Goal: Information Seeking & Learning: Learn about a topic

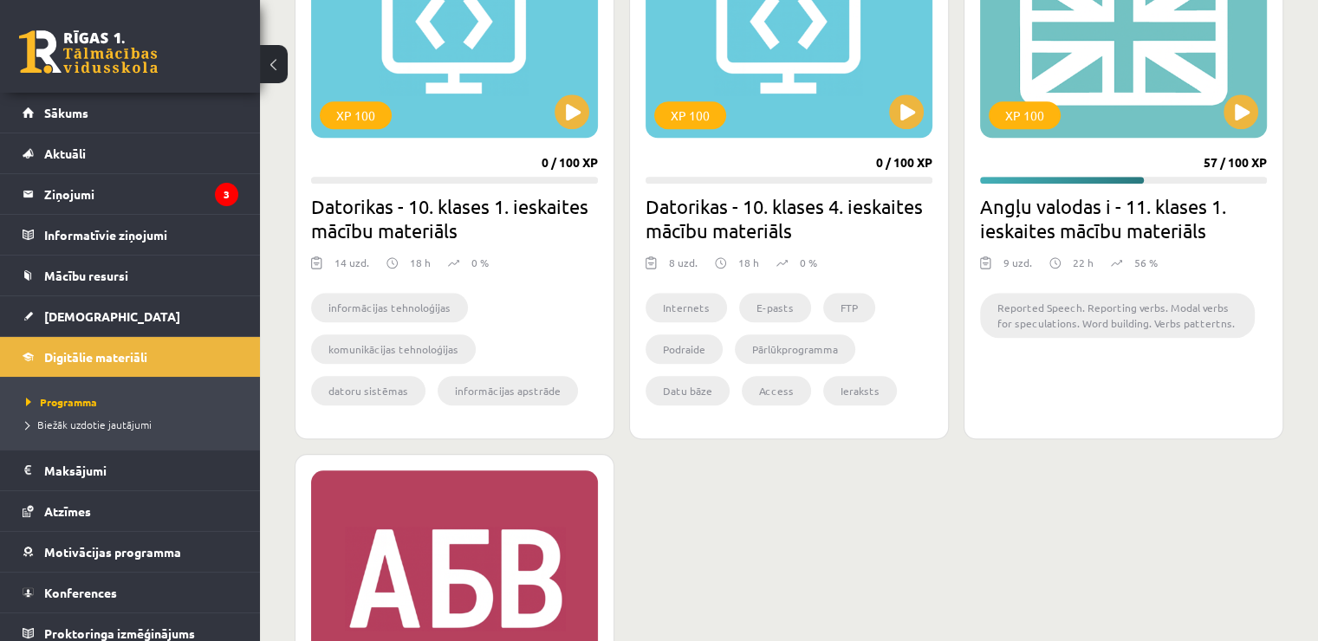
scroll to position [1647, 0]
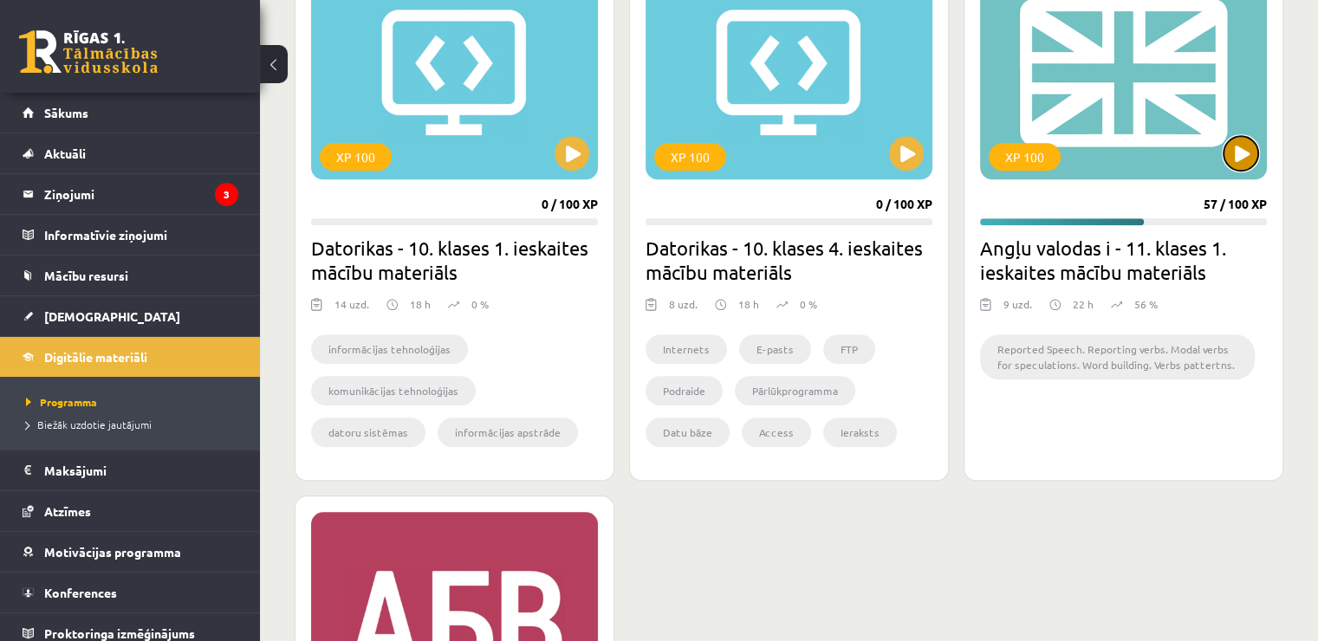
click at [1234, 160] on button at bounding box center [1241, 153] width 35 height 35
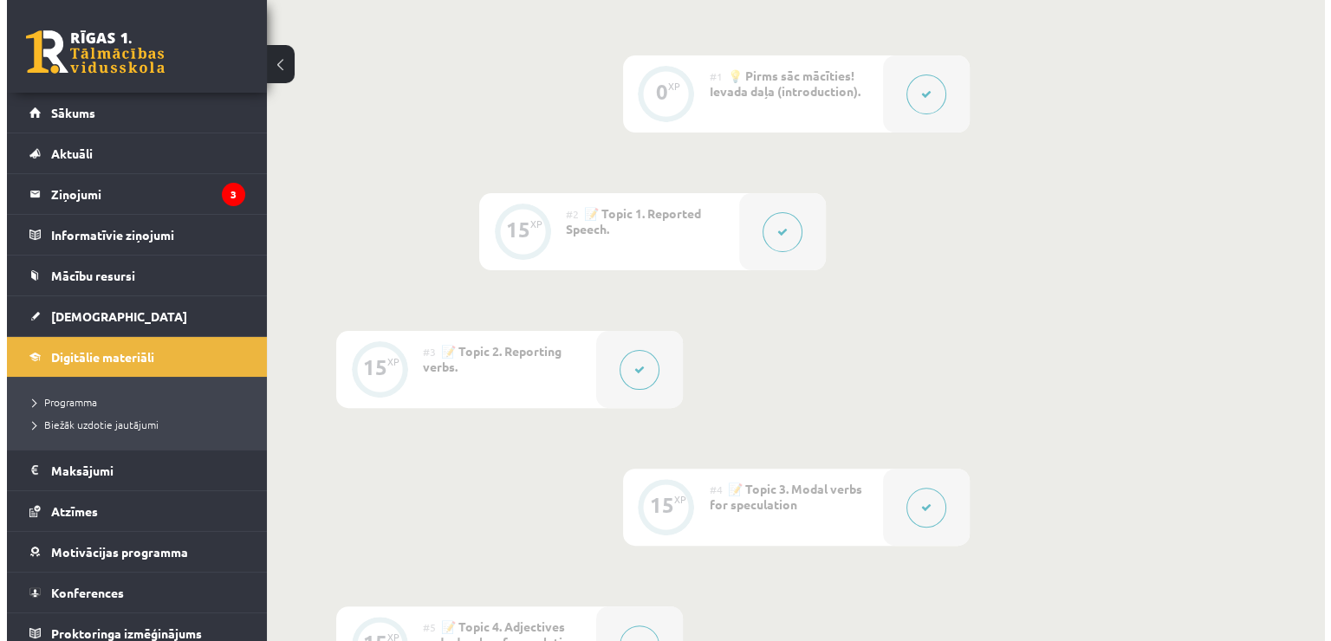
scroll to position [780, 0]
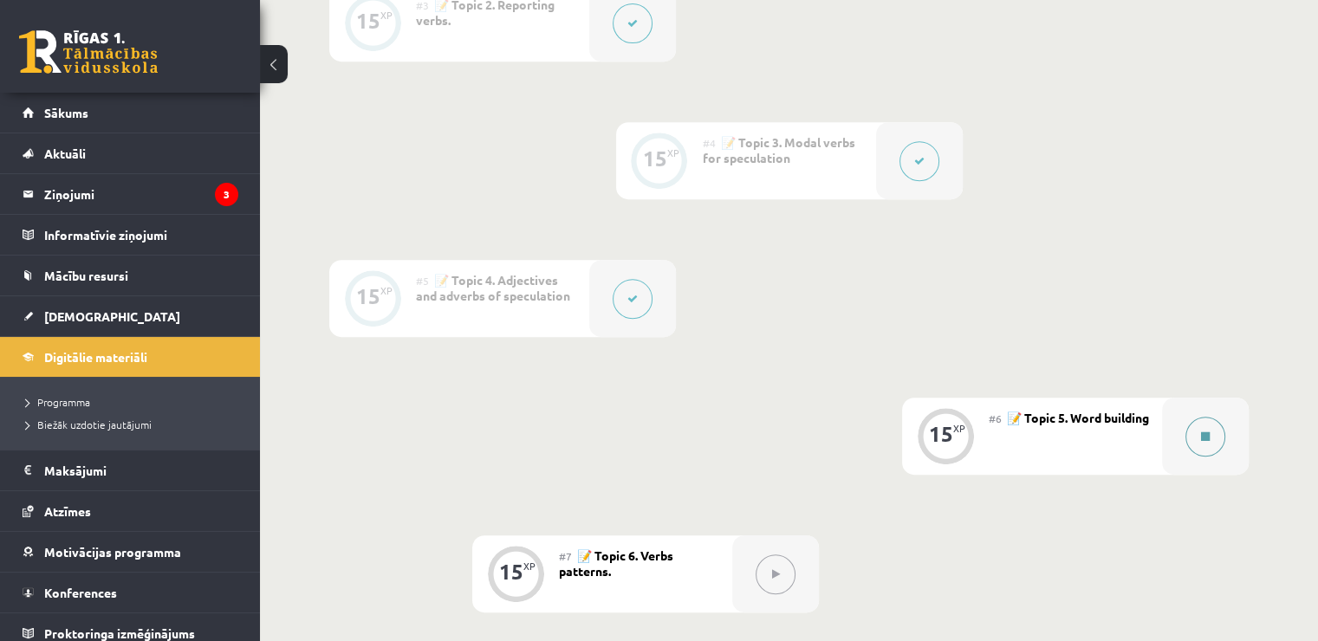
click at [1220, 439] on button at bounding box center [1206, 437] width 40 height 40
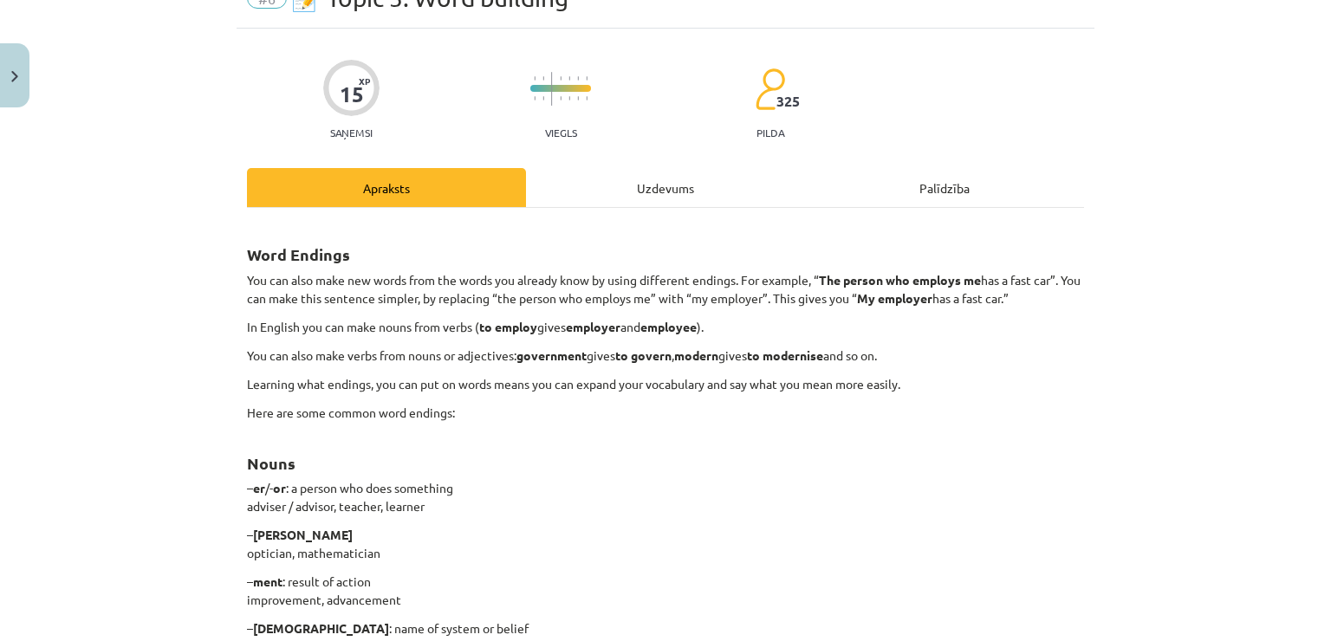
scroll to position [173, 0]
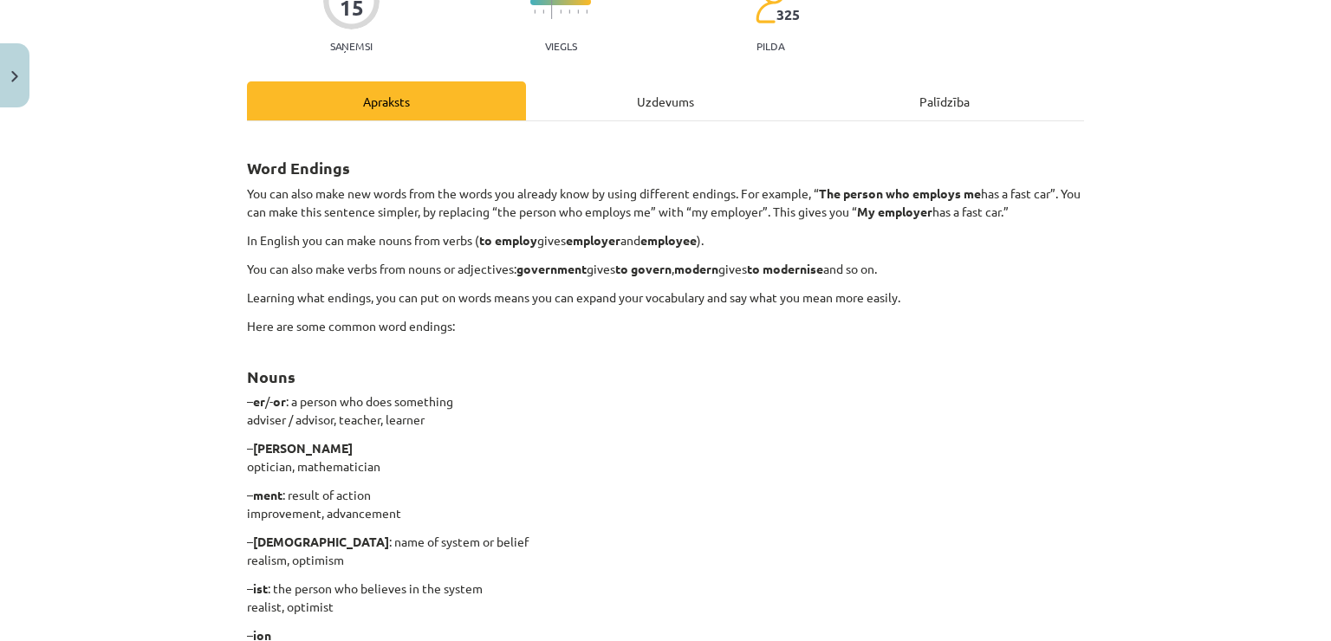
click at [680, 97] on div "Uzdevums" at bounding box center [665, 100] width 279 height 39
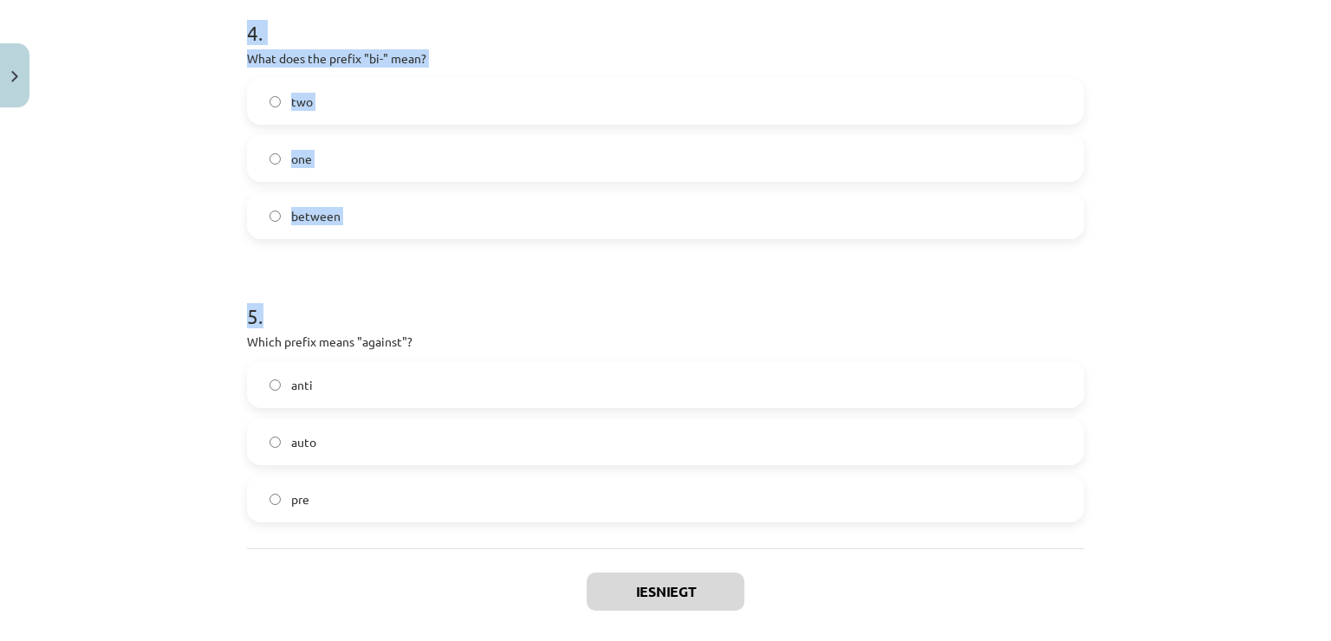
scroll to position [1315, 0]
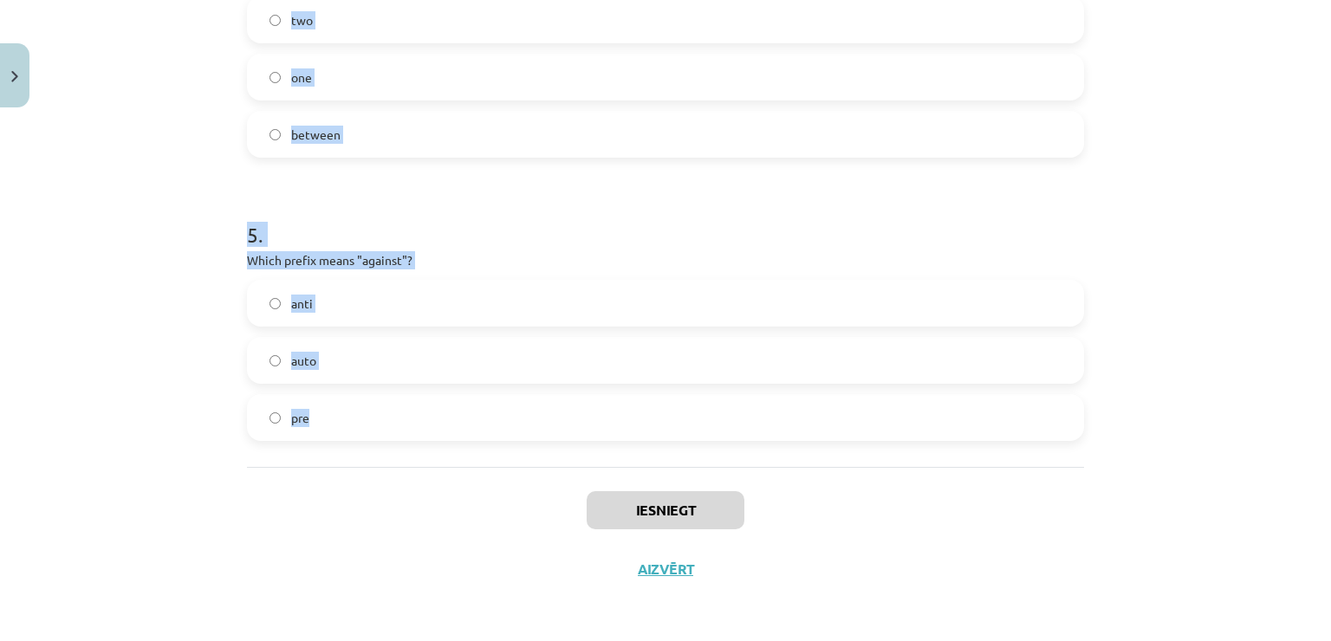
drag, startPoint x: 240, startPoint y: 78, endPoint x: 323, endPoint y: 419, distance: 350.7
copy form "1 . What does the prefix "sub-" mean? above across under 2 . Which of the follo…"
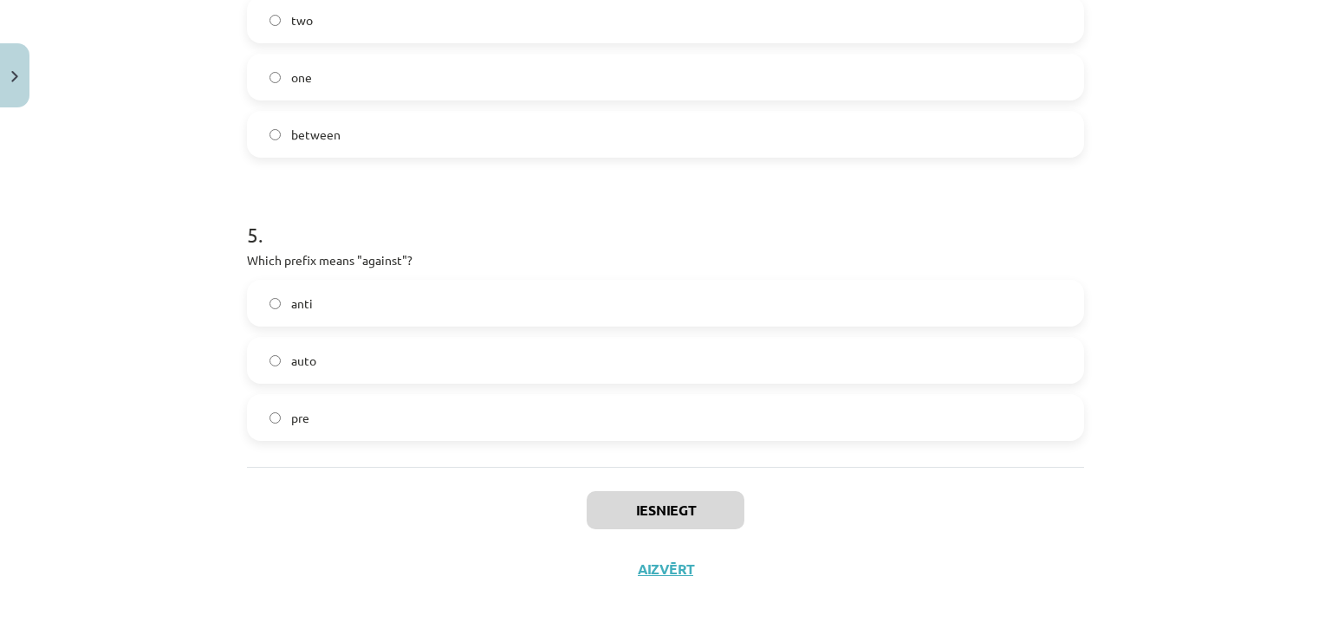
click at [933, 564] on div "Iesniegt Aizvērt" at bounding box center [665, 527] width 837 height 121
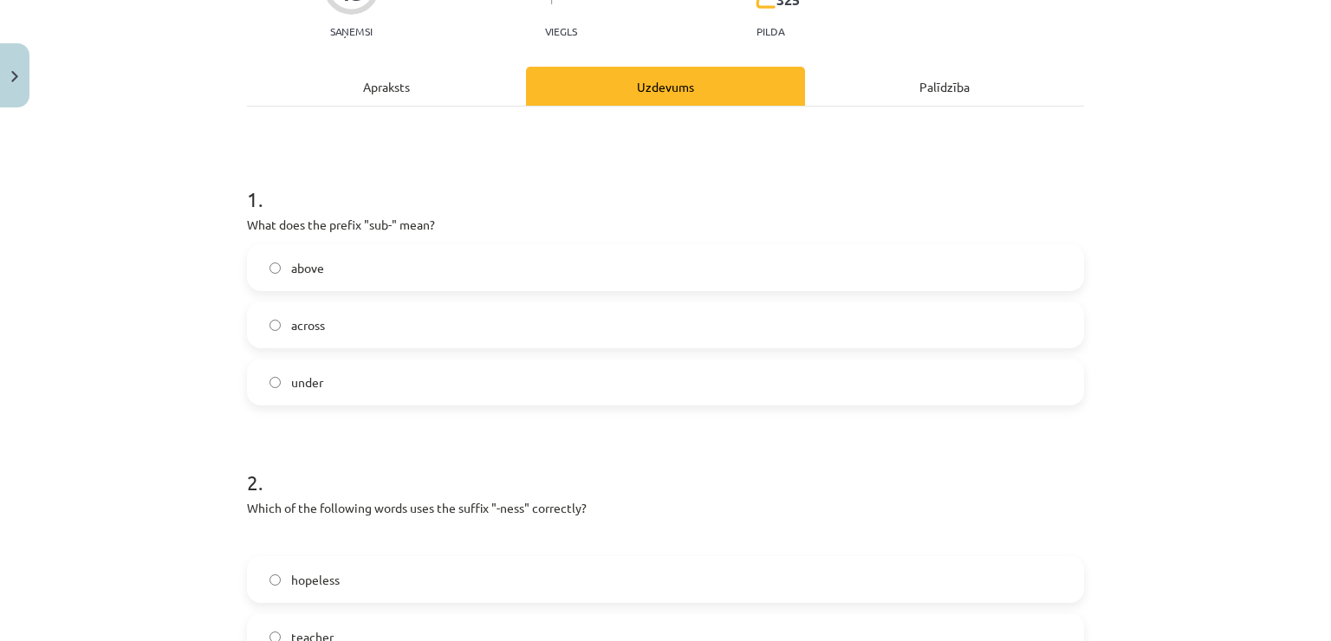
scroll to position [0, 0]
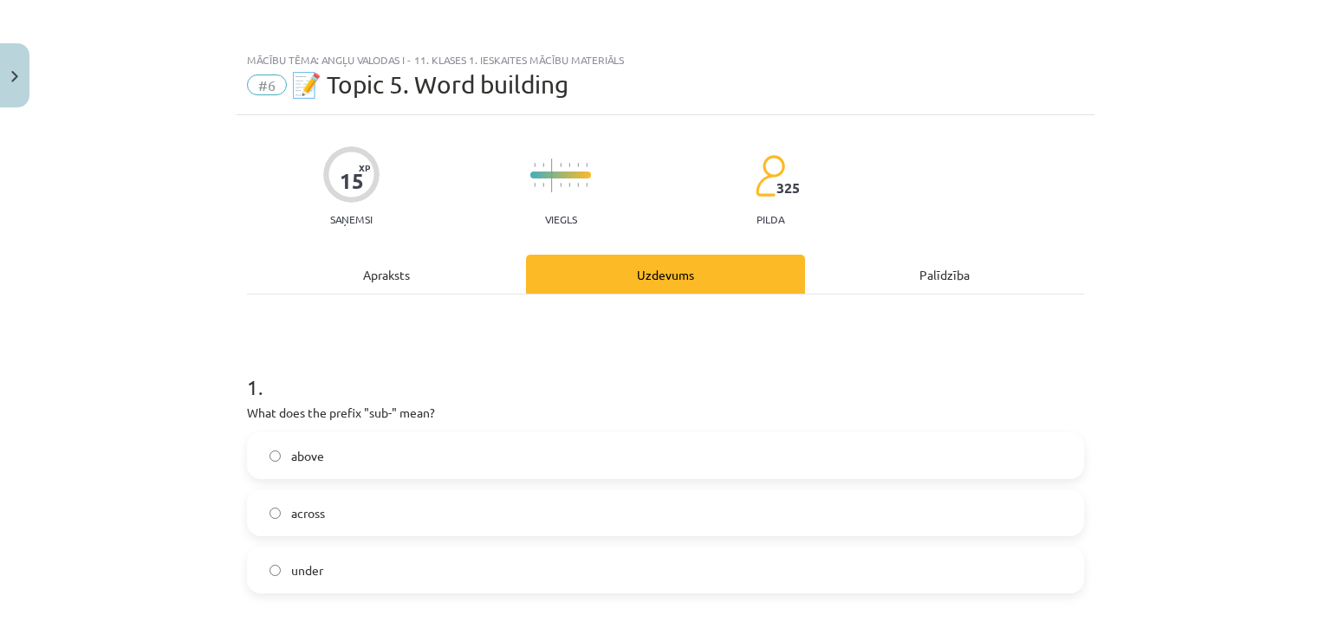
click at [373, 555] on label "under" at bounding box center [666, 570] width 834 height 43
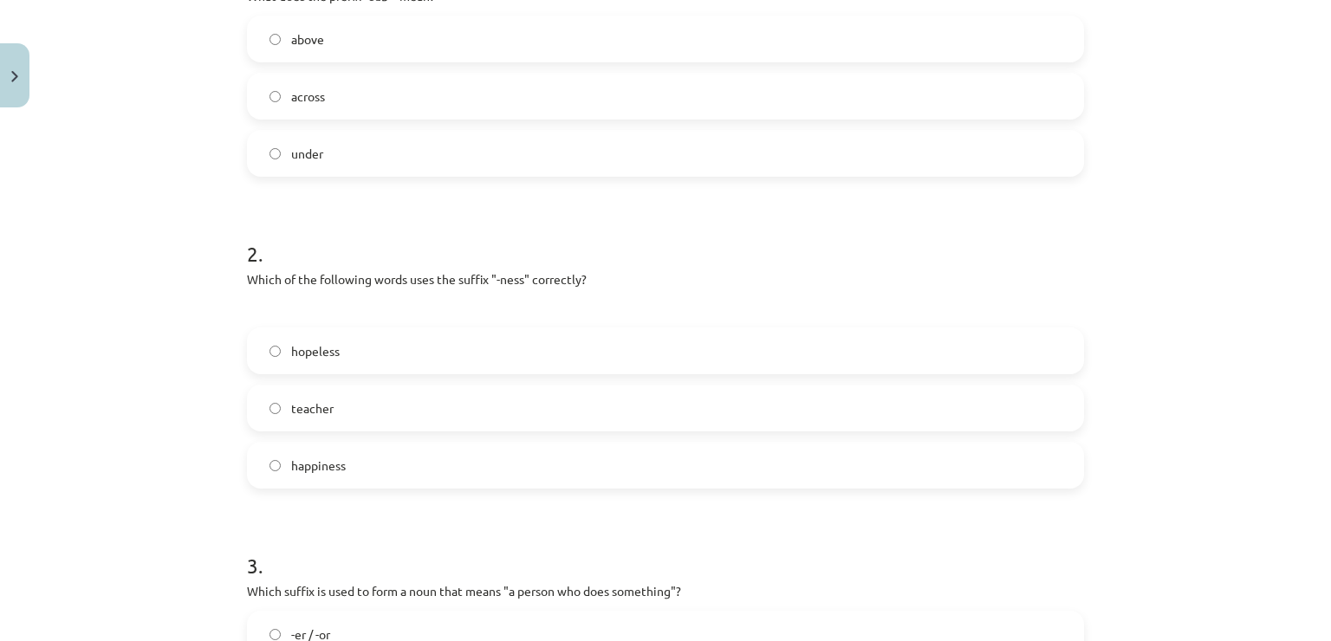
scroll to position [433, 0]
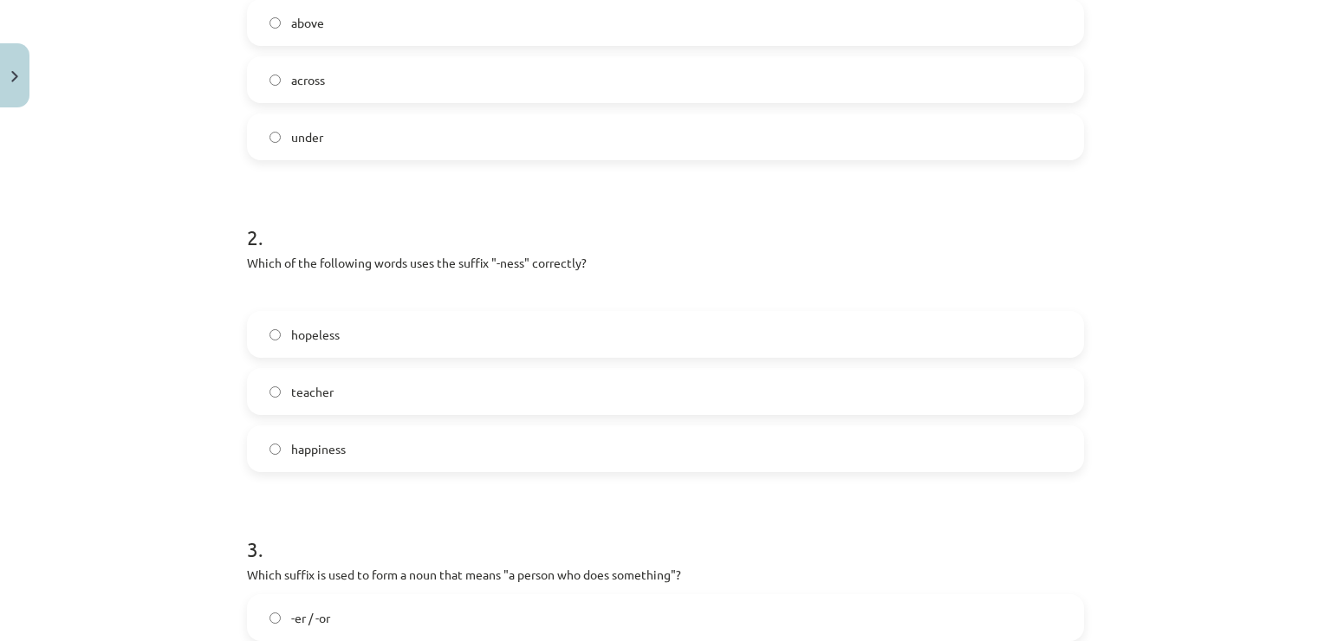
click at [468, 437] on label "happiness" at bounding box center [666, 448] width 834 height 43
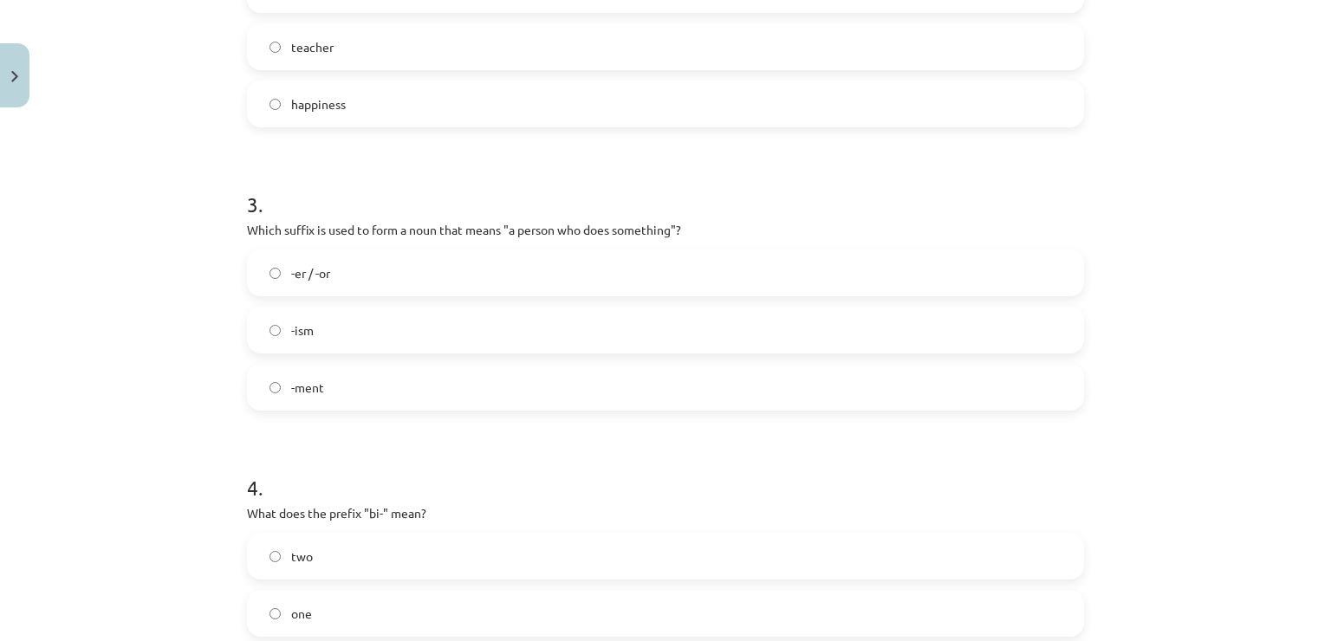
scroll to position [780, 0]
click at [396, 259] on label "-er / -or" at bounding box center [666, 271] width 834 height 43
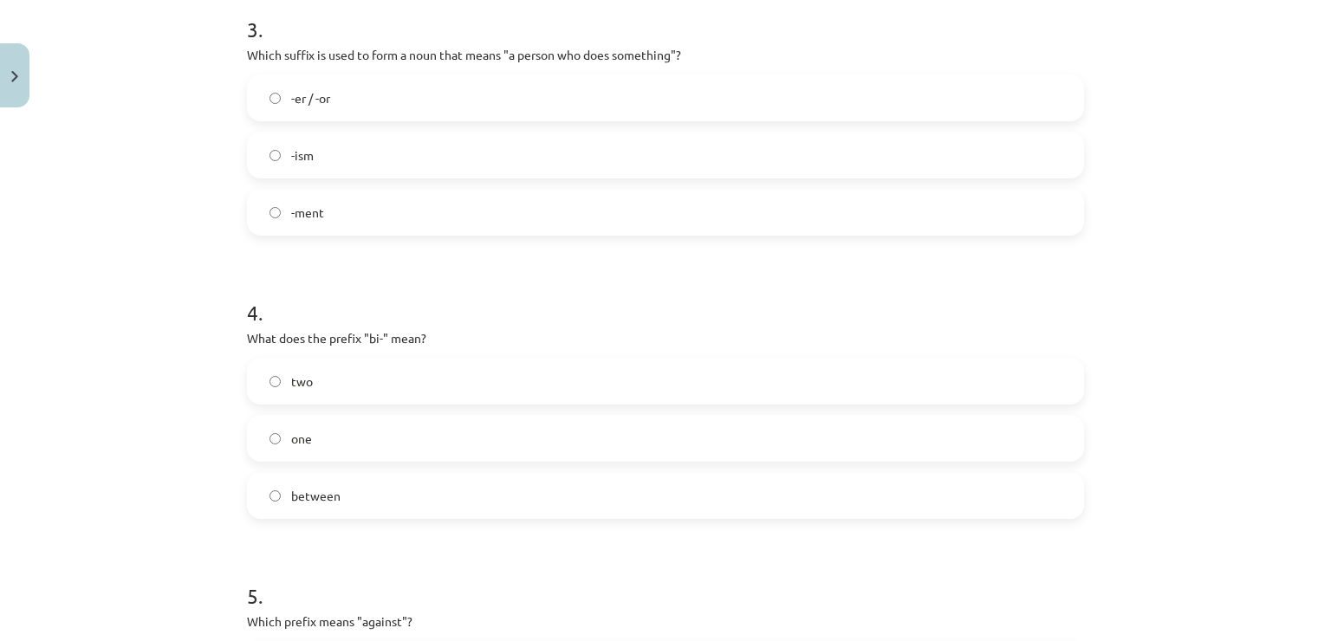
click at [388, 360] on label "two" at bounding box center [666, 381] width 834 height 43
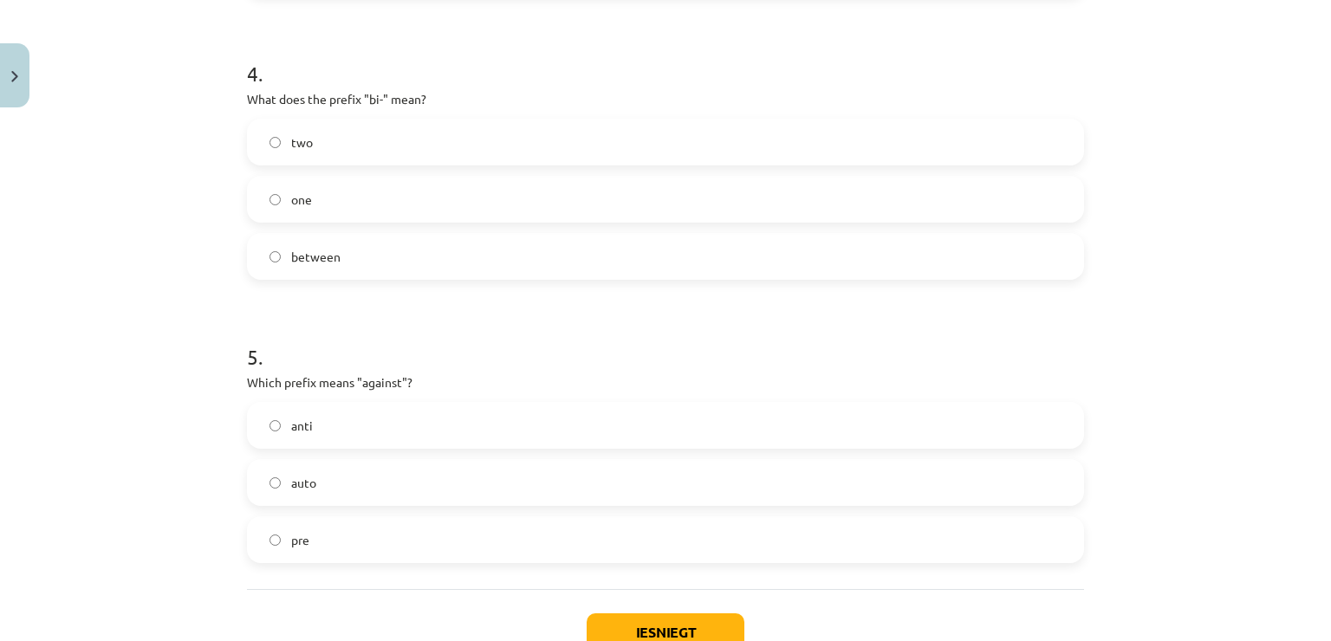
scroll to position [1300, 0]
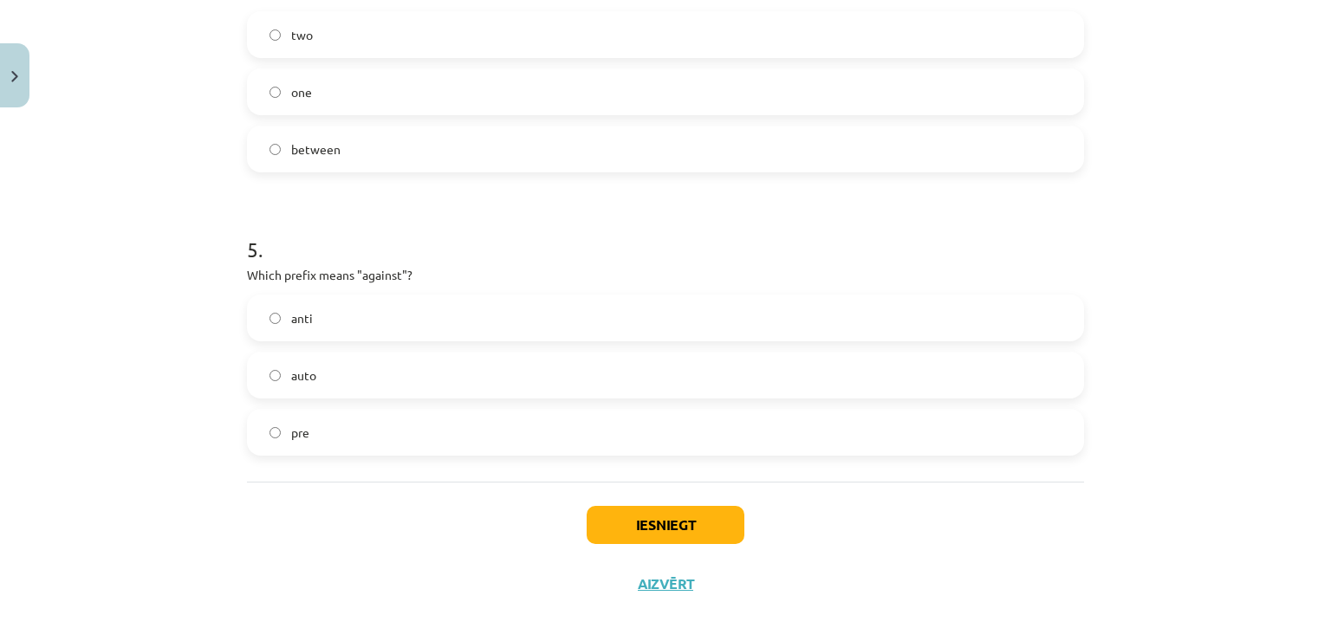
click at [348, 315] on label "anti" at bounding box center [666, 317] width 834 height 43
click at [678, 517] on button "Iesniegt" at bounding box center [666, 525] width 158 height 38
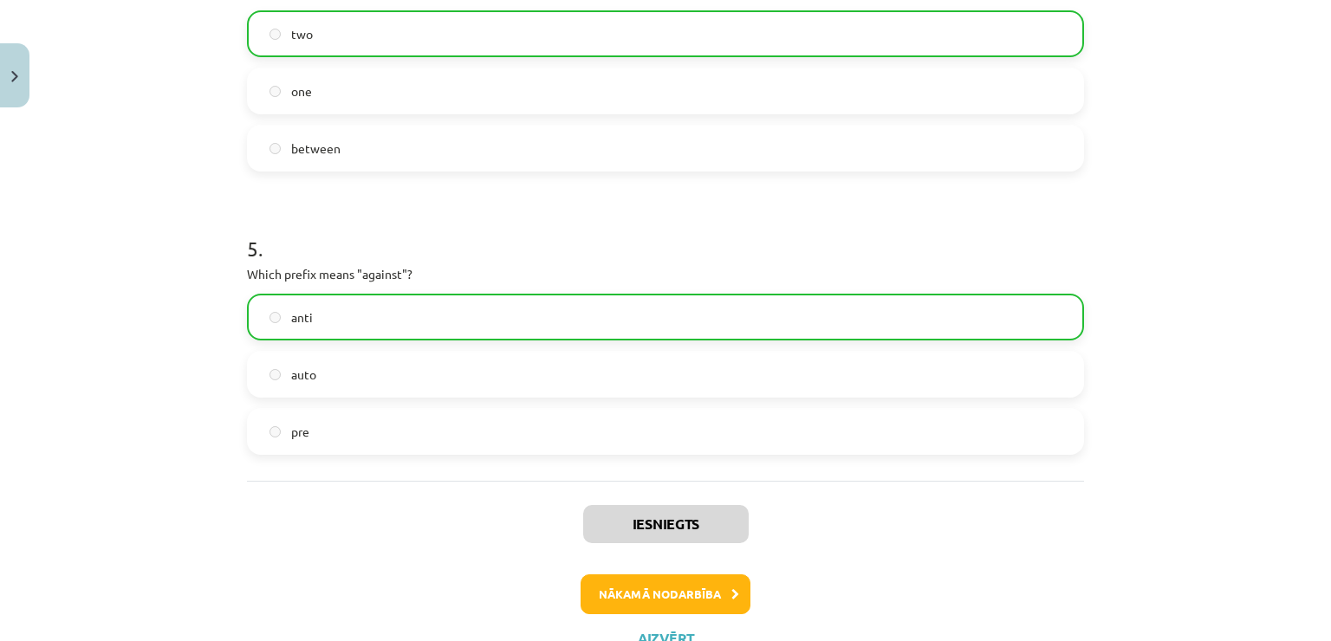
scroll to position [1369, 0]
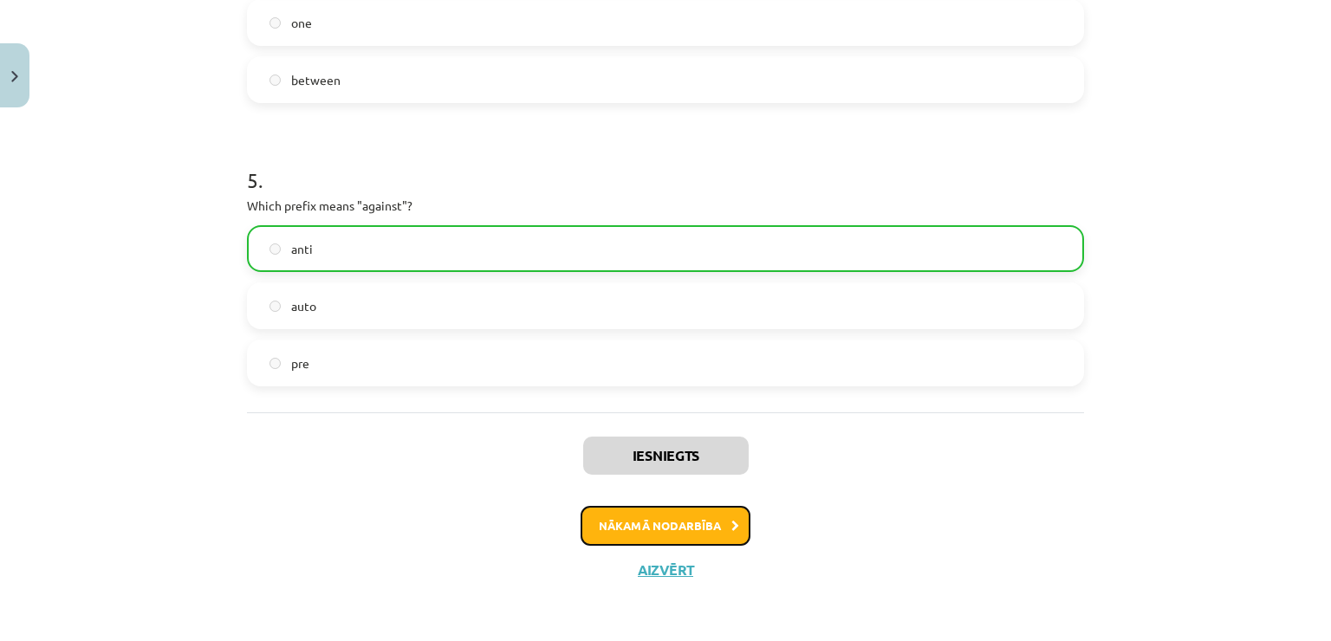
click at [721, 516] on button "Nākamā nodarbība" at bounding box center [666, 526] width 170 height 40
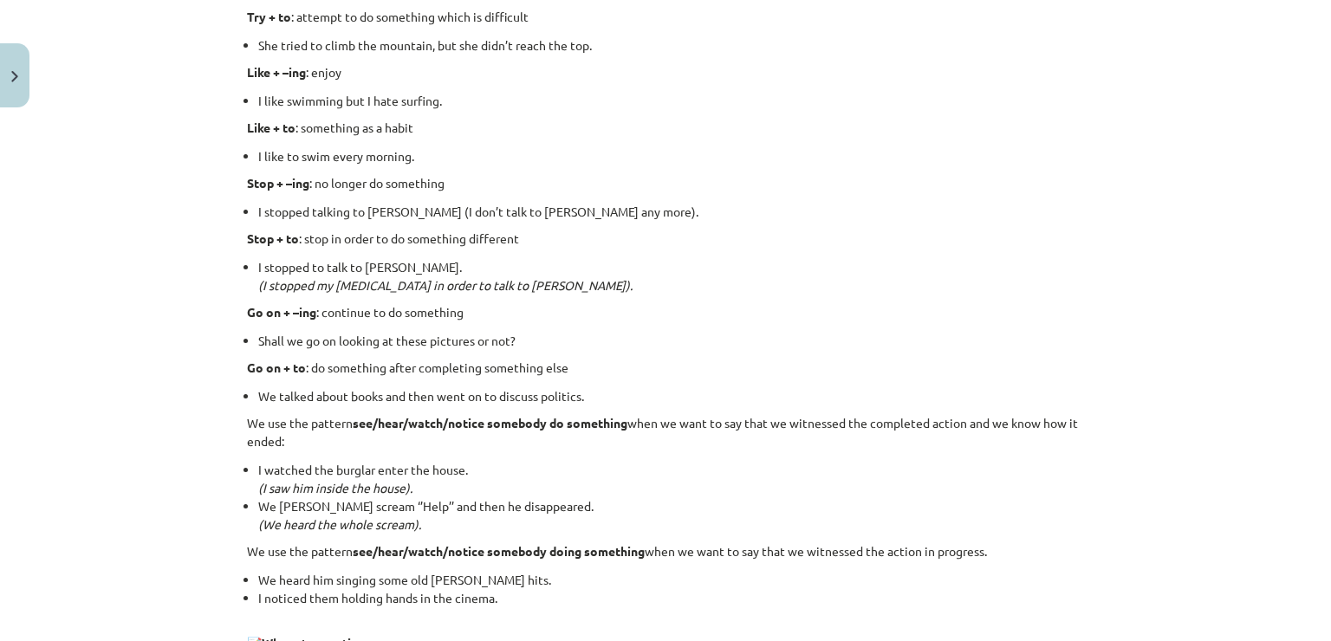
scroll to position [1997, 0]
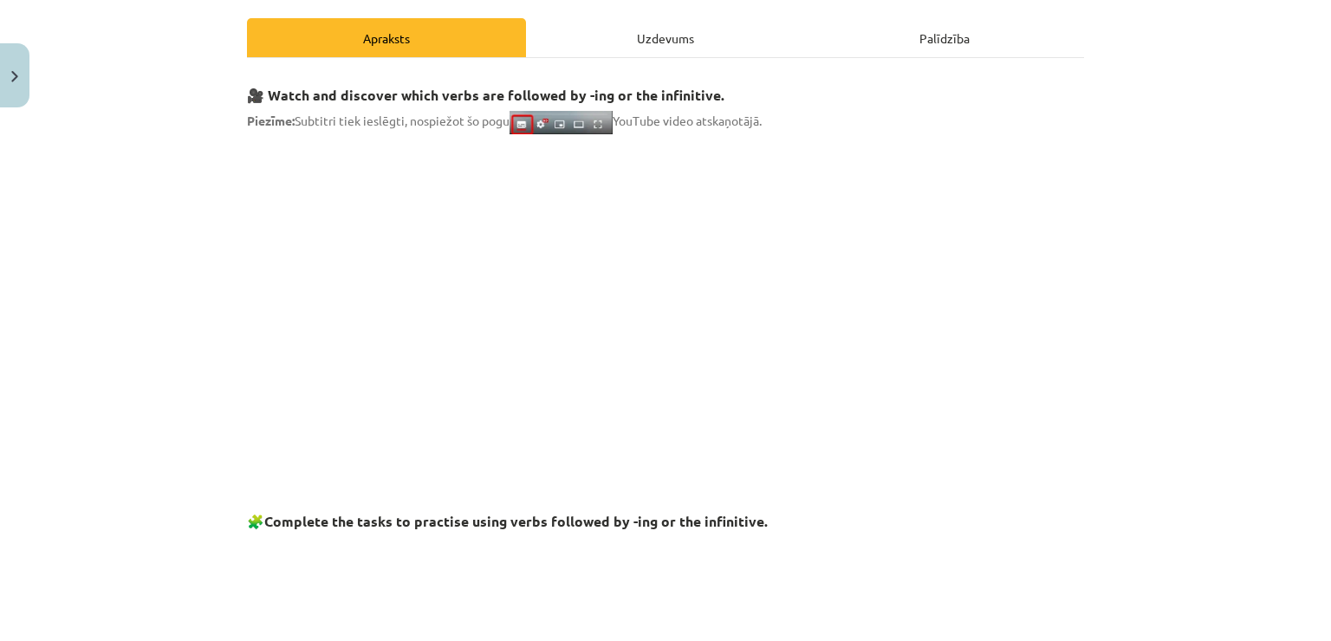
click at [700, 18] on div "Uzdevums" at bounding box center [665, 37] width 279 height 39
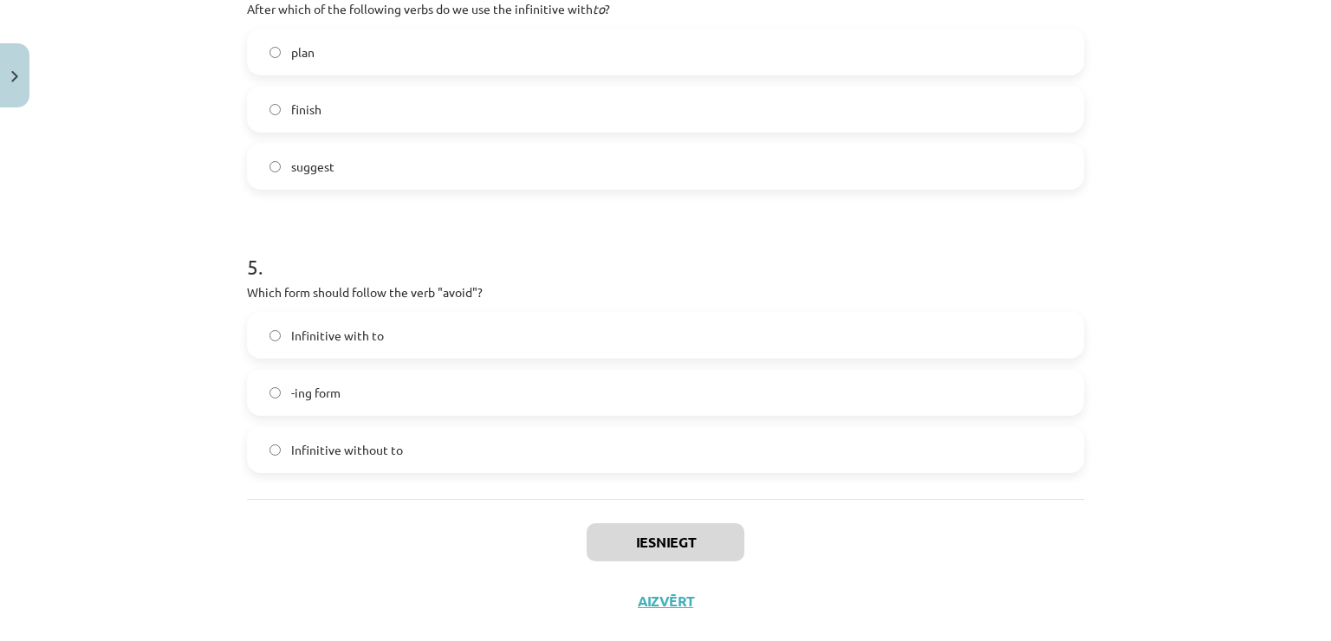
scroll to position [1286, 0]
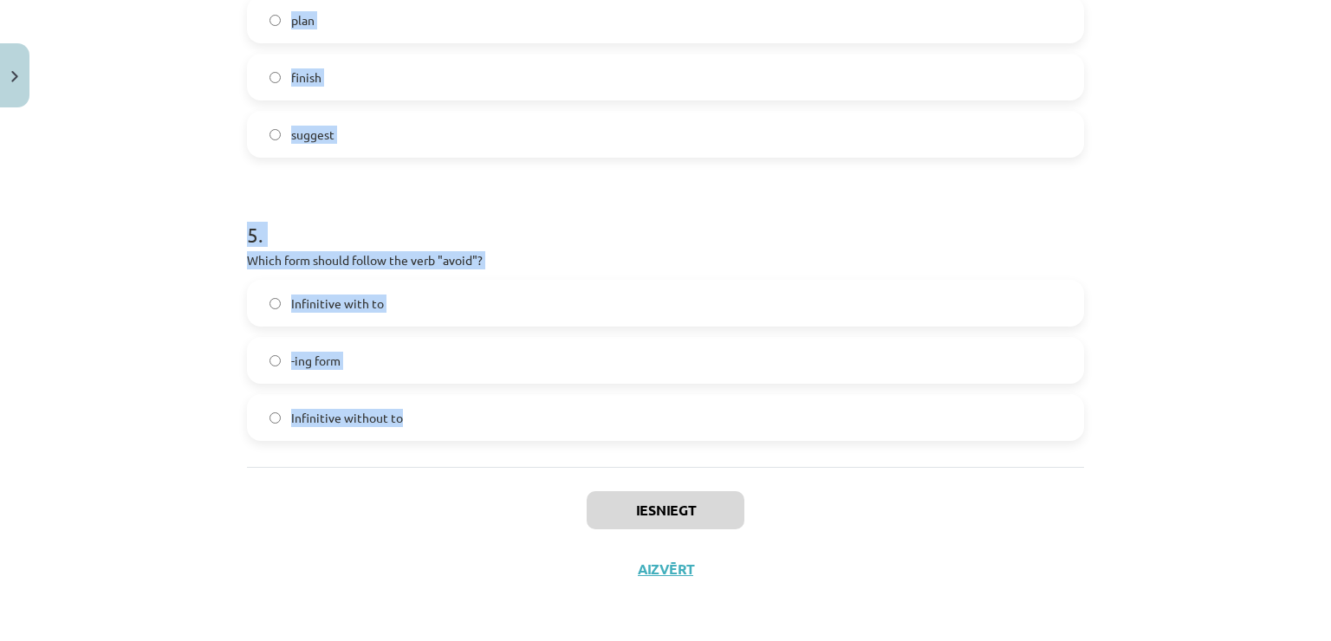
drag, startPoint x: 242, startPoint y: 343, endPoint x: 406, endPoint y: 425, distance: 183.0
copy form "1 . What is the difference in meaning between "stop talking" and "stop to talk"…"
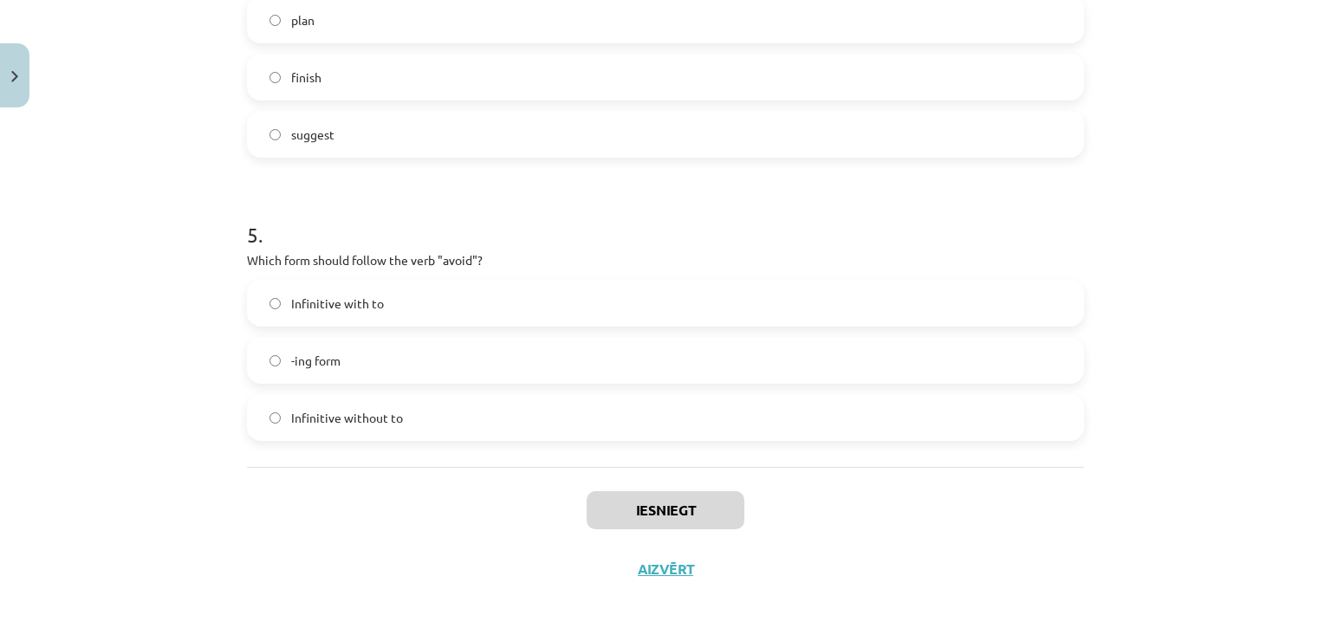
click at [875, 549] on div "Iesniegt Aizvērt" at bounding box center [665, 527] width 837 height 121
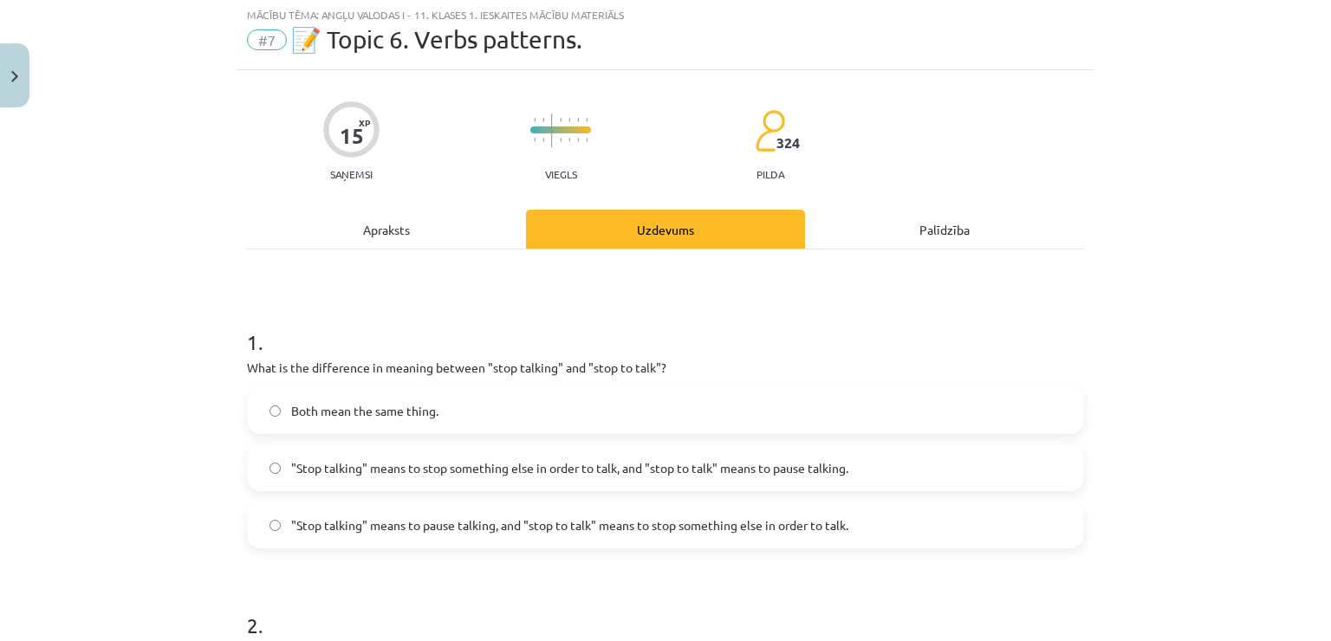
scroll to position [87, 0]
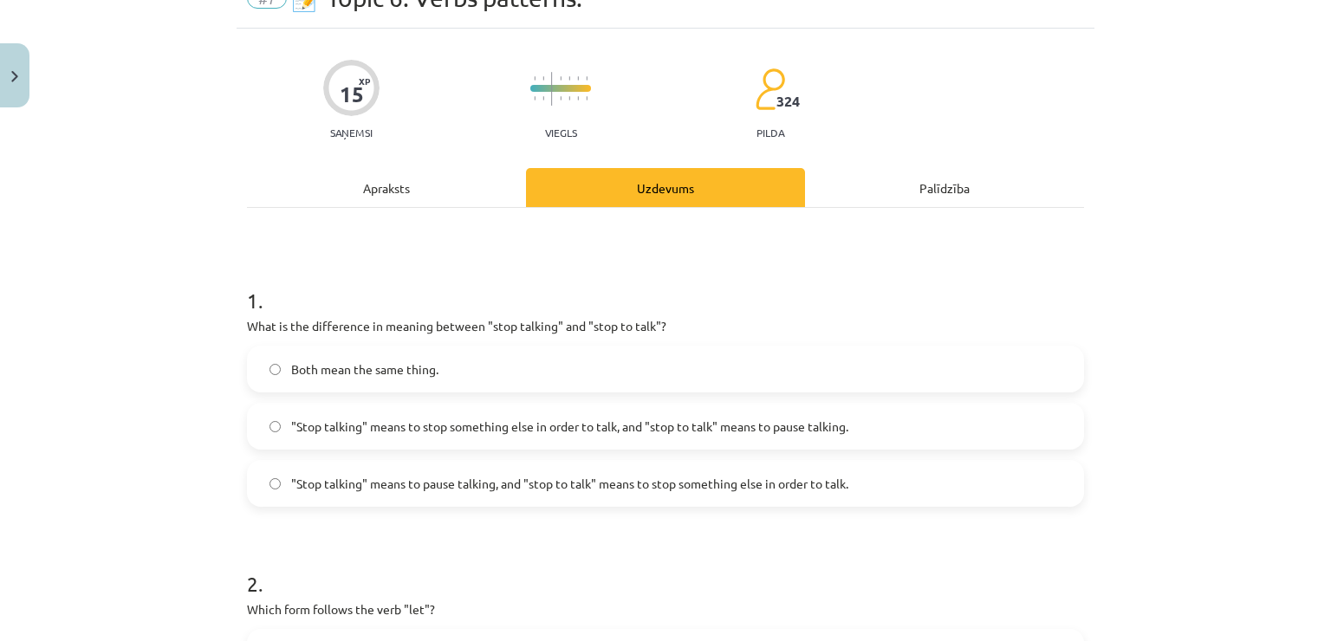
click at [587, 483] on span ""Stop talking" means to pause talking, and "stop to talk" means to stop somethi…" at bounding box center [569, 484] width 557 height 18
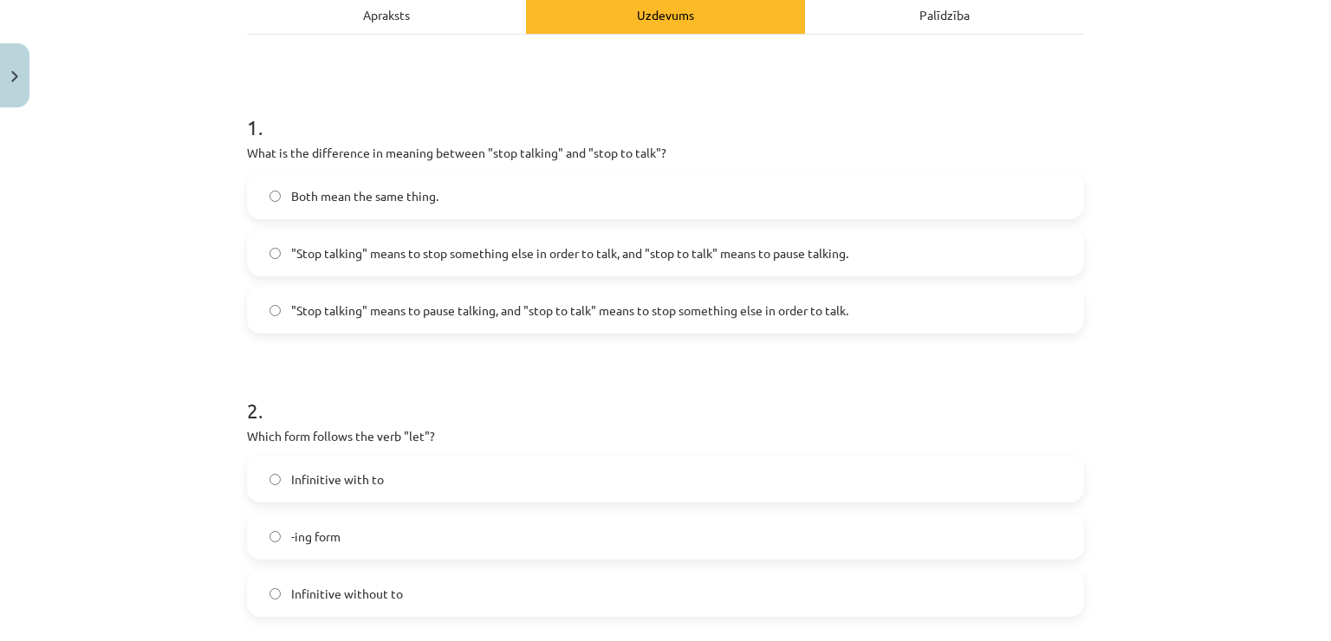
scroll to position [347, 0]
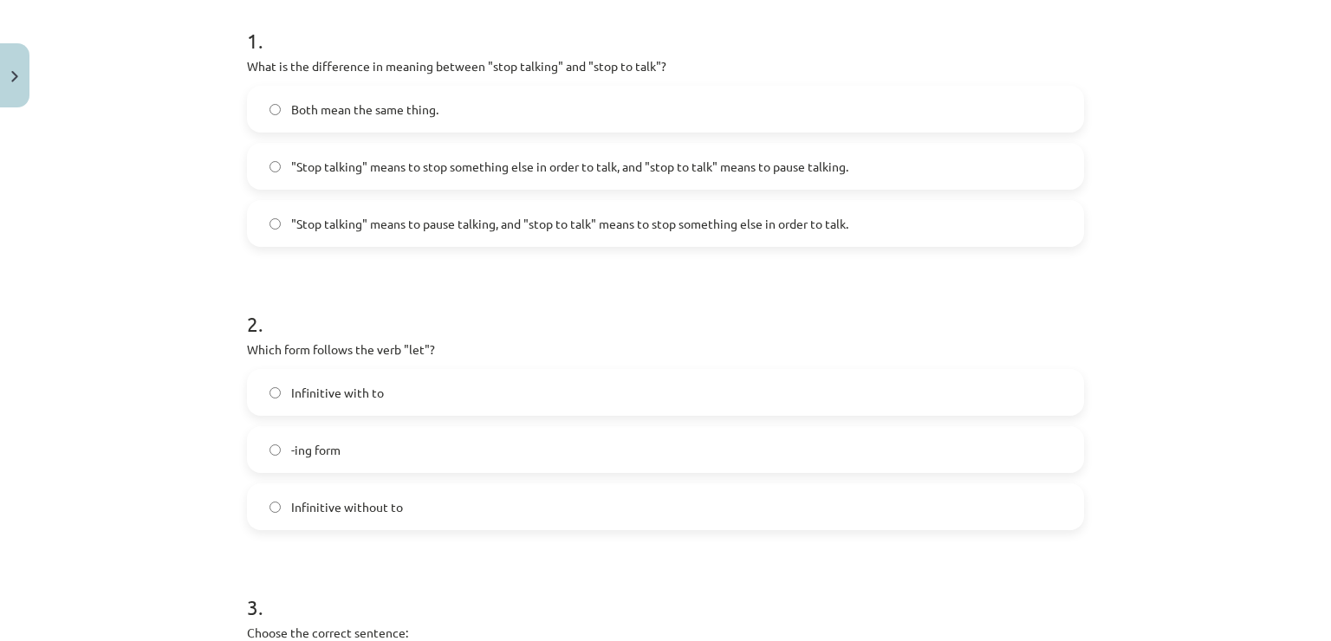
click at [590, 499] on label "Infinitive without to" at bounding box center [666, 506] width 834 height 43
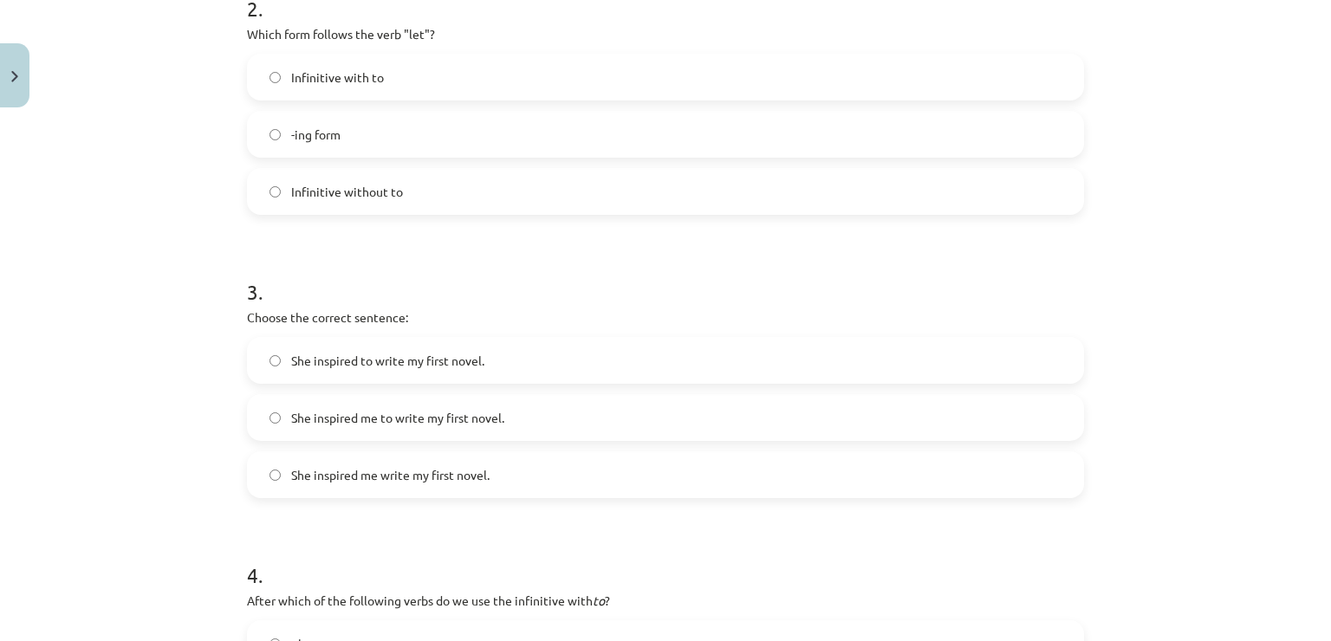
scroll to position [693, 0]
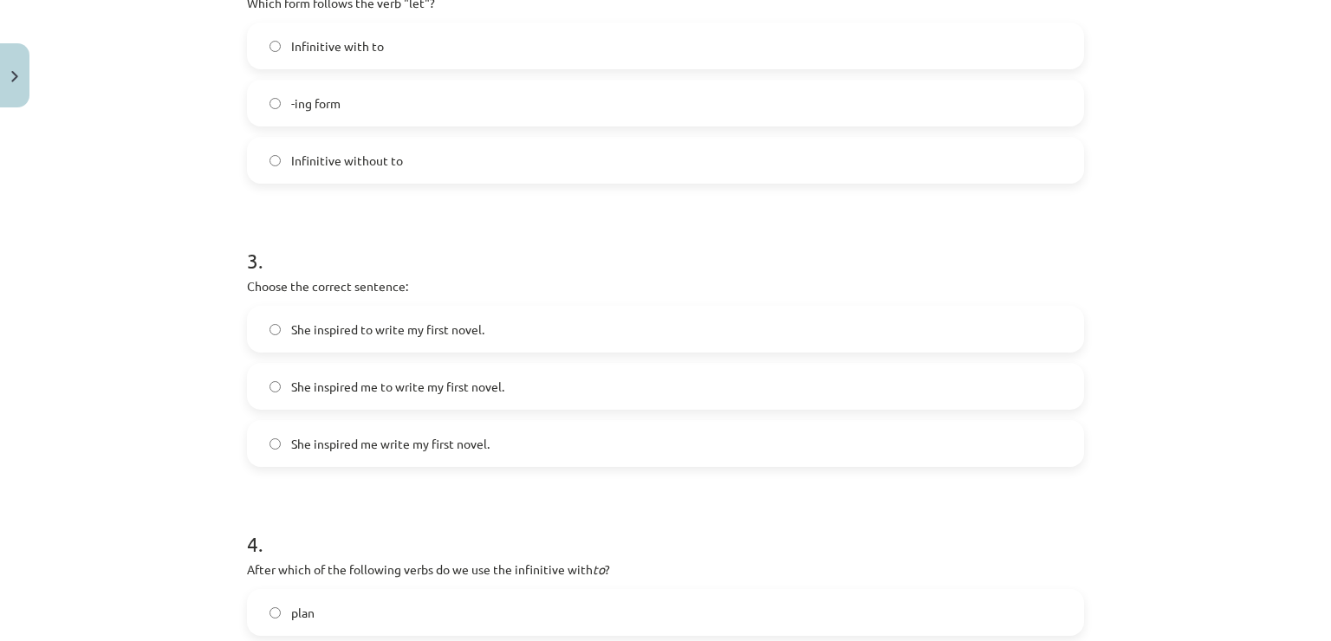
click at [399, 386] on span "She inspired me to write my first novel." at bounding box center [397, 387] width 213 height 18
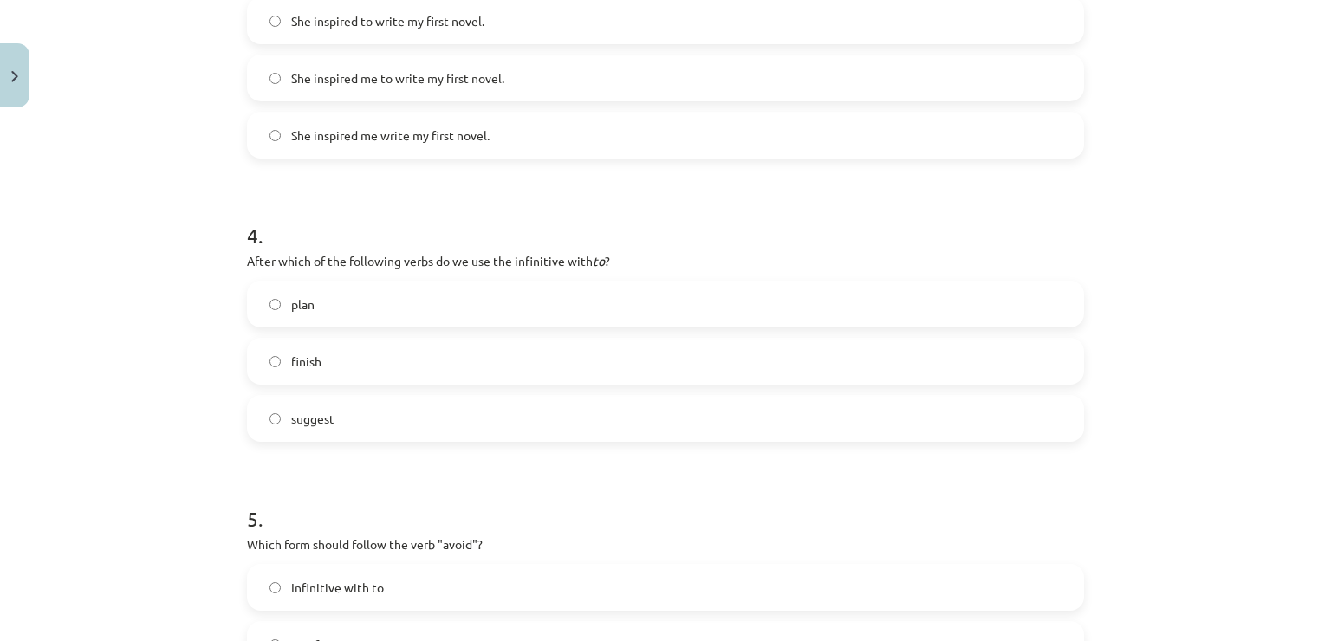
scroll to position [1040, 0]
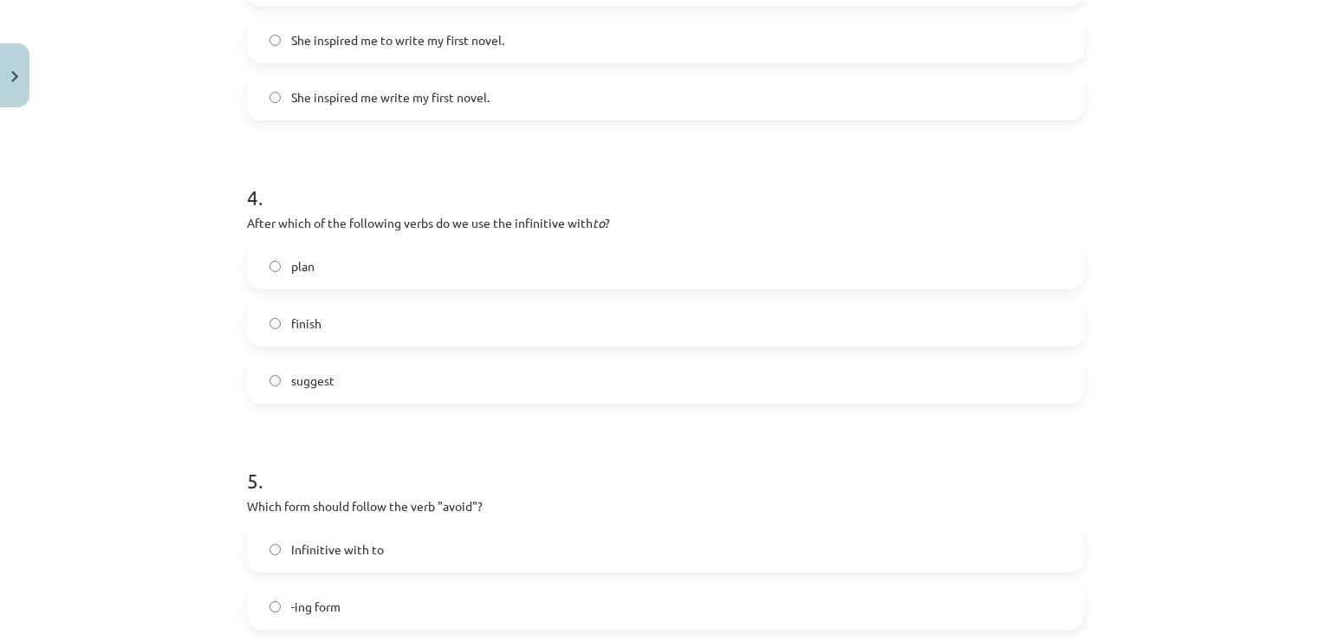
click at [392, 240] on div "4 . After which of the following verbs do we use the infinitive with to ? plan …" at bounding box center [665, 279] width 837 height 249
click at [388, 262] on label "plan" at bounding box center [666, 265] width 834 height 43
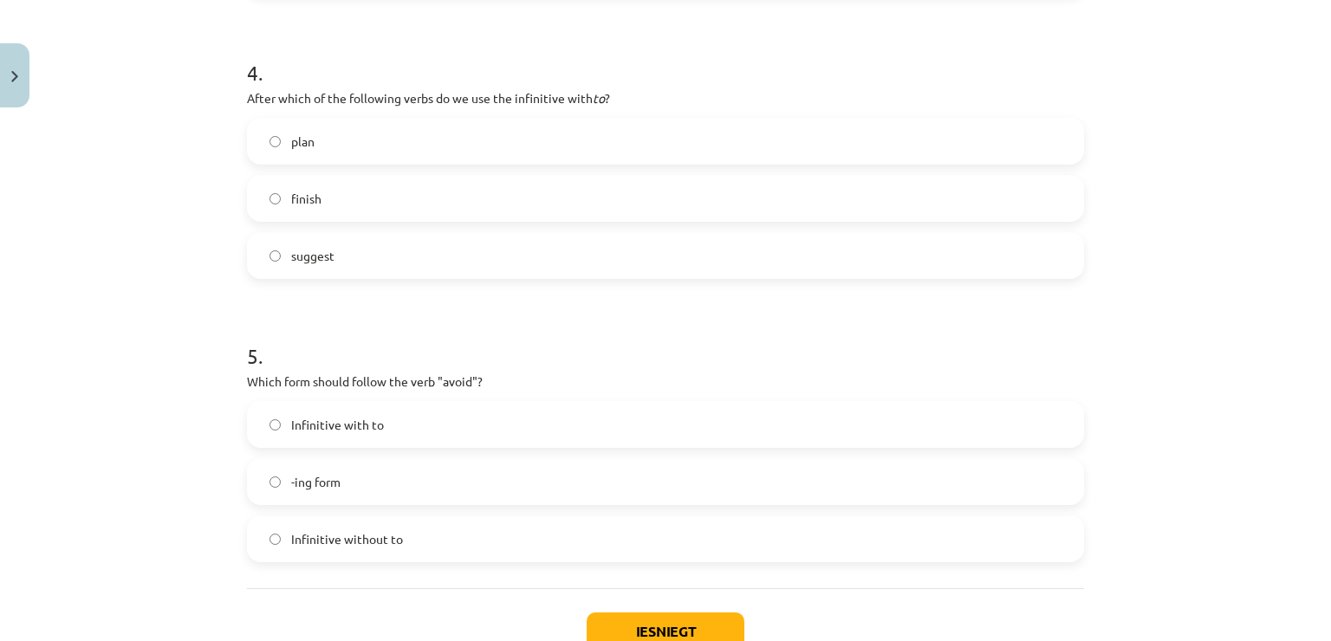
scroll to position [1213, 0]
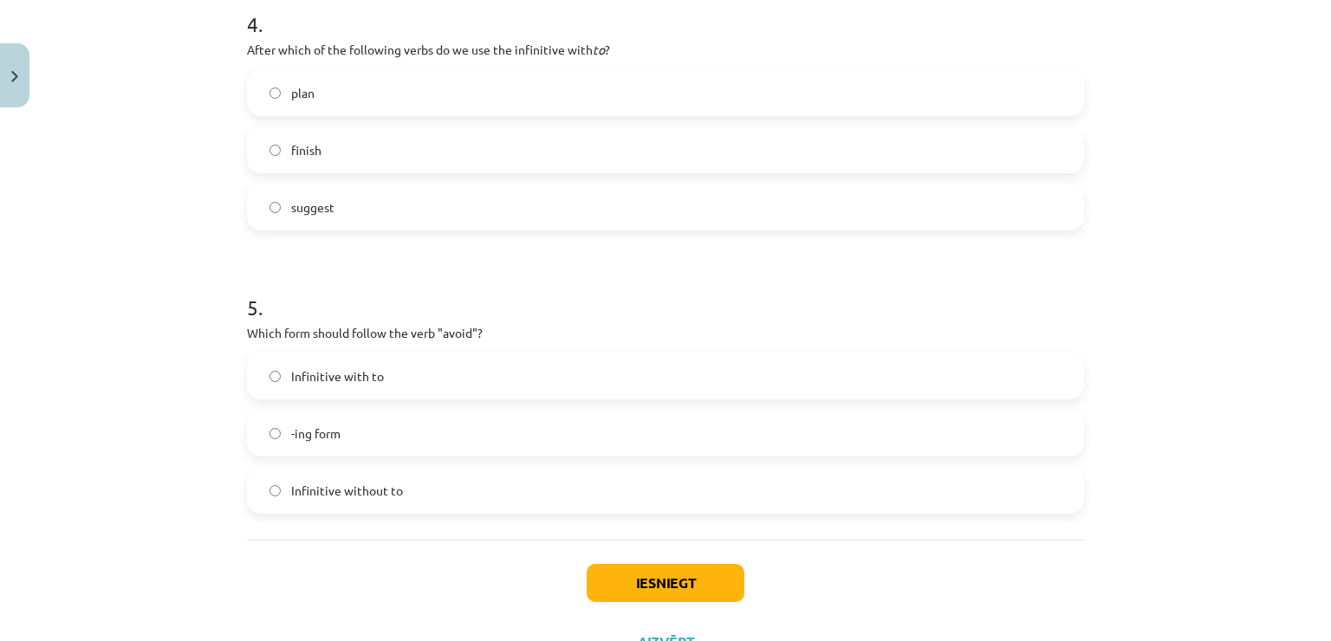
click at [461, 421] on label "-ing form" at bounding box center [666, 433] width 834 height 43
click at [650, 589] on button "Iesniegt" at bounding box center [666, 583] width 158 height 38
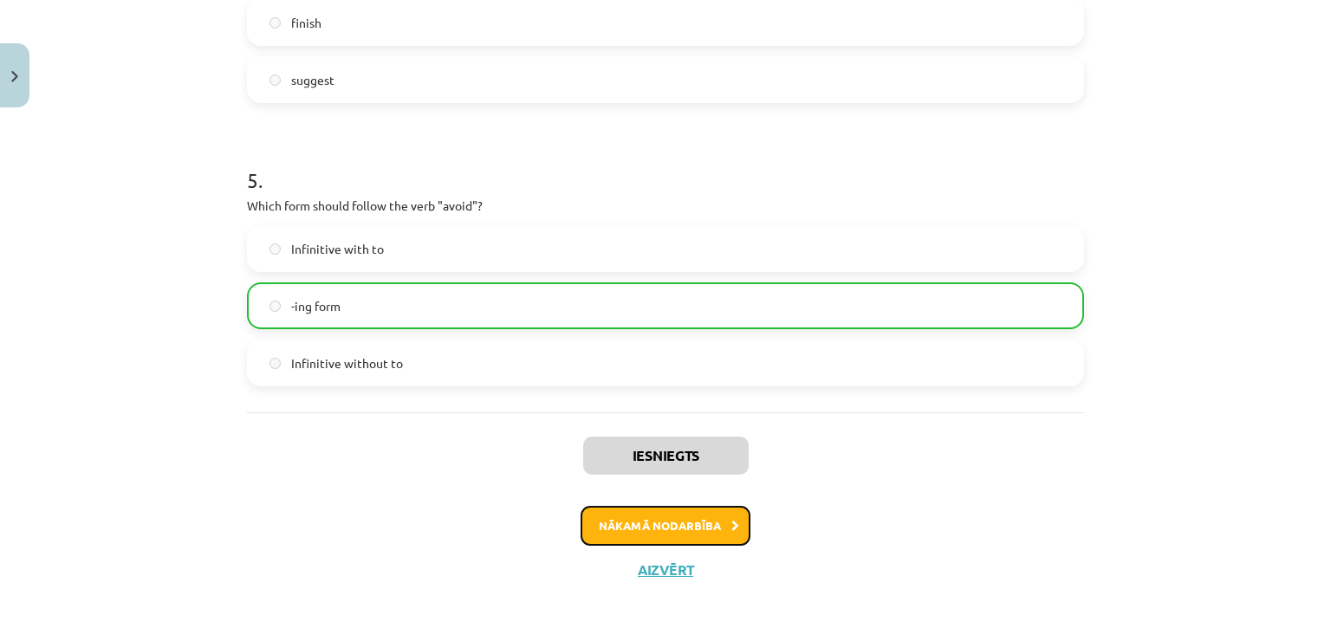
click at [686, 524] on button "Nākamā nodarbība" at bounding box center [666, 526] width 170 height 40
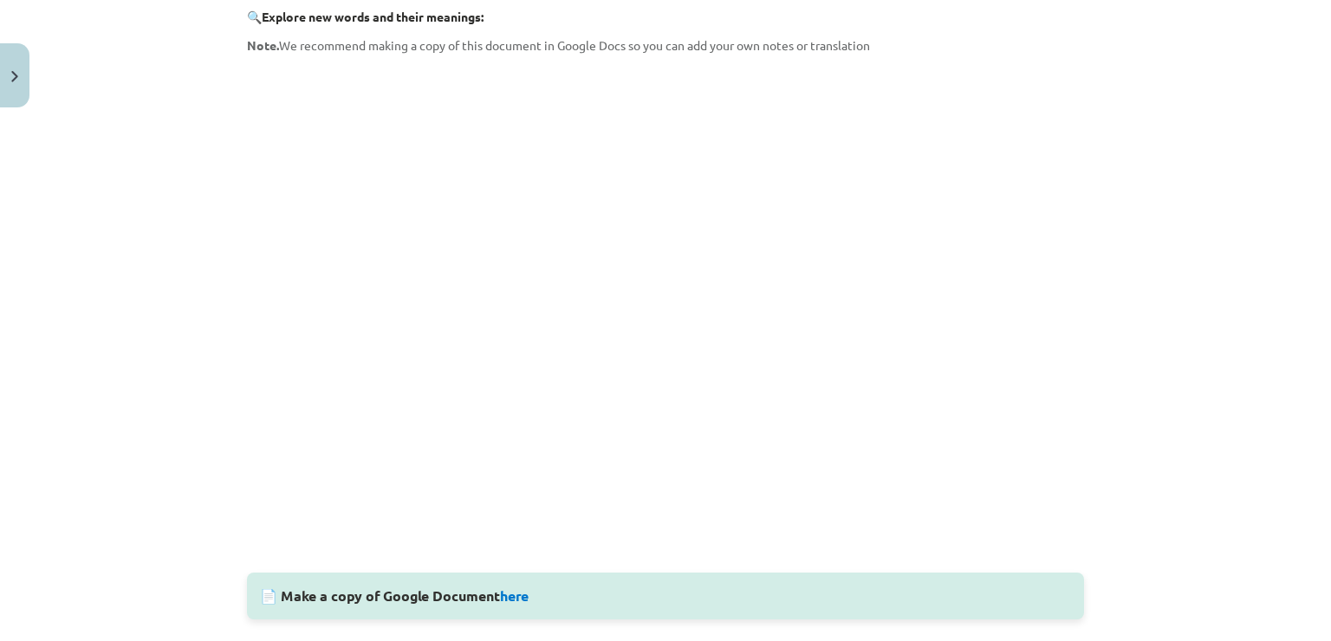
scroll to position [433, 0]
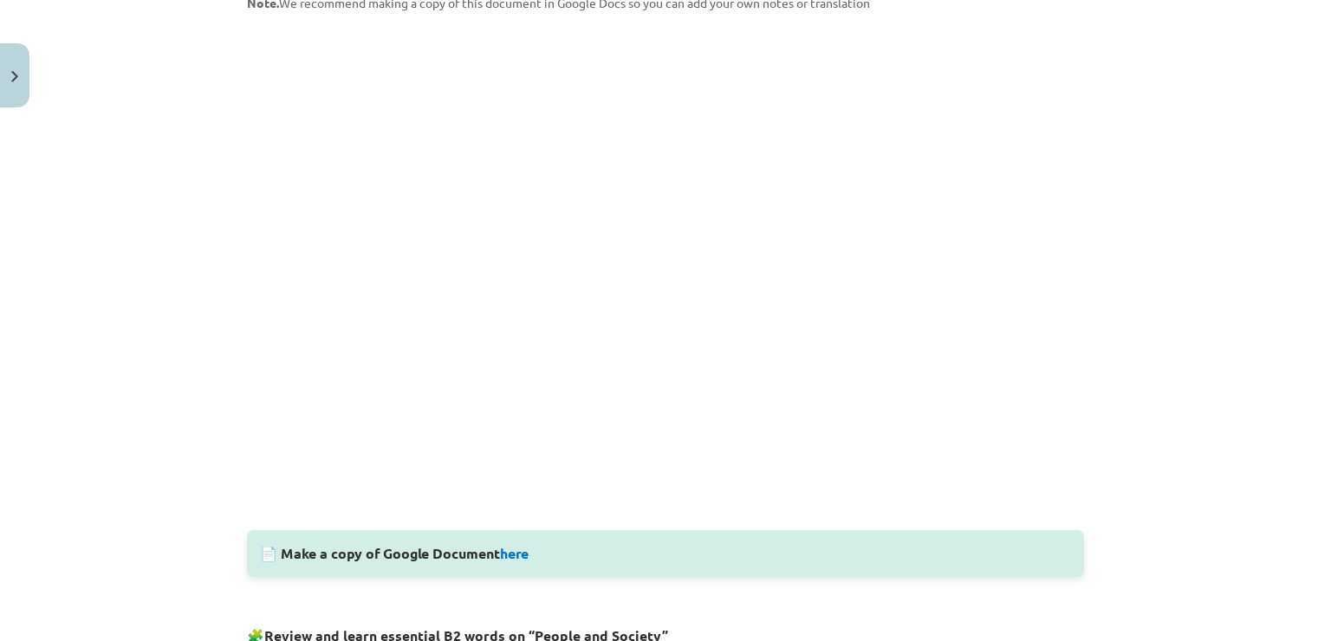
click at [1079, 71] on div "10 XP Saņemsi Viegls 324 pilda Apraksts Uzdevums Palīdzība Vocabulary 🔍 Explore…" at bounding box center [666, 626] width 858 height 1889
click at [508, 551] on link "here" at bounding box center [514, 553] width 29 height 18
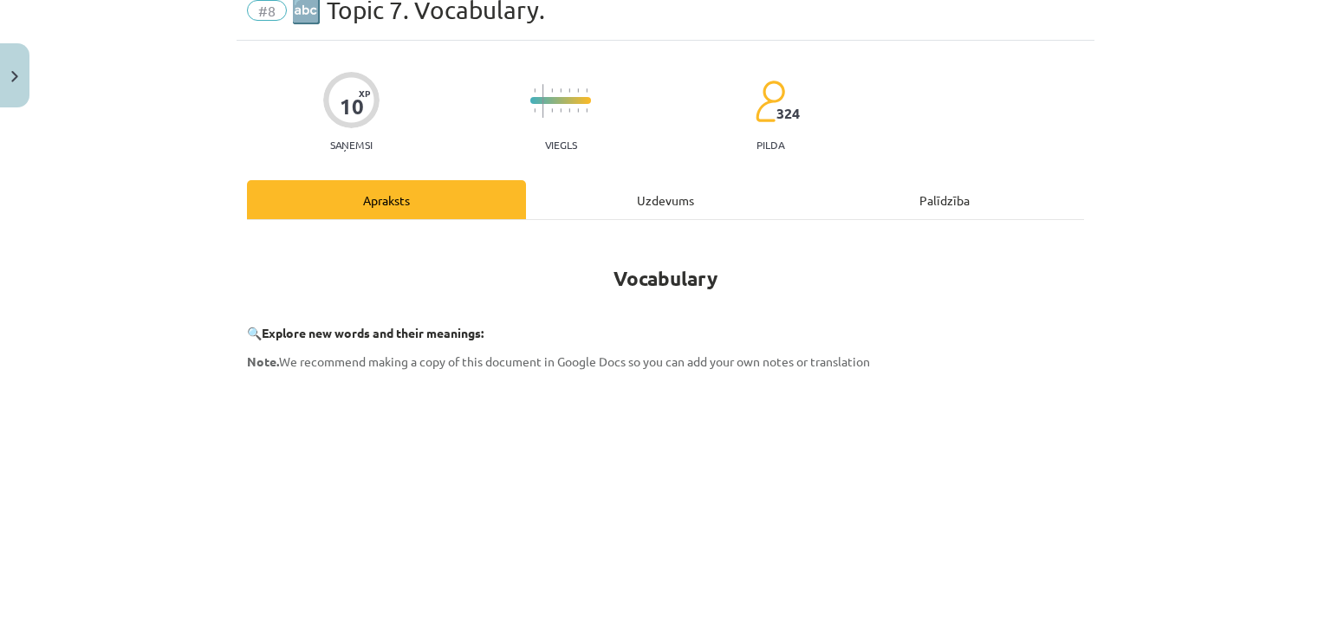
scroll to position [0, 0]
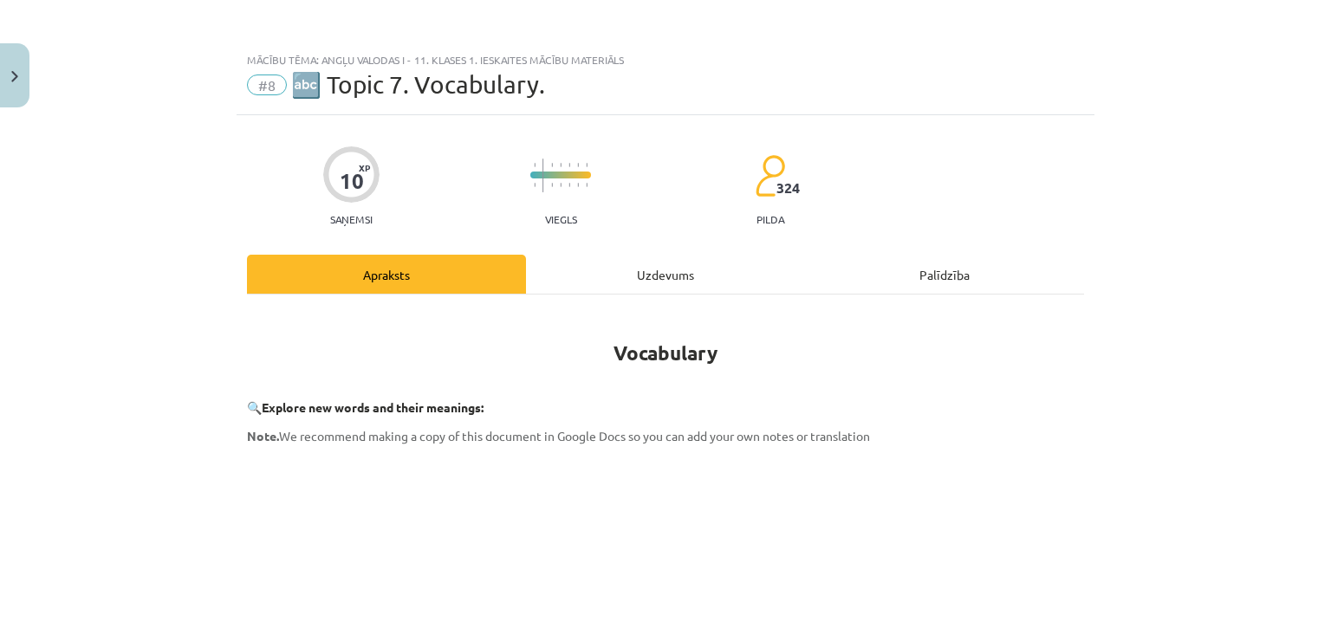
click at [673, 267] on div "Uzdevums" at bounding box center [665, 274] width 279 height 39
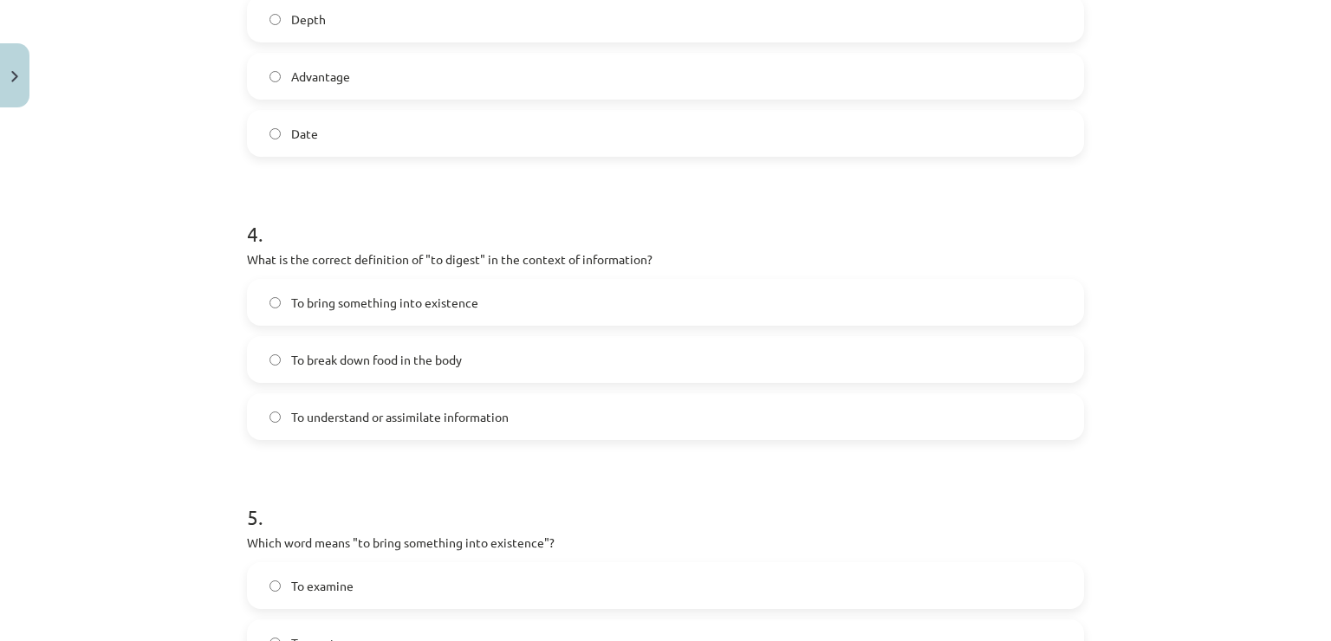
scroll to position [1343, 0]
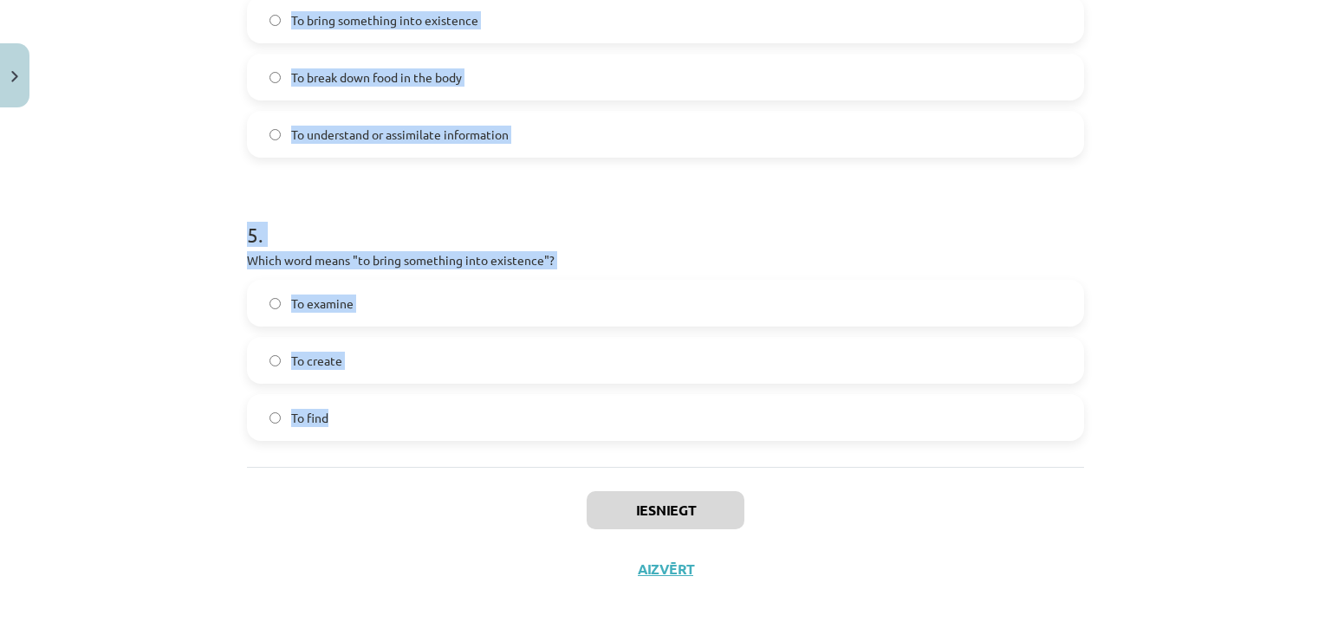
drag, startPoint x: 240, startPoint y: 166, endPoint x: 333, endPoint y: 417, distance: 267.1
copy form "1 . Which of the following means "the surroundings or conditions in which a per…"
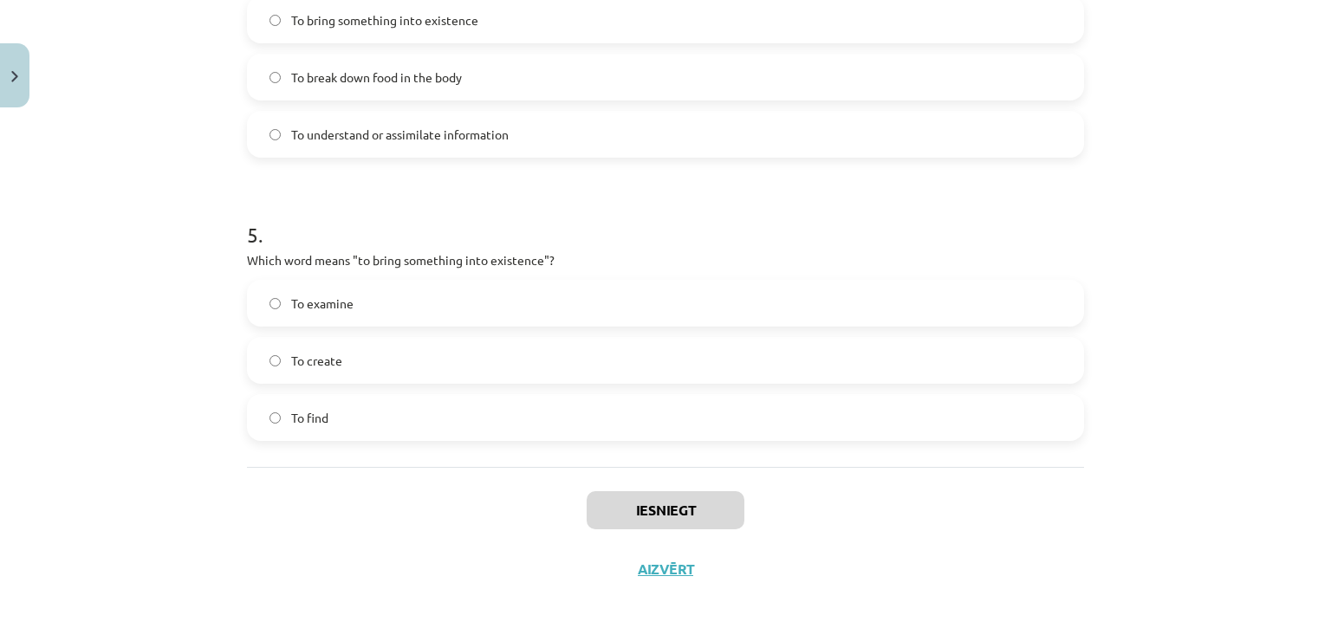
click at [878, 517] on div "Iesniegt Aizvērt" at bounding box center [665, 527] width 837 height 121
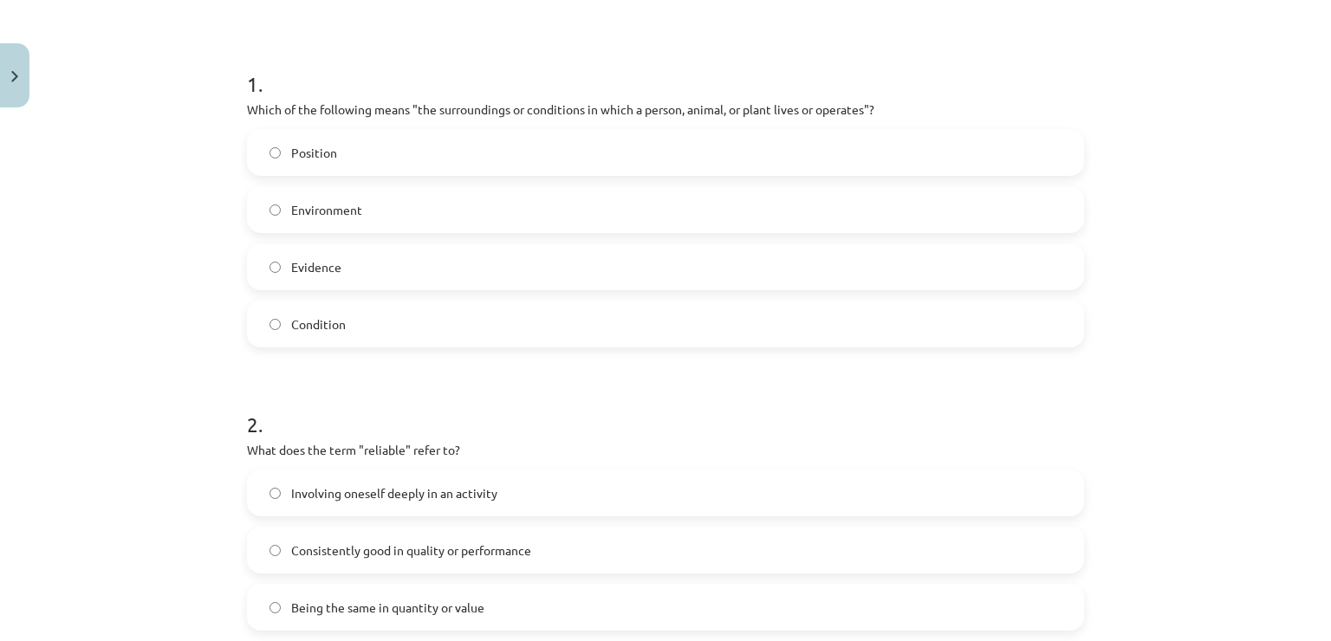
scroll to position [0, 0]
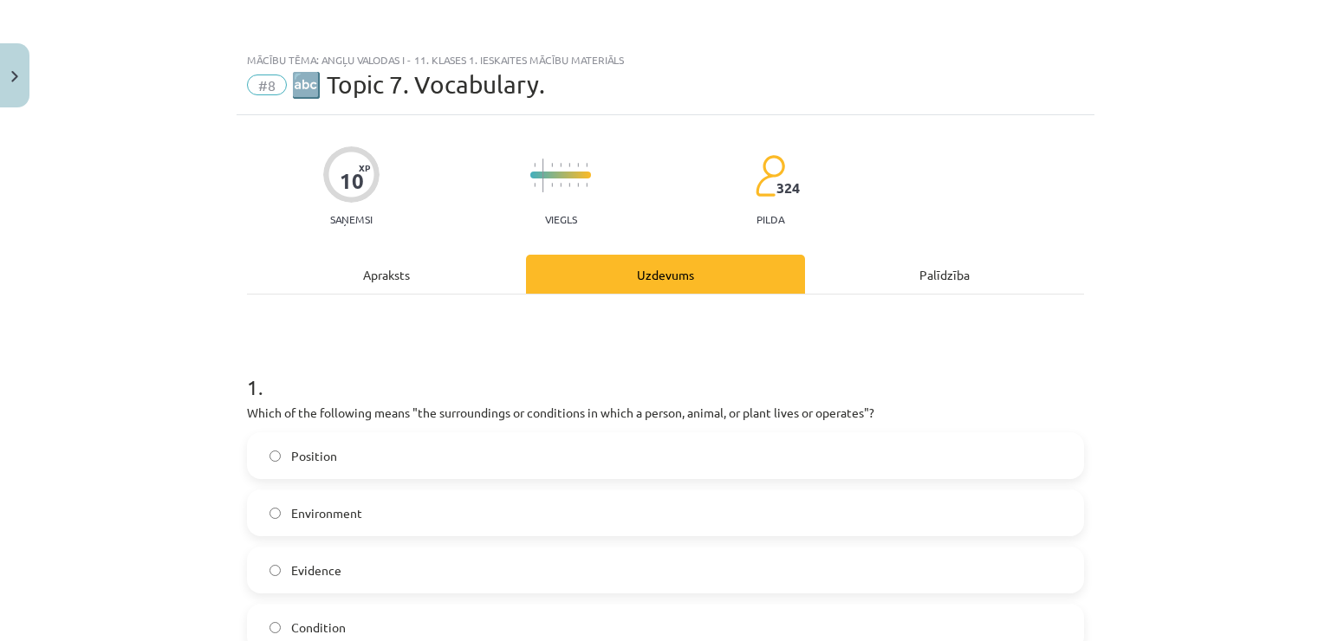
click at [421, 510] on label "Environment" at bounding box center [666, 512] width 834 height 43
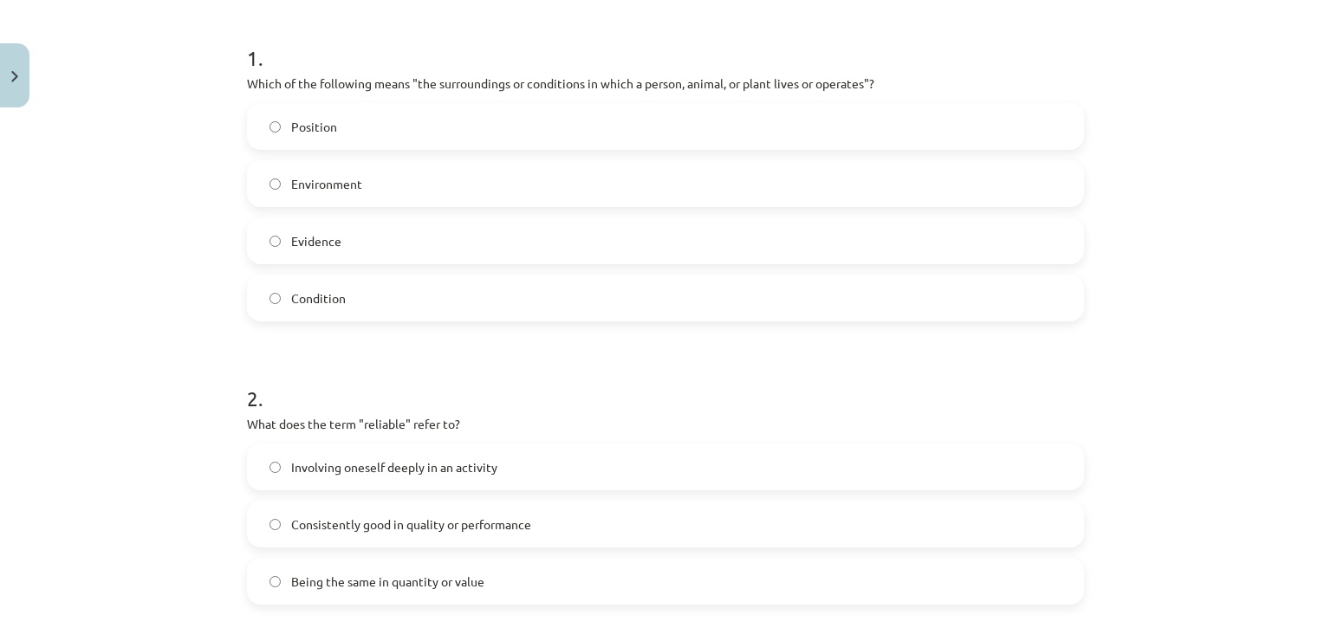
scroll to position [347, 0]
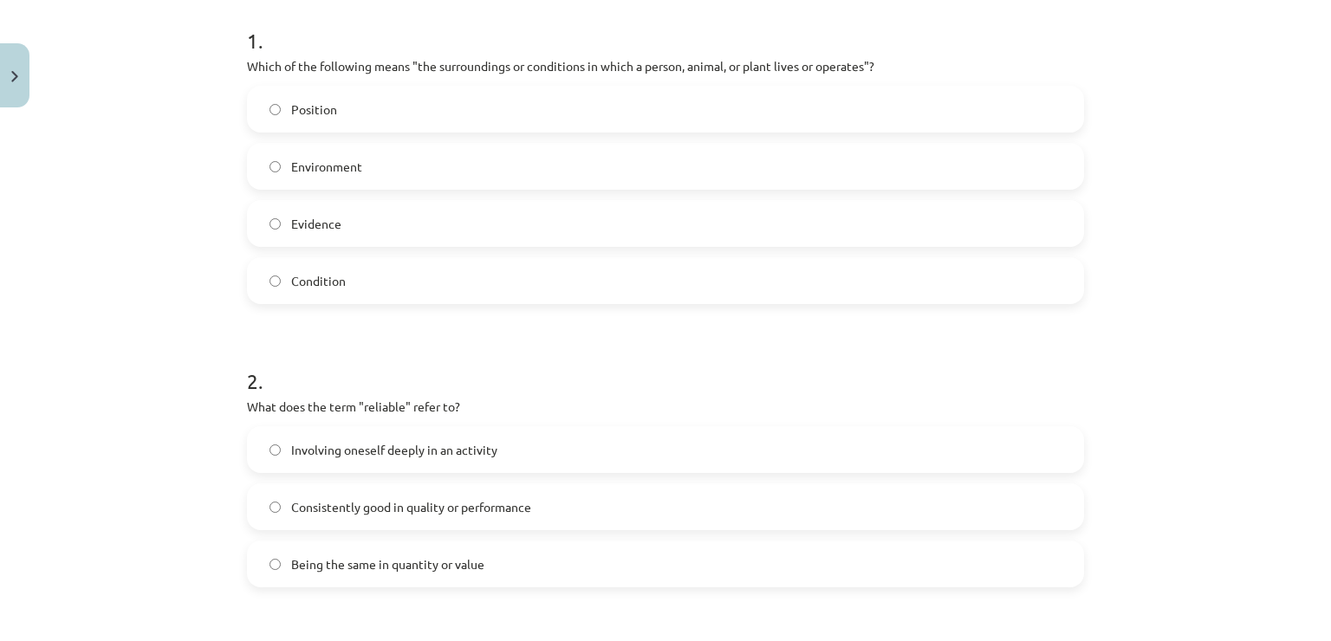
click at [510, 499] on span "Consistently good in quality or performance" at bounding box center [411, 507] width 240 height 18
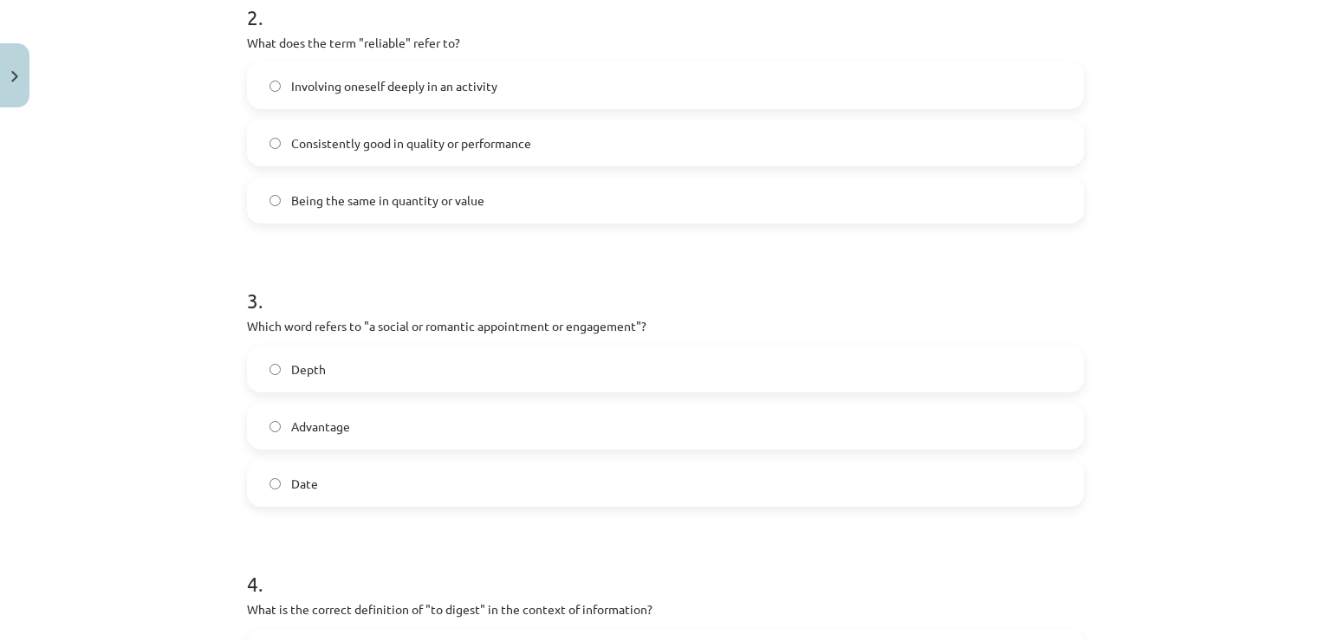
scroll to position [780, 0]
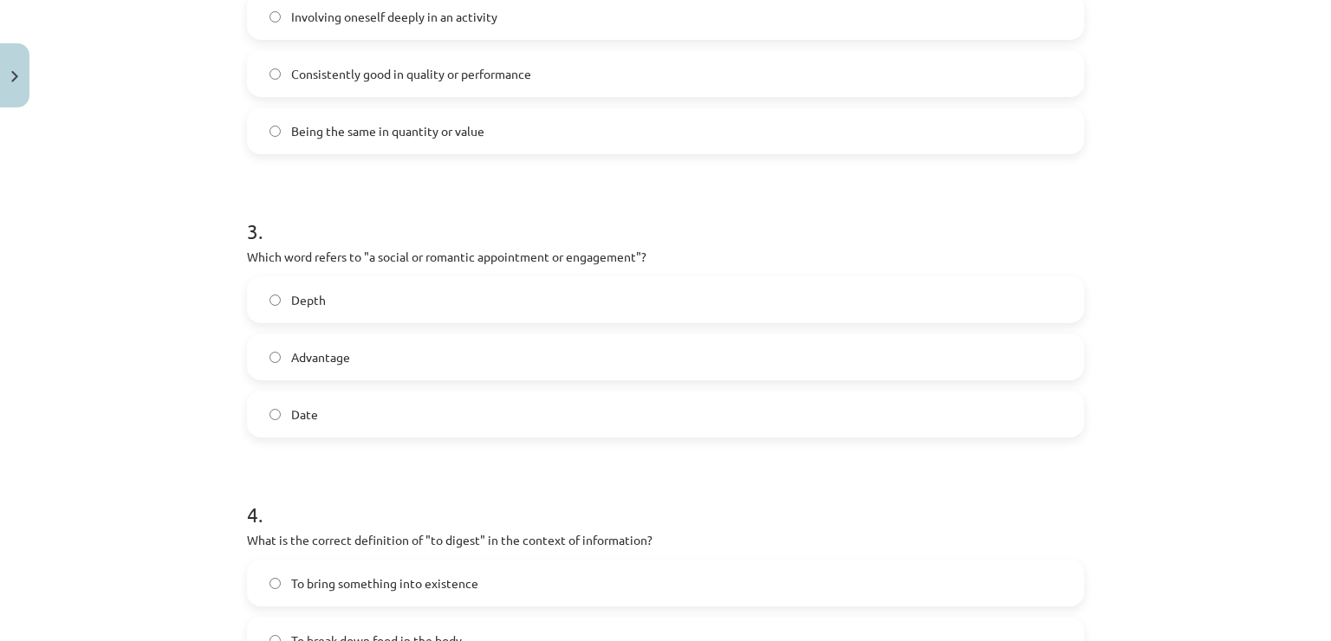
click at [428, 402] on label "Date" at bounding box center [666, 414] width 834 height 43
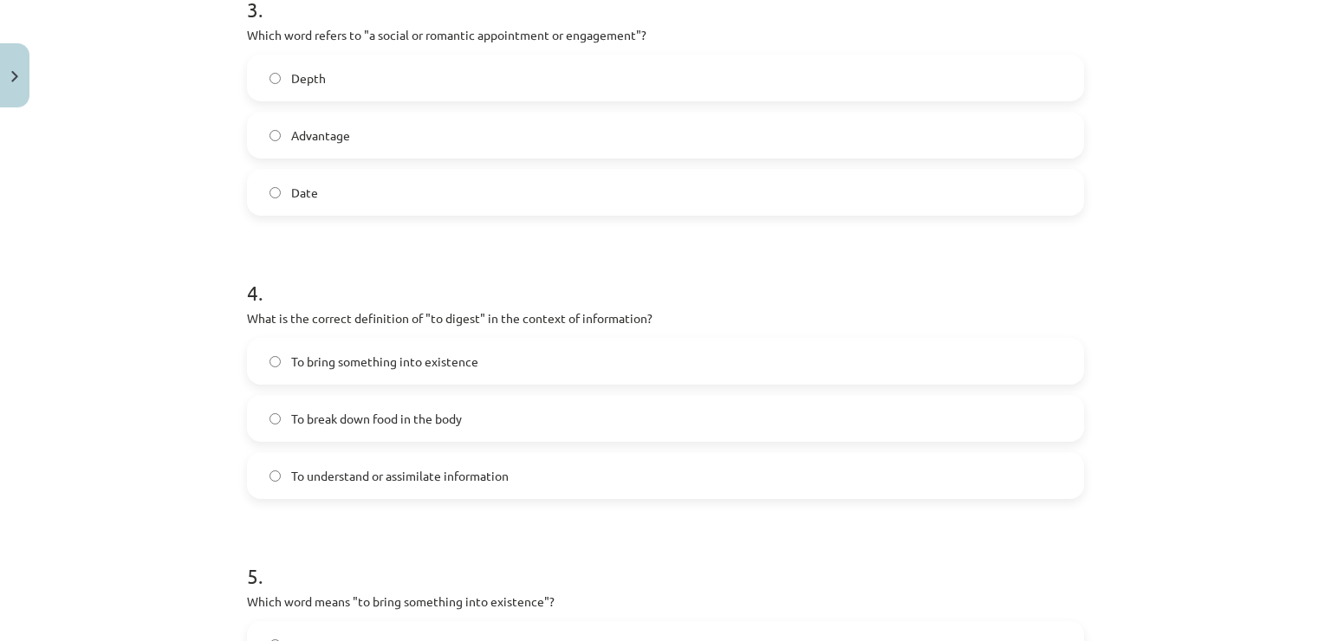
scroll to position [1040, 0]
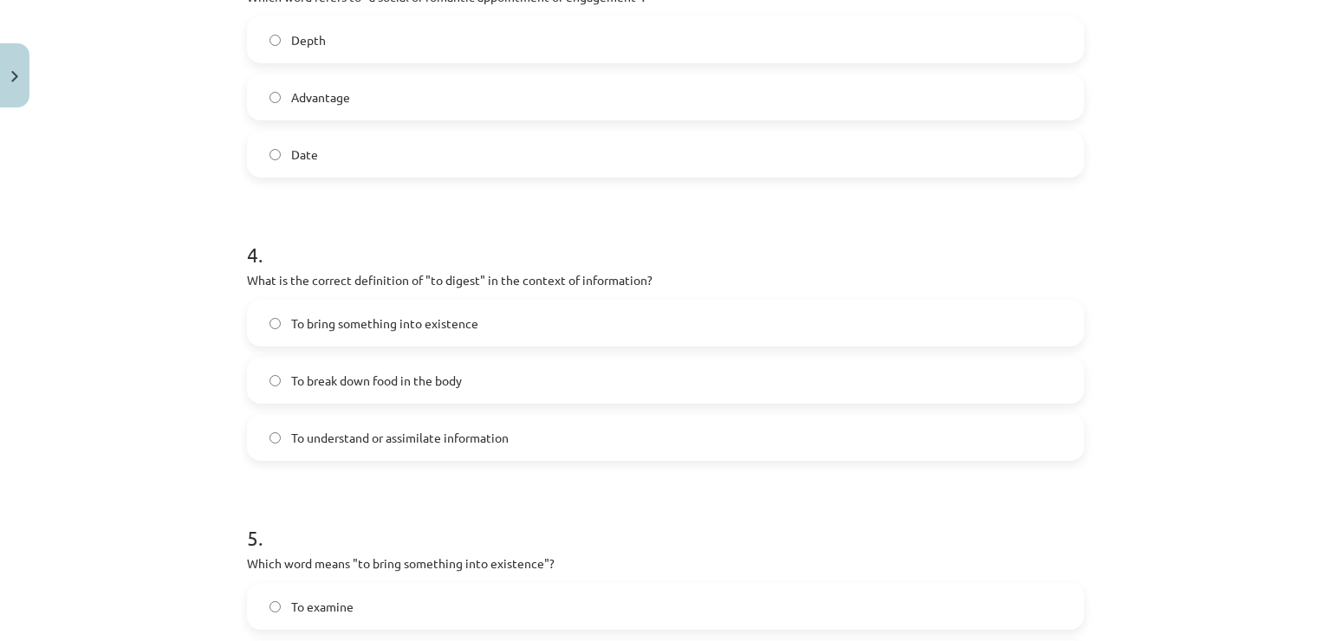
click at [437, 444] on span "To understand or assimilate information" at bounding box center [400, 438] width 218 height 18
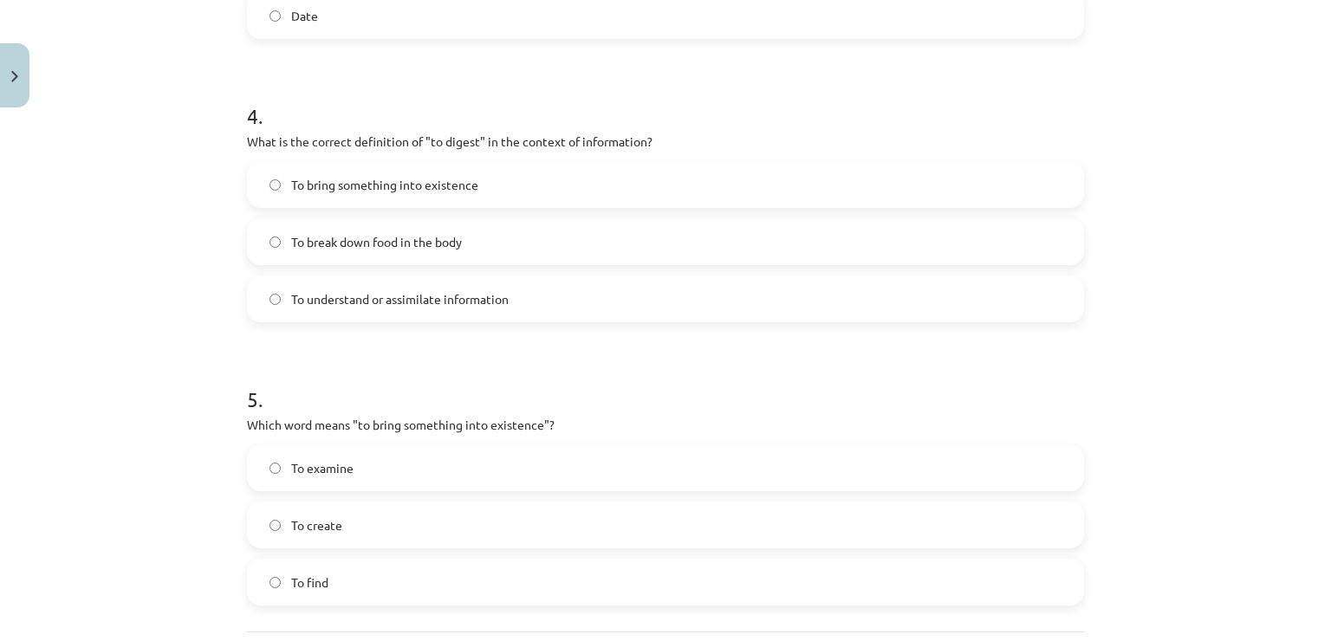
scroll to position [1213, 0]
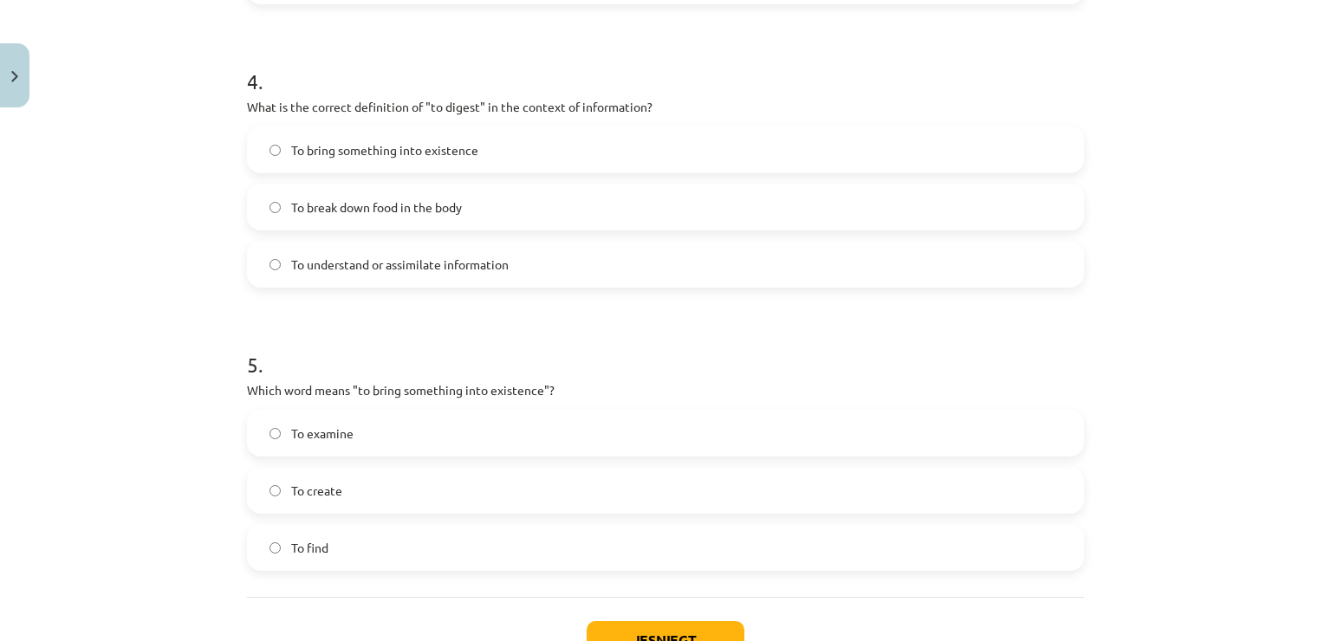
click at [352, 484] on label "To create" at bounding box center [666, 490] width 834 height 43
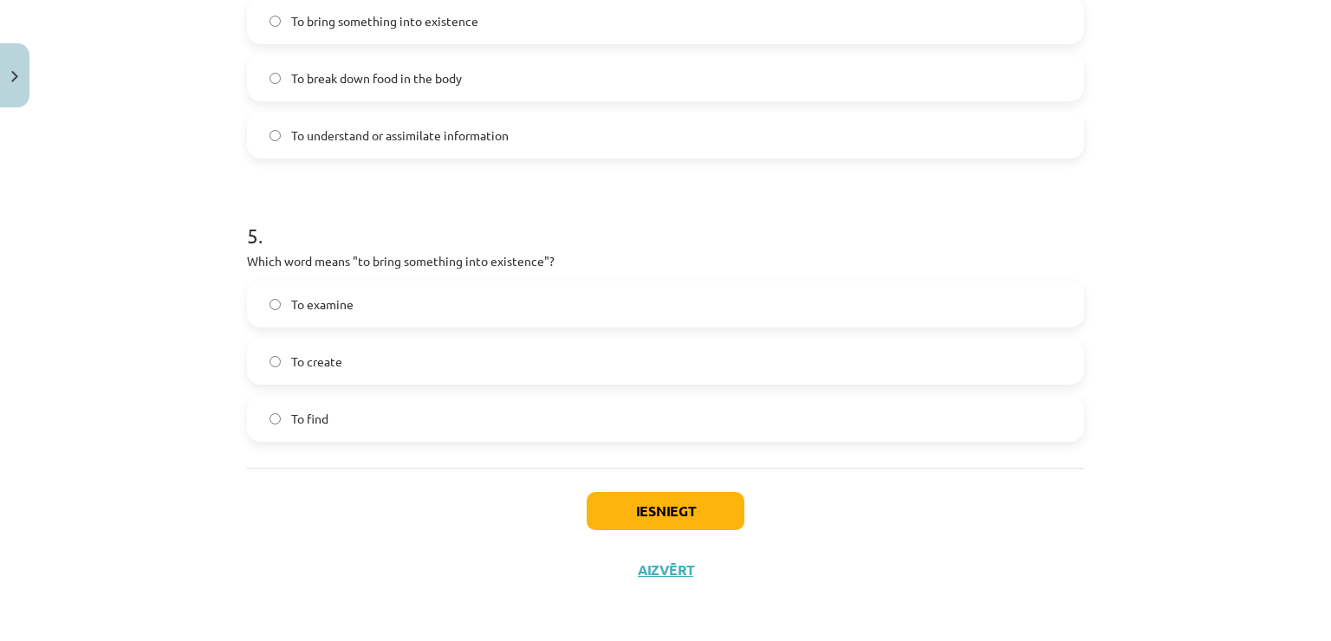
scroll to position [1343, 0]
click at [629, 499] on button "Iesniegt" at bounding box center [666, 510] width 158 height 38
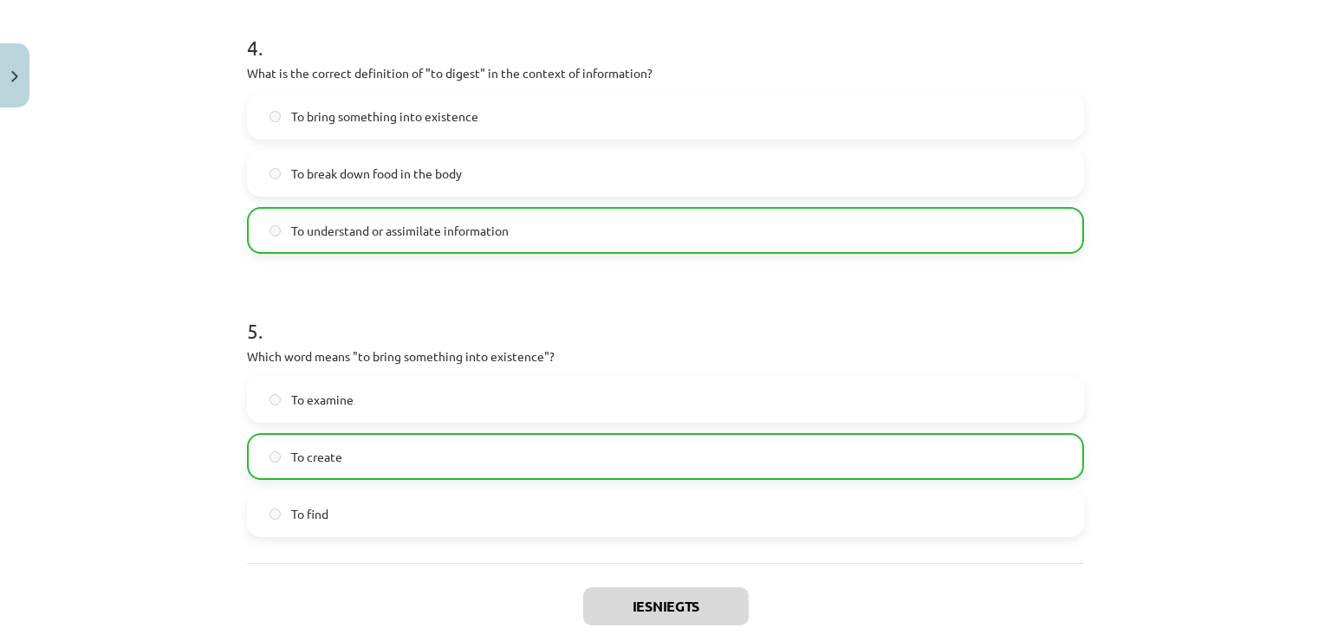
scroll to position [1398, 0]
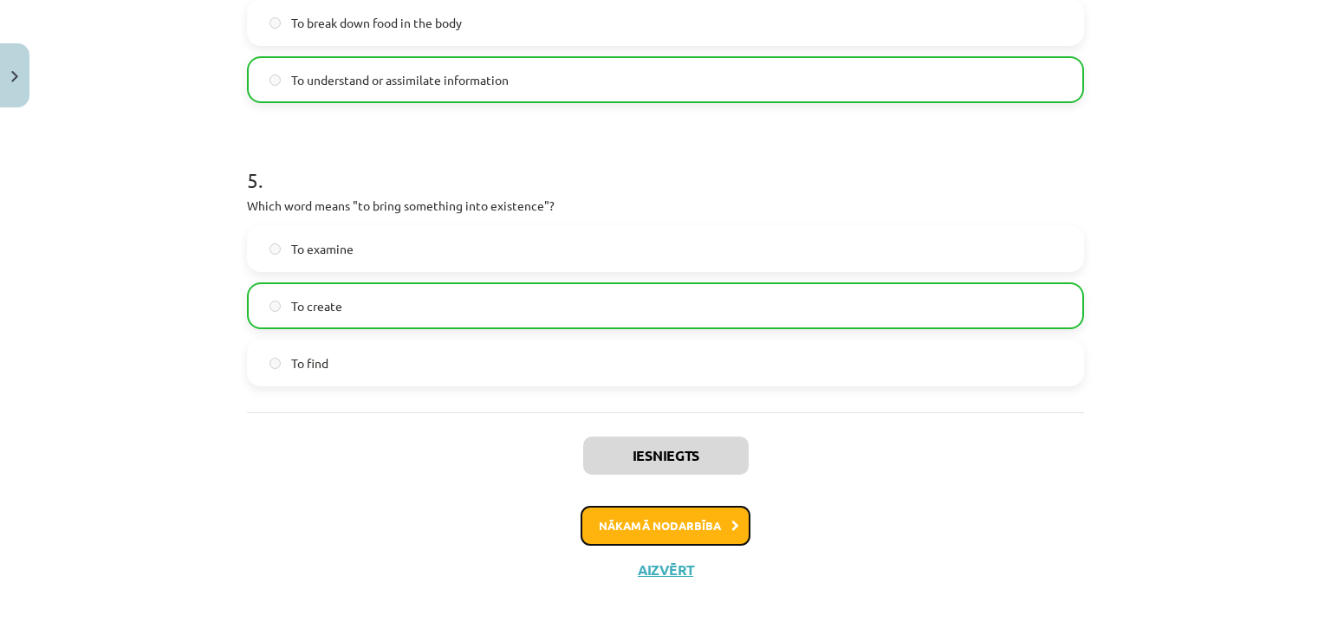
click at [712, 512] on button "Nākamā nodarbība" at bounding box center [666, 526] width 170 height 40
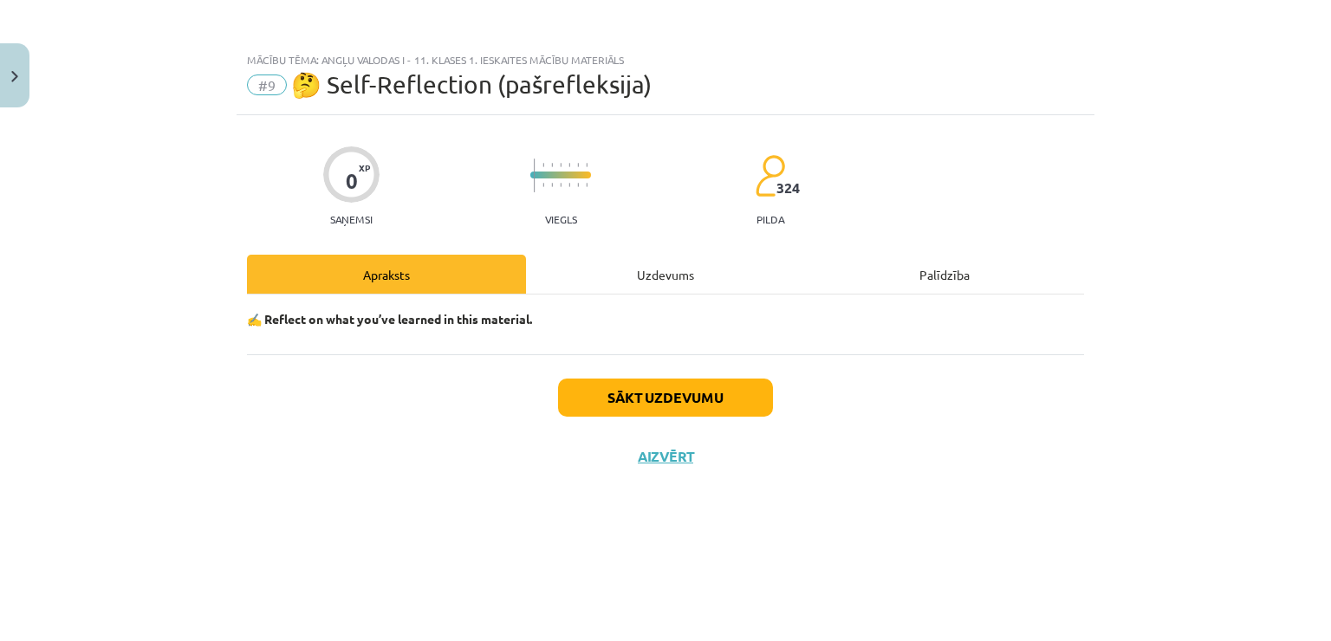
click at [578, 274] on div "Uzdevums" at bounding box center [665, 274] width 279 height 39
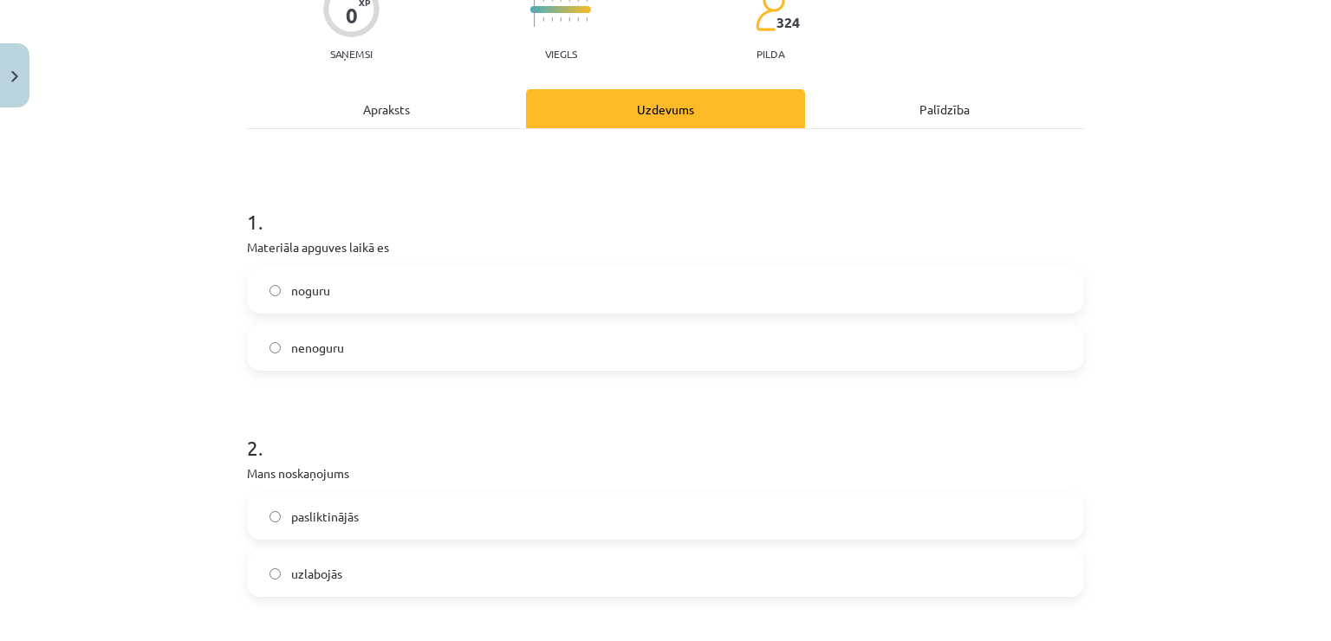
scroll to position [173, 0]
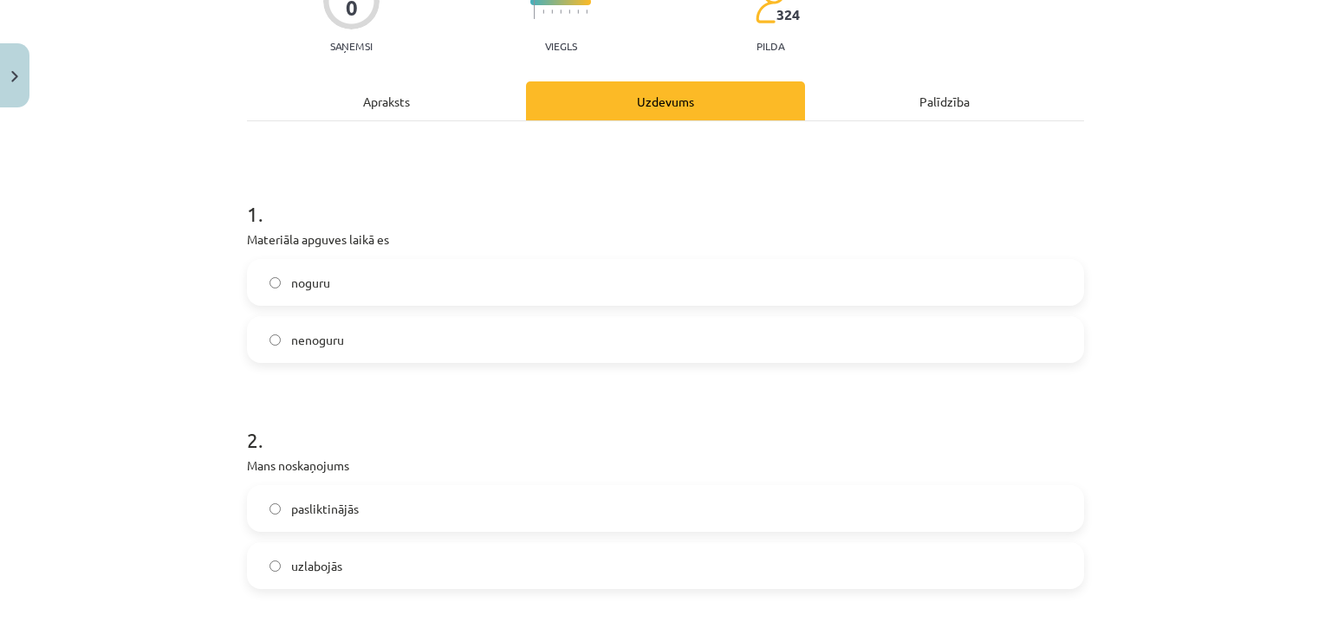
click at [433, 342] on label "nenoguru" at bounding box center [666, 339] width 834 height 43
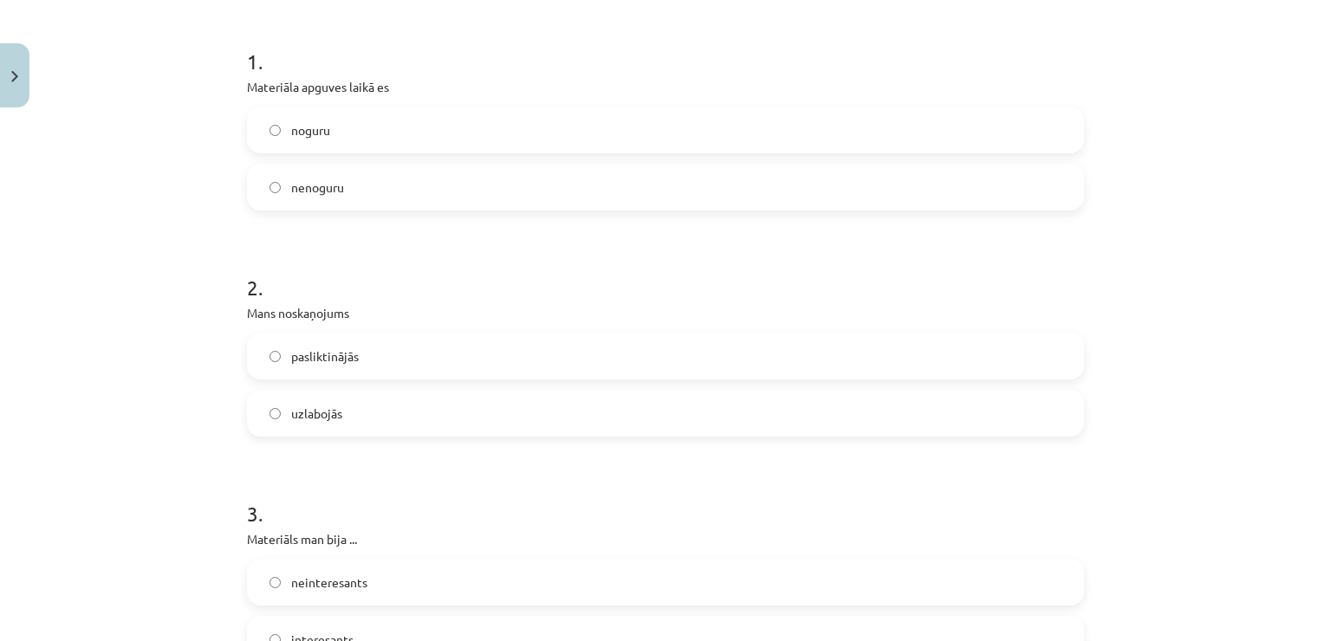
scroll to position [347, 0]
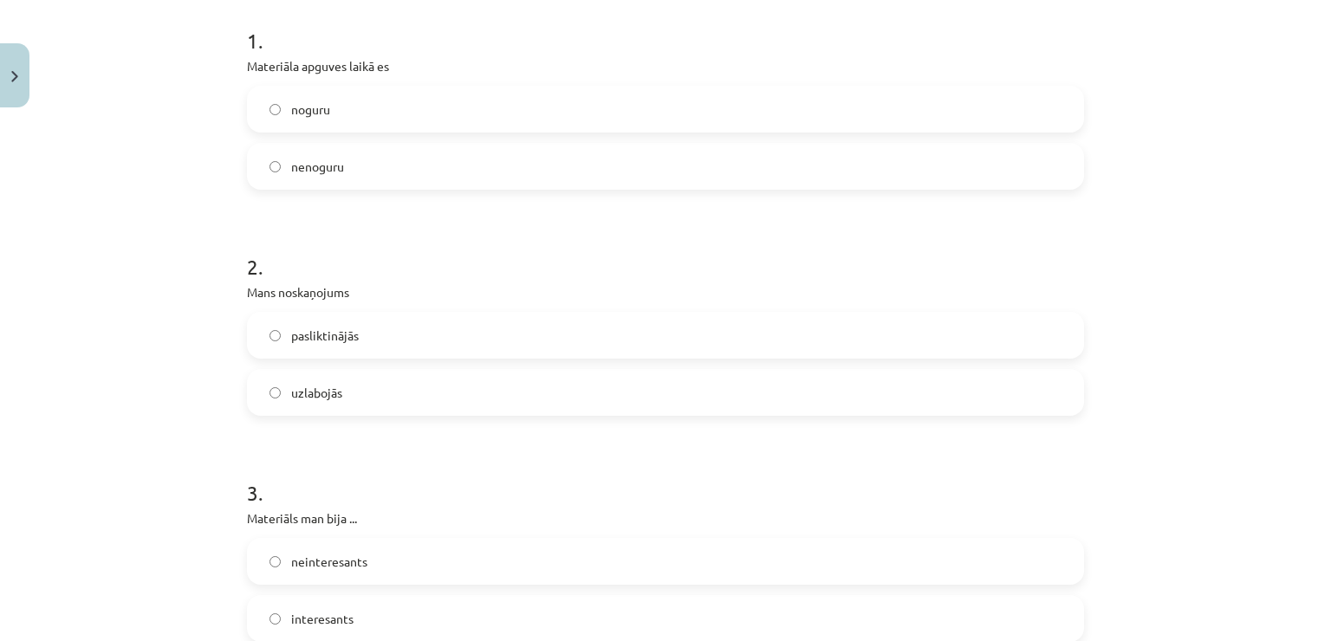
click at [387, 389] on label "uzlabojās" at bounding box center [666, 392] width 834 height 43
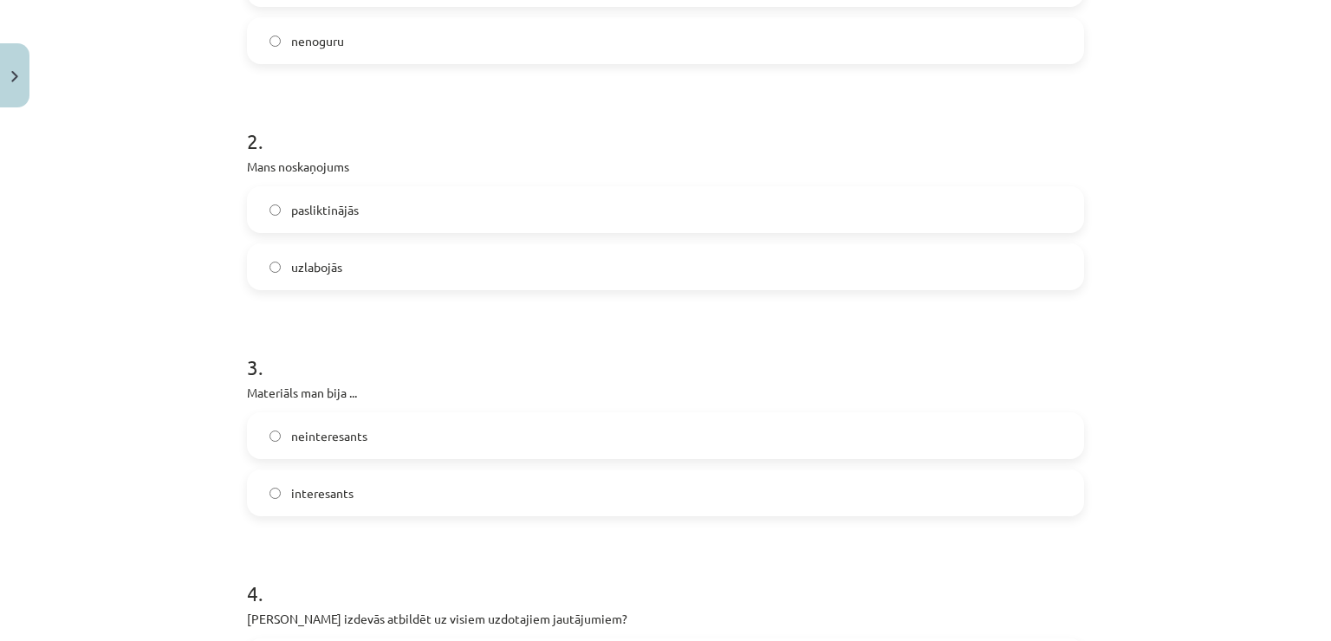
scroll to position [607, 0]
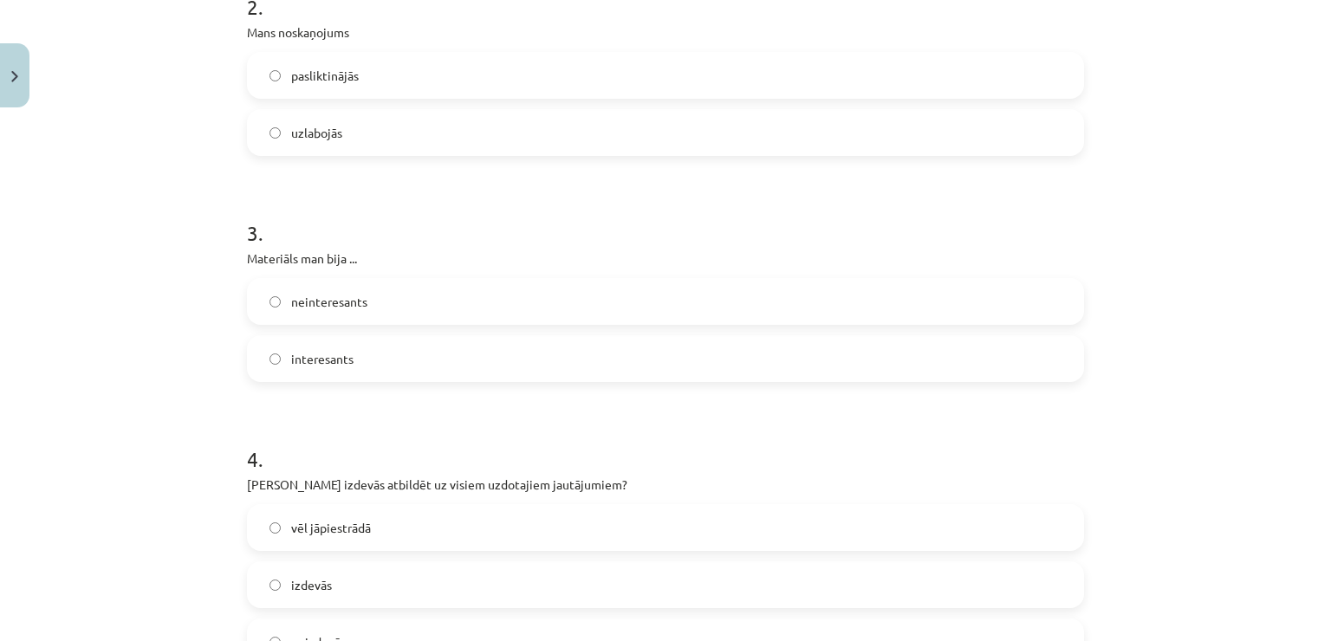
click at [401, 362] on label "interesants" at bounding box center [666, 358] width 834 height 43
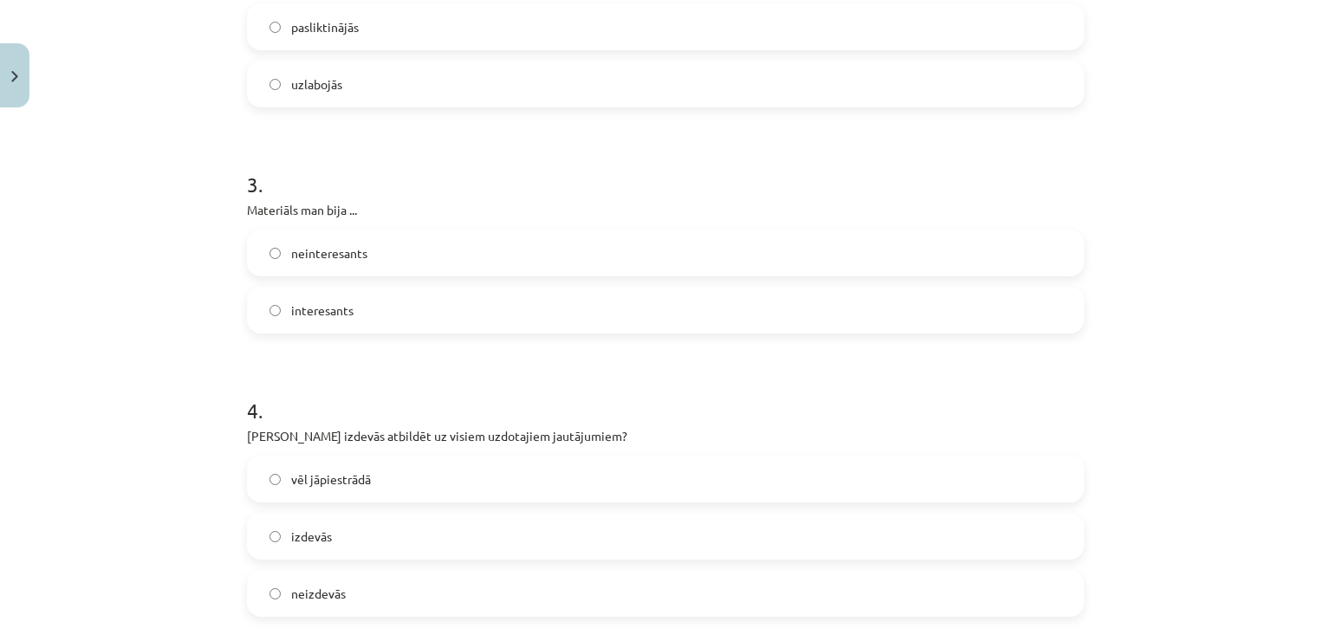
scroll to position [693, 0]
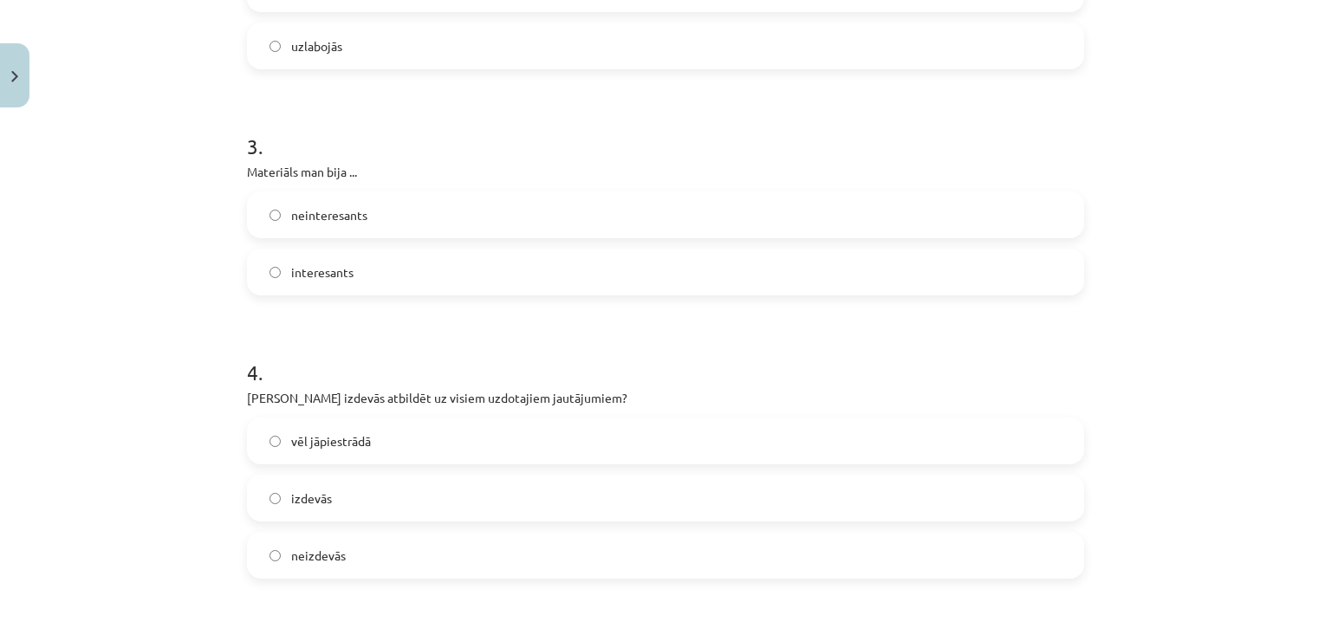
click at [399, 429] on label "vēl jāpiestrādā" at bounding box center [666, 441] width 834 height 43
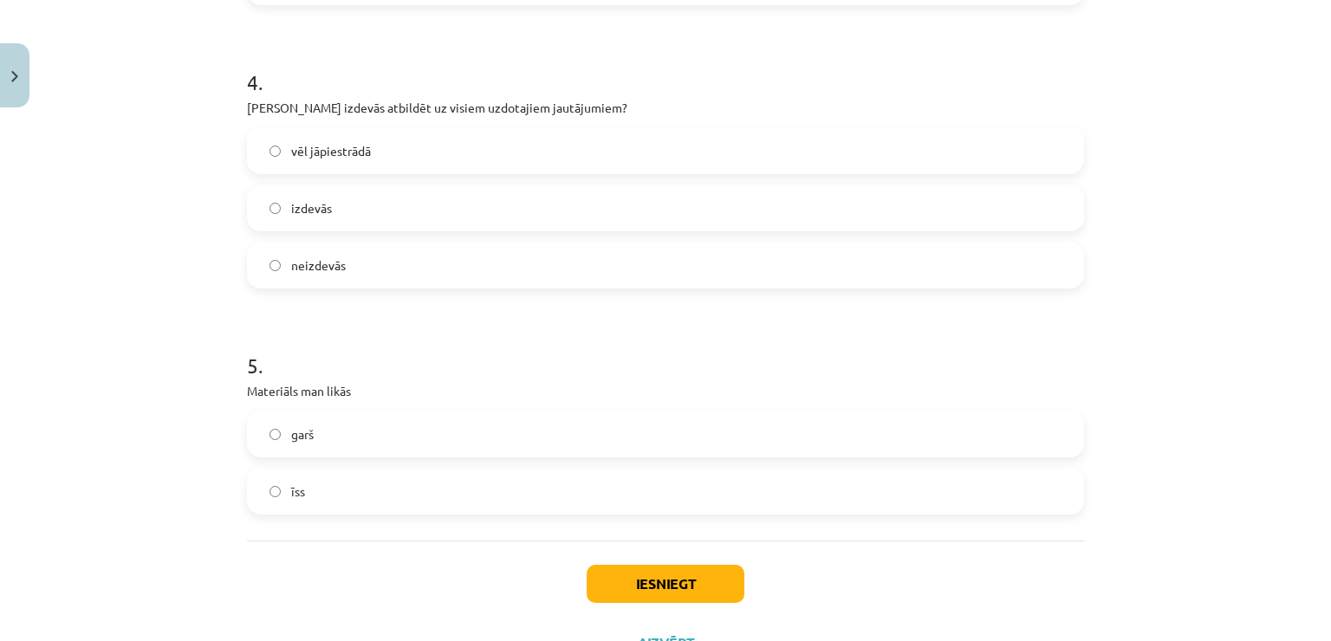
scroll to position [1040, 0]
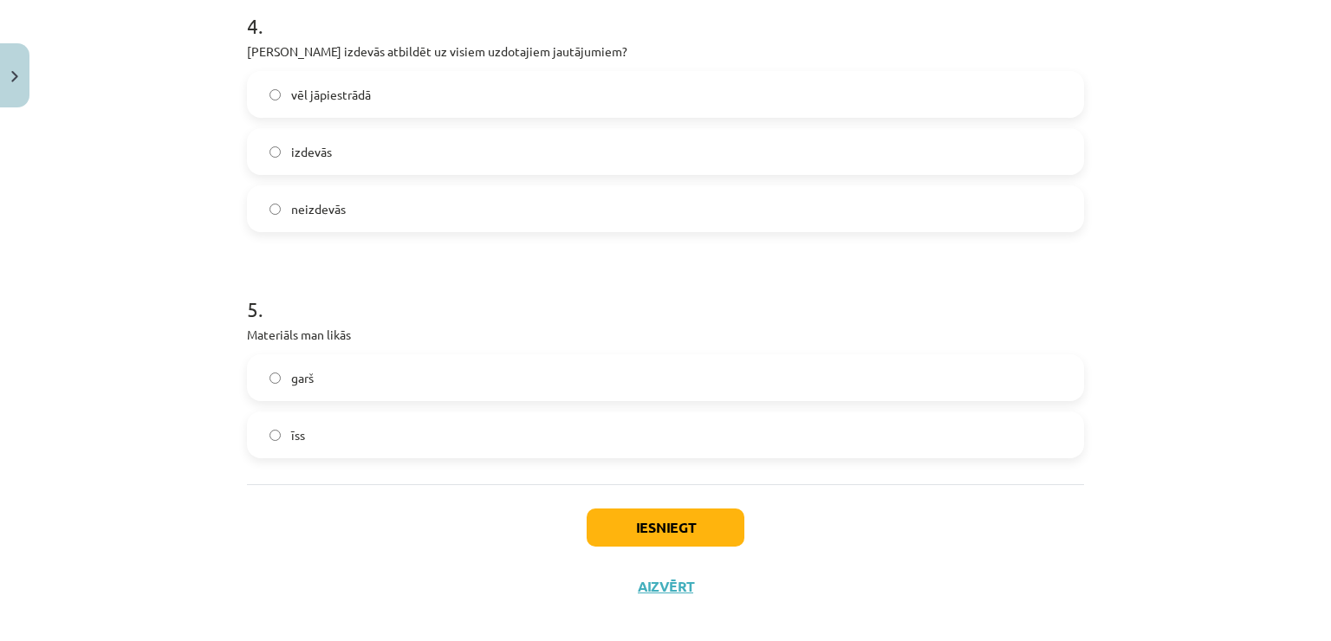
click at [400, 426] on label "īss" at bounding box center [666, 434] width 834 height 43
click at [660, 515] on button "Iesniegt" at bounding box center [666, 528] width 158 height 38
click at [647, 582] on button "Aizvērt" at bounding box center [666, 586] width 66 height 17
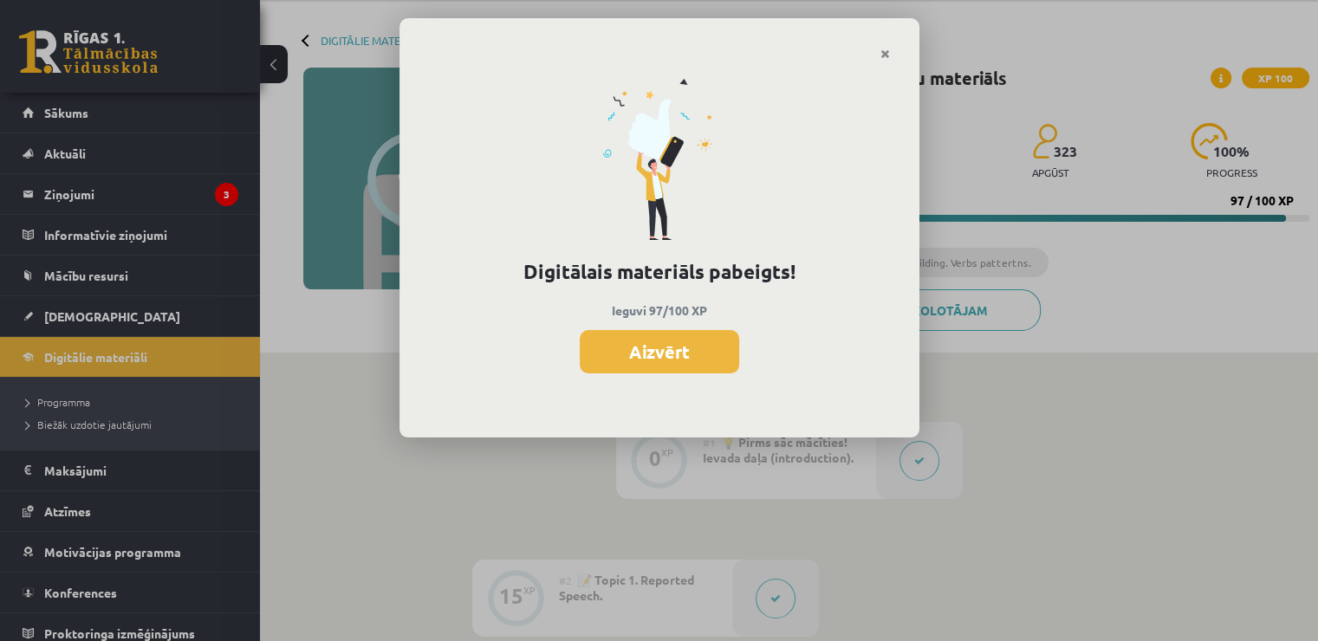
scroll to position [0, 0]
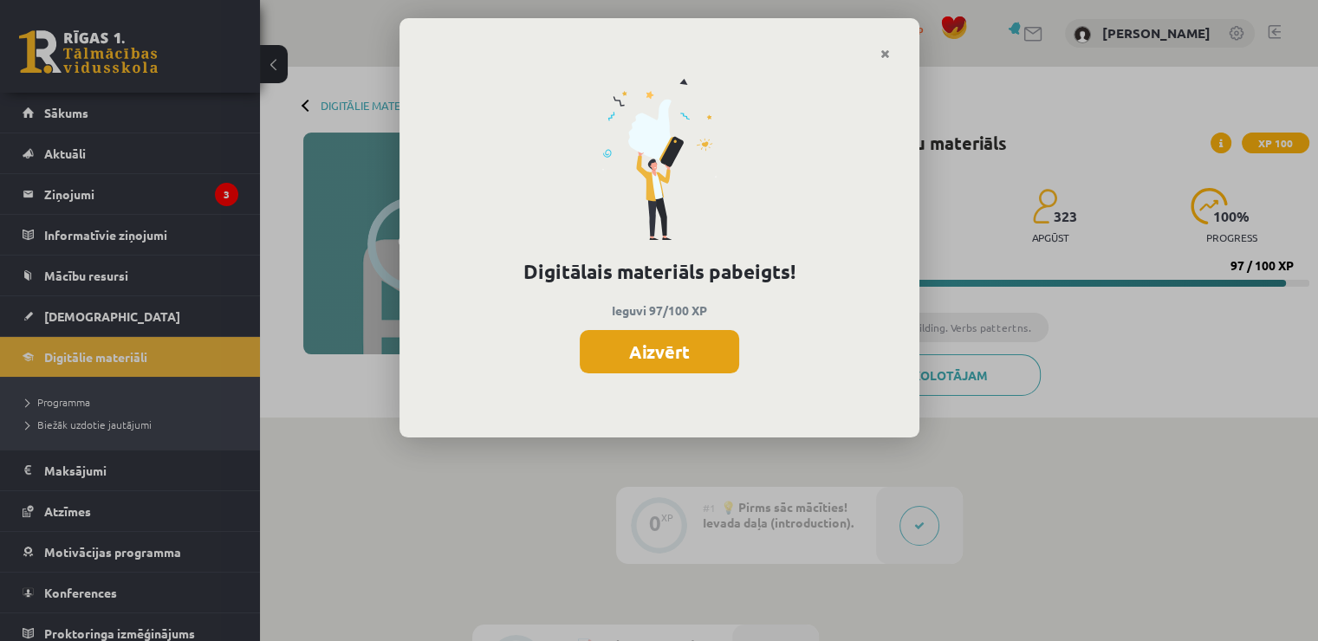
click at [691, 343] on button "Aizvērt" at bounding box center [659, 351] width 159 height 43
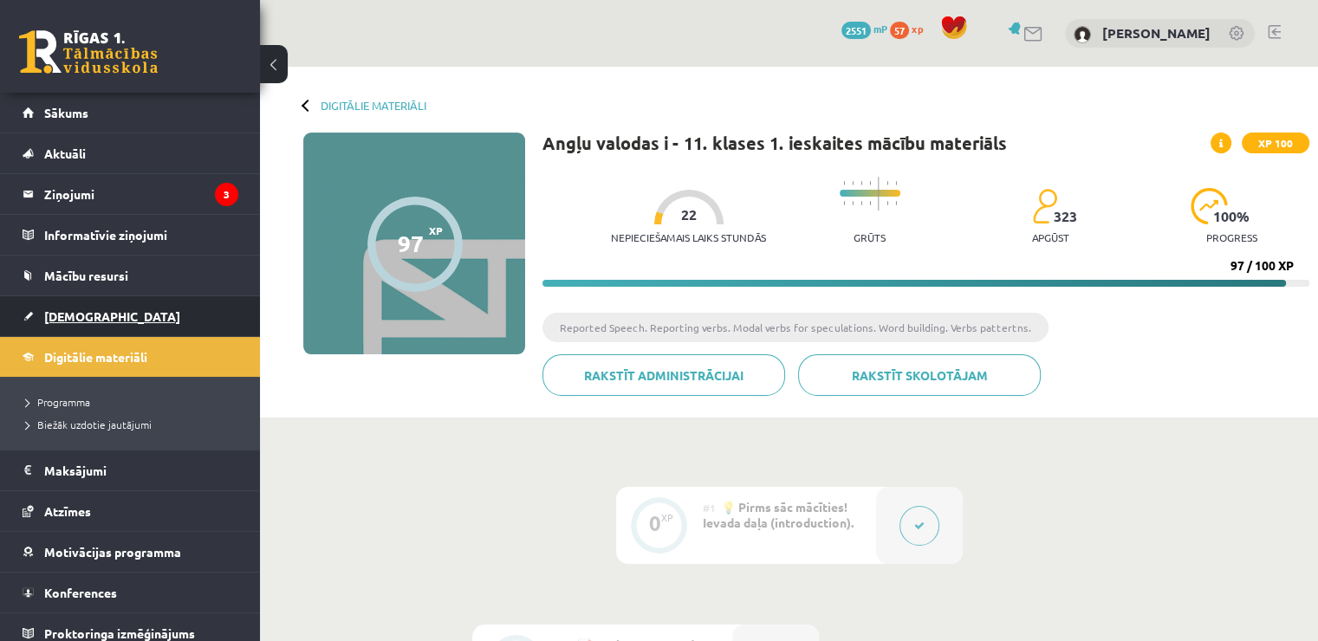
click at [111, 308] on link "[DEMOGRAPHIC_DATA]" at bounding box center [131, 316] width 216 height 40
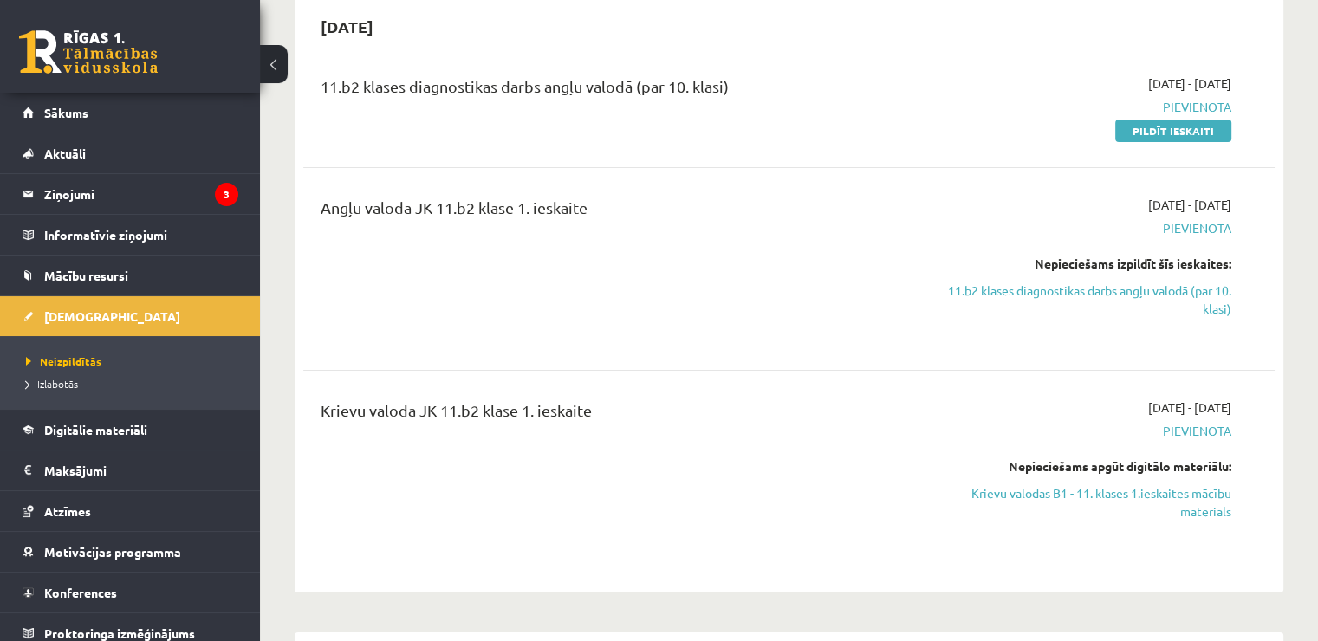
scroll to position [173, 0]
click at [166, 433] on link "Digitālie materiāli" at bounding box center [131, 430] width 216 height 40
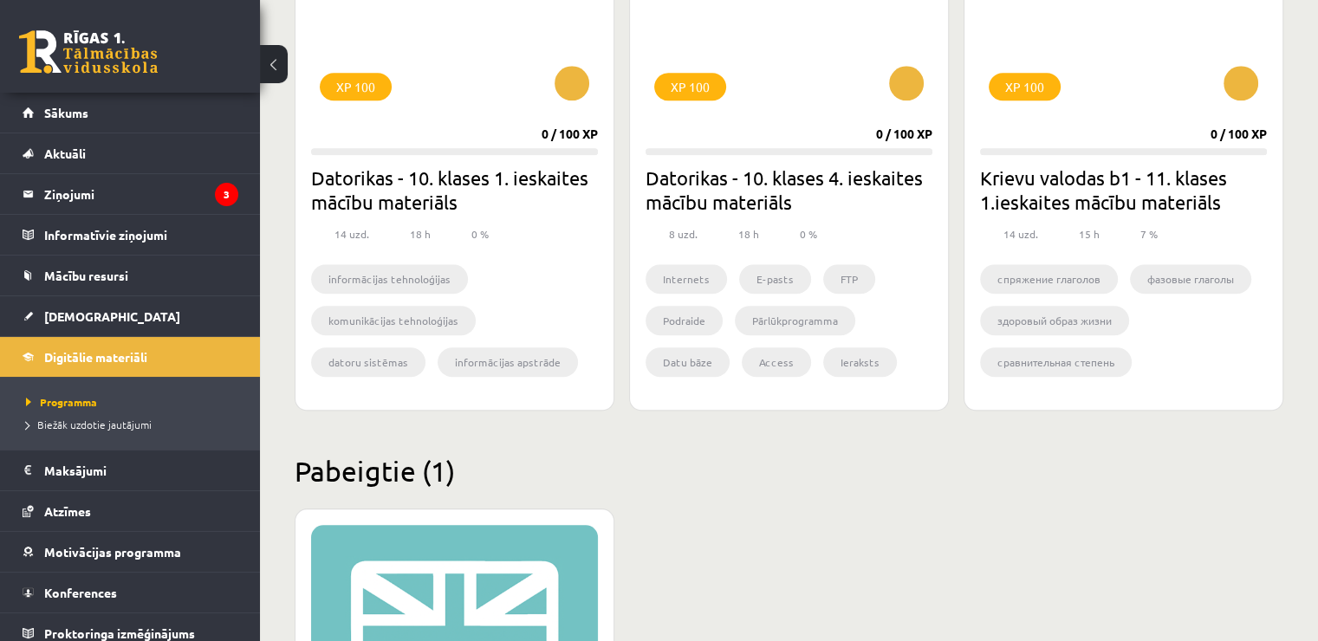
scroll to position [1473, 0]
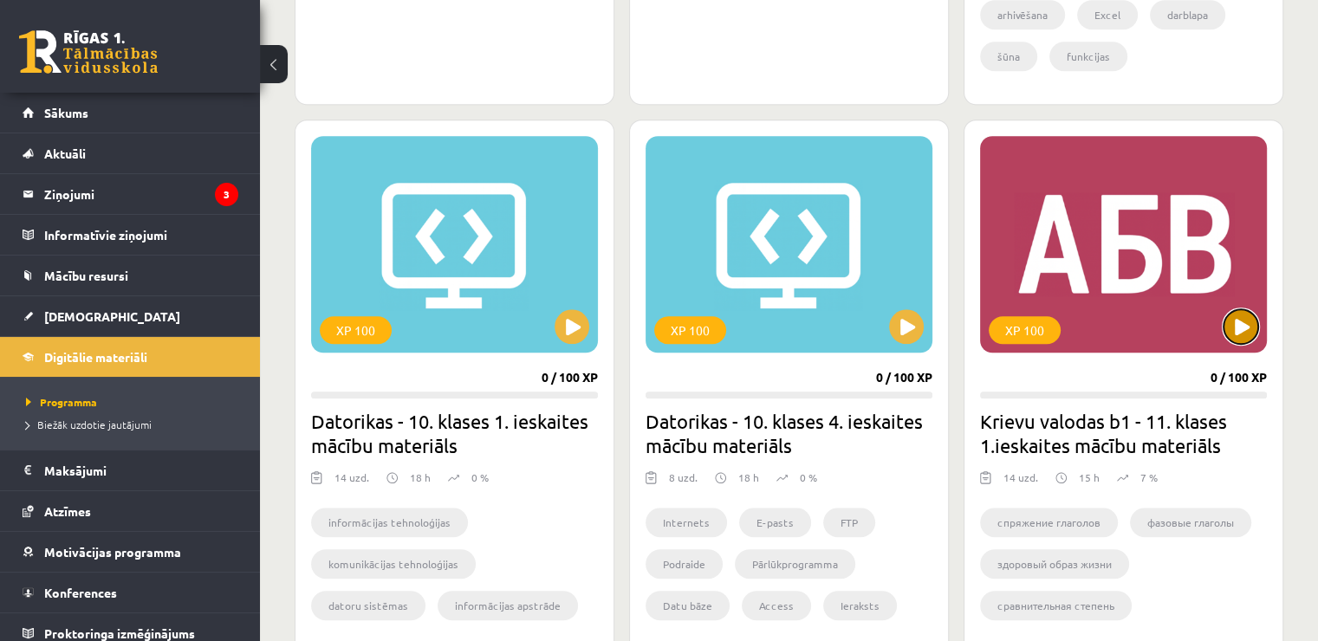
click at [1258, 326] on button at bounding box center [1241, 326] width 35 height 35
click at [1215, 332] on div "XP 100" at bounding box center [1123, 244] width 287 height 217
click at [1141, 335] on div "XP 100" at bounding box center [1123, 244] width 287 height 217
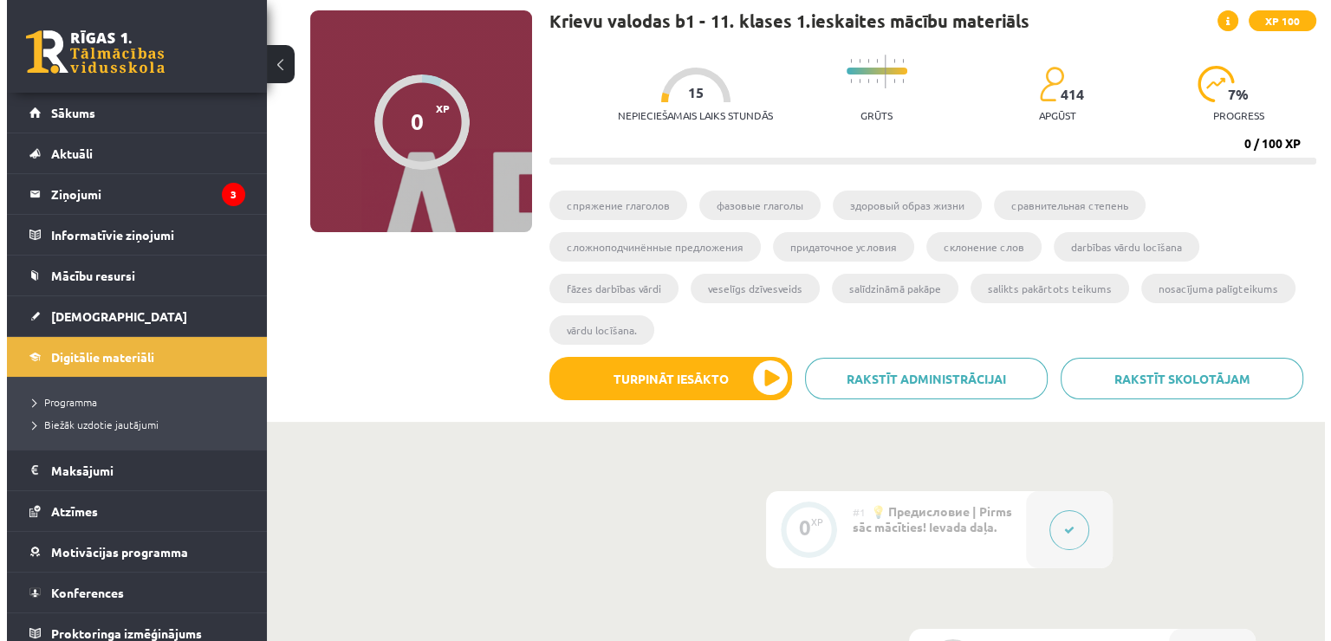
scroll to position [347, 0]
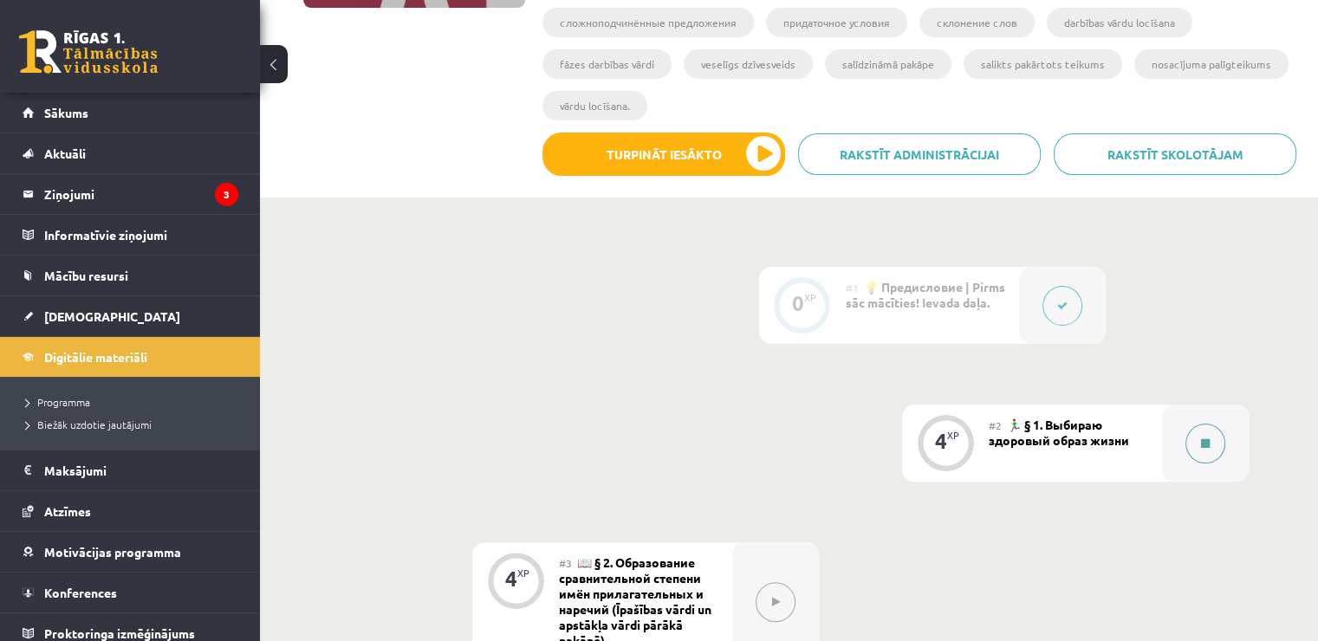
click at [1241, 418] on div at bounding box center [1205, 443] width 87 height 77
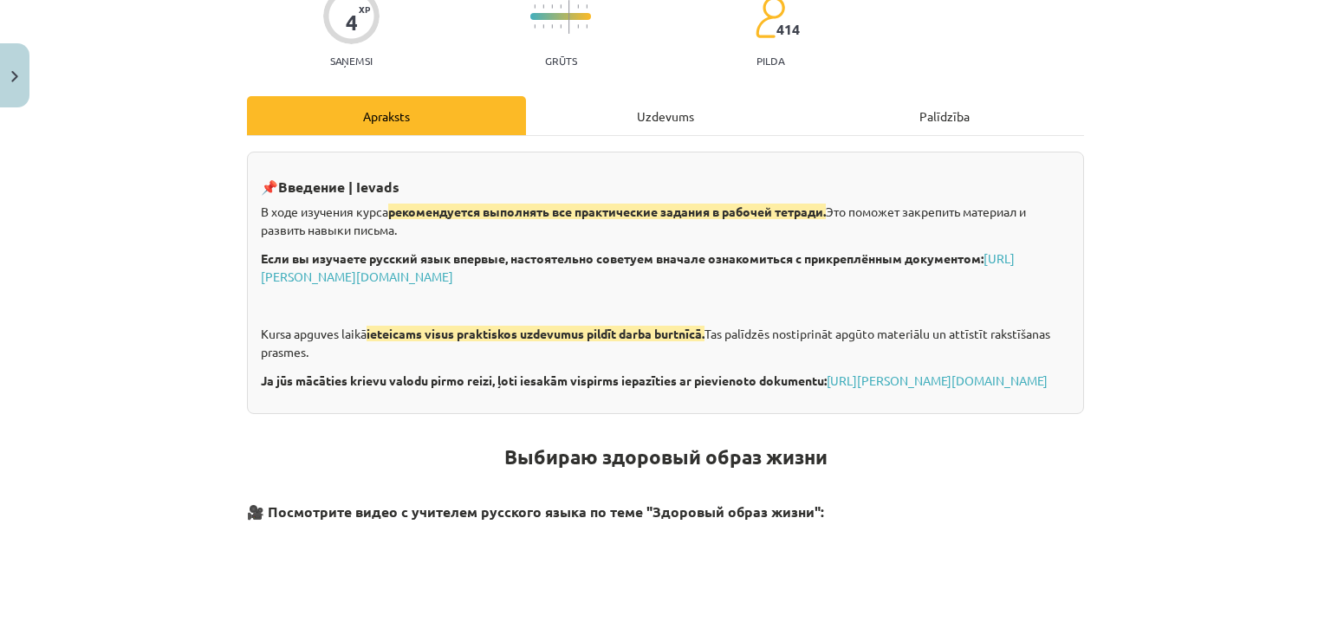
scroll to position [173, 0]
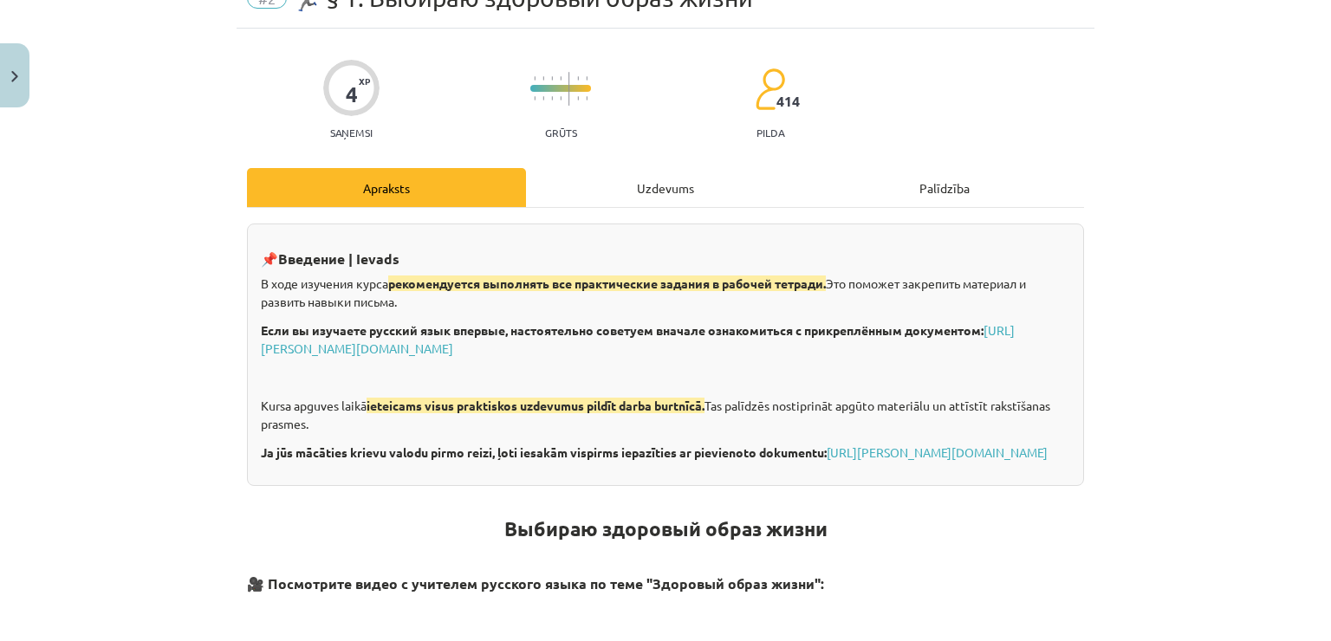
click at [617, 180] on div "Uzdevums" at bounding box center [665, 187] width 279 height 39
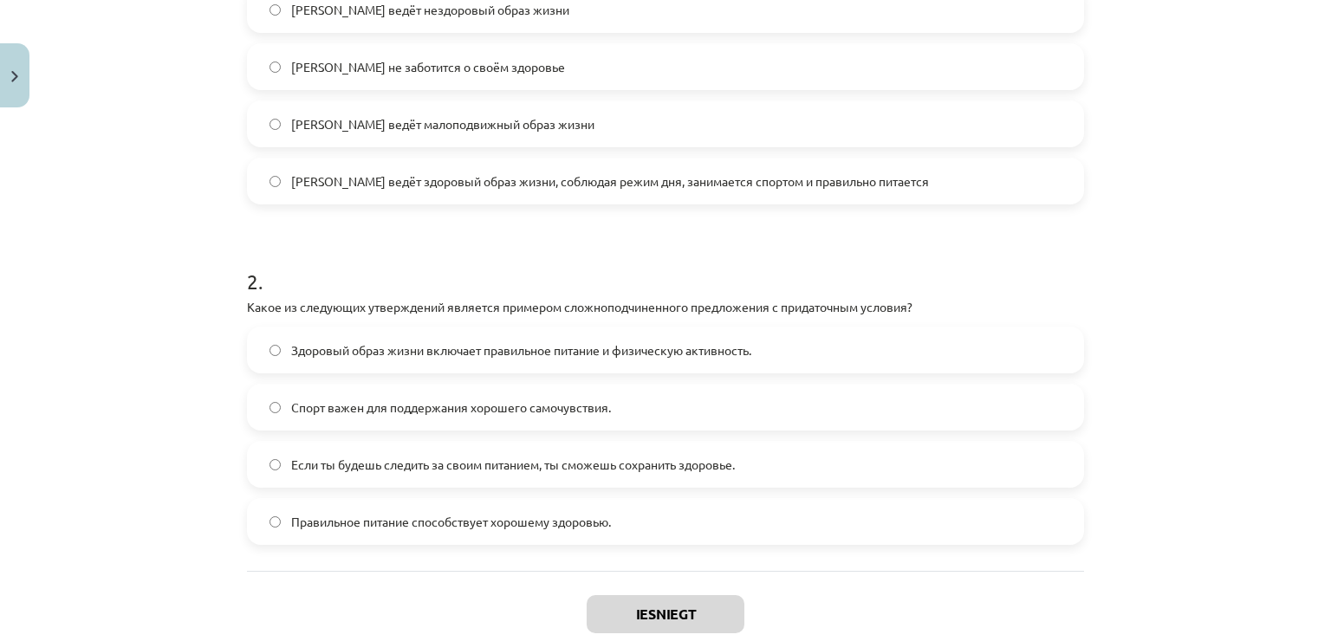
scroll to position [652, 0]
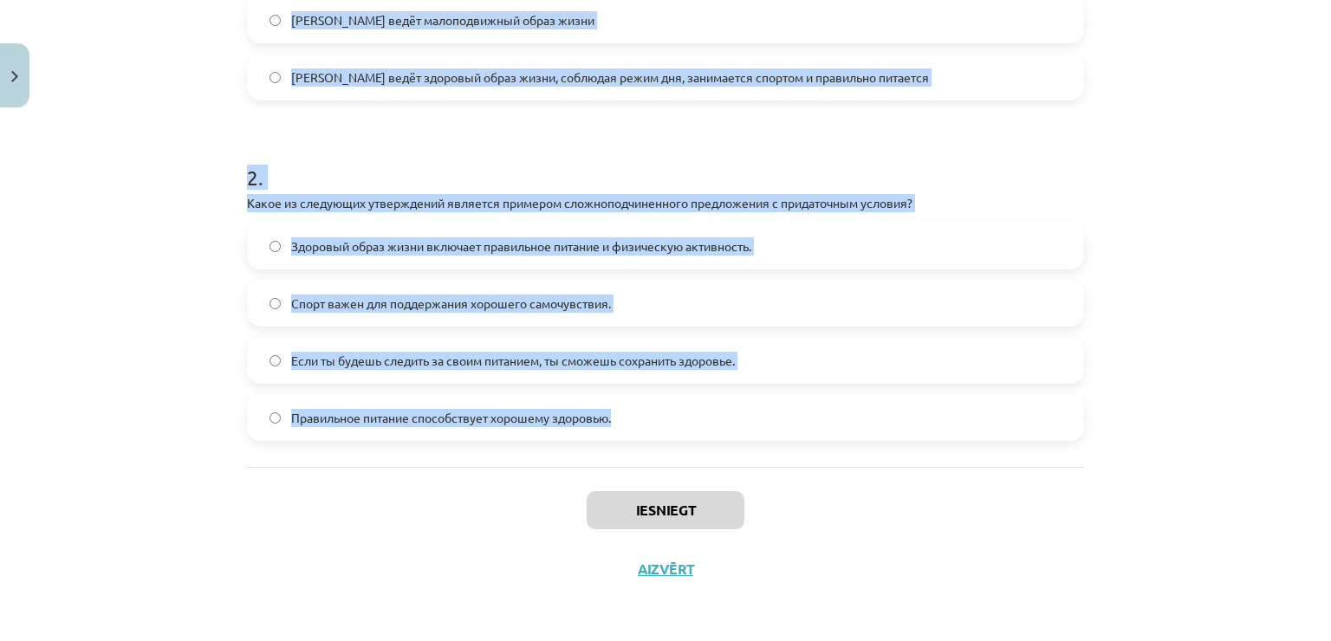
drag, startPoint x: 240, startPoint y: 166, endPoint x: 632, endPoint y: 423, distance: 468.3
click at [632, 423] on form "1 . Прочитайте текст и ответьте на вопрос "Какой образ жизни ведёт [PERSON_NAME…" at bounding box center [665, 67] width 837 height 748
copy form "2 . Loremipsum dolor s ametcons ad elitse "Doeiu tempo incid utlab Etdo, magna …"
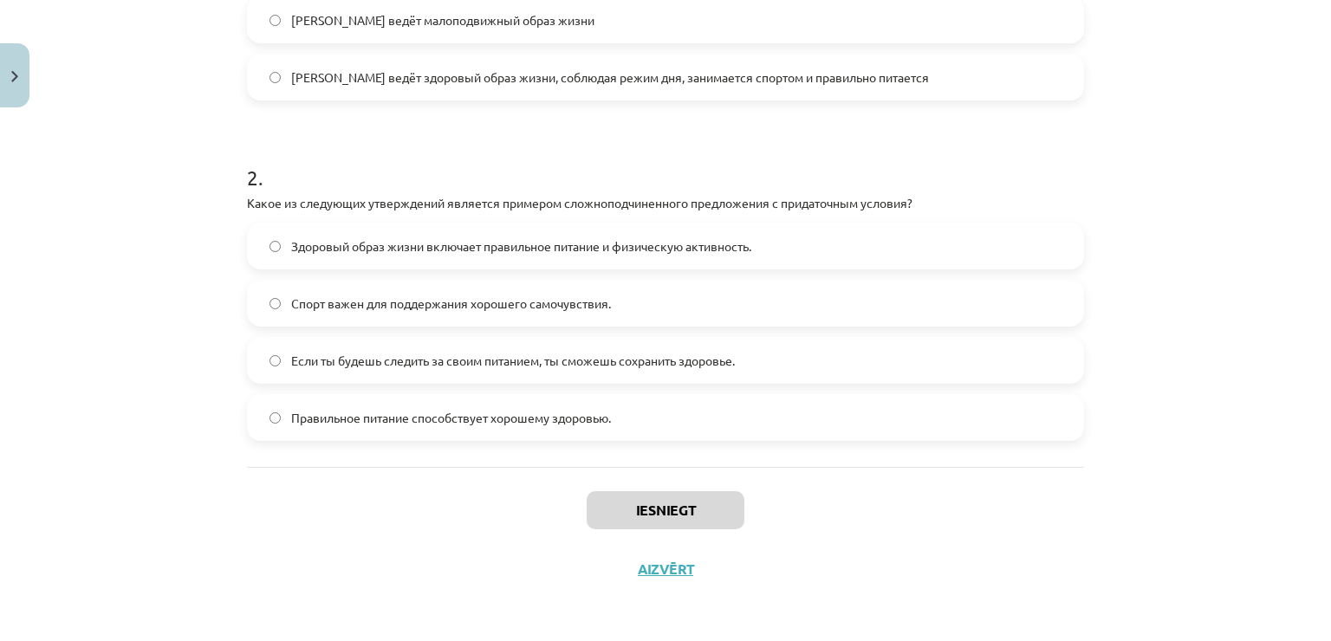
click at [1113, 491] on div "Mācību tēma: Krievu valodas b1 - 11. klases 1.ieskaites mācību materiāls #2 🏃‍♂…" at bounding box center [665, 320] width 1331 height 641
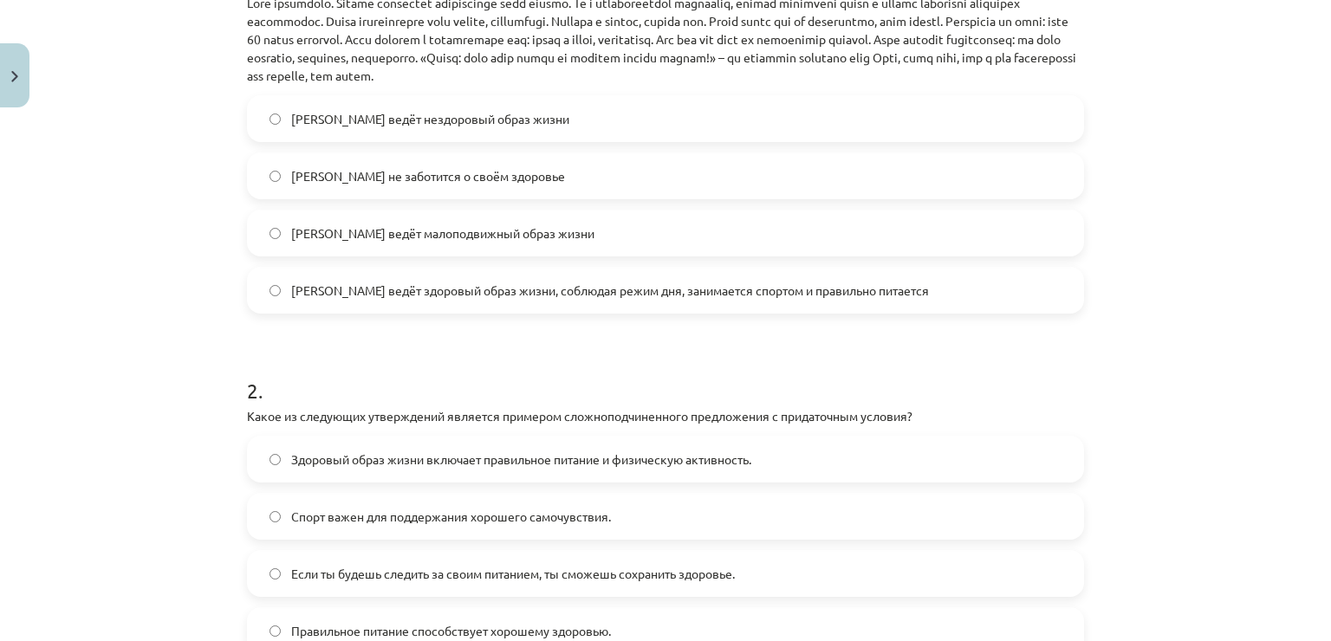
scroll to position [305, 0]
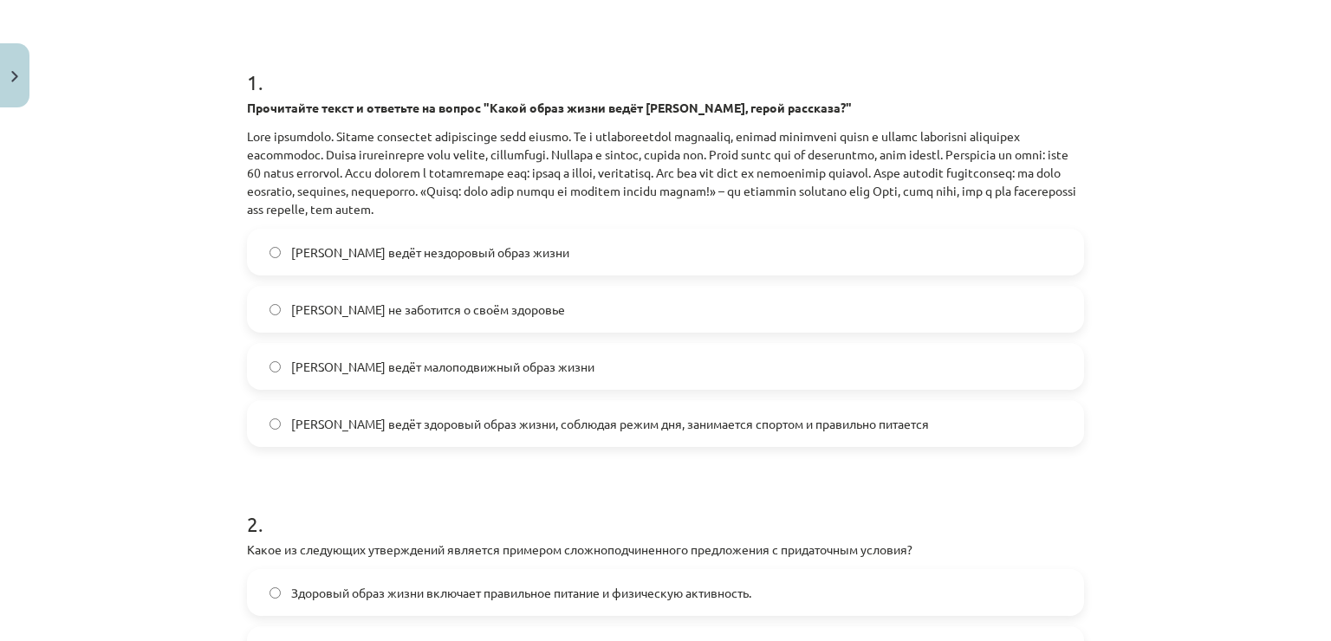
click at [628, 430] on span "[PERSON_NAME] ведёт здоровый образ жизни, соблюдая режим дня, занимается спорто…" at bounding box center [610, 424] width 638 height 18
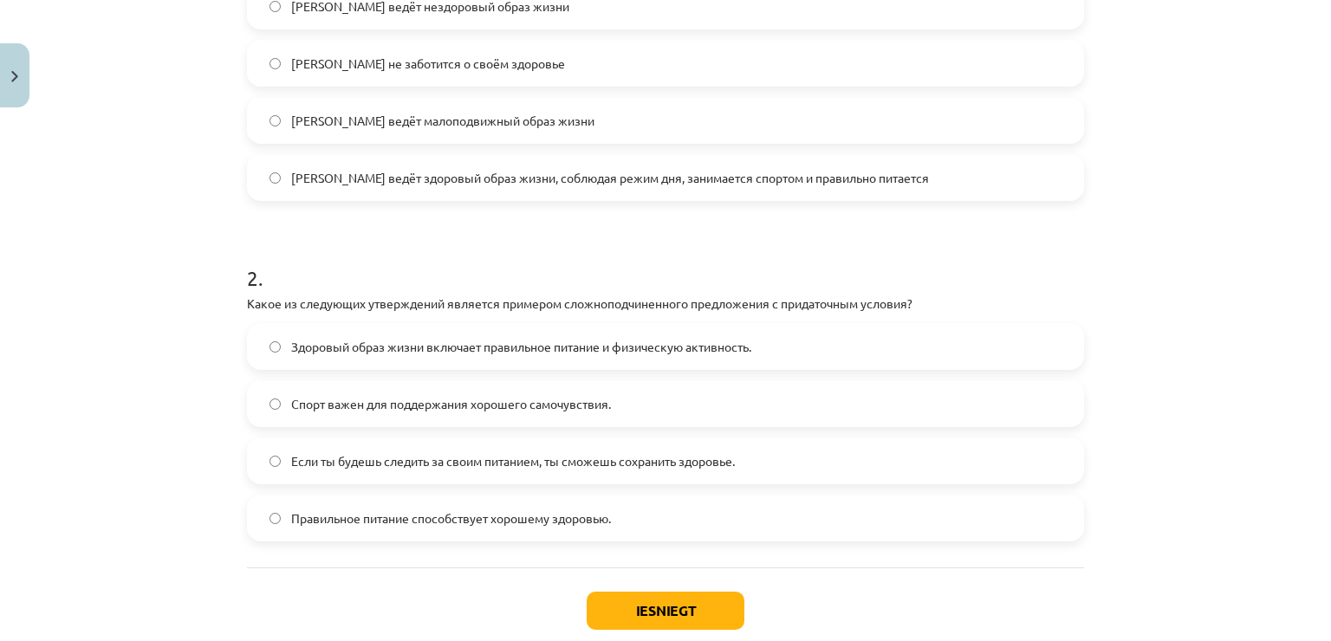
scroll to position [652, 0]
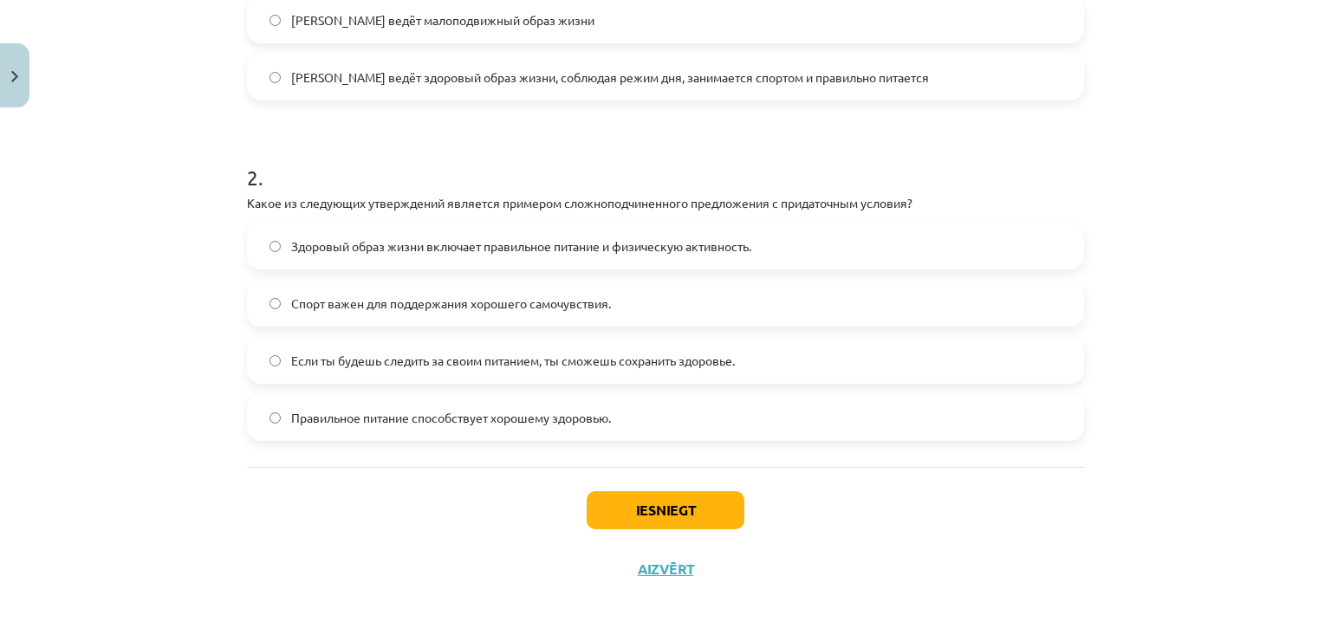
click at [677, 357] on span "Если ты будешь следить за своим питанием, ты сможешь сохранить здоровье." at bounding box center [513, 361] width 444 height 18
click at [662, 503] on button "Iesniegt" at bounding box center [666, 510] width 158 height 38
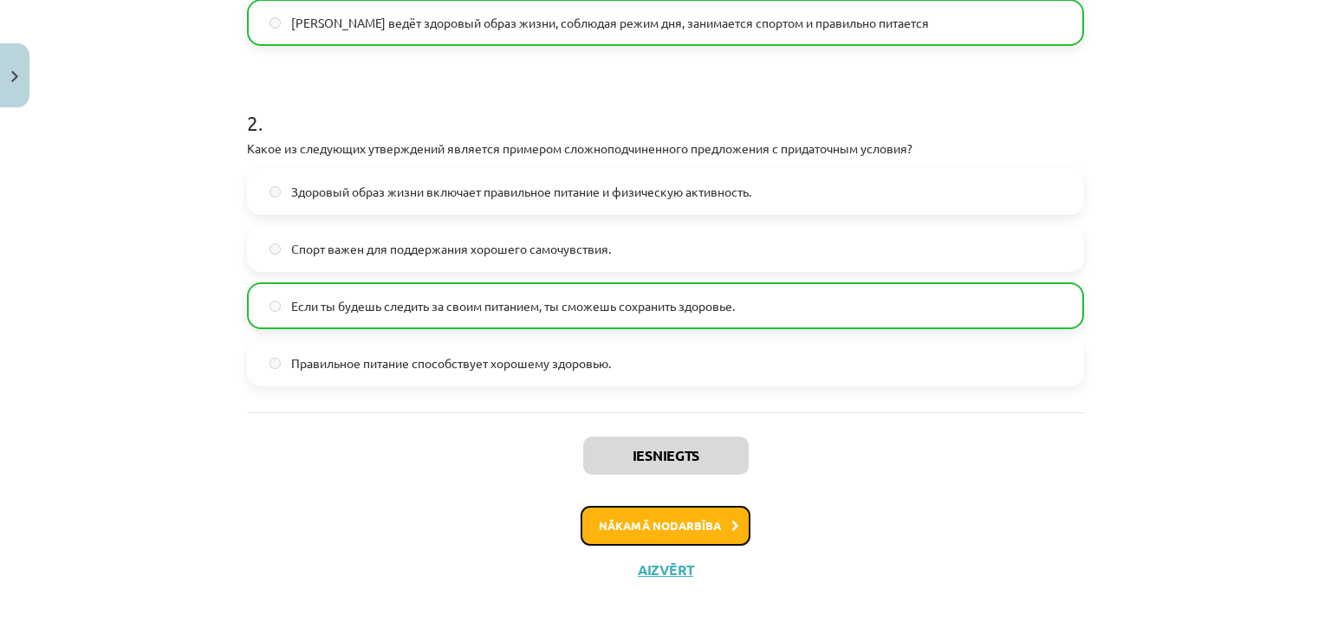
click at [726, 517] on button "Nākamā nodarbība" at bounding box center [666, 526] width 170 height 40
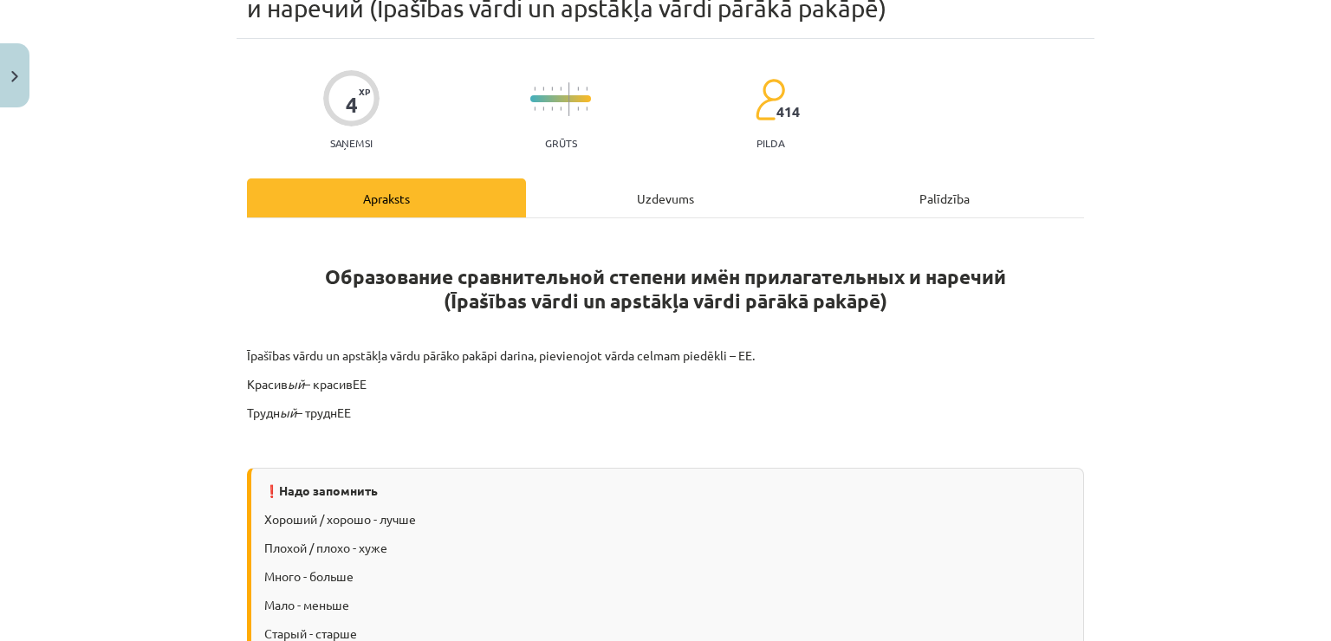
scroll to position [43, 0]
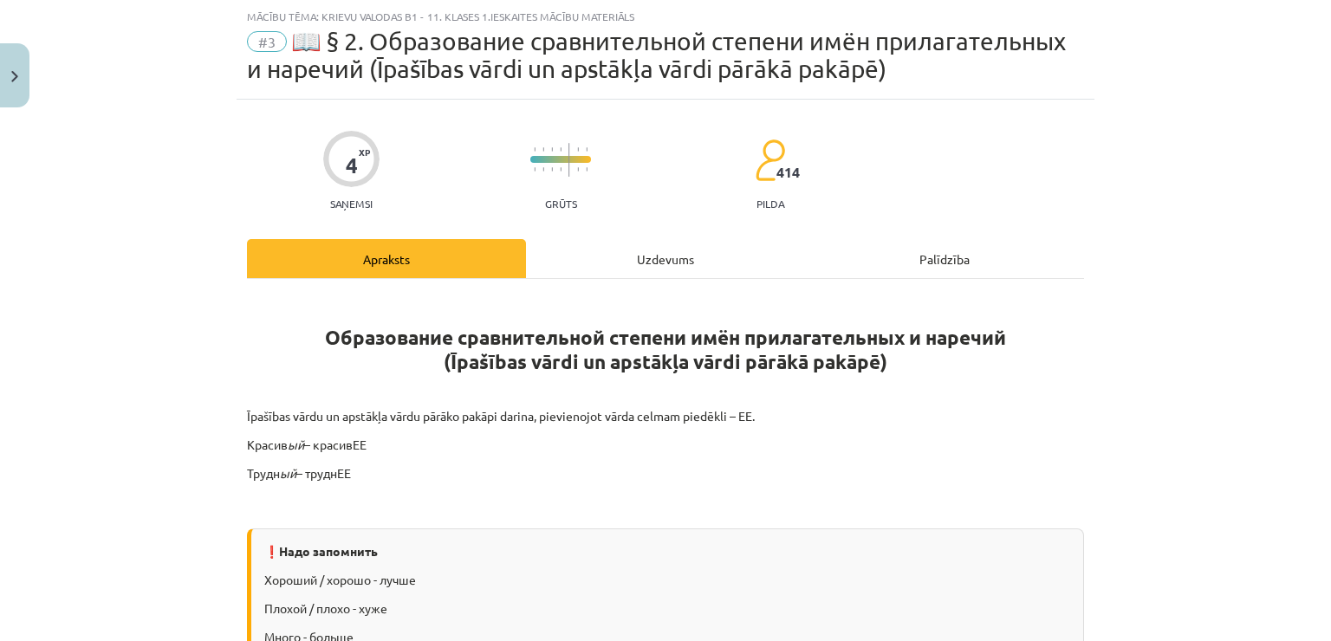
click at [662, 255] on div "Uzdevums" at bounding box center [665, 258] width 279 height 39
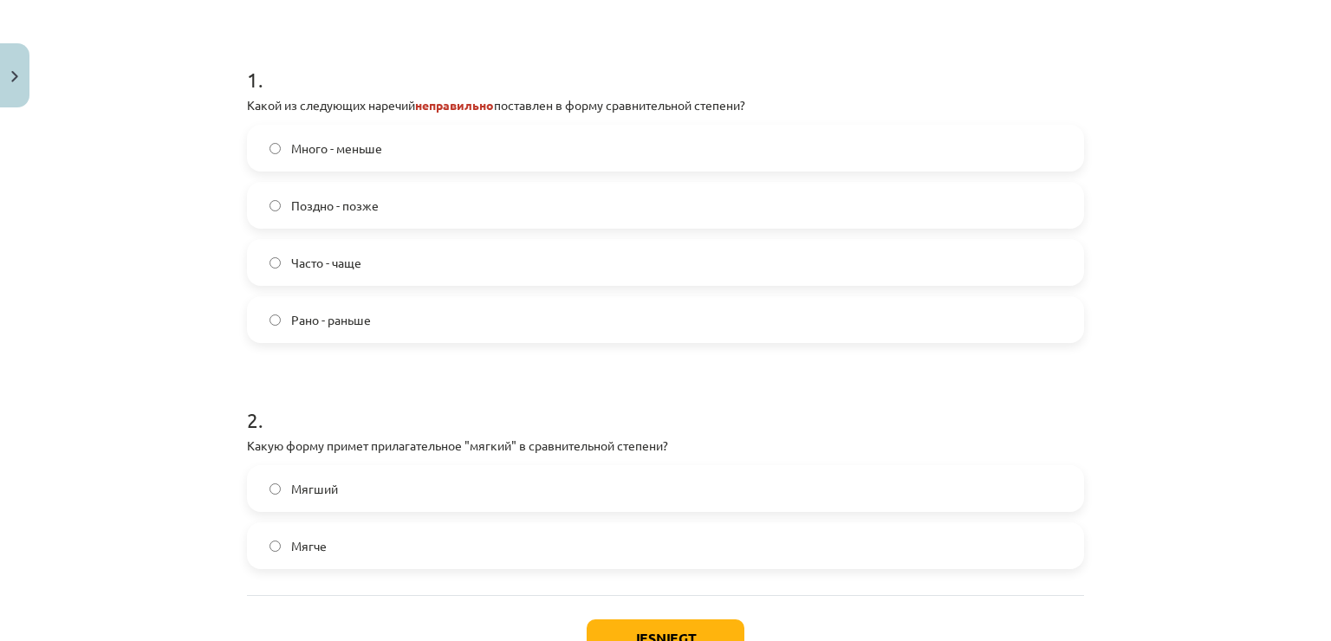
scroll to position [464, 0]
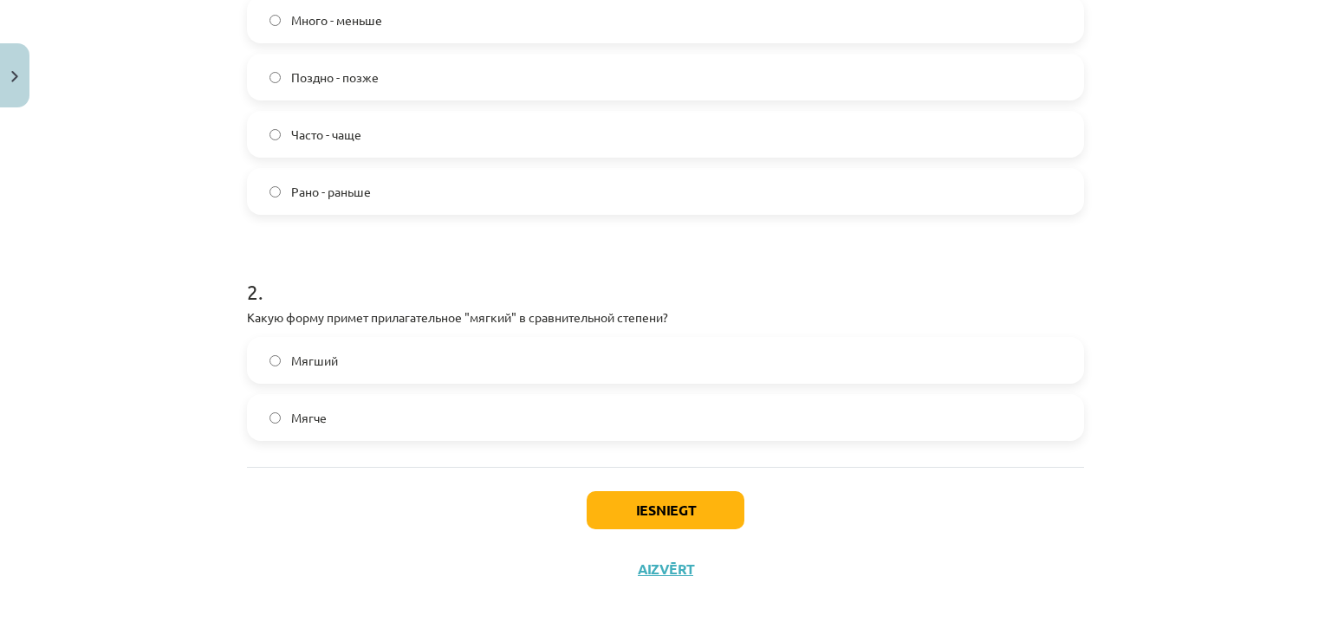
click at [270, 405] on label "Мягче" at bounding box center [666, 417] width 834 height 43
click at [616, 507] on button "Iesniegt" at bounding box center [666, 510] width 158 height 38
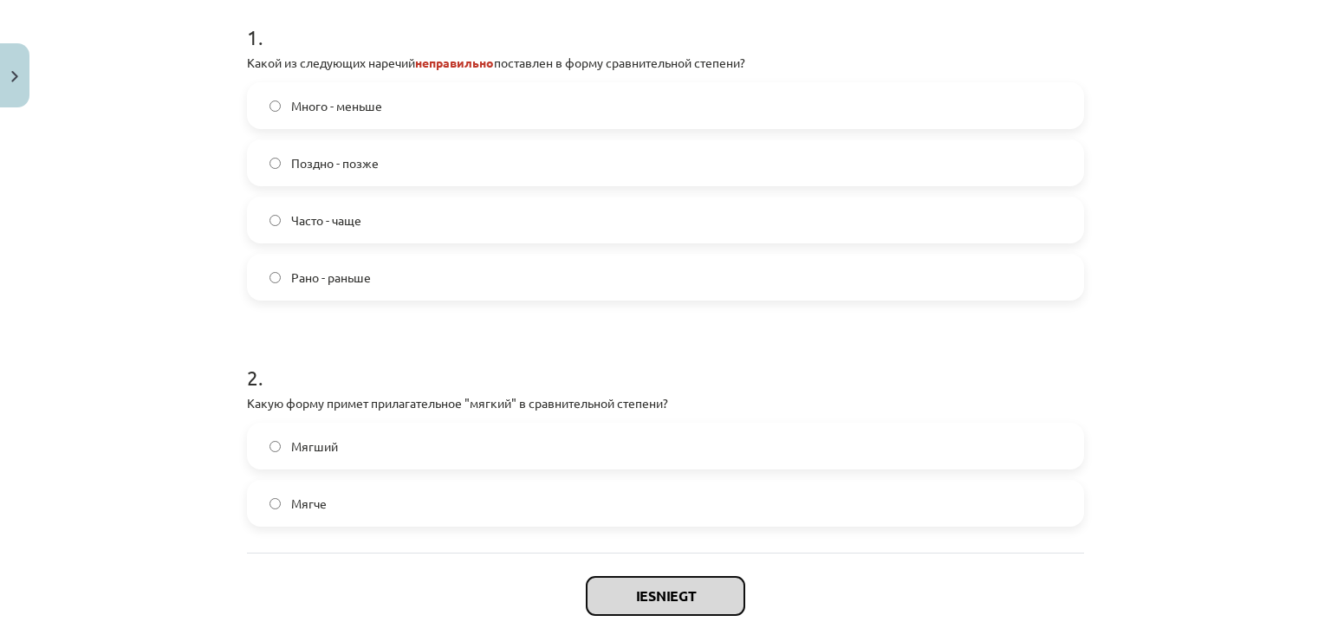
scroll to position [377, 0]
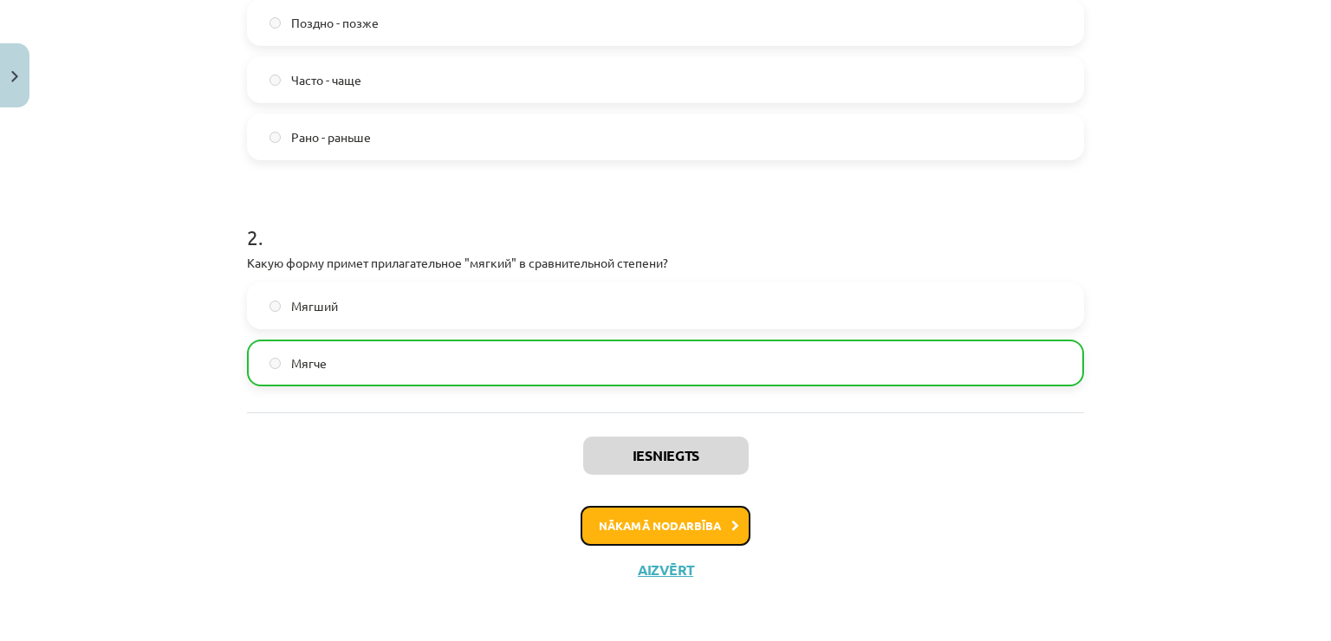
click at [694, 512] on button "Nākamā nodarbība" at bounding box center [666, 526] width 170 height 40
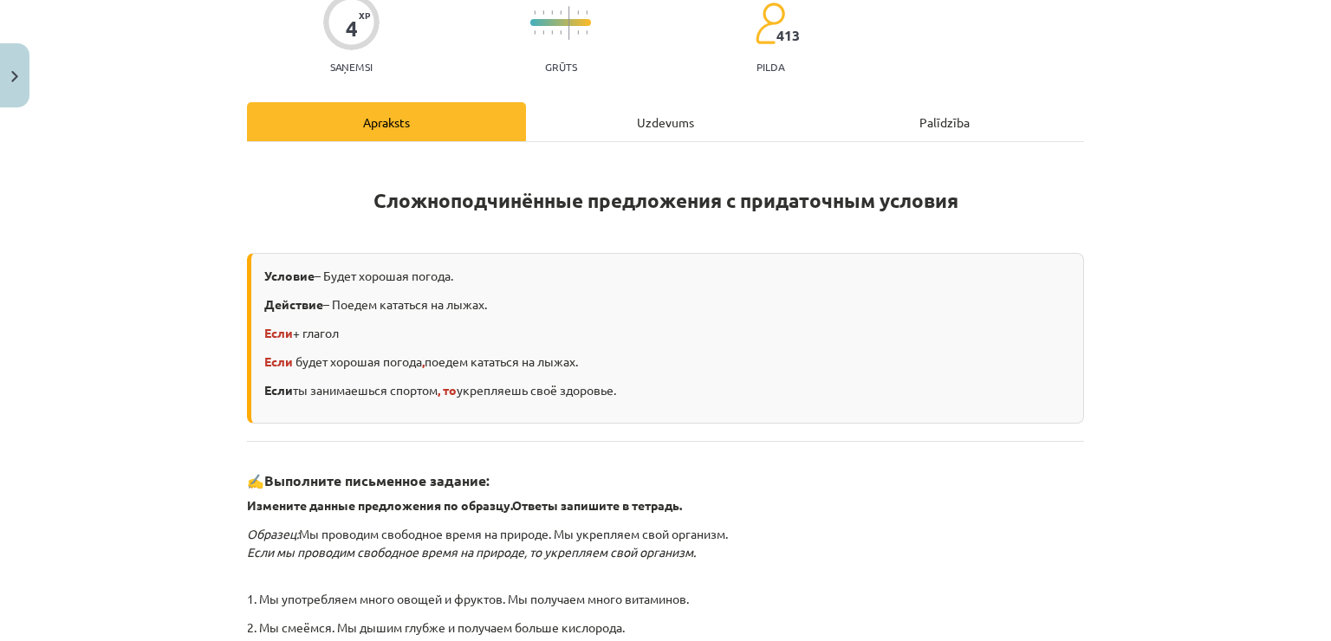
scroll to position [303, 0]
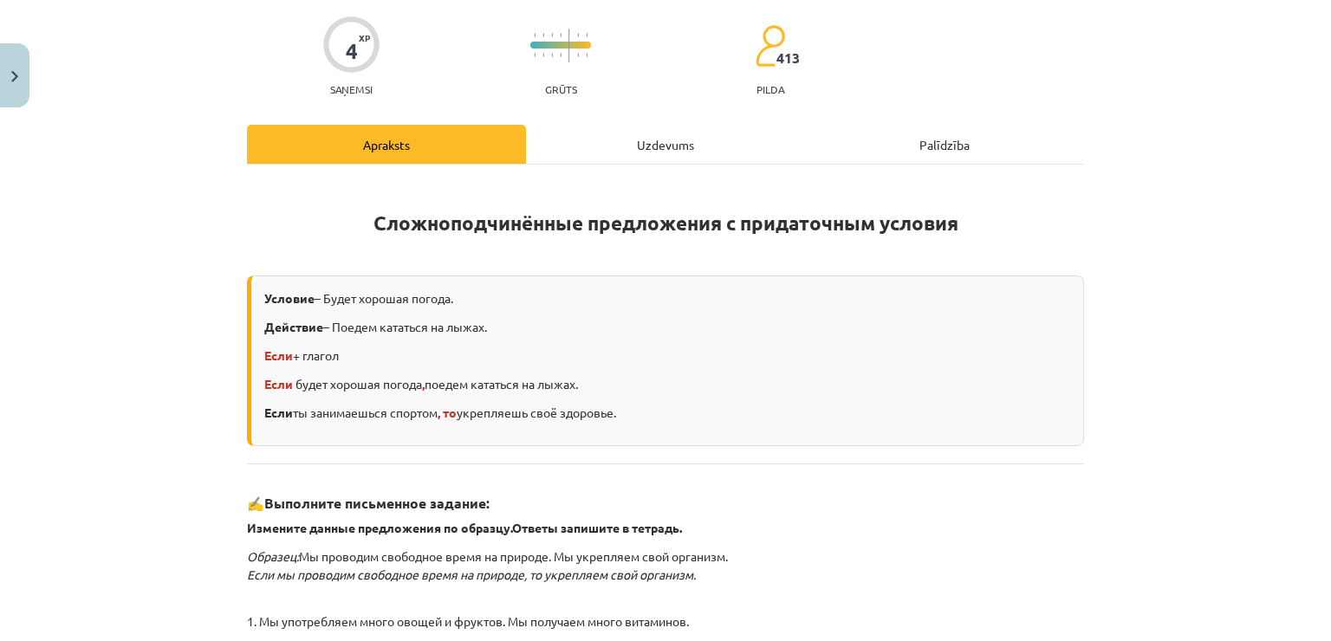
click at [669, 125] on div "Uzdevums" at bounding box center [665, 144] width 279 height 39
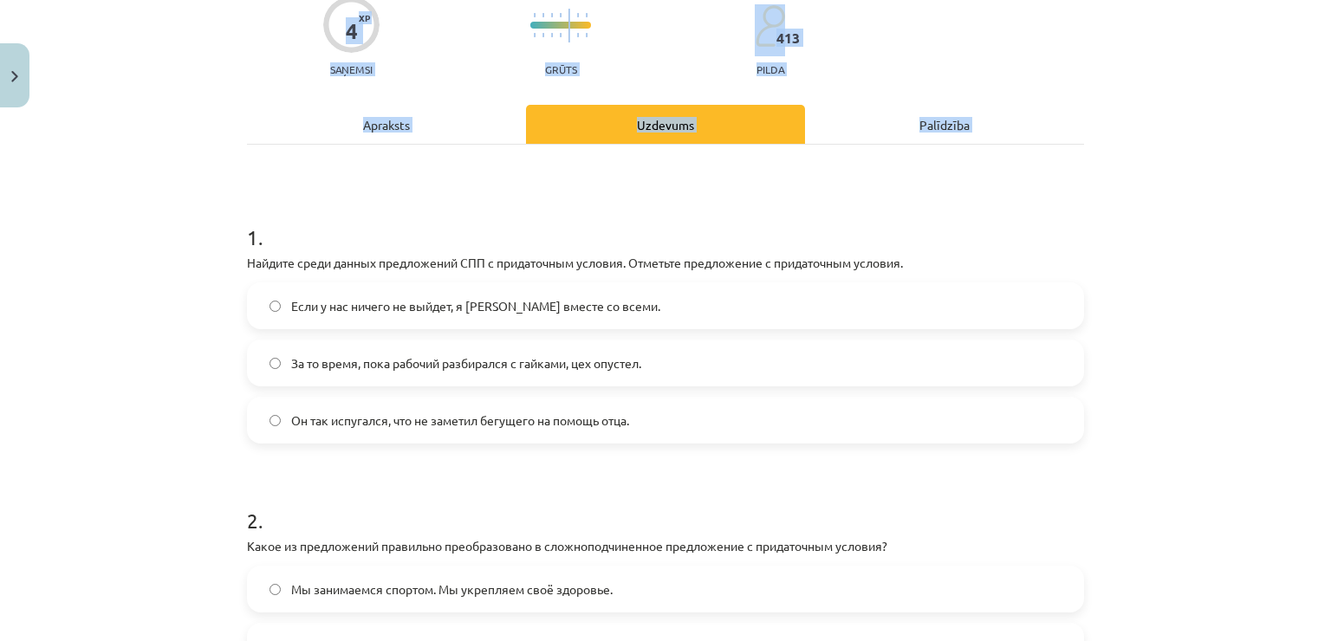
scroll to position [304, 0]
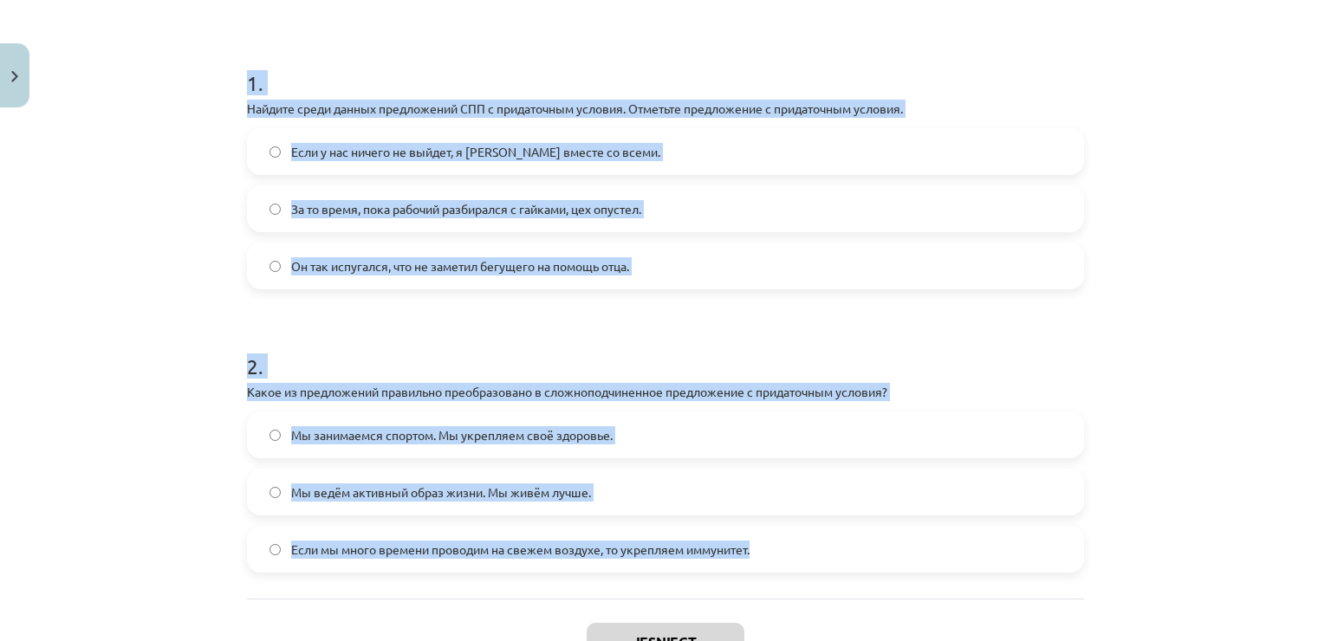
drag, startPoint x: 242, startPoint y: 341, endPoint x: 770, endPoint y: 569, distance: 575.0
click at [770, 569] on form "1 . Найдите среди данных предложений СПП с придаточным условия. Отметьте предло…" at bounding box center [665, 307] width 837 height 532
copy form "1 . Найдите среди данных предложений СПП с придаточным условия. Отметьте предло…"
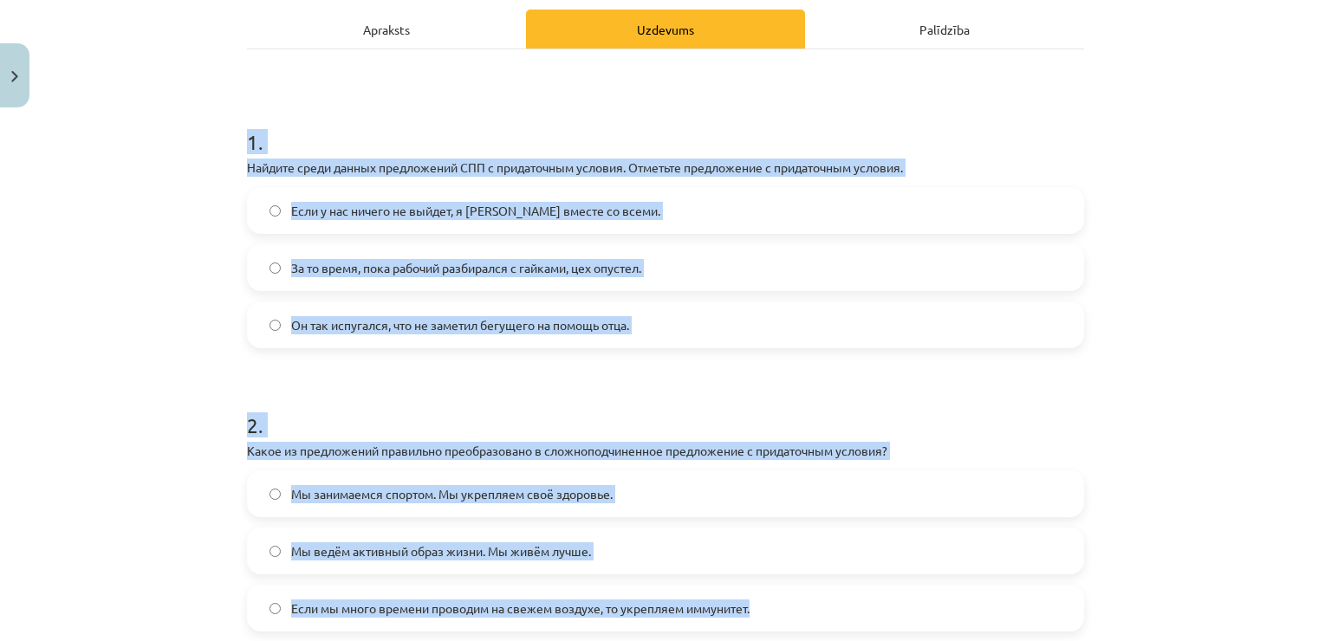
scroll to position [218, 0]
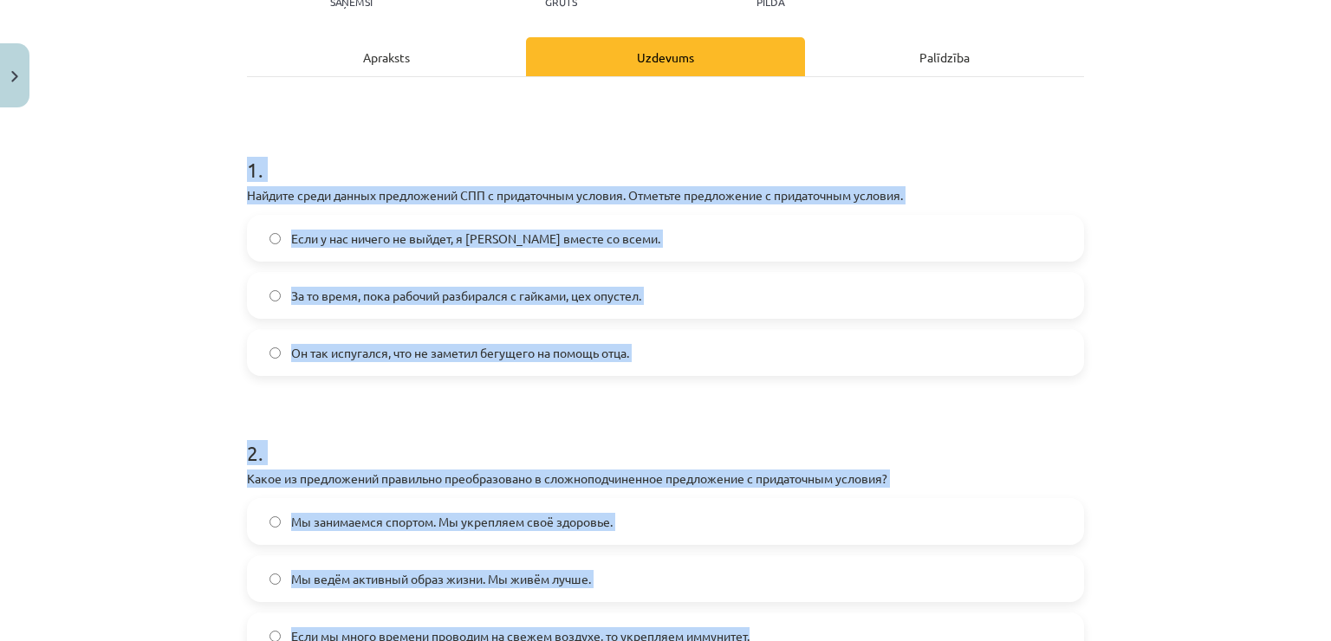
click at [167, 374] on div "Mācību tēma: Krievu valodas b1 - 11. klases 1.ieskaites mācību materiāls #4 📖 §…" at bounding box center [665, 320] width 1331 height 641
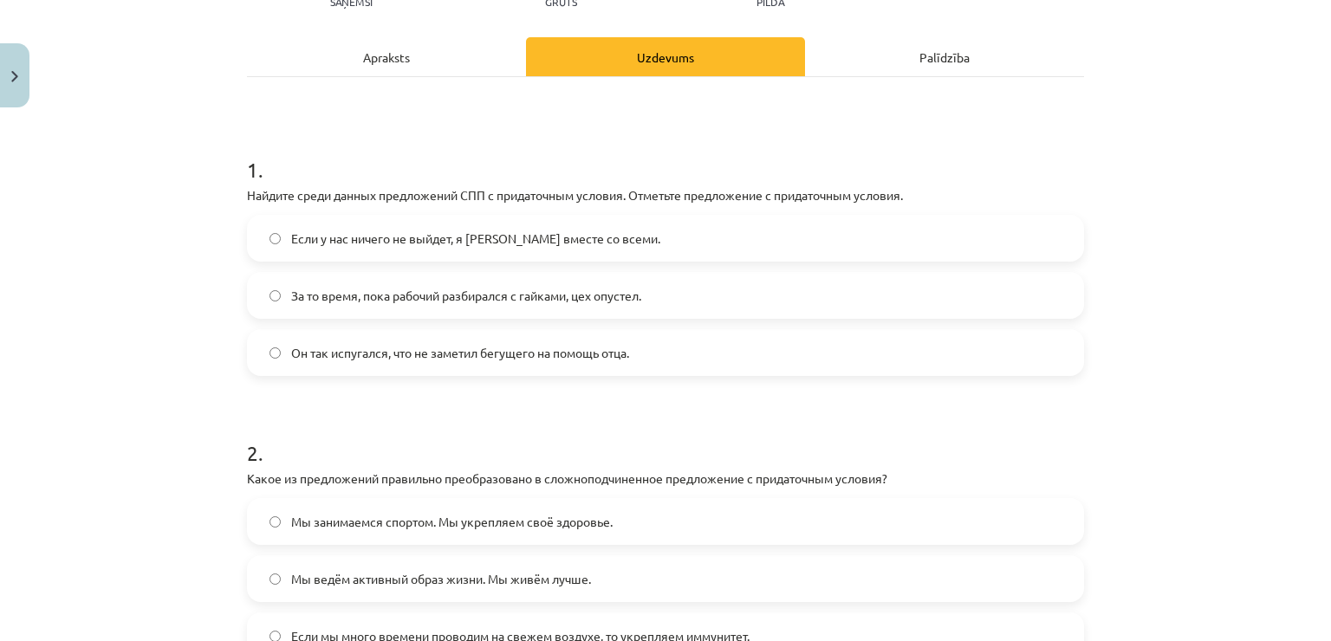
click at [335, 238] on span "Если у нас ничего не выйдет, я уеду вместе со всеми." at bounding box center [475, 239] width 369 height 18
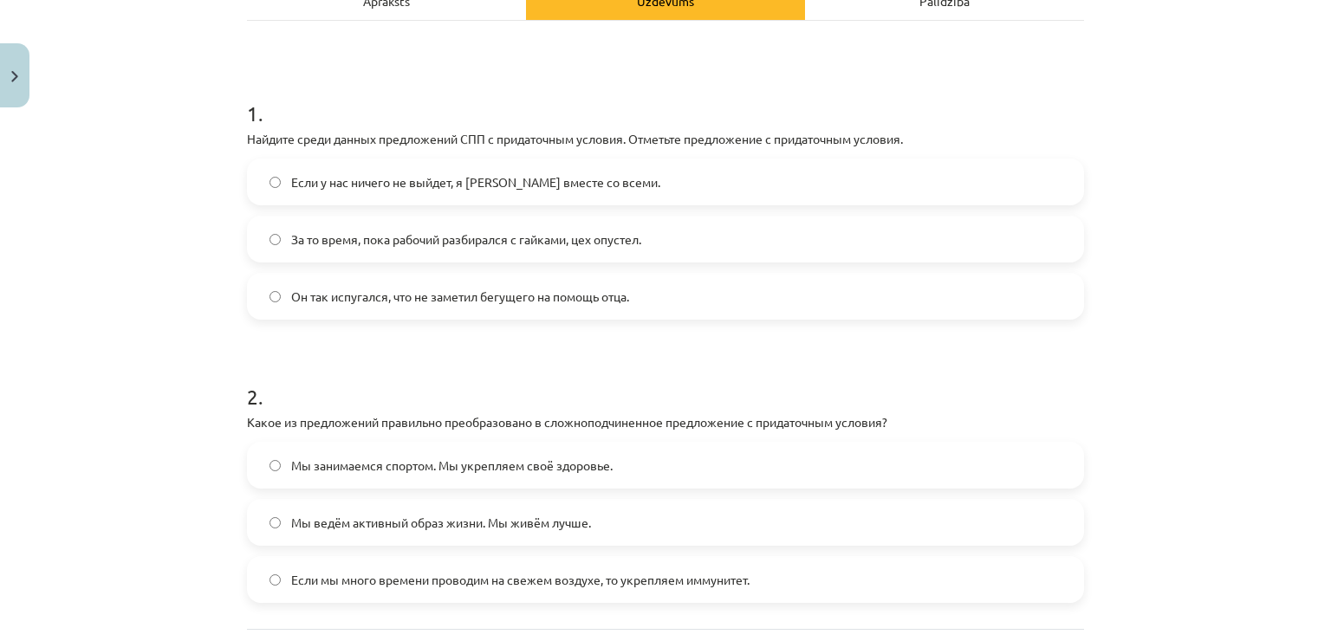
scroll to position [304, 0]
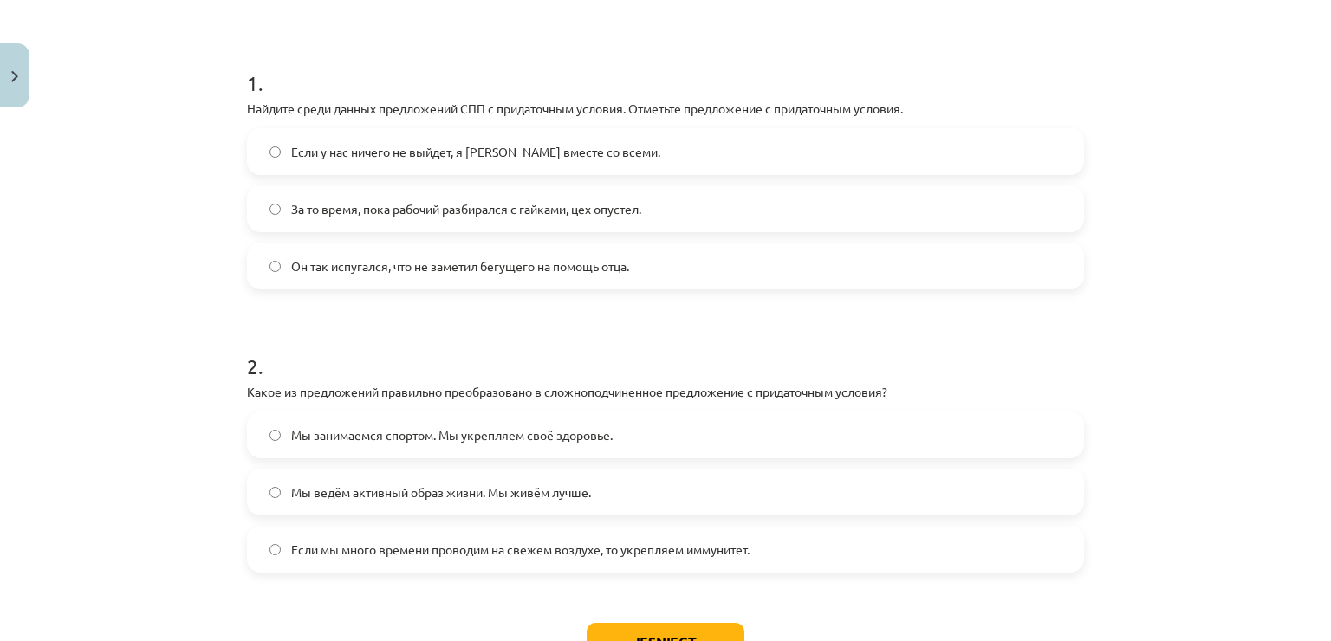
click at [464, 555] on span "Если мы много времени проводим на свежем воздухе, то укрепляем иммунитет." at bounding box center [520, 550] width 459 height 18
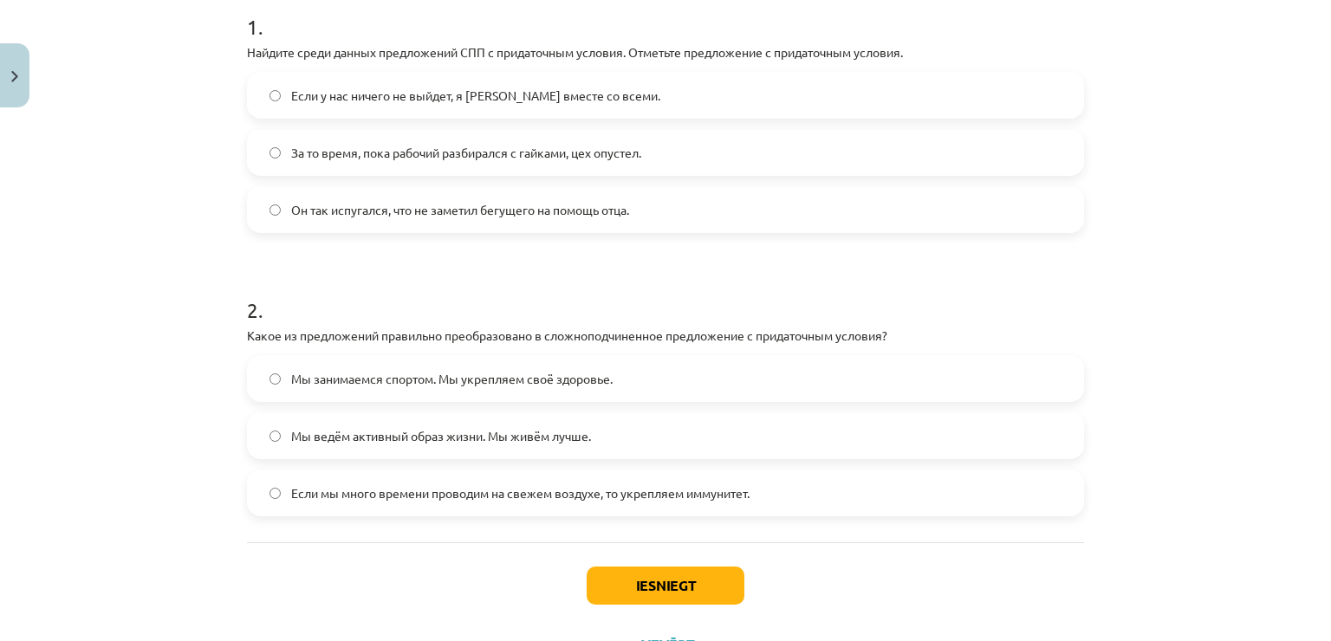
scroll to position [391, 0]
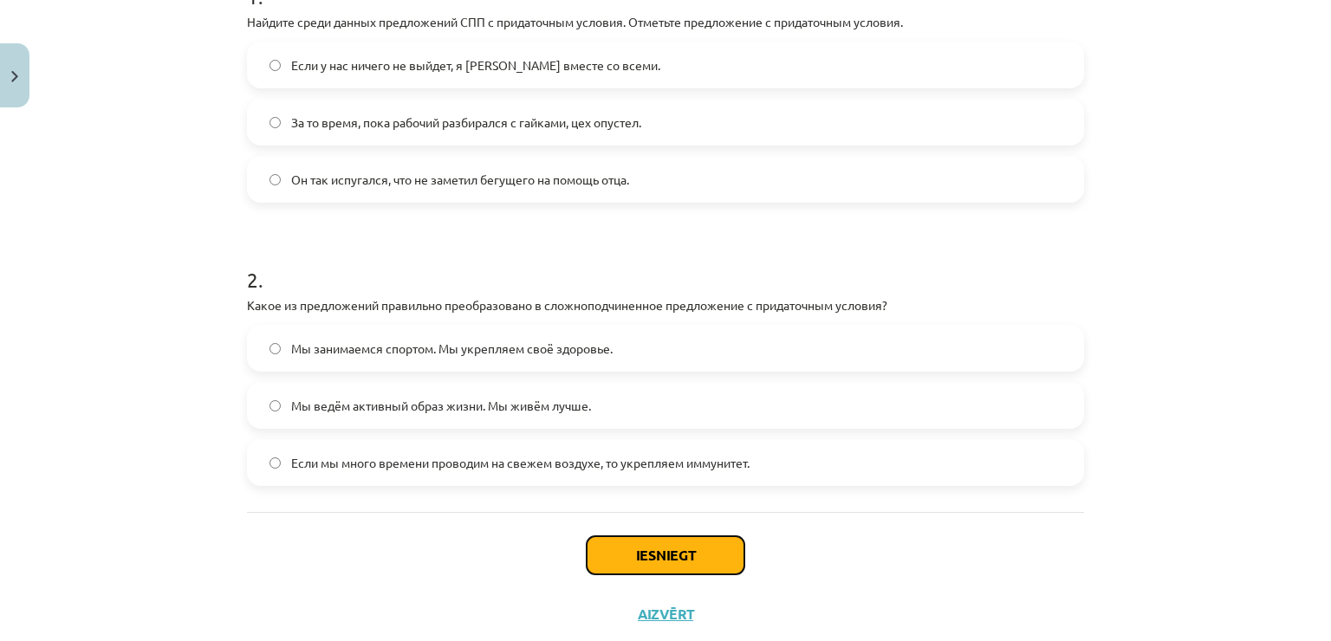
click at [595, 546] on button "Iesniegt" at bounding box center [666, 556] width 158 height 38
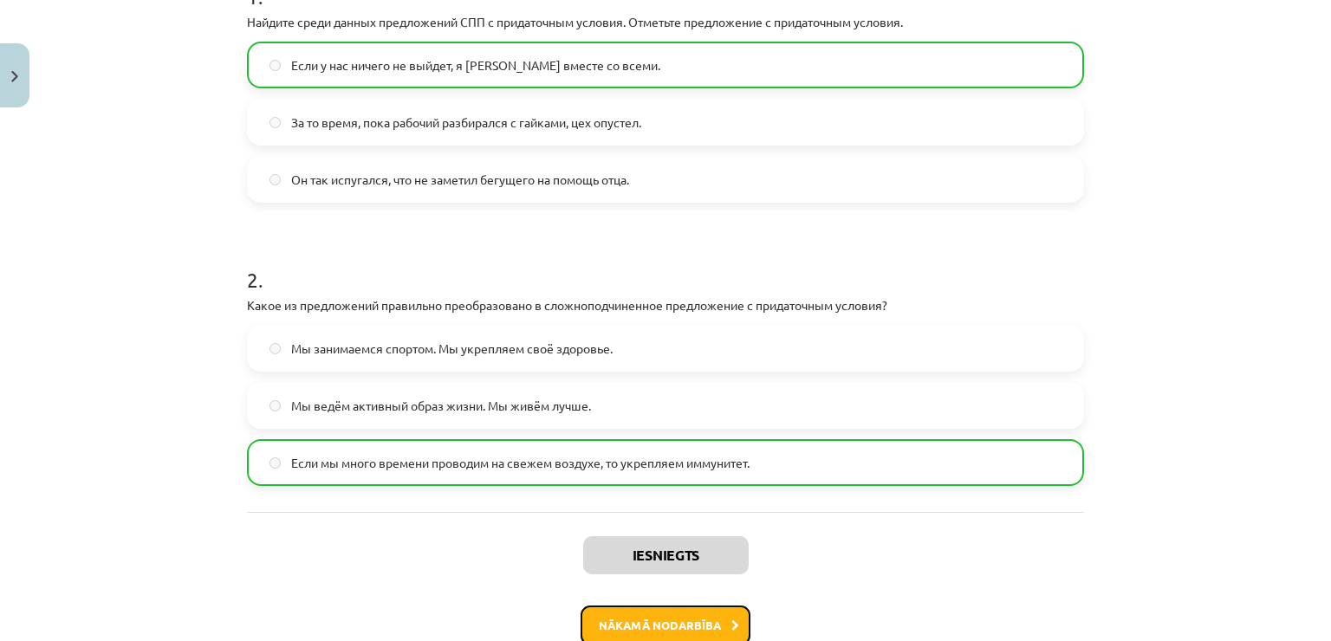
click at [638, 615] on button "Nākamā nodarbība" at bounding box center [666, 626] width 170 height 40
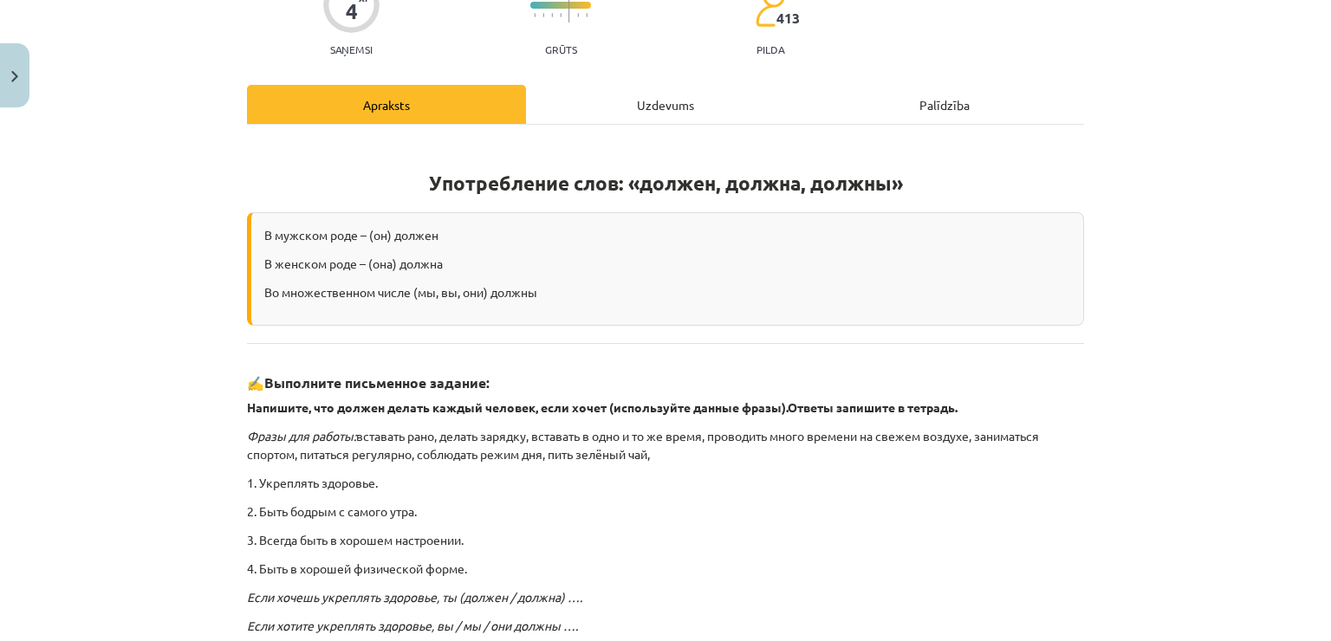
scroll to position [43, 0]
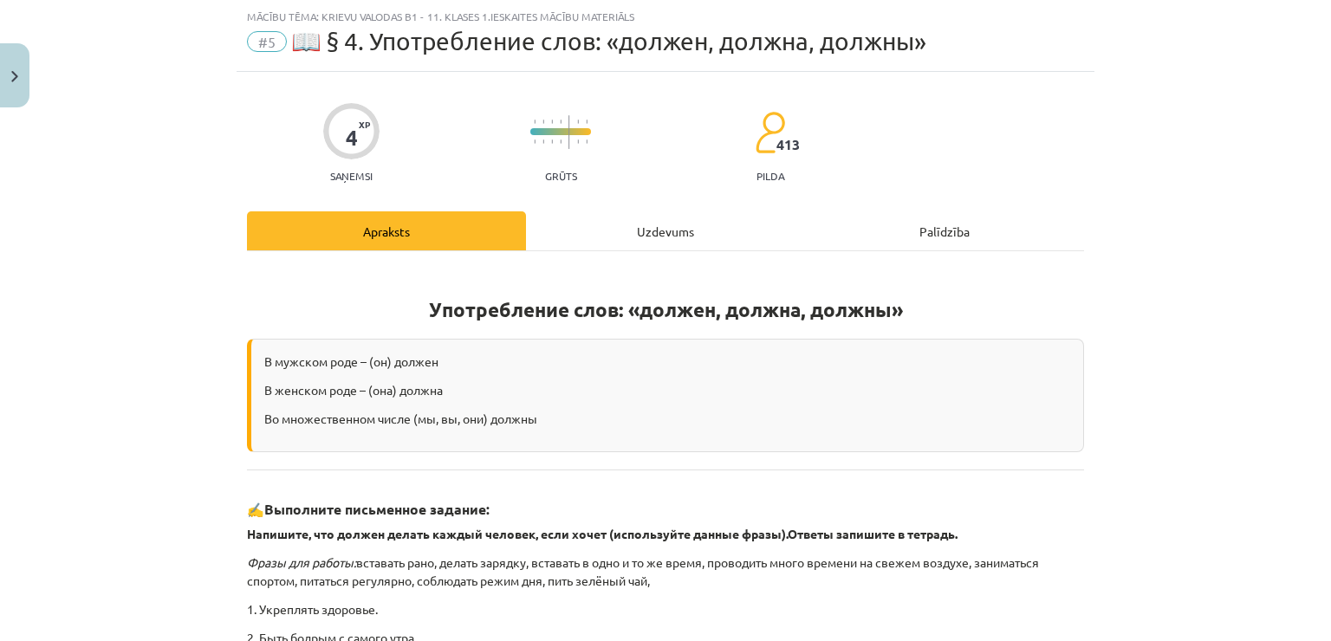
click at [657, 236] on div "Uzdevums" at bounding box center [665, 230] width 279 height 39
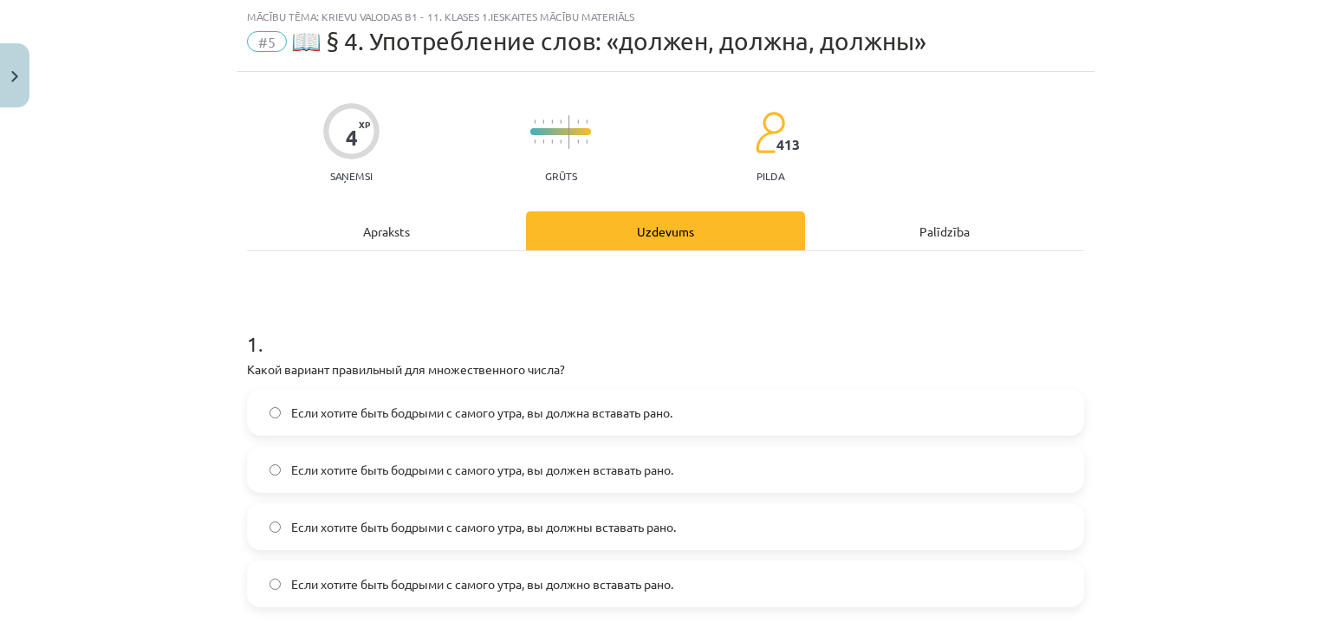
drag, startPoint x: 242, startPoint y: 343, endPoint x: 229, endPoint y: 329, distance: 19.0
click at [237, 329] on div "4 XP Saņemsi Grūts 413 pilda Apraksts Uzdevums Palīdzība 1 . Какой вариант прав…" at bounding box center [666, 589] width 858 height 1034
click at [373, 518] on span "Если хотите быть бодрыми с самого утра, вы должны вставать рано." at bounding box center [483, 527] width 385 height 18
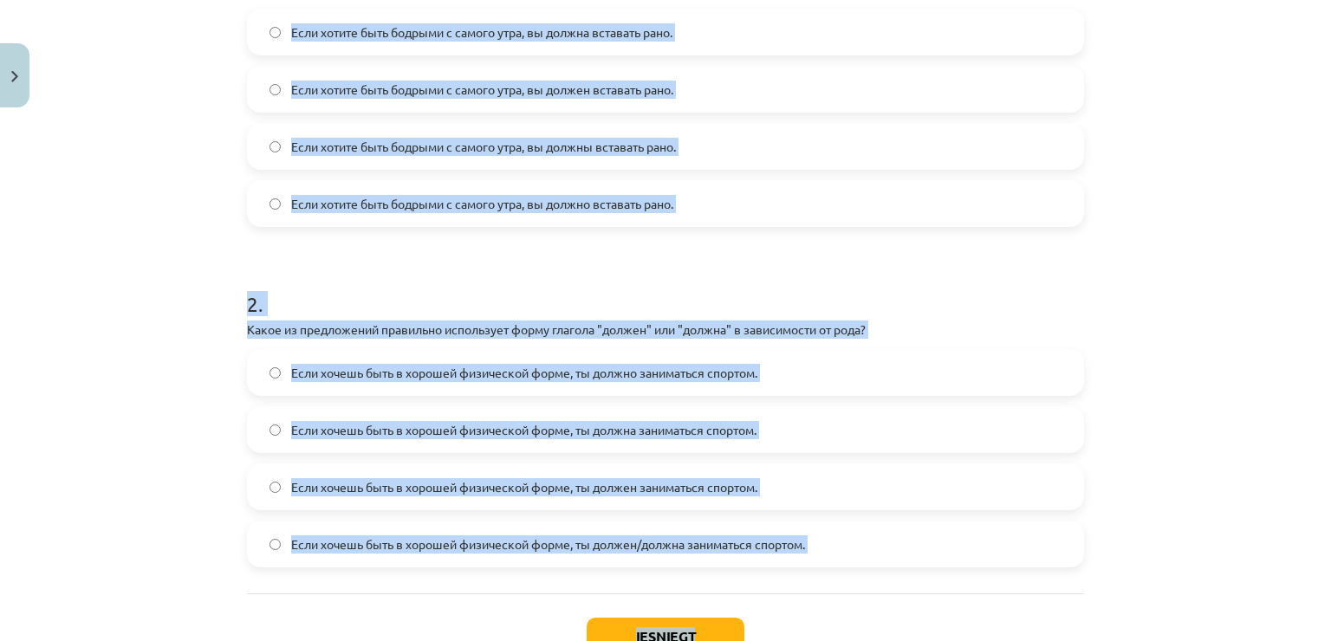
scroll to position [447, 0]
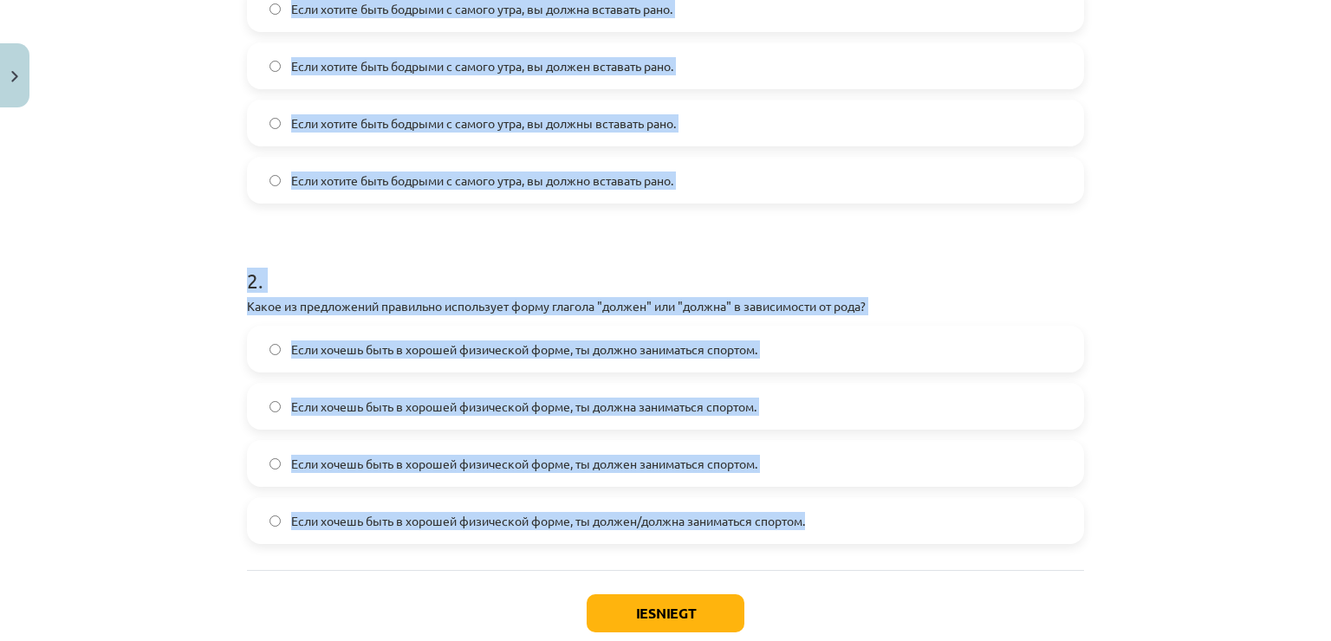
drag, startPoint x: 240, startPoint y: 168, endPoint x: 818, endPoint y: 530, distance: 682.3
click at [818, 530] on form "1 . Какой вариант правильный для множественного числа? Если хотите быть бодрыми…" at bounding box center [665, 221] width 837 height 647
copy form "1 . Какой вариант правильный для множественного числа? Если хотите быть бодрыми…"
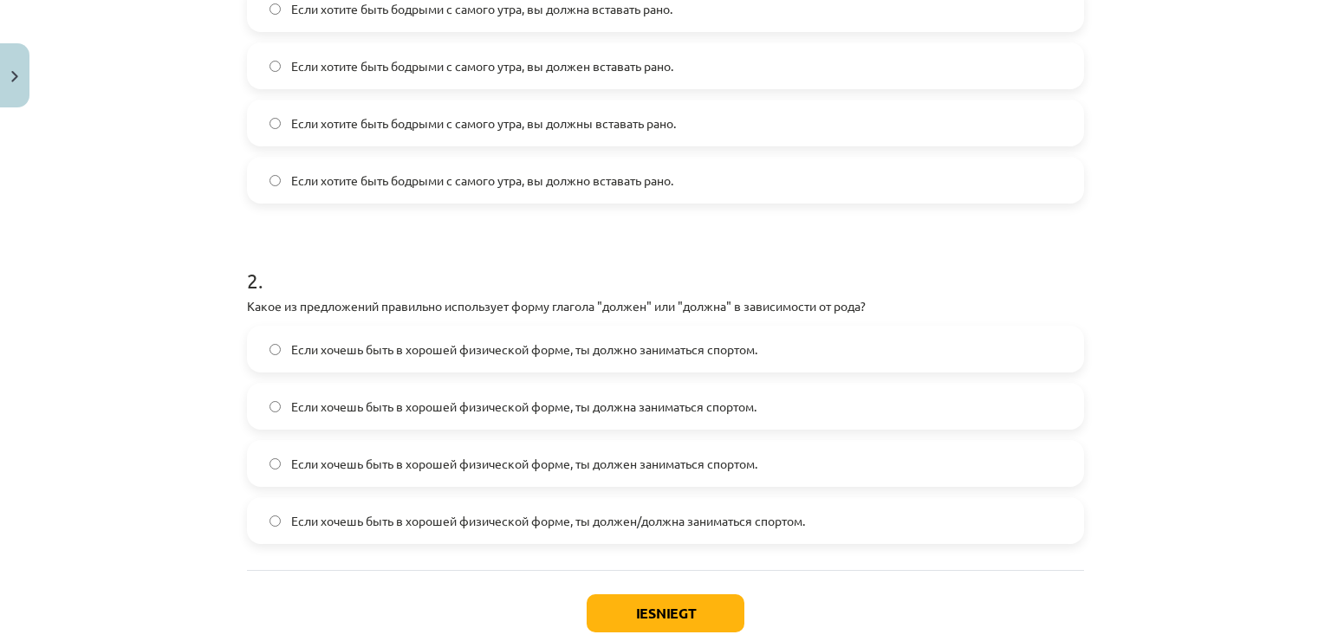
click at [888, 571] on div "Iesniegt Aizvērt" at bounding box center [665, 630] width 837 height 121
click at [780, 519] on span "Если хочешь быть в хорошей физической форме, ты должен/должна заниматься спорто…" at bounding box center [548, 521] width 514 height 18
click at [716, 600] on button "Iesniegt" at bounding box center [666, 614] width 158 height 38
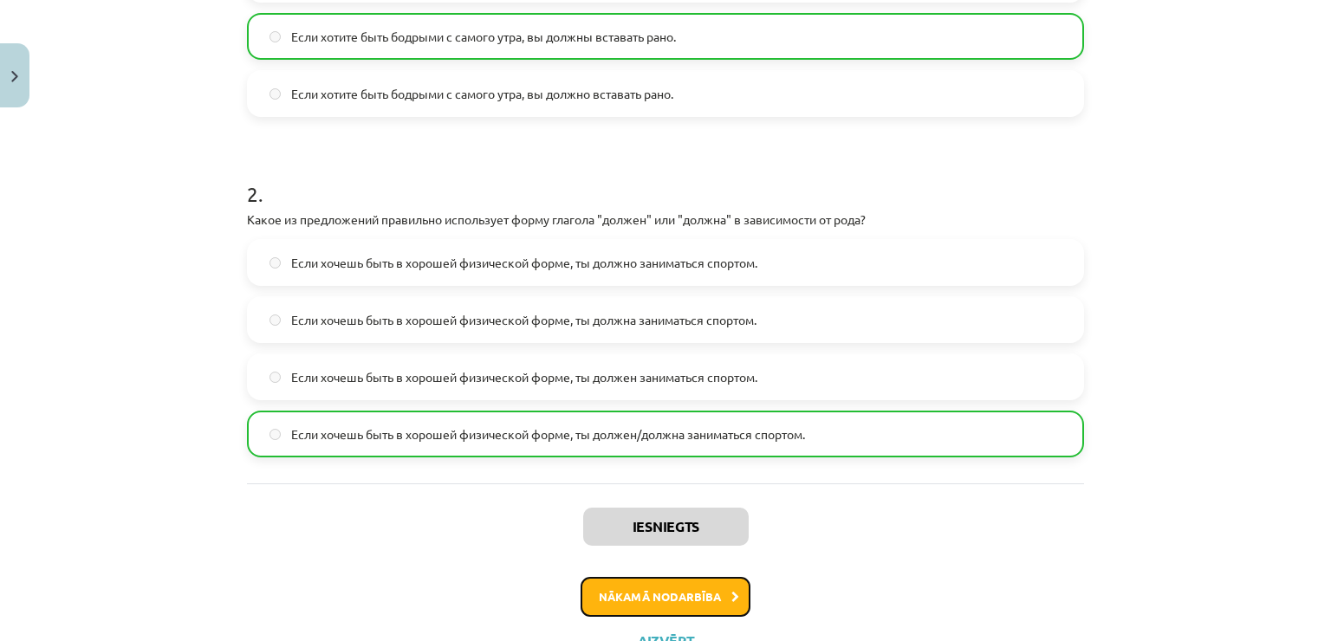
click at [717, 585] on button "Nākamā nodarbība" at bounding box center [666, 597] width 170 height 40
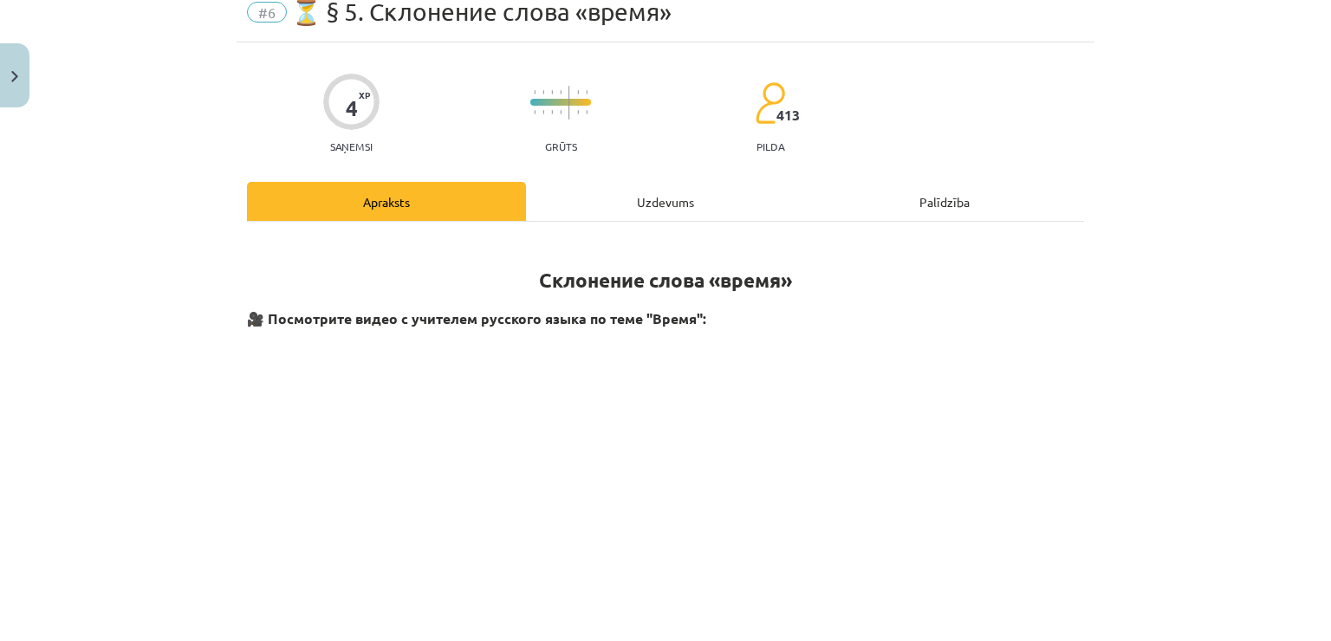
scroll to position [43, 0]
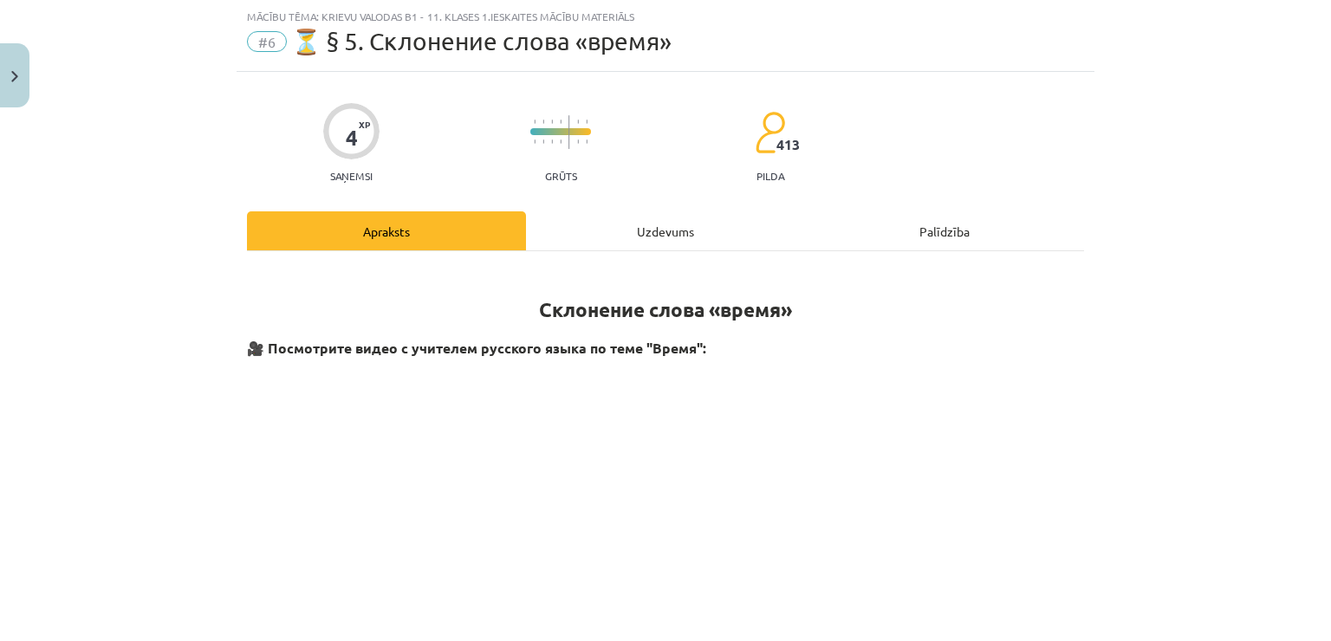
click at [621, 228] on div "Uzdevums" at bounding box center [665, 230] width 279 height 39
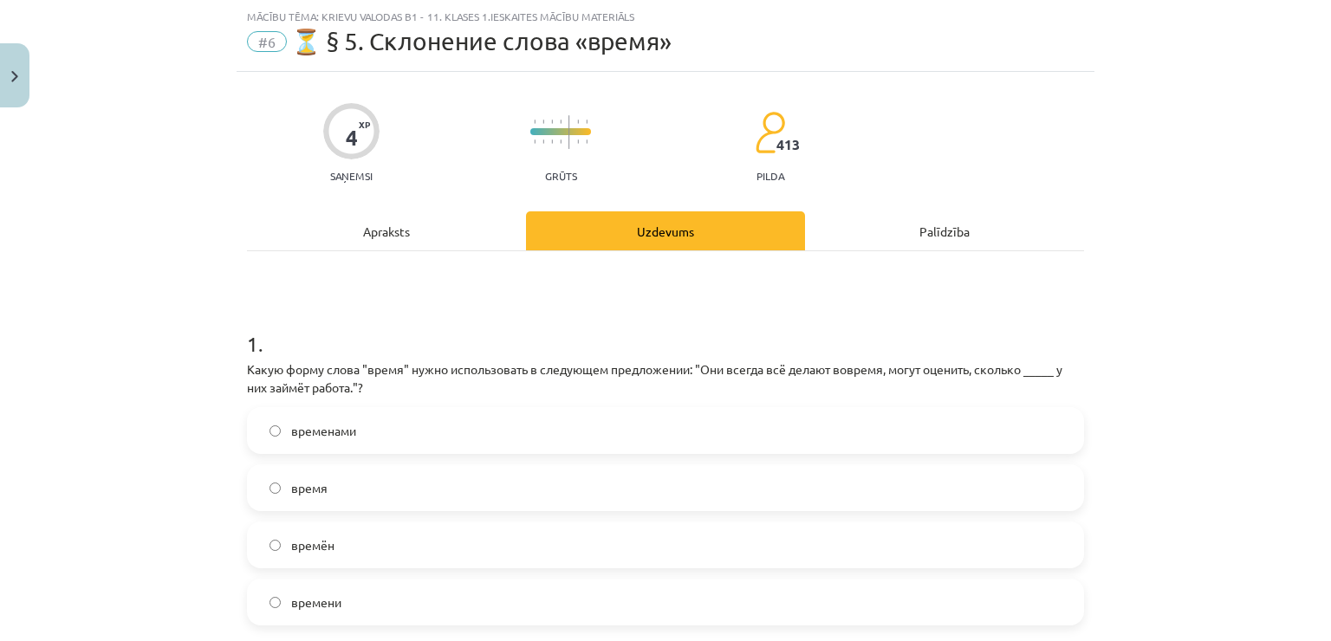
click at [416, 591] on label "времени" at bounding box center [666, 602] width 834 height 43
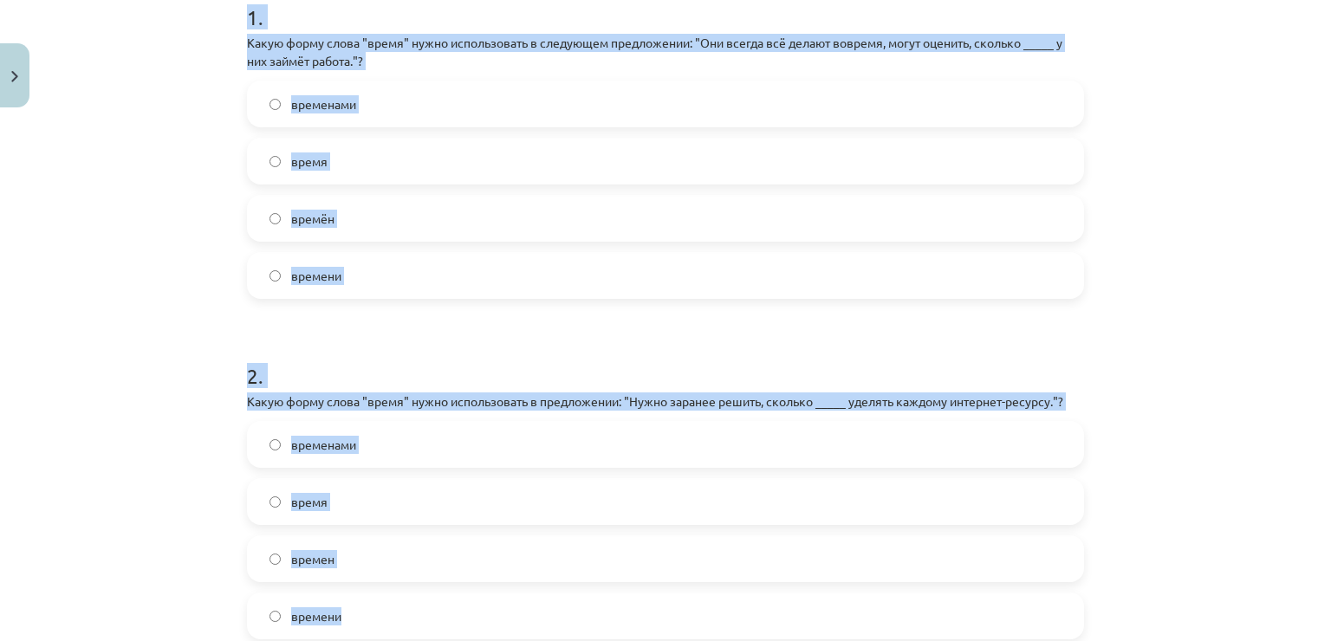
scroll to position [477, 0]
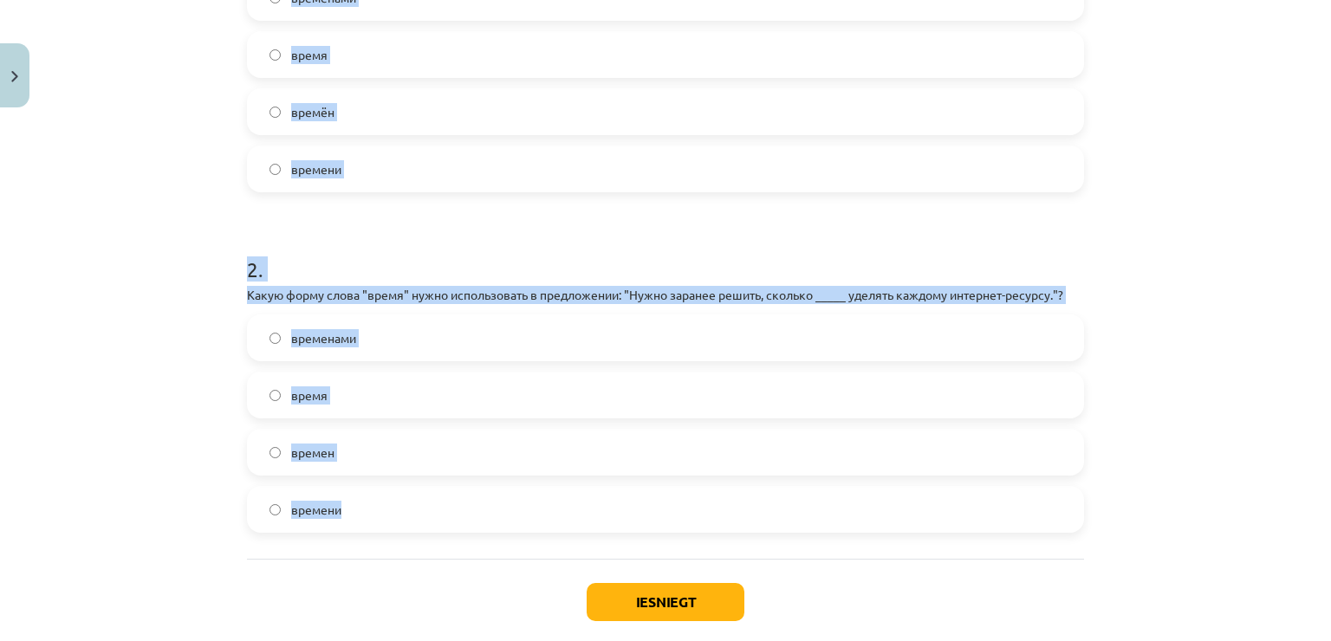
drag, startPoint x: 241, startPoint y: 167, endPoint x: 345, endPoint y: 517, distance: 364.5
click at [343, 517] on form "1 . Какую форму слова "время" нужно использовать в следующем предложении: "Они …" at bounding box center [665, 200] width 837 height 665
copy form "1 . Какую форму слова "время" нужно использовать в следующем предложении: "Они …"
click at [179, 418] on div "Mācību tēma: Krievu valodas b1 - 11. klases 1.ieskaites mācību materiāls #6 ⏳ §…" at bounding box center [665, 320] width 1331 height 641
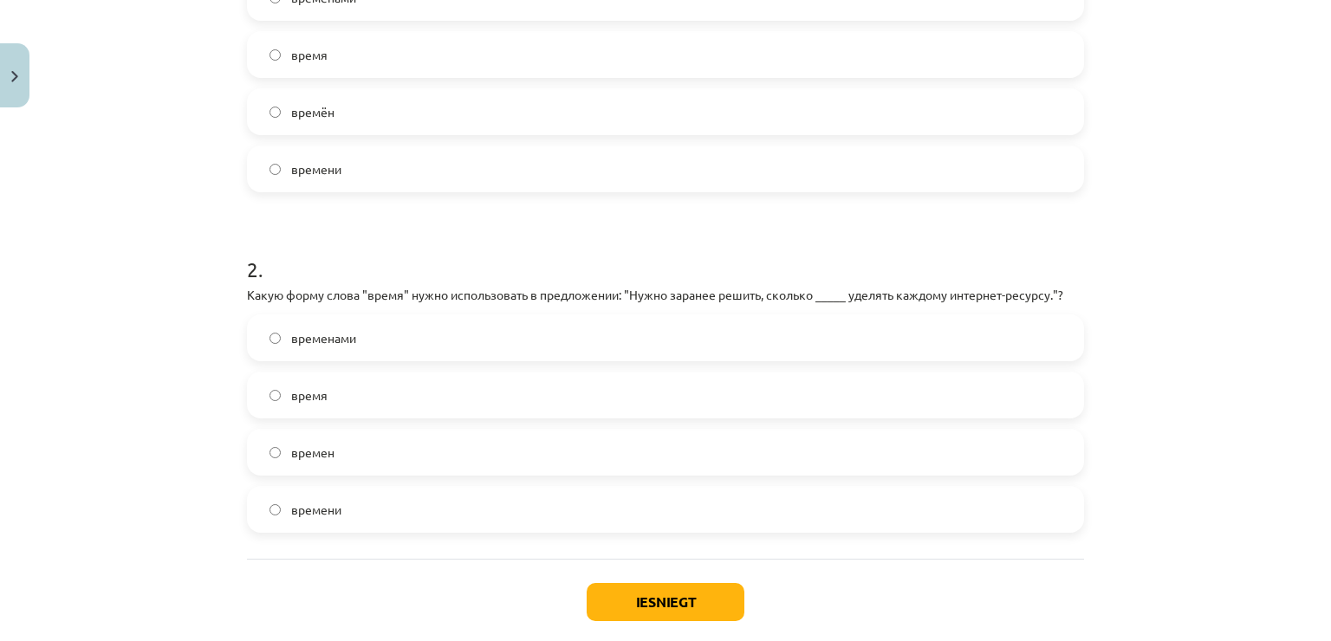
click at [360, 508] on label "времени" at bounding box center [666, 509] width 834 height 43
click at [640, 588] on button "Iesniegt" at bounding box center [666, 602] width 158 height 38
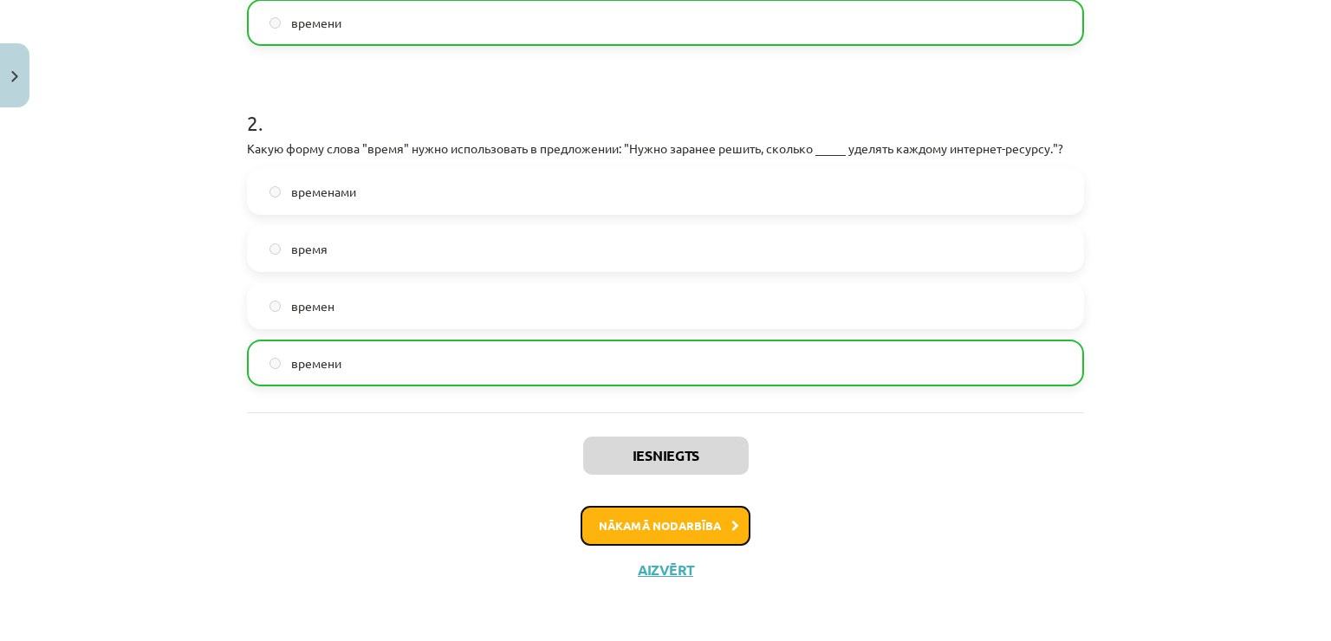
click at [632, 523] on button "Nākamā nodarbība" at bounding box center [666, 526] width 170 height 40
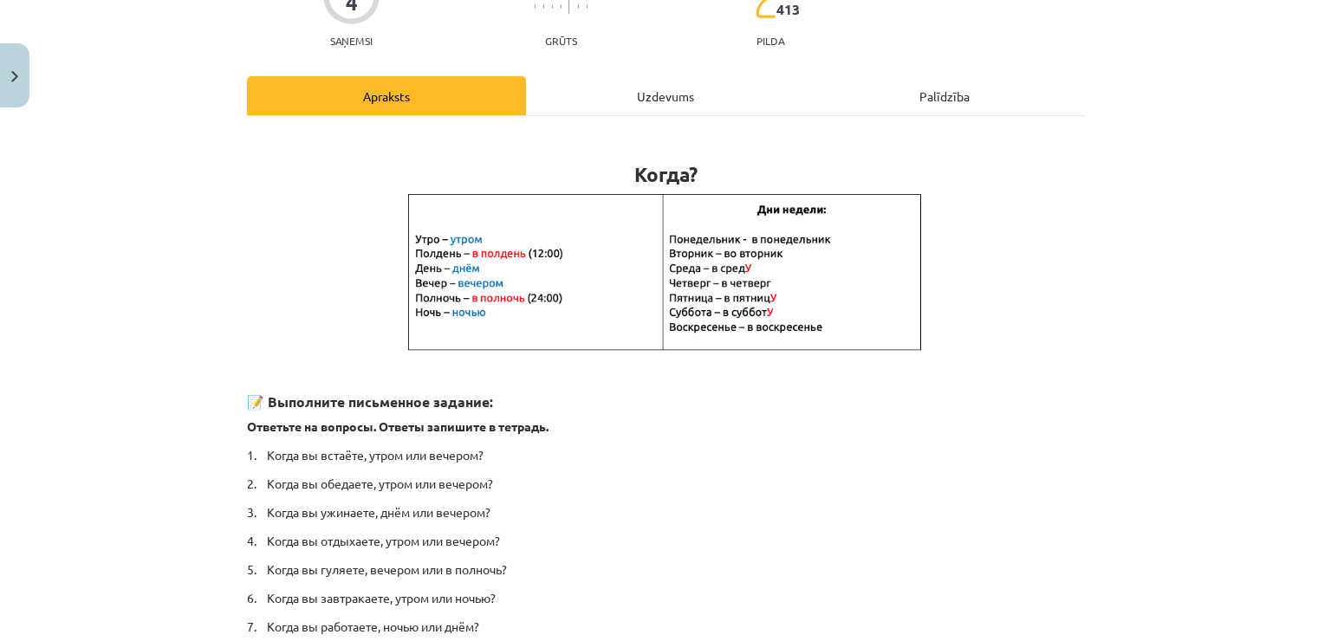
scroll to position [43, 0]
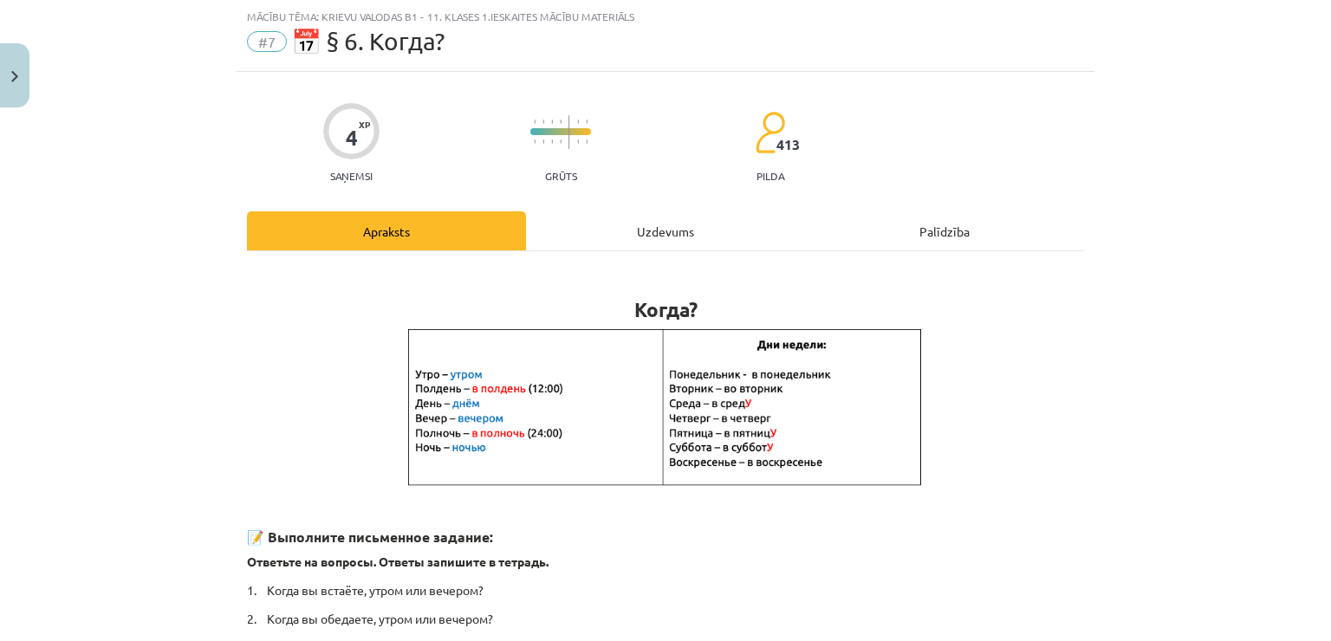
click at [621, 224] on div "Uzdevums" at bounding box center [665, 230] width 279 height 39
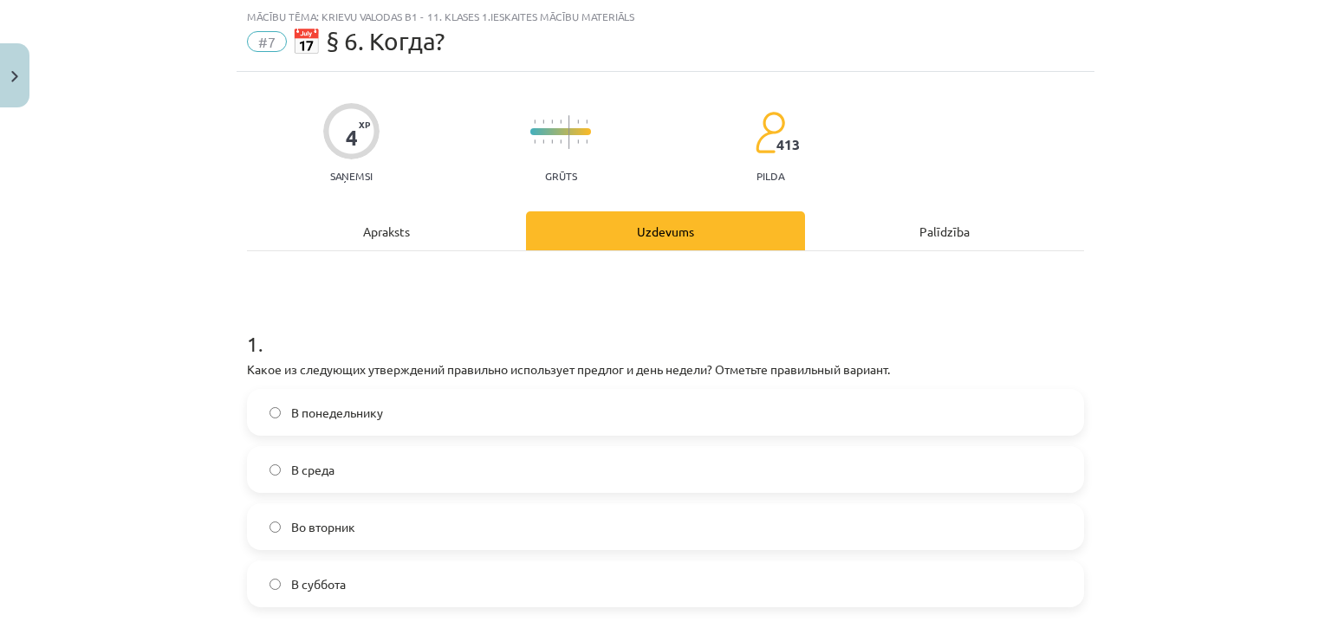
click at [421, 205] on div "4 XP Saņemsi Grūts 413 pilda Apraksts Uzdevums Palīdzība 1 . Какое из следующих…" at bounding box center [666, 589] width 858 height 1034
click at [418, 222] on div "Apraksts" at bounding box center [386, 230] width 279 height 39
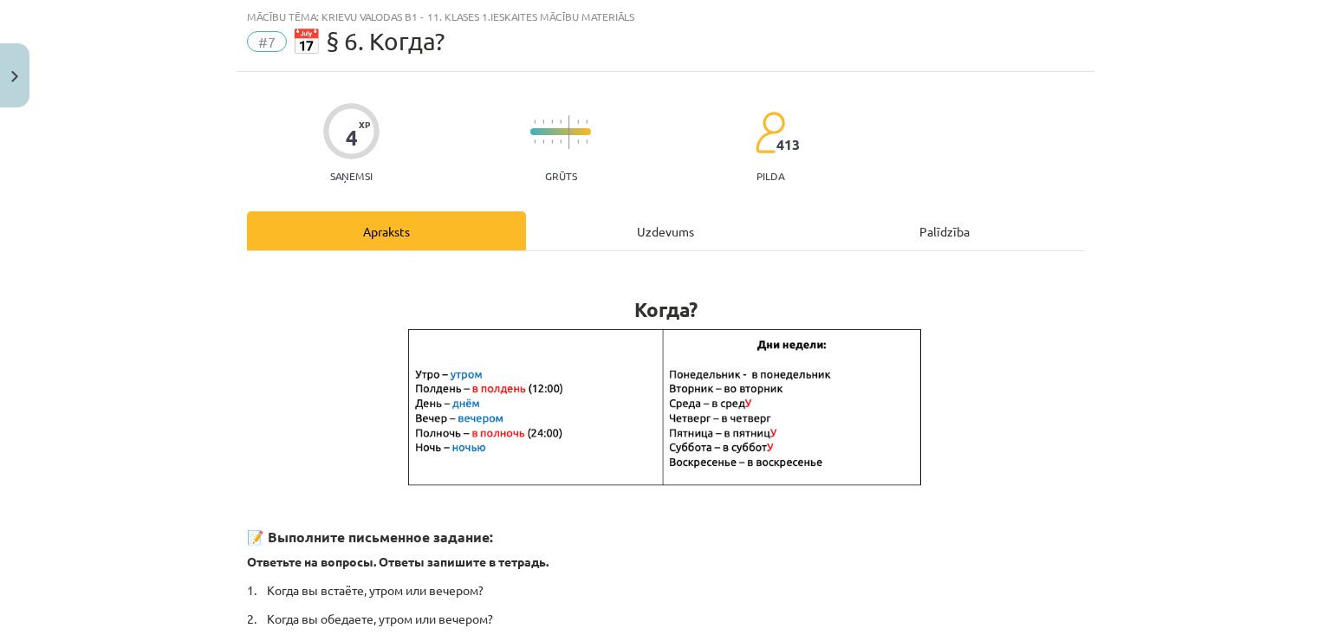
click at [654, 232] on div "Uzdevums" at bounding box center [665, 230] width 279 height 39
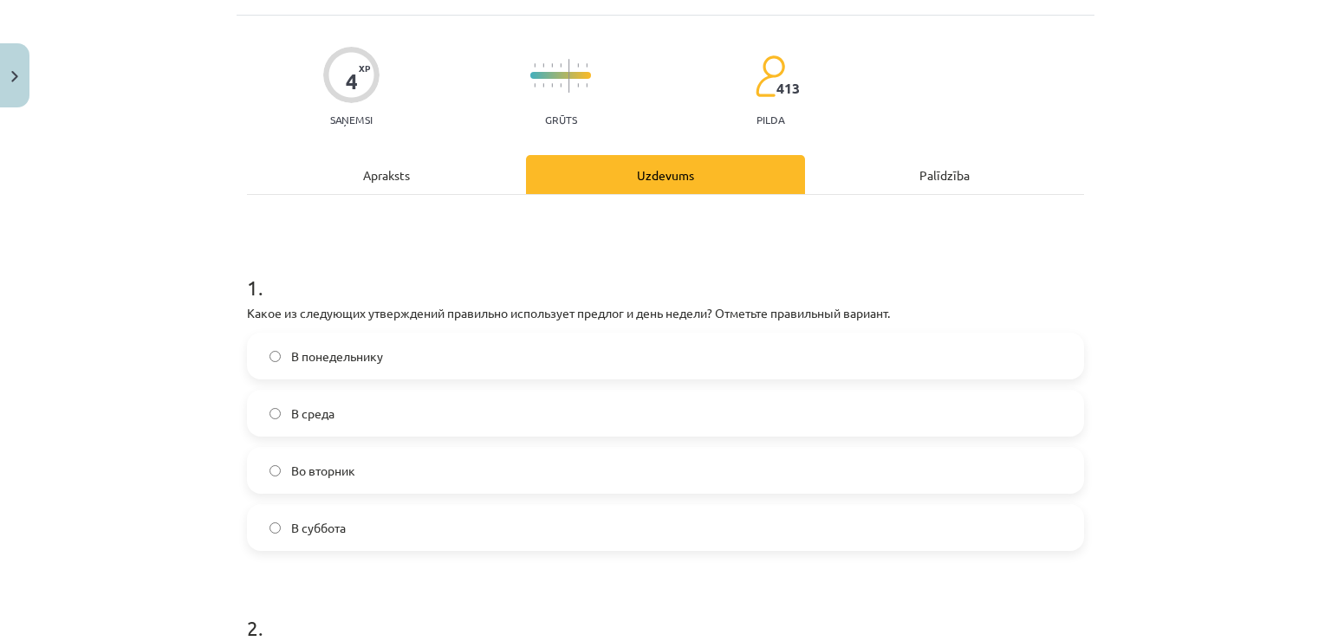
scroll to position [130, 0]
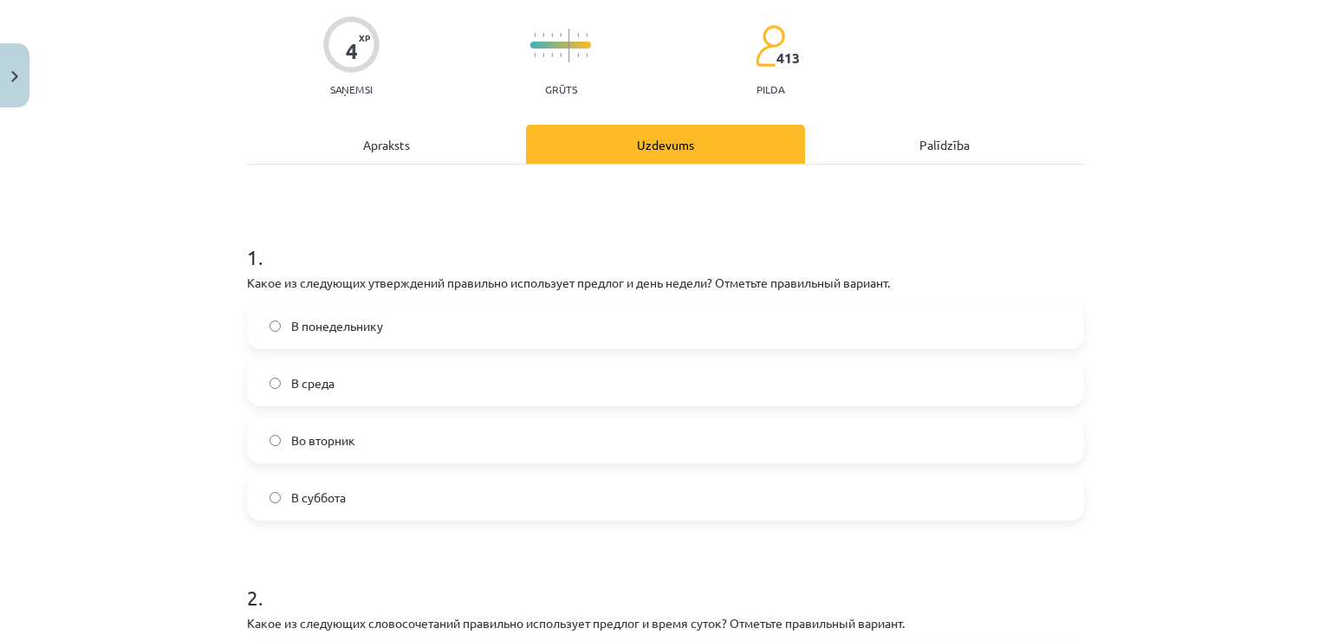
click at [436, 433] on label "Во вторник" at bounding box center [666, 440] width 834 height 43
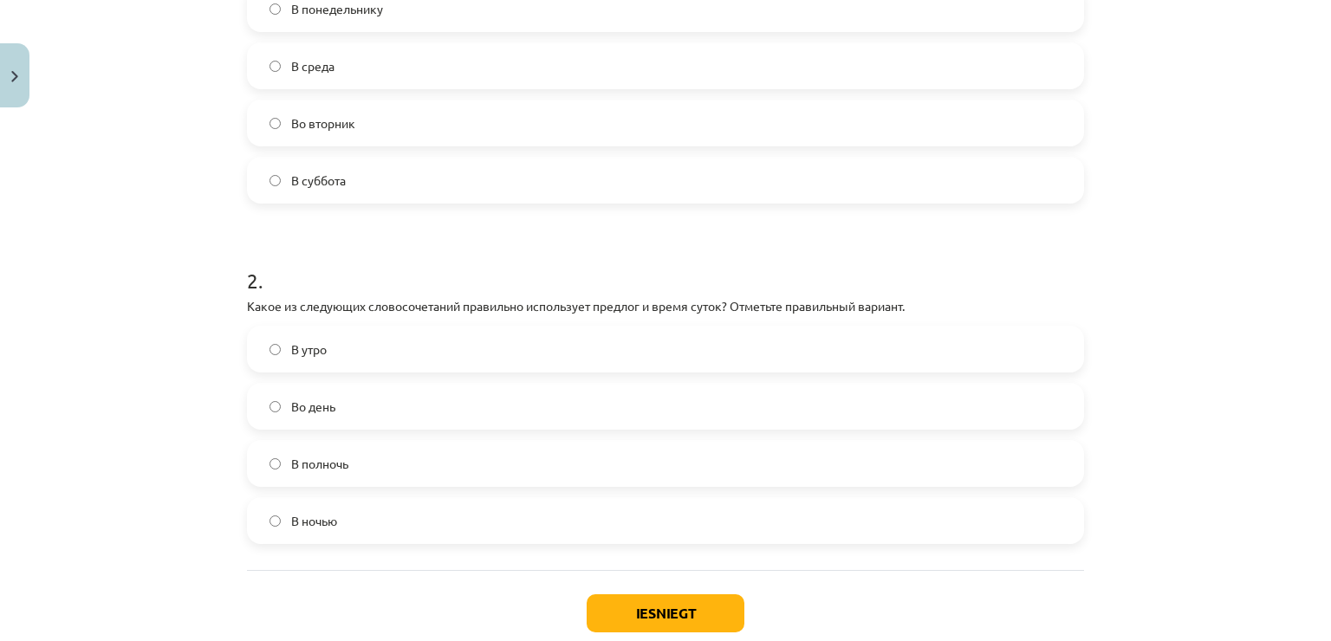
scroll to position [477, 0]
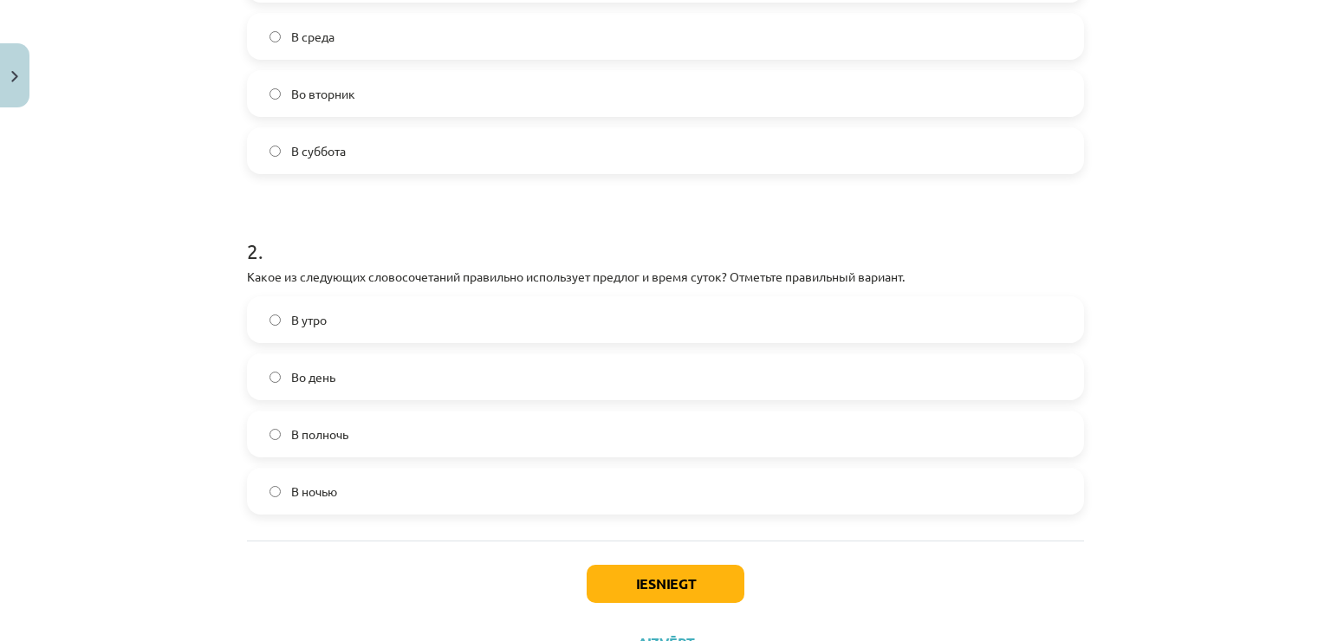
click at [361, 435] on label "В полночь" at bounding box center [666, 434] width 834 height 43
click at [712, 571] on button "Iesniegt" at bounding box center [666, 584] width 158 height 38
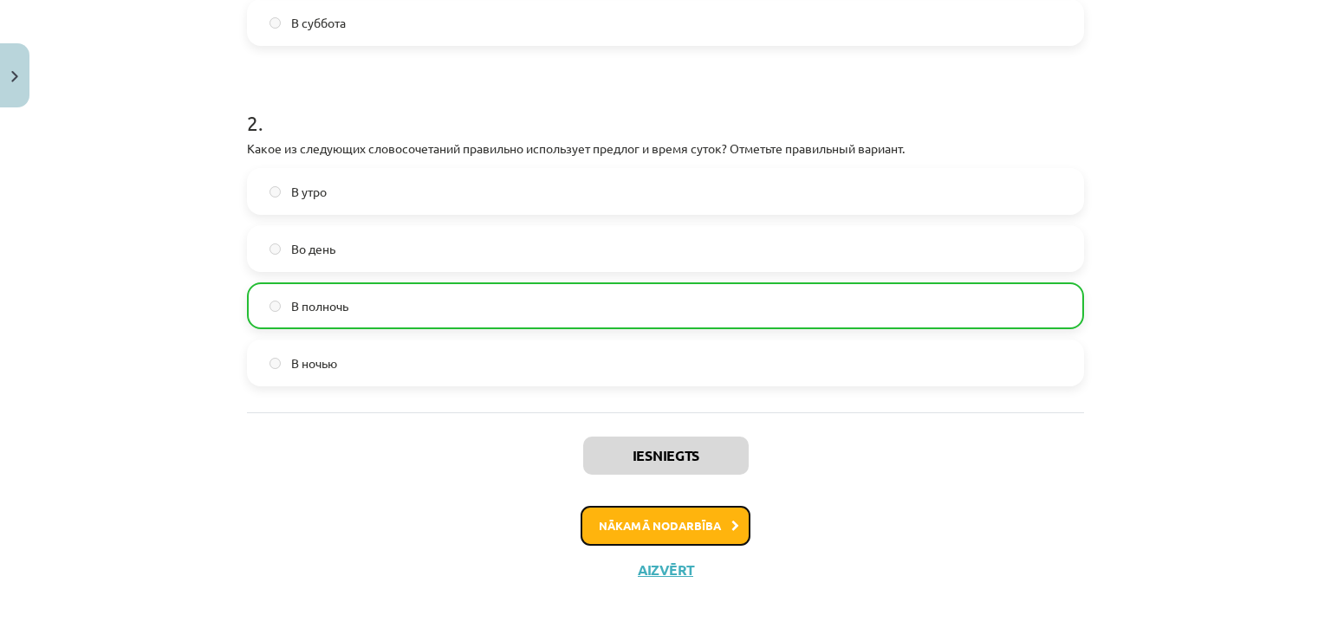
click at [693, 517] on button "Nākamā nodarbība" at bounding box center [666, 526] width 170 height 40
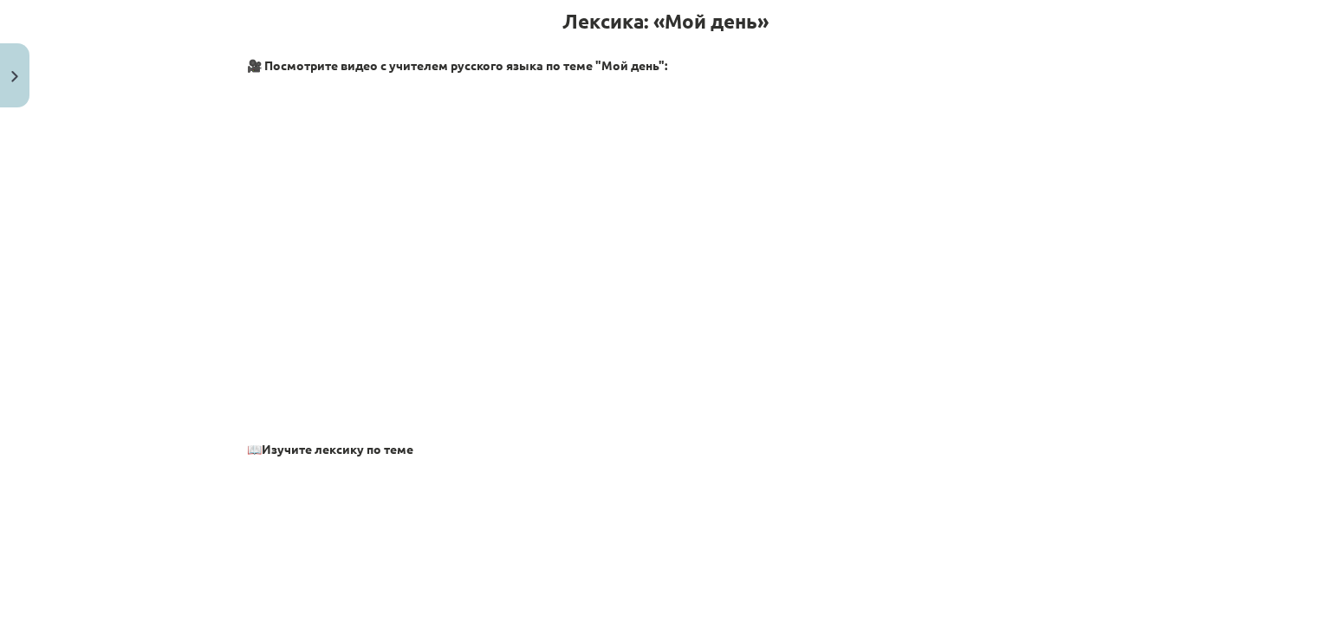
scroll to position [43, 0]
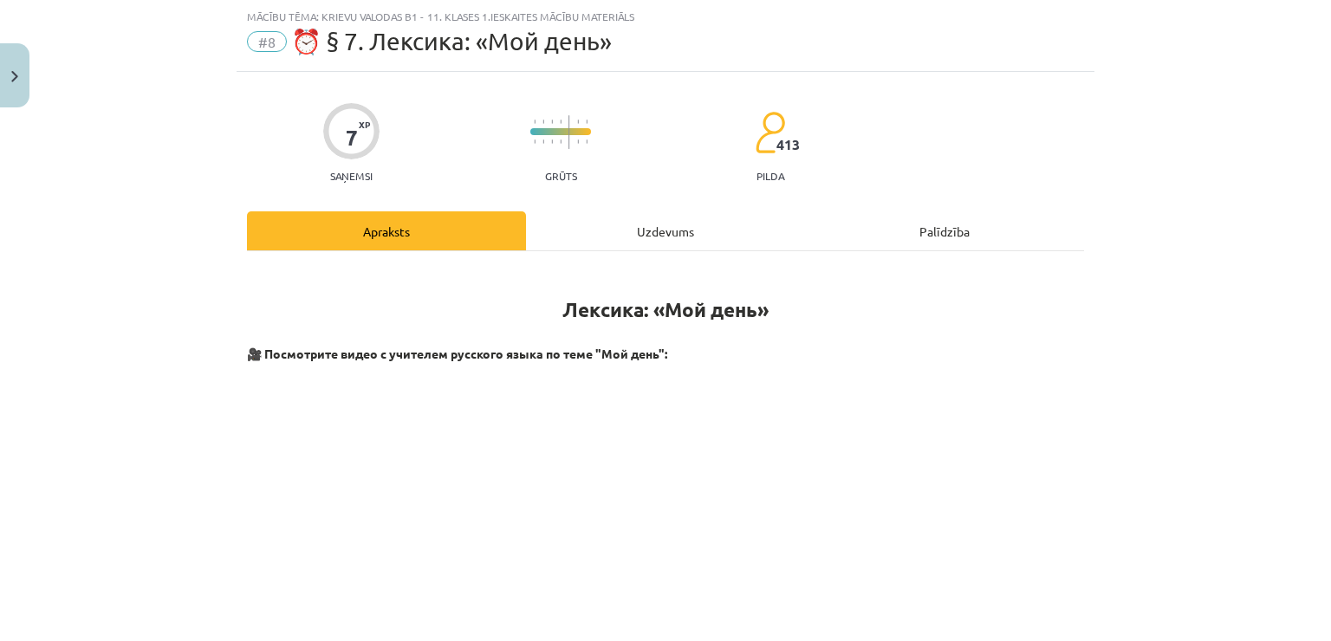
click at [663, 230] on div "Uzdevums" at bounding box center [665, 230] width 279 height 39
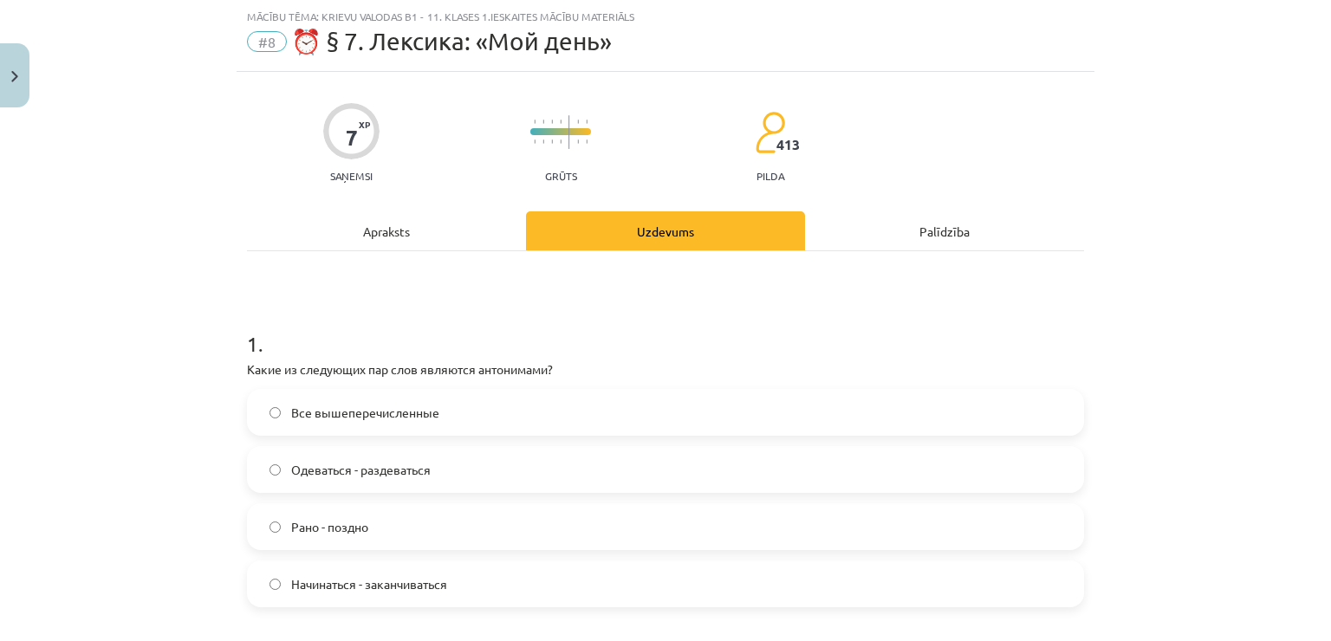
click at [445, 406] on label "Все вышеперечисленные" at bounding box center [666, 412] width 834 height 43
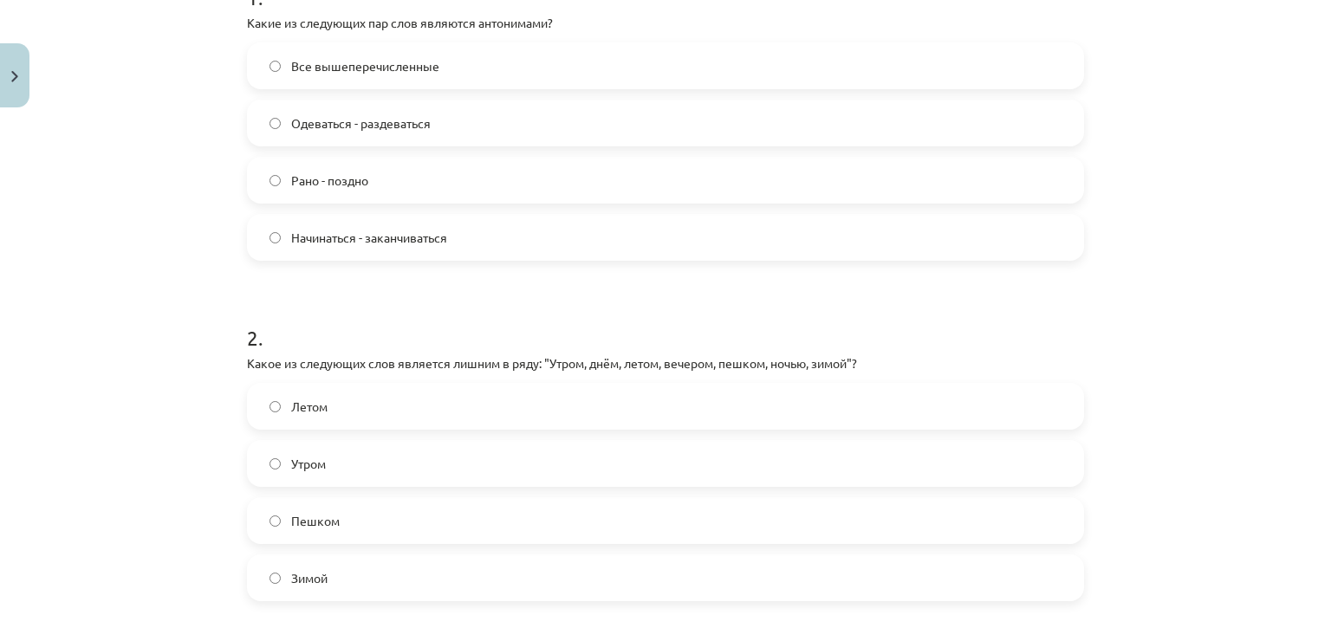
scroll to position [477, 0]
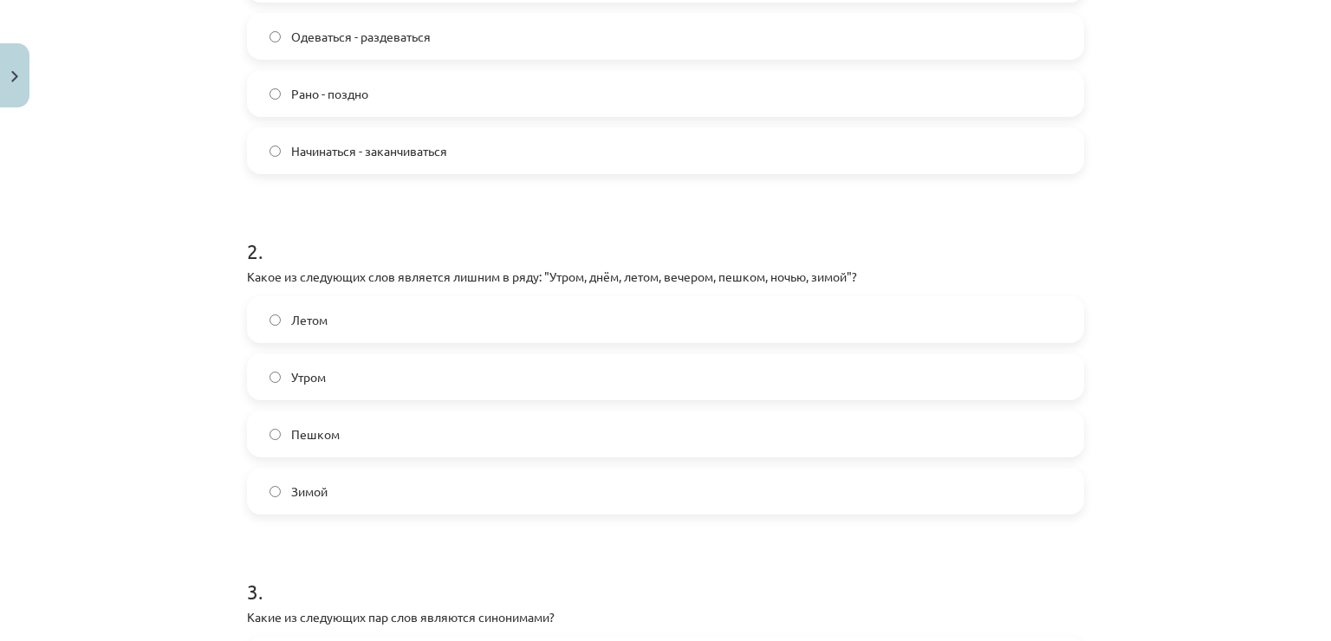
click at [443, 420] on label "Пешком" at bounding box center [666, 434] width 834 height 43
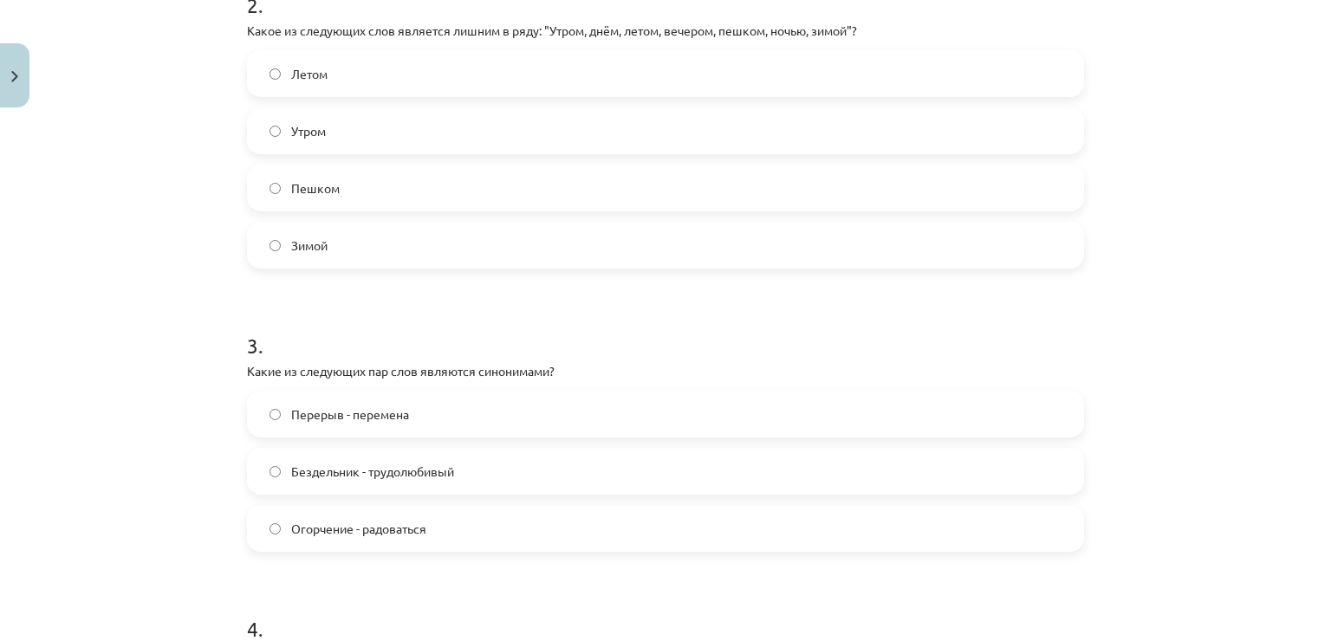
scroll to position [737, 0]
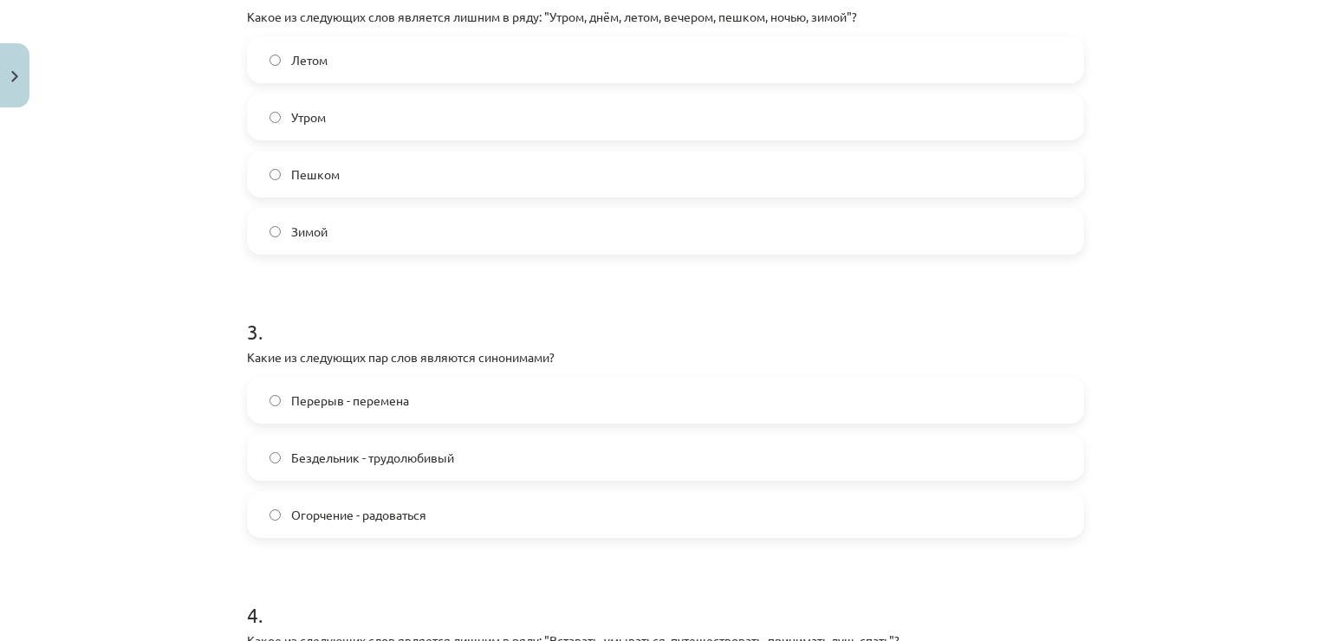
click at [552, 382] on label "Перерыв - перемена" at bounding box center [666, 400] width 834 height 43
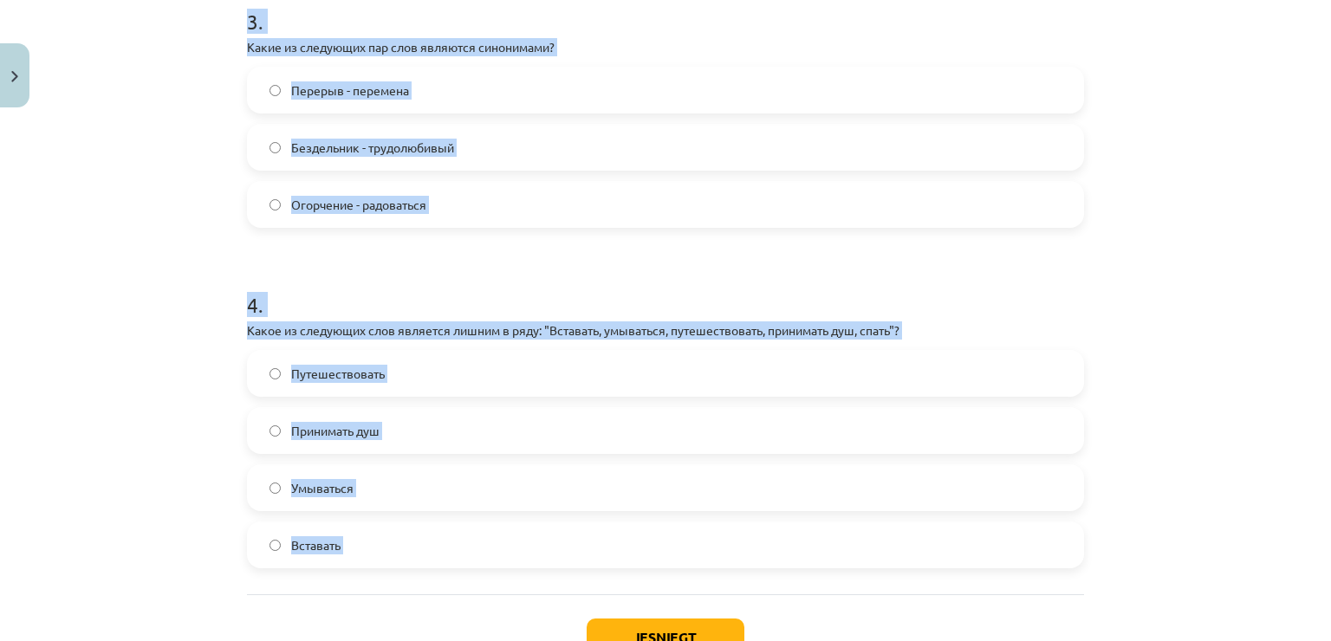
scroll to position [1051, 0]
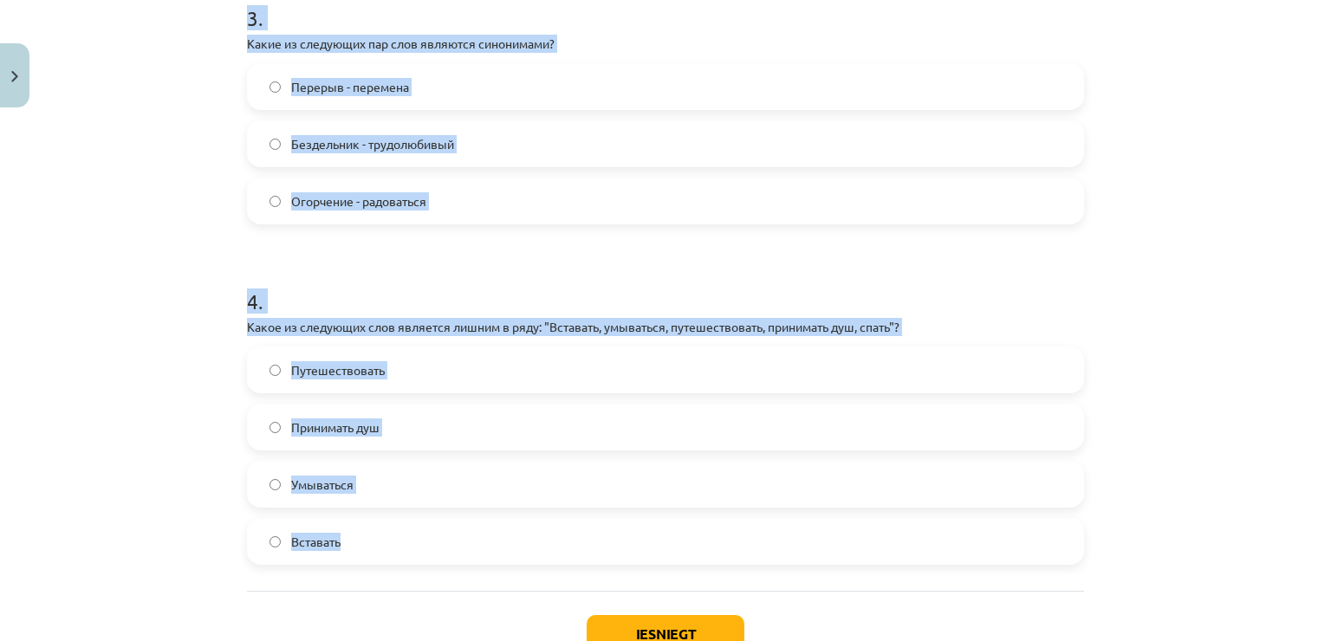
drag, startPoint x: 242, startPoint y: 255, endPoint x: 380, endPoint y: 538, distance: 315.2
copy form "1 . Какие из следующих пар слов являются антонимами? Все вышеперечисленные Одев…"
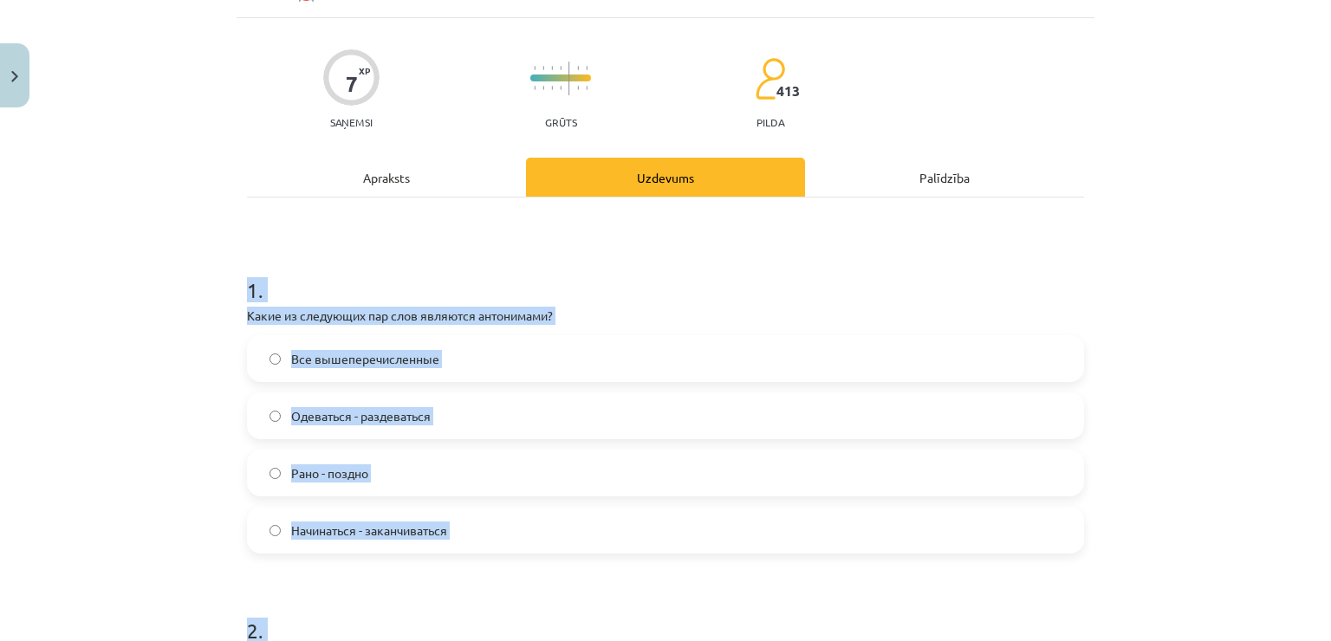
click at [1175, 321] on div "Mācību tēma: Krievu valodas b1 - 11. klases 1.ieskaites mācību materiāls #8 ⏰ §…" at bounding box center [665, 320] width 1331 height 641
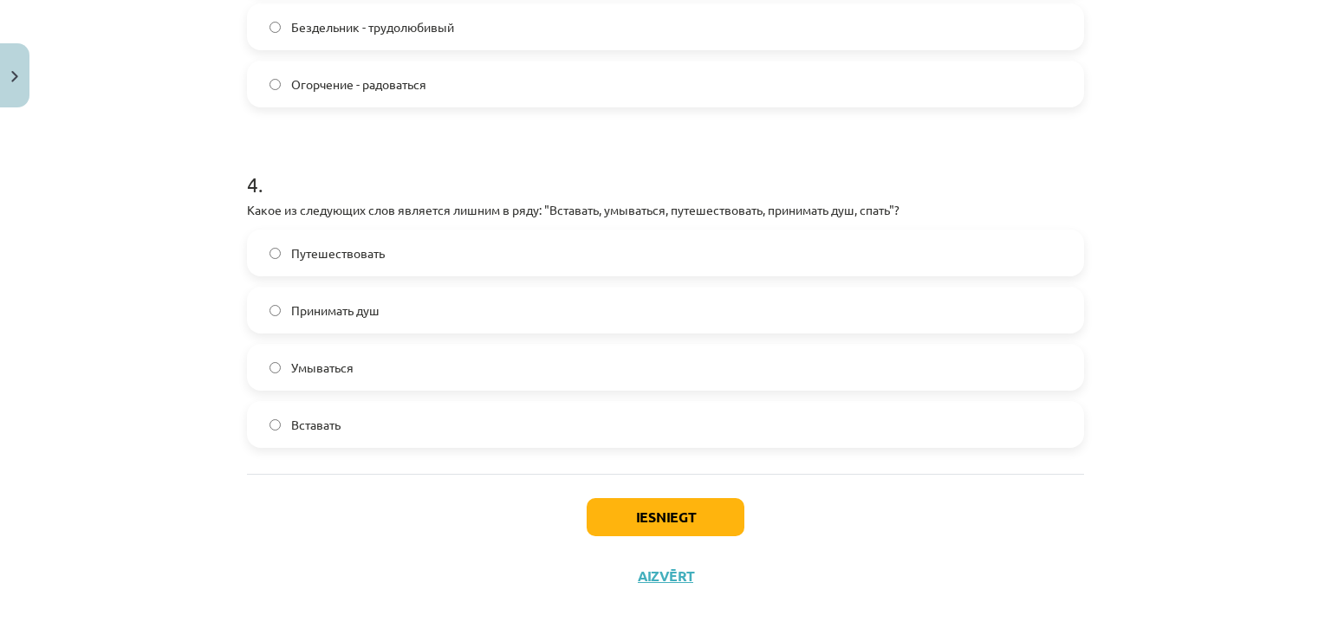
scroll to position [1174, 0]
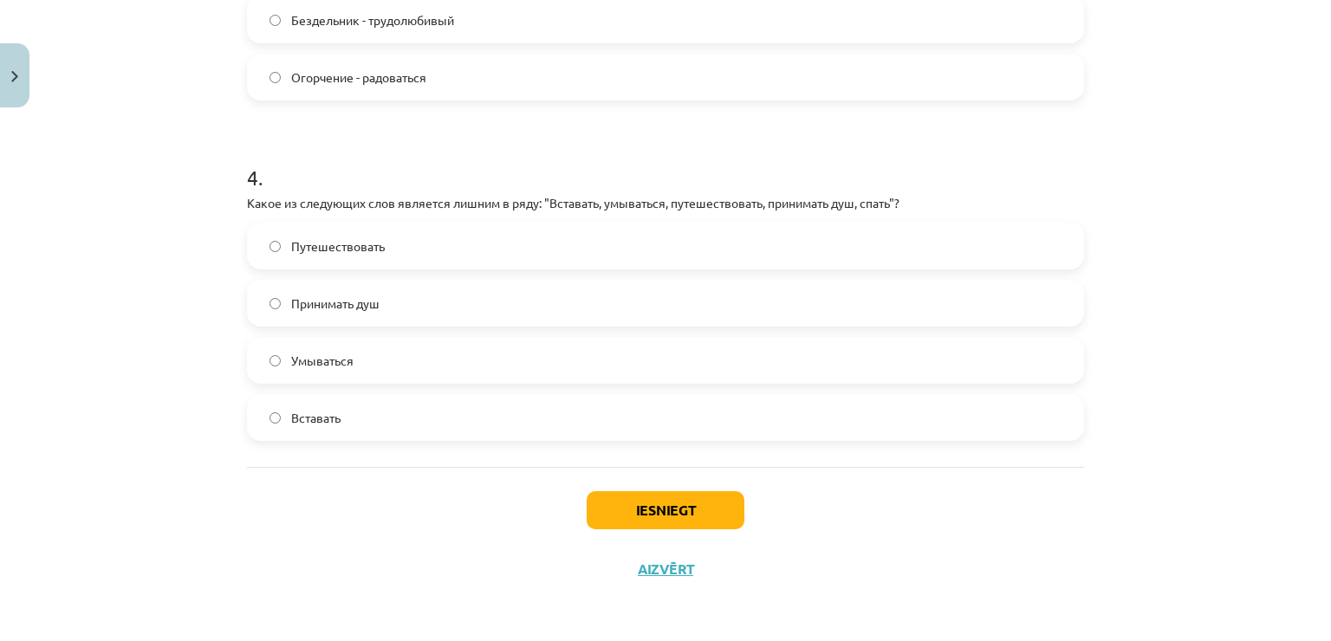
click at [436, 251] on label "Путешествовать" at bounding box center [666, 245] width 834 height 43
click at [696, 516] on button "Iesniegt" at bounding box center [666, 510] width 158 height 38
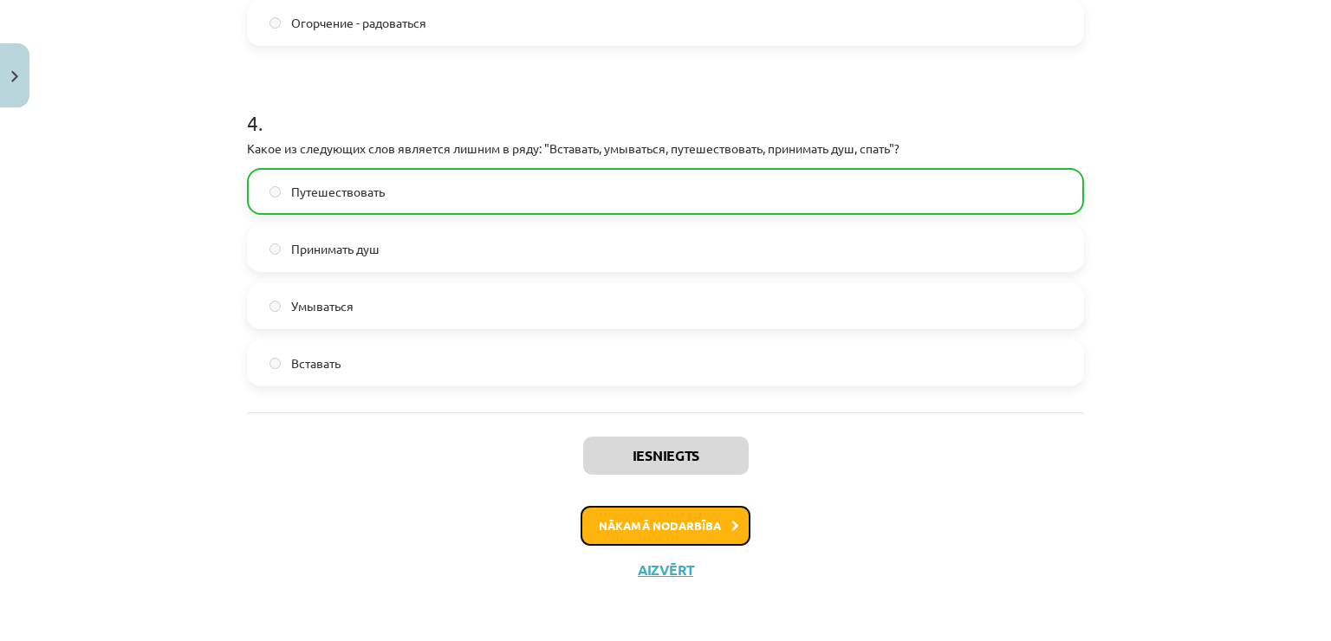
click at [677, 511] on button "Nākamā nodarbība" at bounding box center [666, 526] width 170 height 40
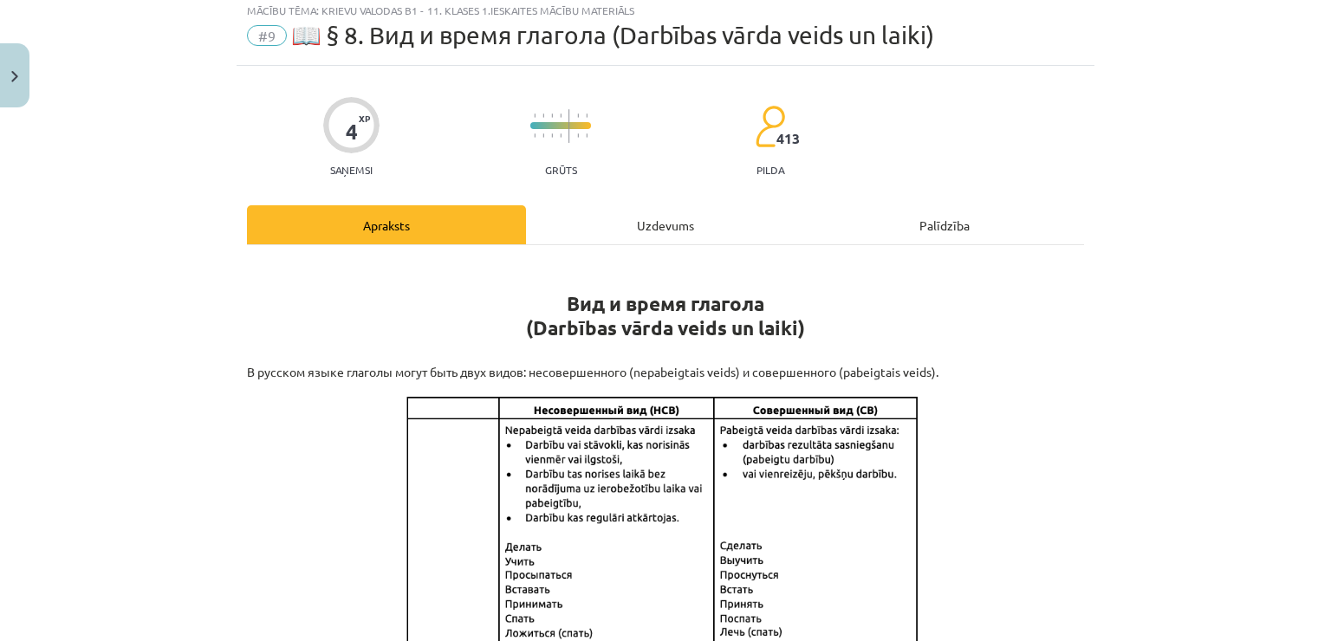
scroll to position [43, 0]
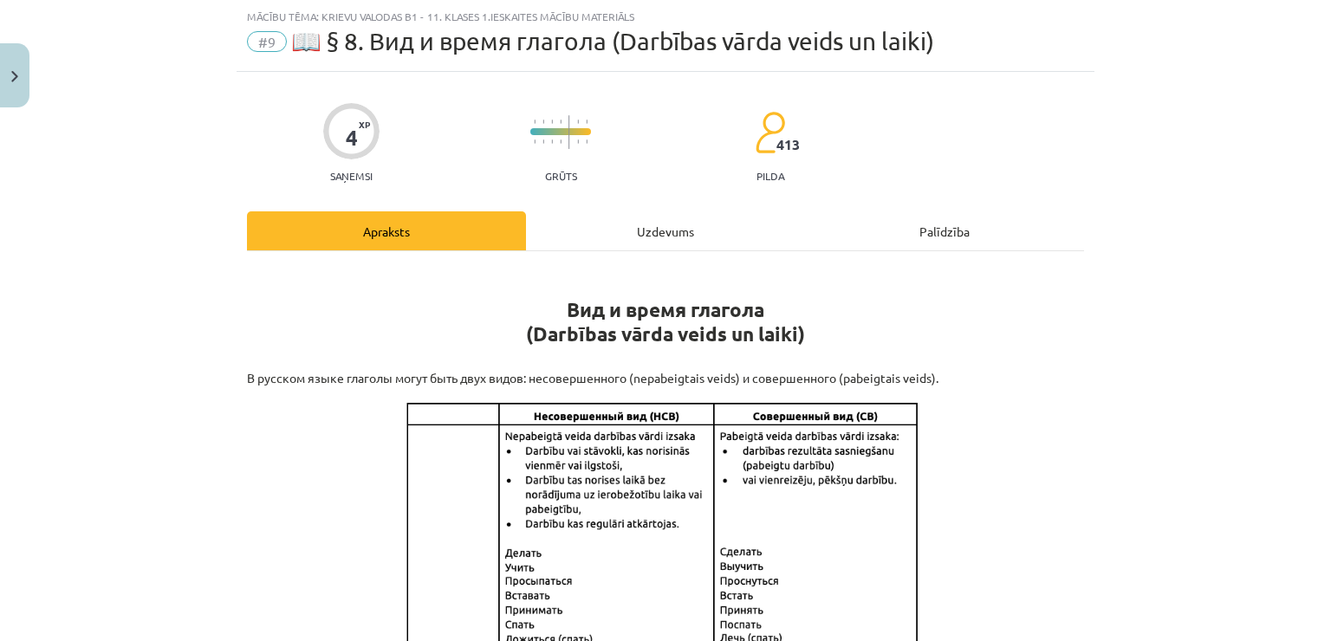
click at [635, 224] on div "Uzdevums" at bounding box center [665, 230] width 279 height 39
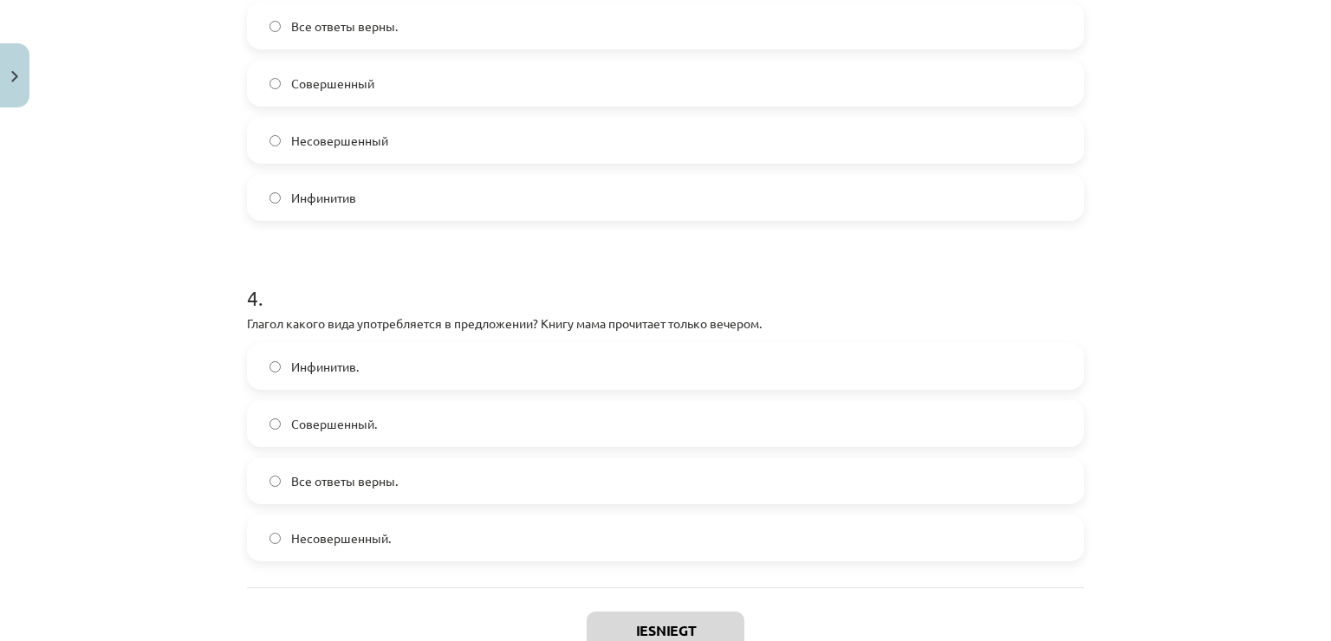
scroll to position [1232, 0]
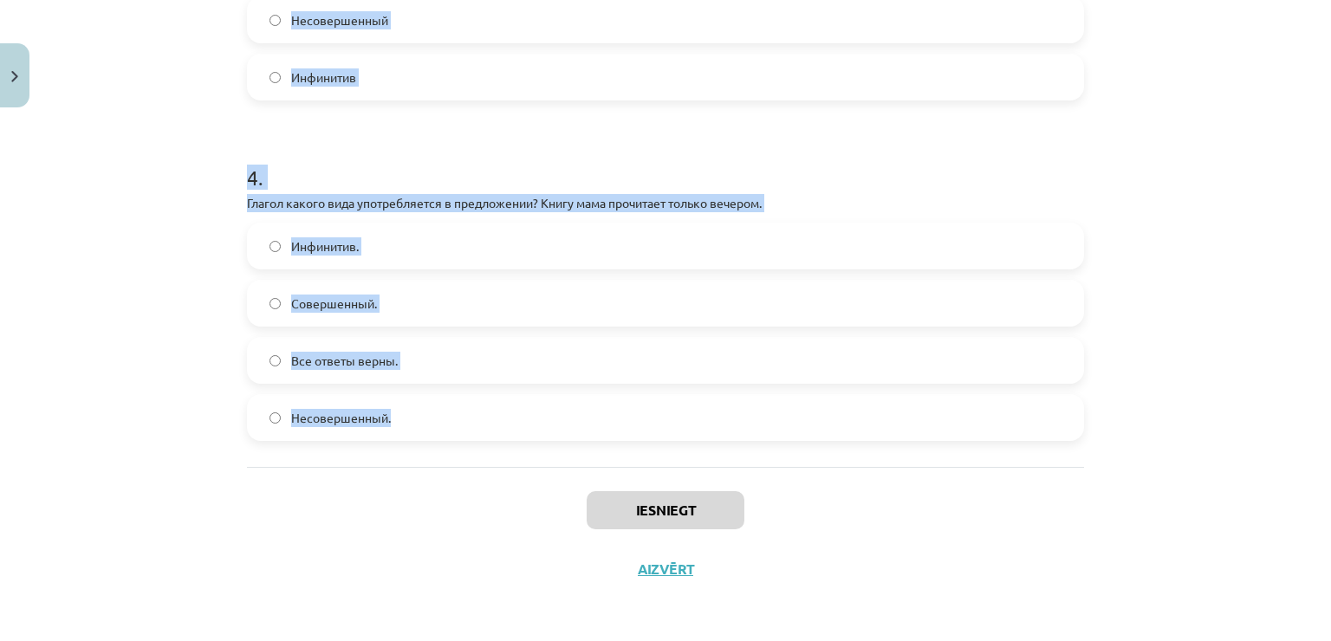
drag, startPoint x: 241, startPoint y: 300, endPoint x: 394, endPoint y: 443, distance: 209.1
copy form "1 . В каком варианте ответа все глаголы несовершенного вида? Выходит, прочитал,…"
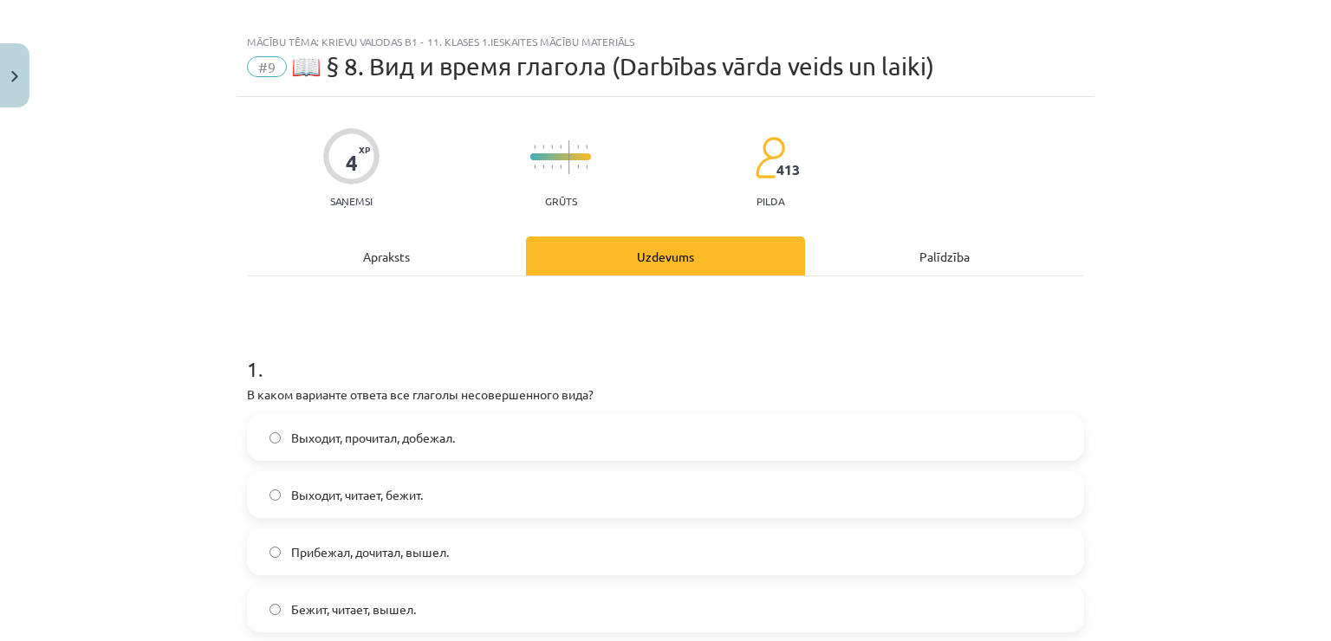
scroll to position [192, 0]
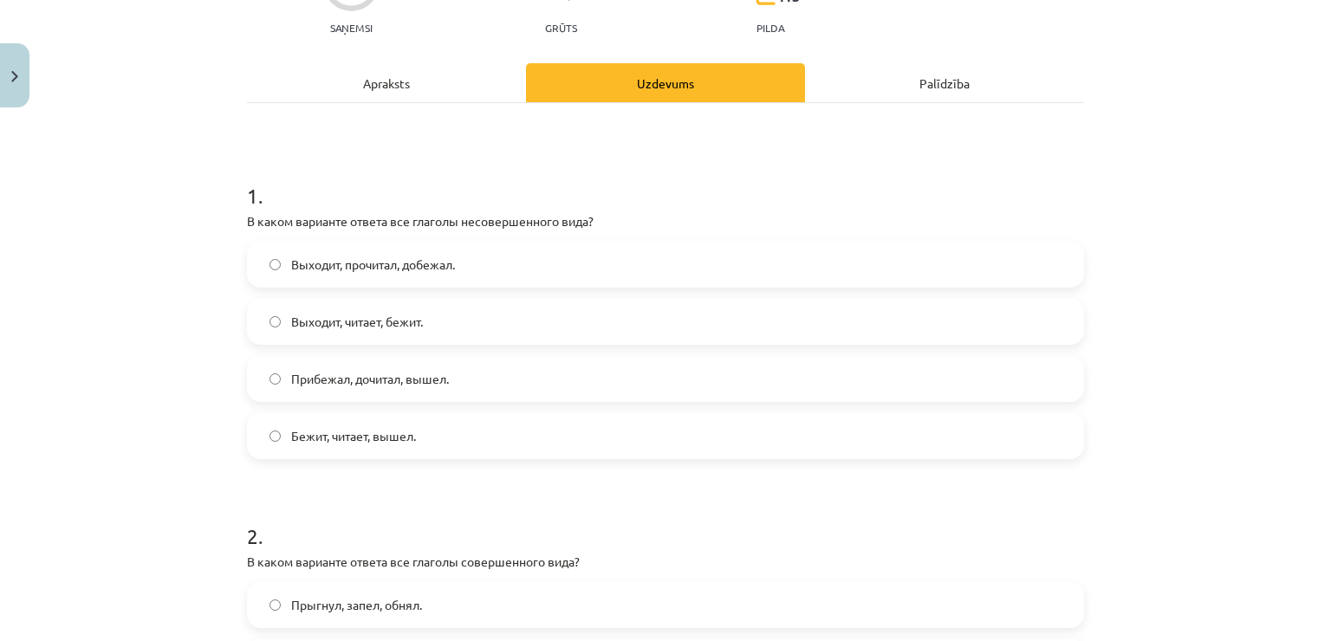
click at [569, 305] on label "Выходит, читает, бежит." at bounding box center [666, 321] width 834 height 43
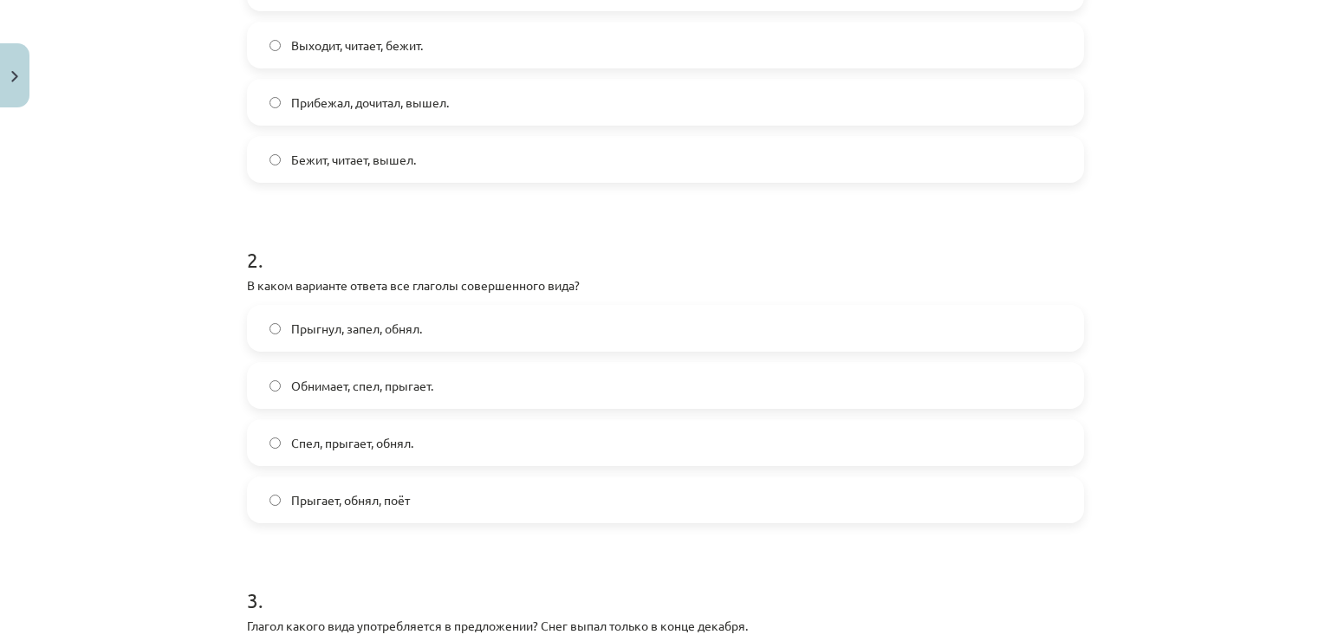
scroll to position [538, 0]
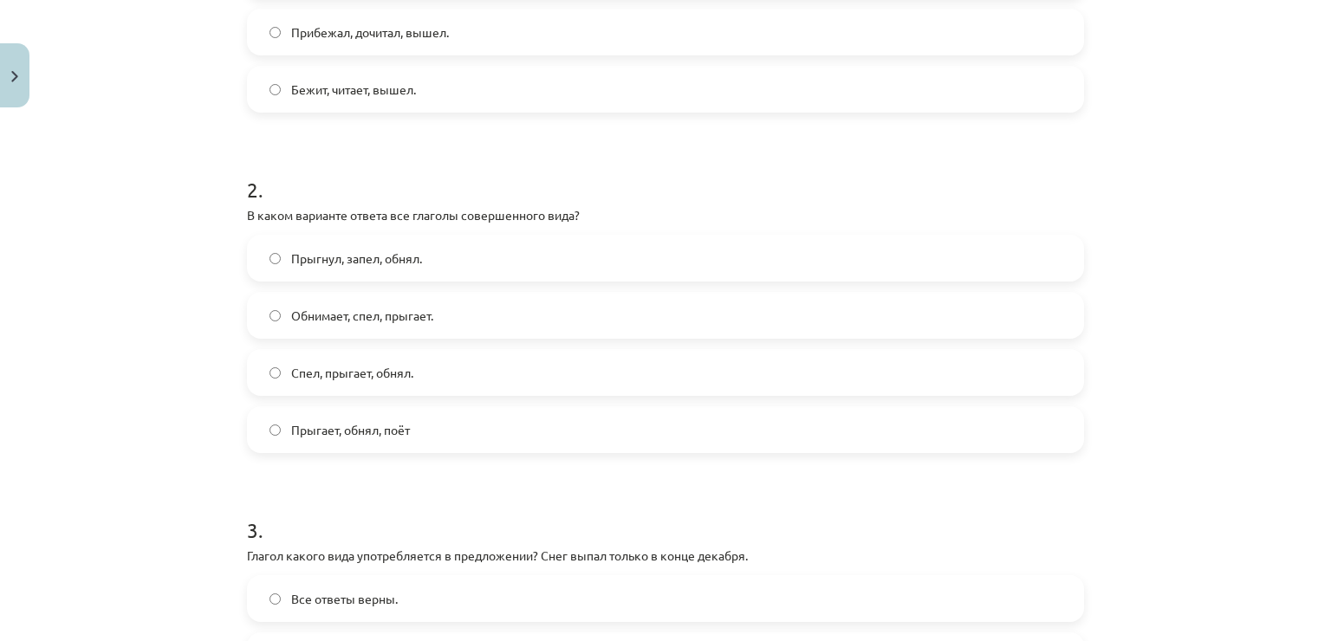
click at [381, 245] on label "Прыгнул, запел, обнял." at bounding box center [666, 258] width 834 height 43
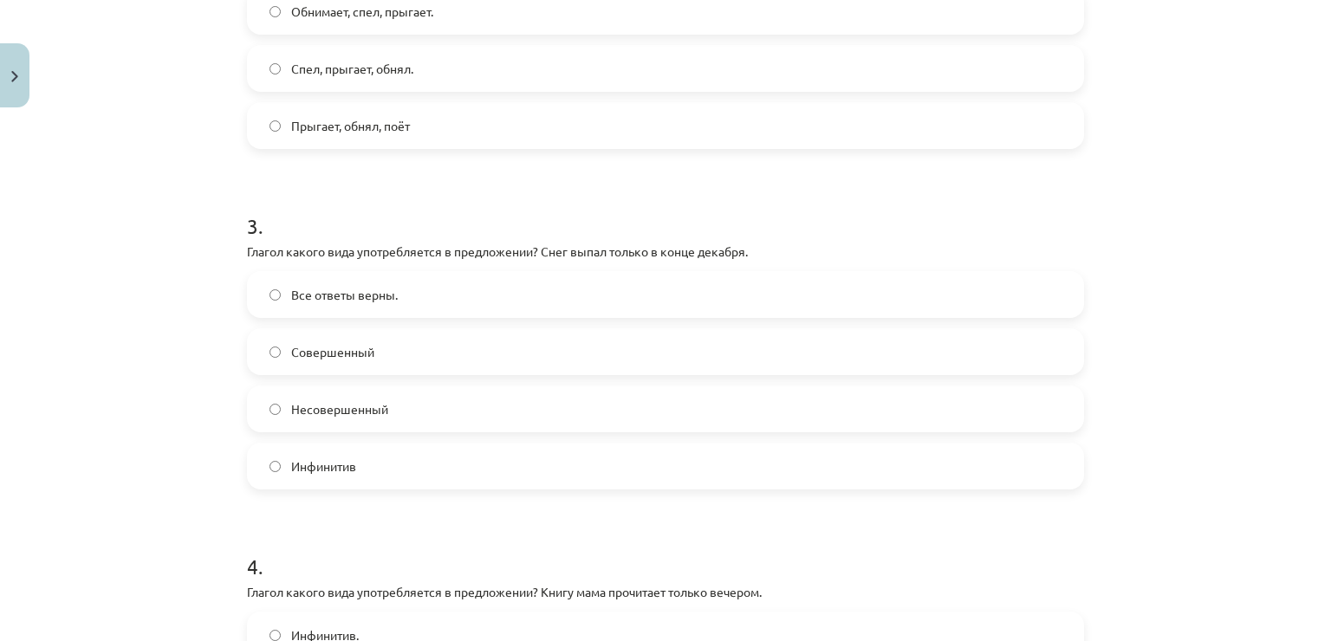
scroll to position [885, 0]
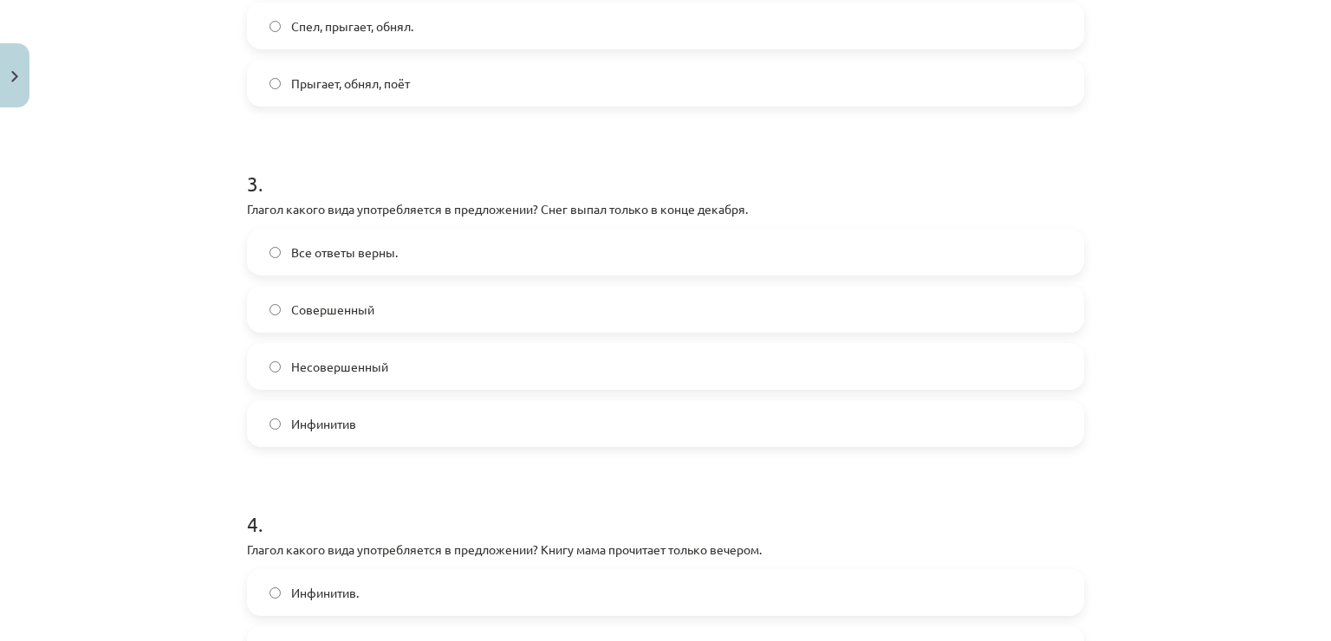
click at [426, 304] on label "Совершенный" at bounding box center [666, 309] width 834 height 43
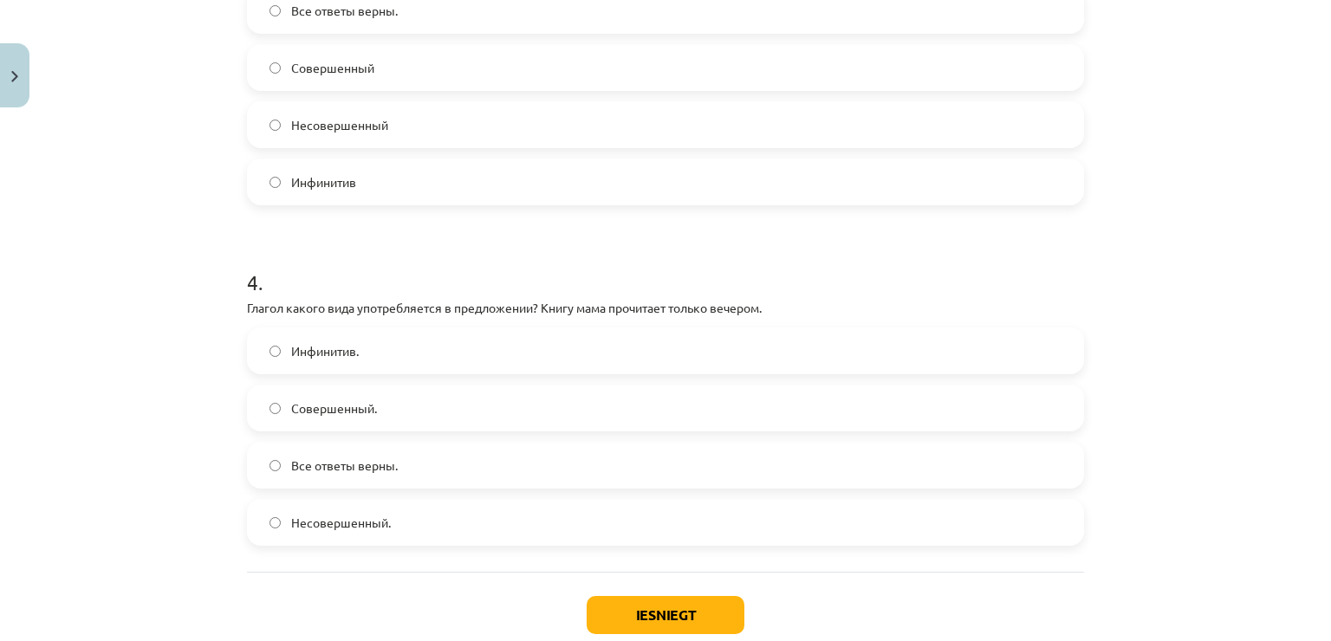
scroll to position [1145, 0]
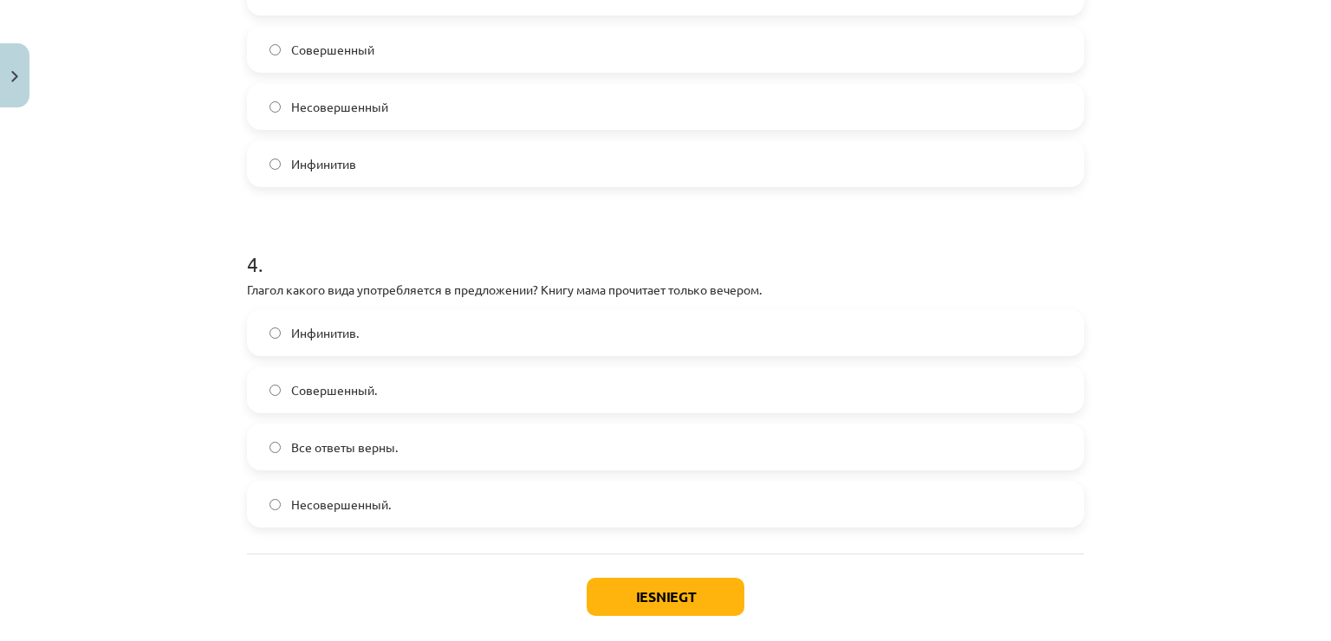
click at [443, 373] on label "Совершенный." at bounding box center [666, 389] width 834 height 43
click at [683, 596] on button "Iesniegt" at bounding box center [666, 597] width 158 height 38
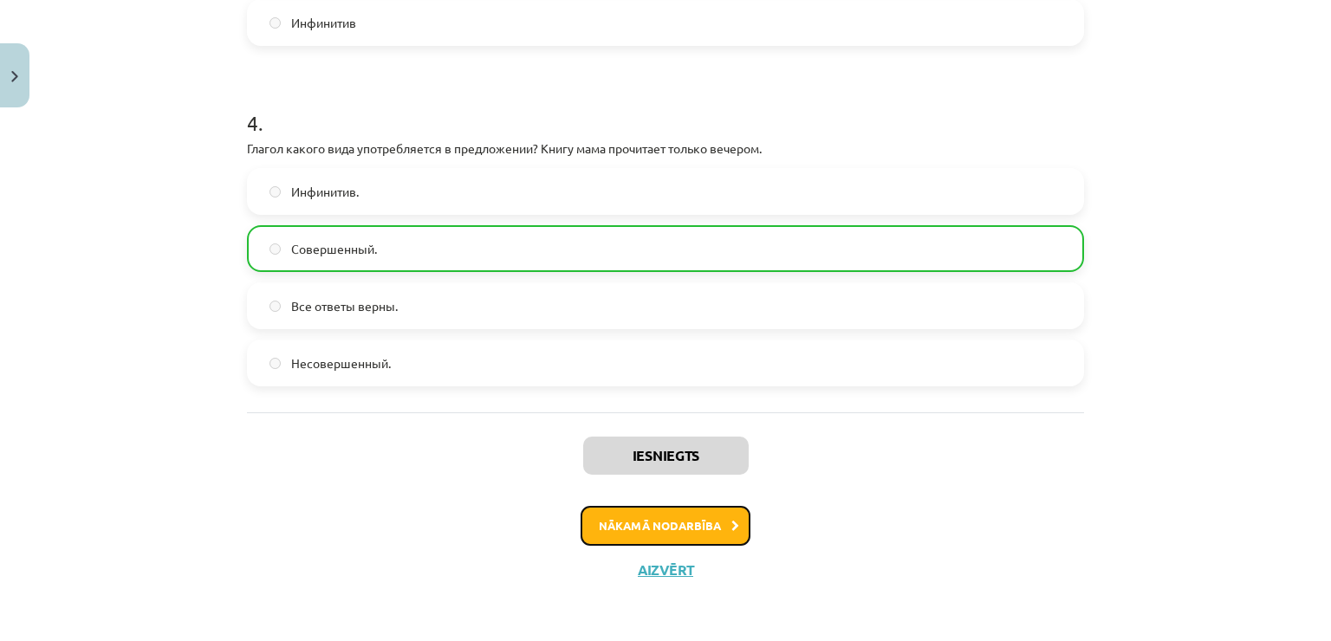
click at [710, 530] on button "Nākamā nodarbība" at bounding box center [666, 526] width 170 height 40
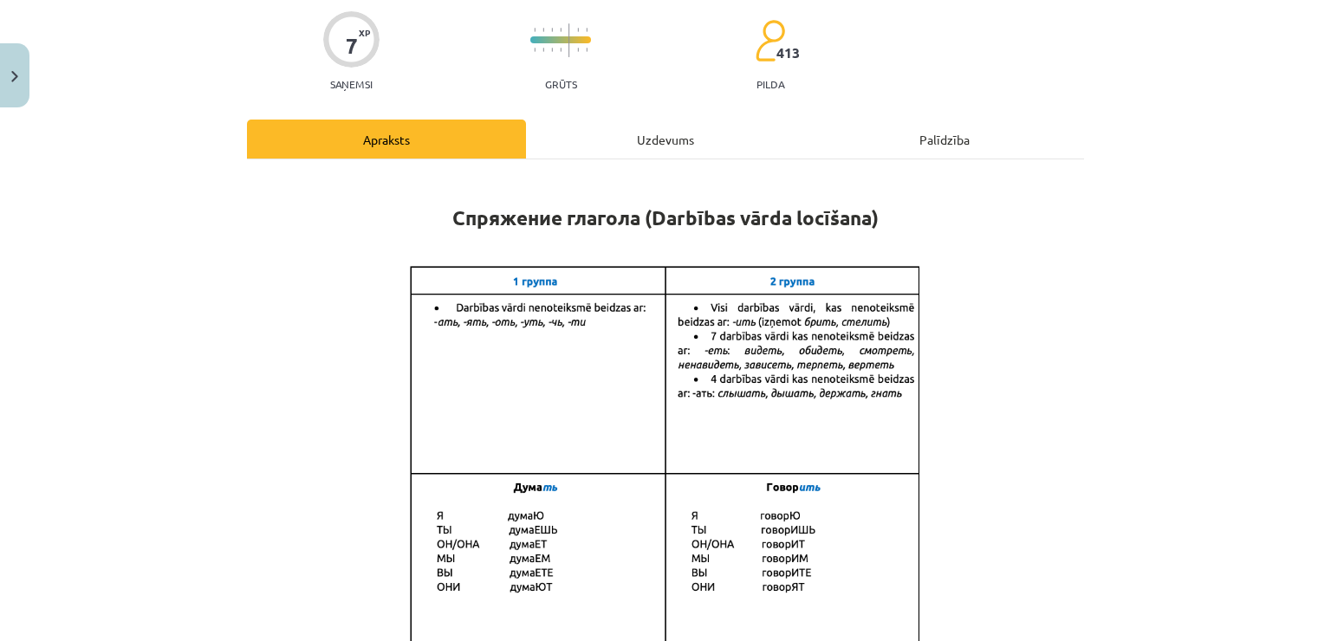
scroll to position [43, 0]
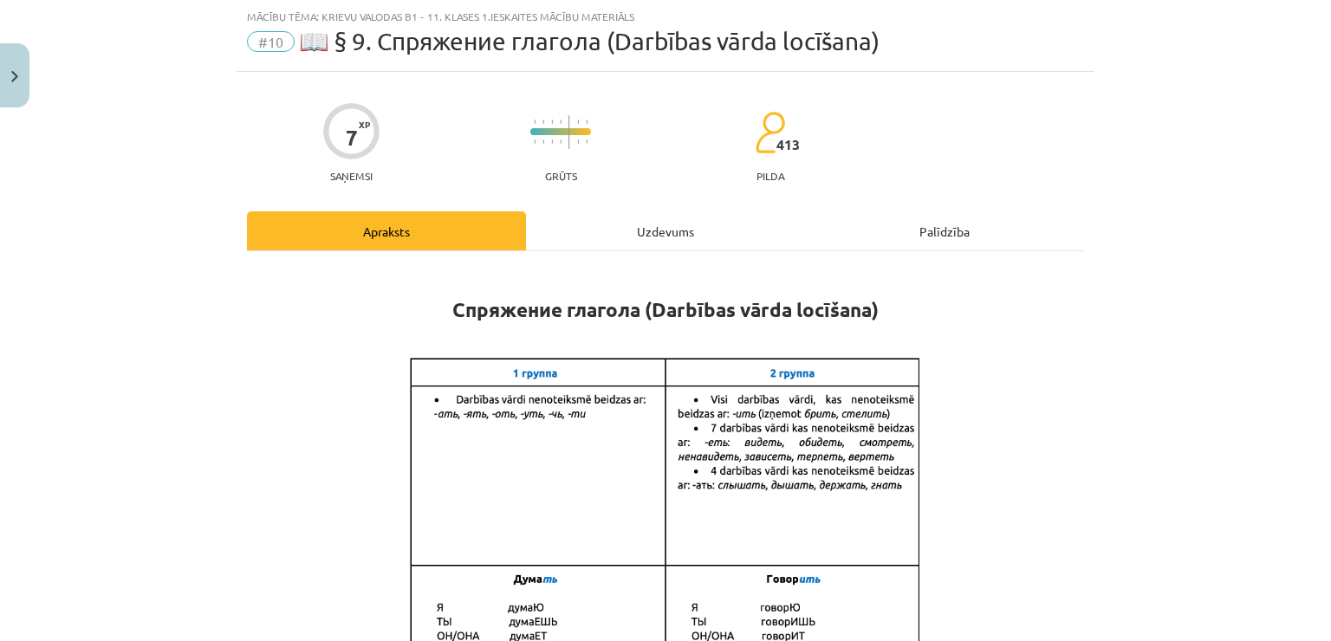
click at [600, 241] on div "Uzdevums" at bounding box center [665, 230] width 279 height 39
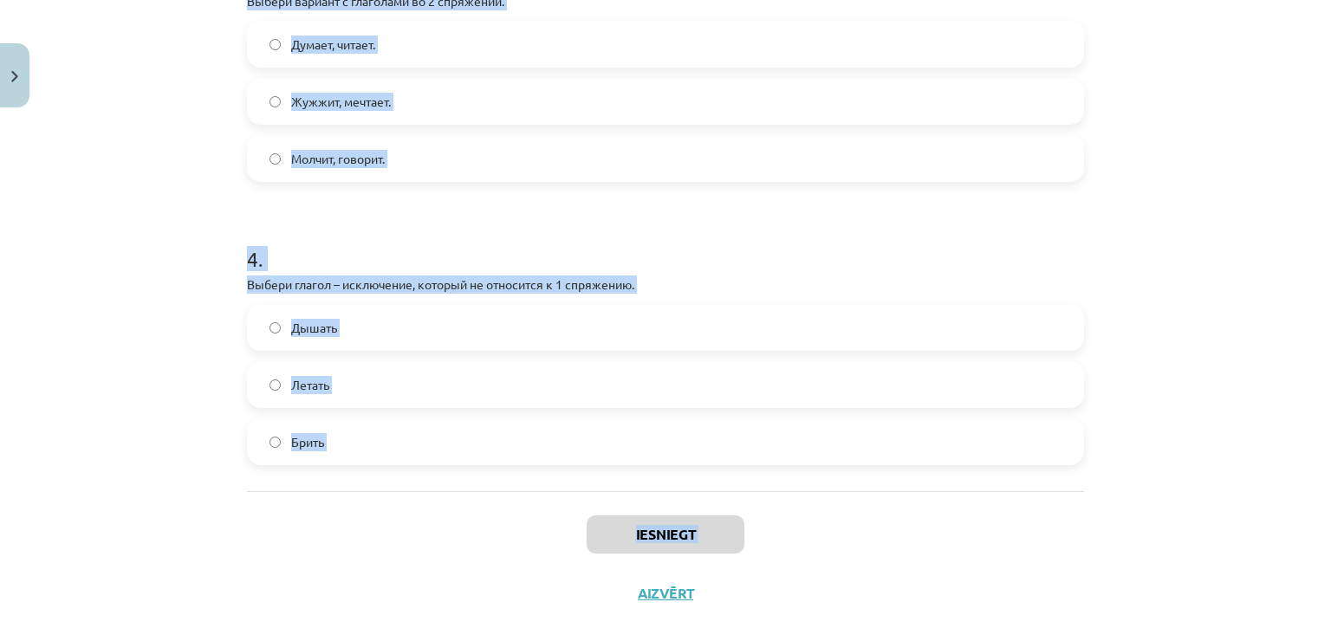
scroll to position [1003, 0]
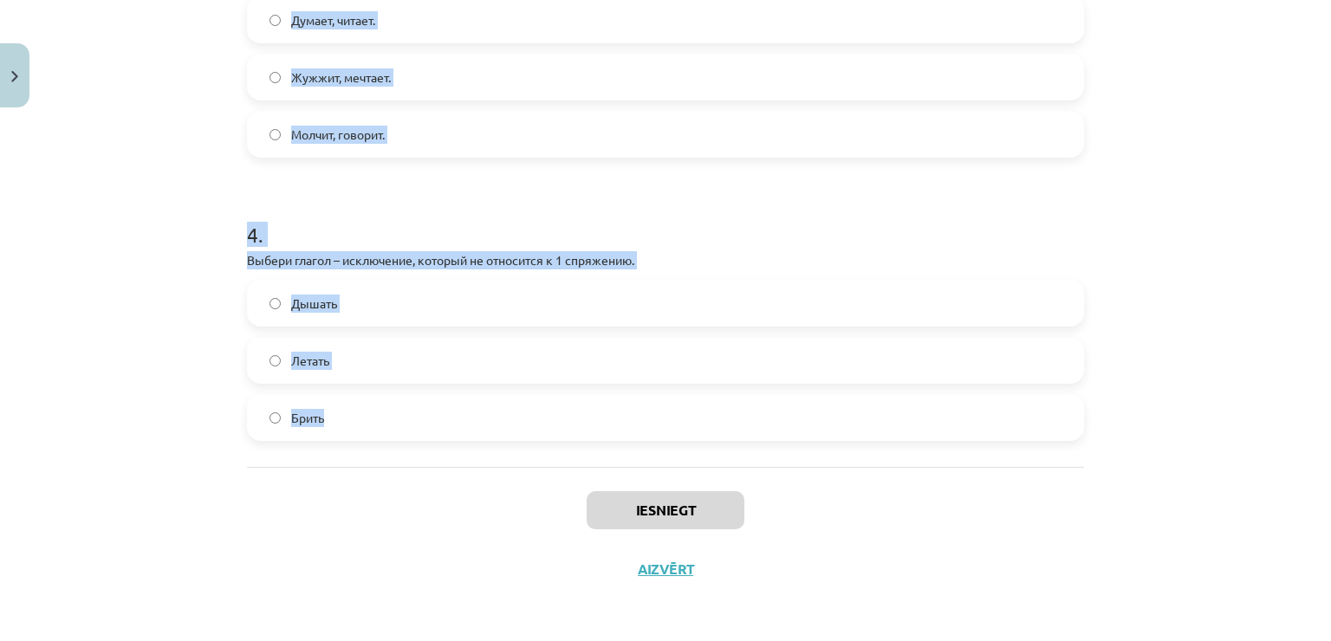
drag, startPoint x: 243, startPoint y: 337, endPoint x: 318, endPoint y: 430, distance: 119.5
copy form "1 . Выбери вариант,в котором все глаголы относятся к 1 спряжению. Думает, читае…"
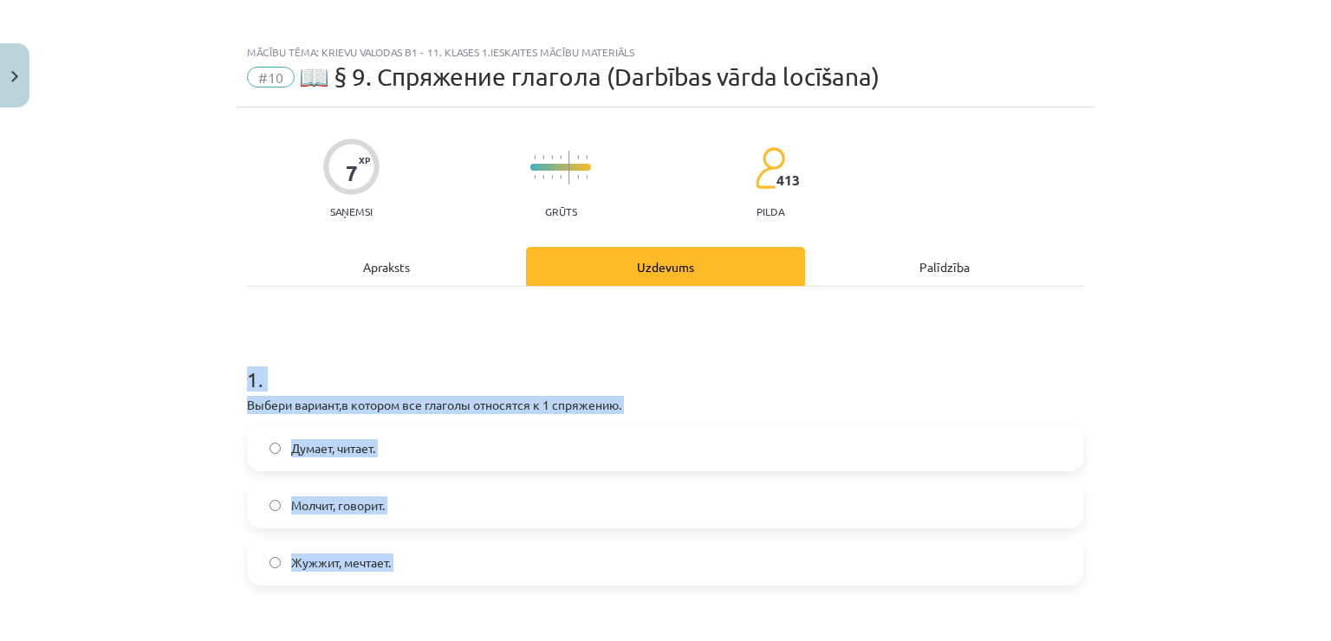
scroll to position [0, 0]
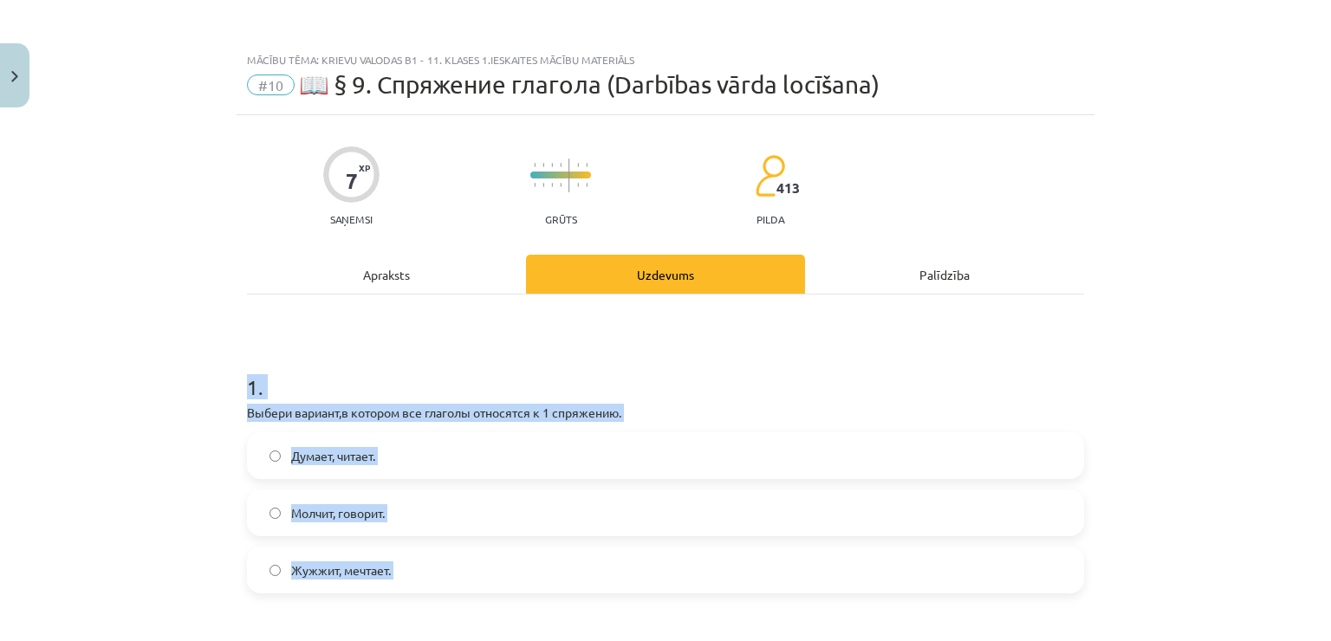
click at [62, 430] on div "Mācību tēma: Krievu valodas b1 - 11. klases 1.ieskaites mācību materiāls #10 📖 …" at bounding box center [665, 320] width 1331 height 641
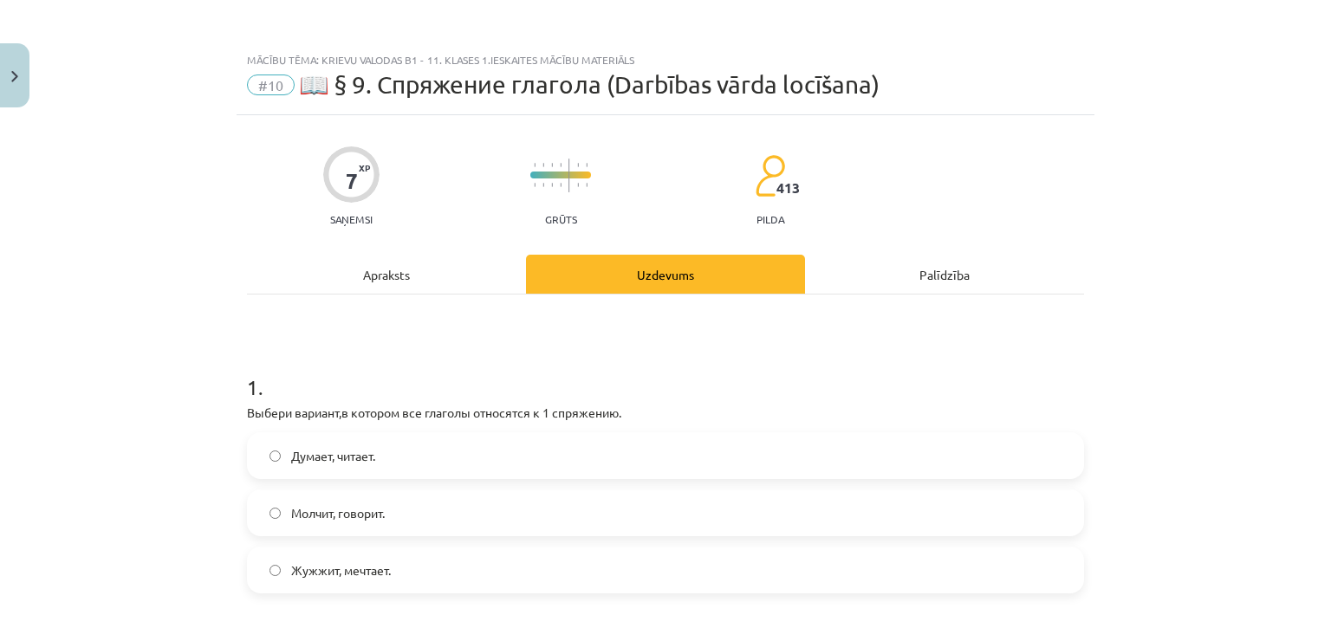
click at [366, 440] on label "Думает, читает." at bounding box center [666, 455] width 834 height 43
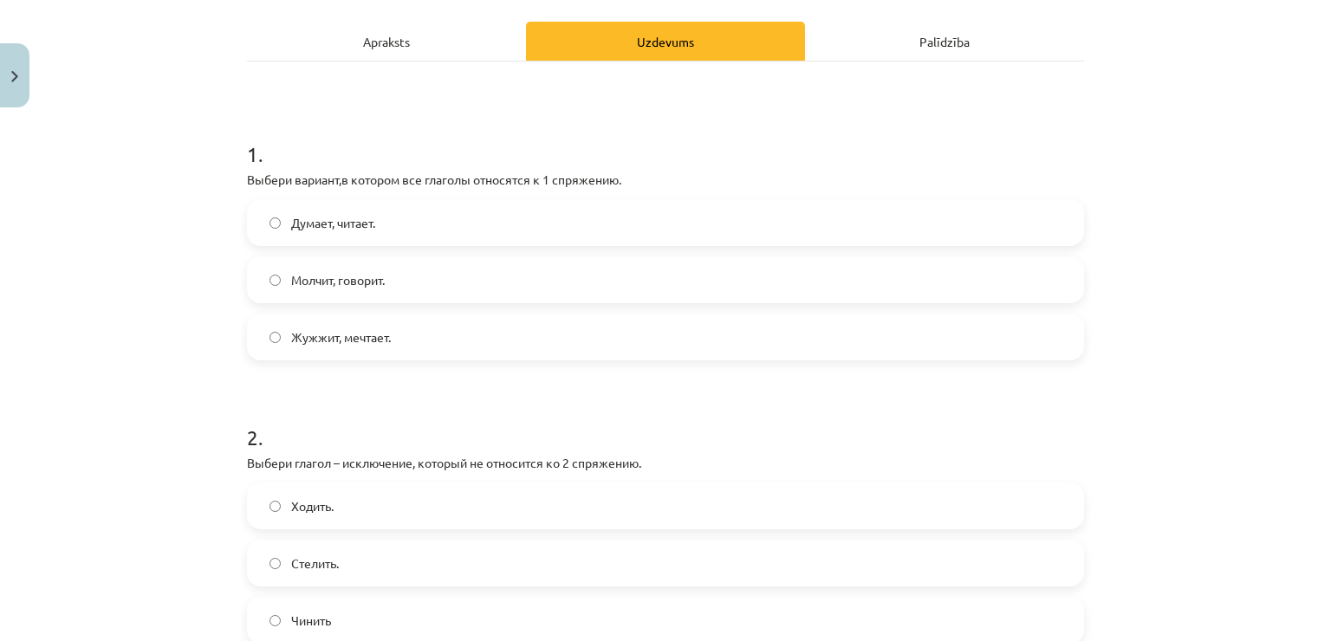
scroll to position [433, 0]
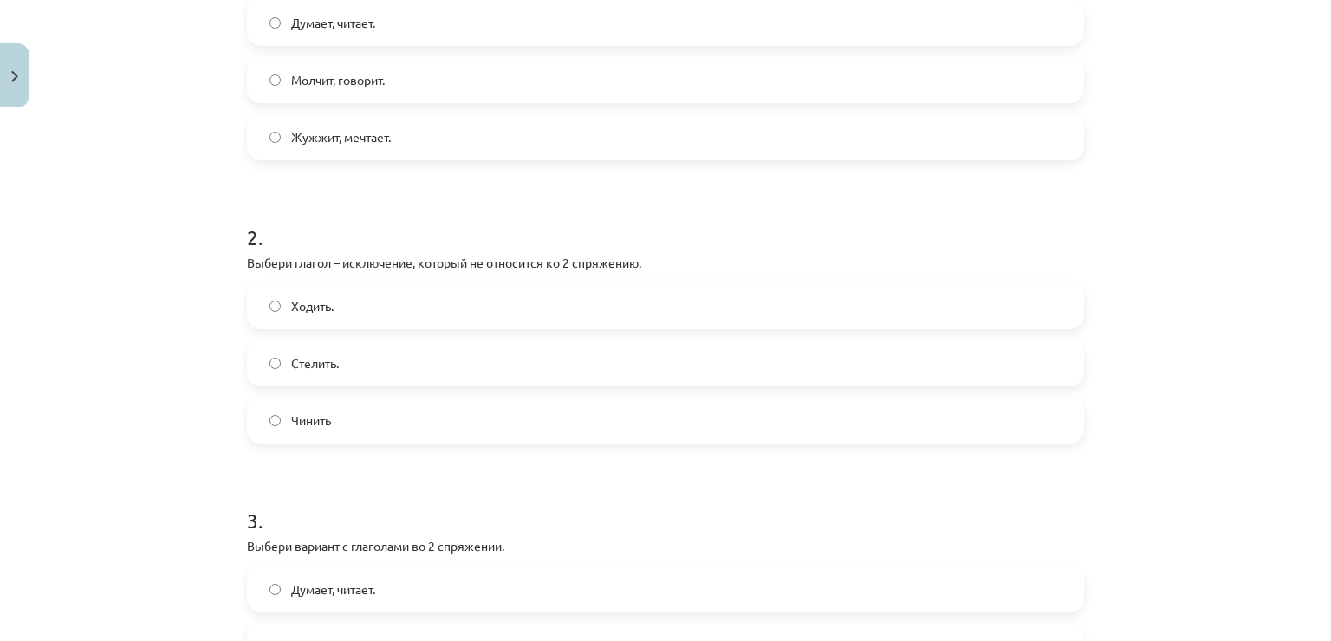
click at [361, 309] on label "Ходить." at bounding box center [666, 305] width 834 height 43
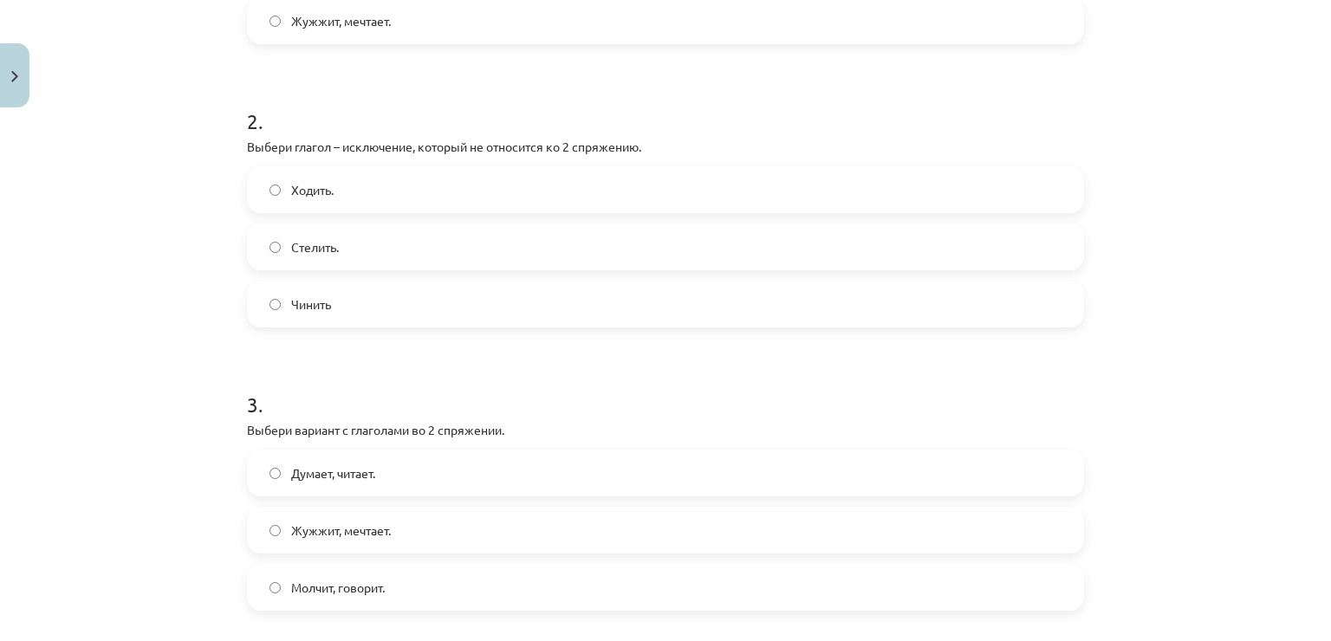
scroll to position [780, 0]
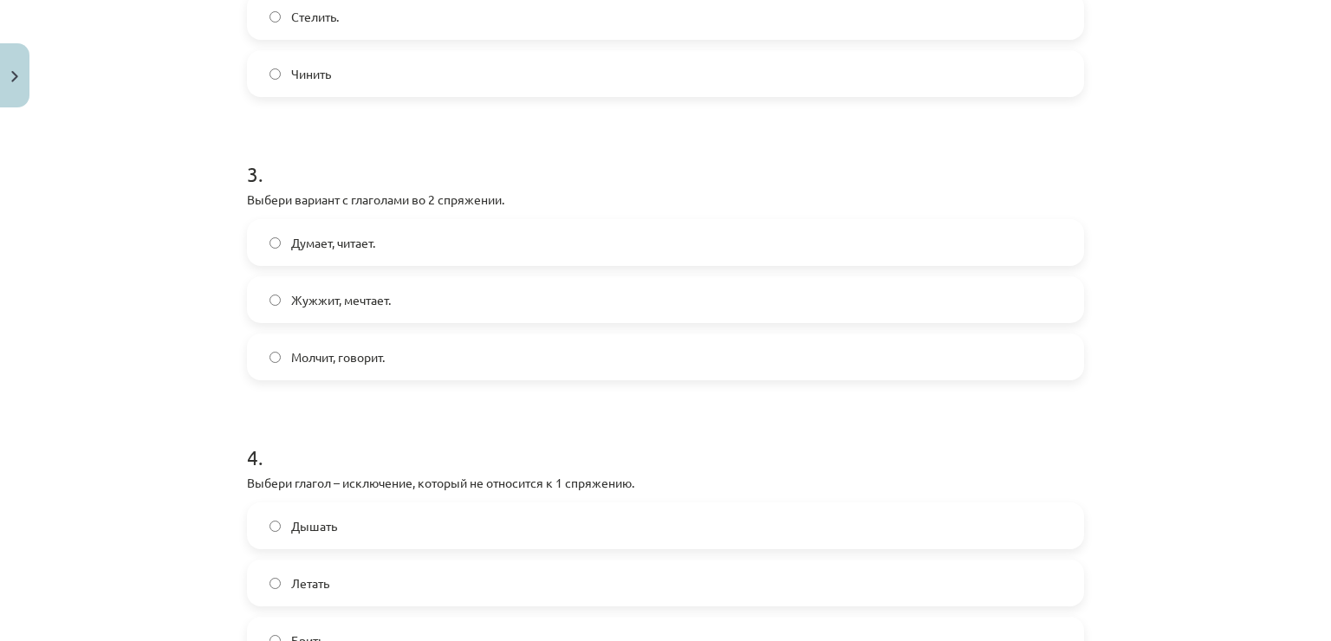
click at [283, 355] on label "Молчит, говорит." at bounding box center [666, 356] width 834 height 43
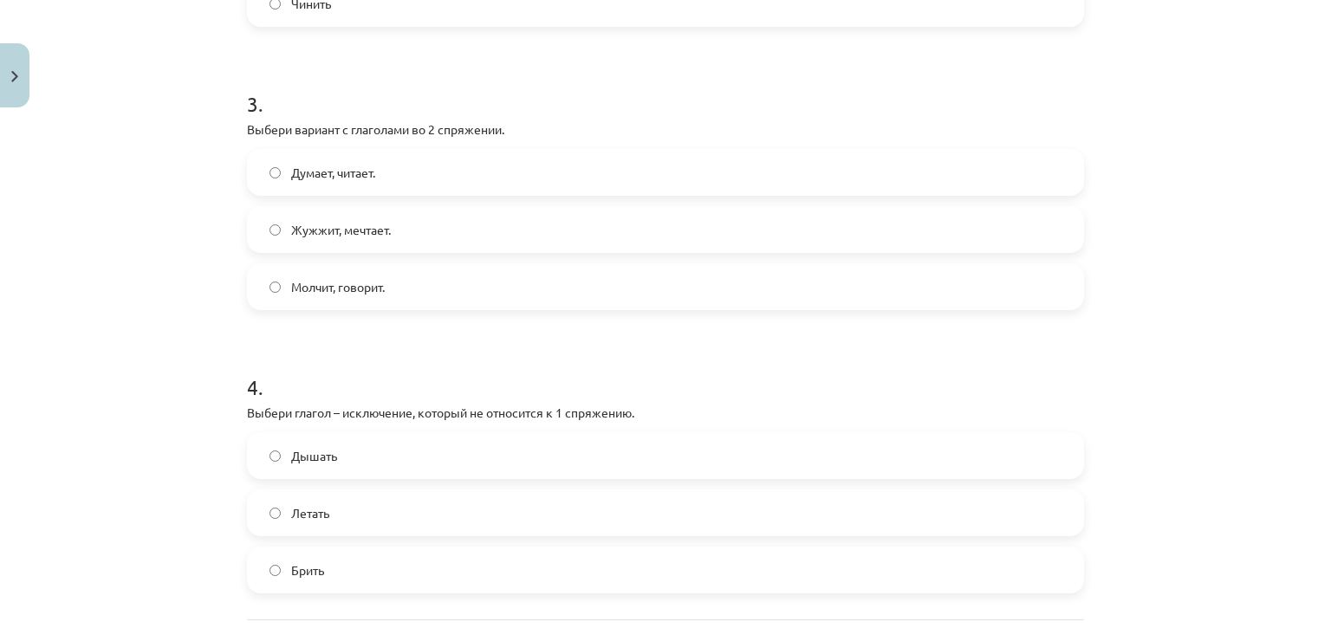
scroll to position [1003, 0]
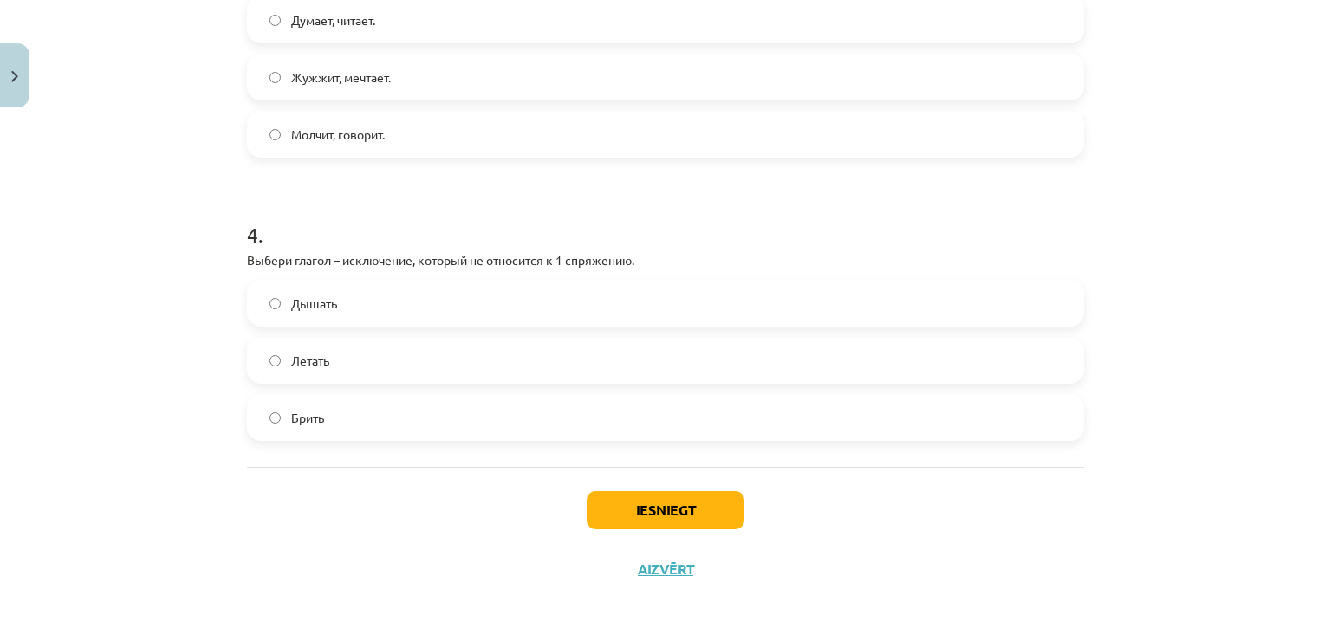
click at [305, 406] on label "Брить" at bounding box center [666, 417] width 834 height 43
click at [619, 496] on button "Iesniegt" at bounding box center [666, 510] width 158 height 38
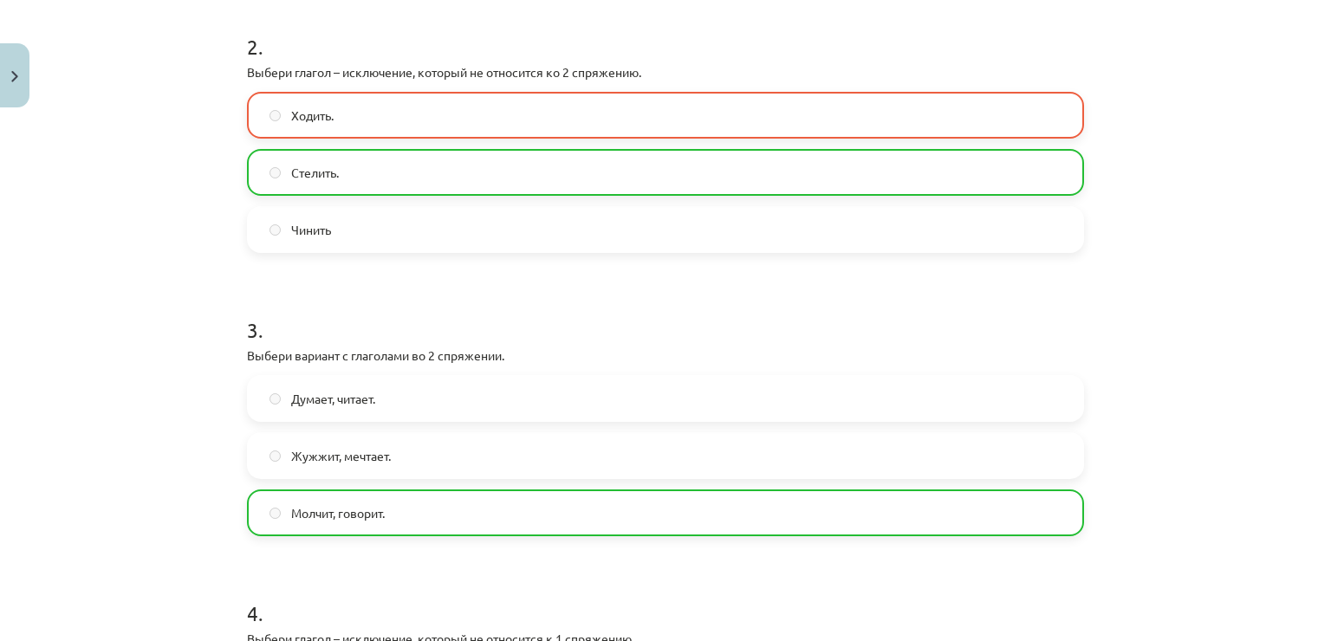
scroll to position [191, 0]
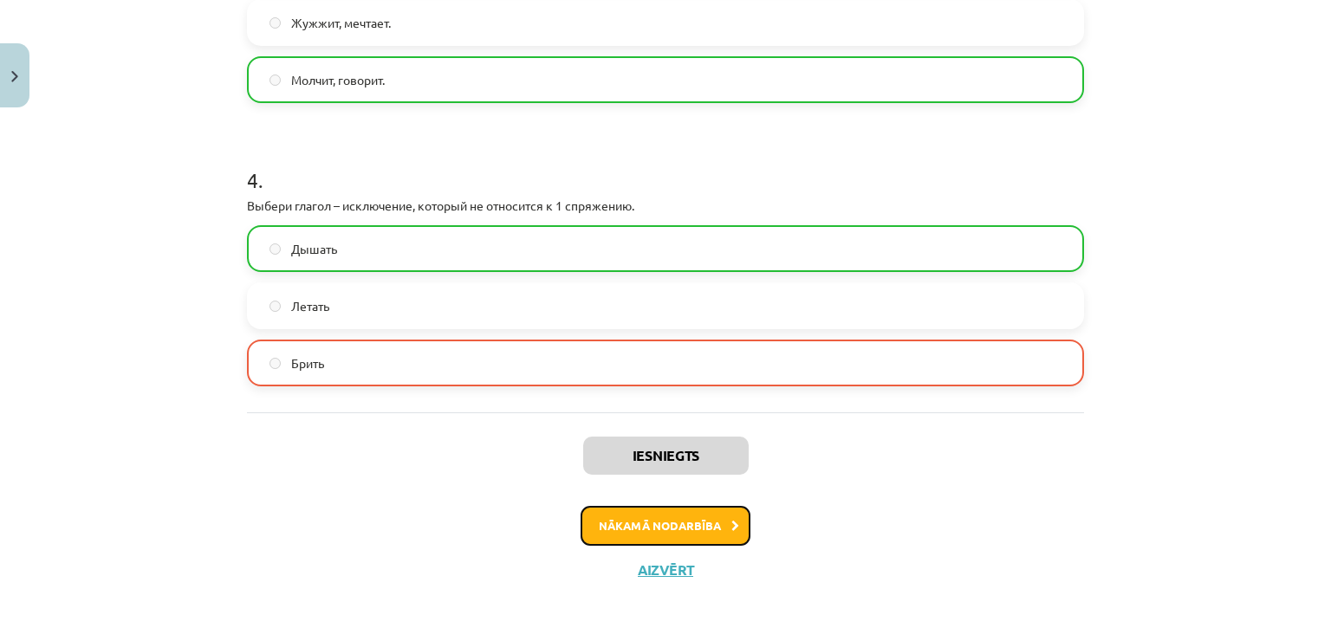
click at [687, 513] on button "Nākamā nodarbība" at bounding box center [666, 526] width 170 height 40
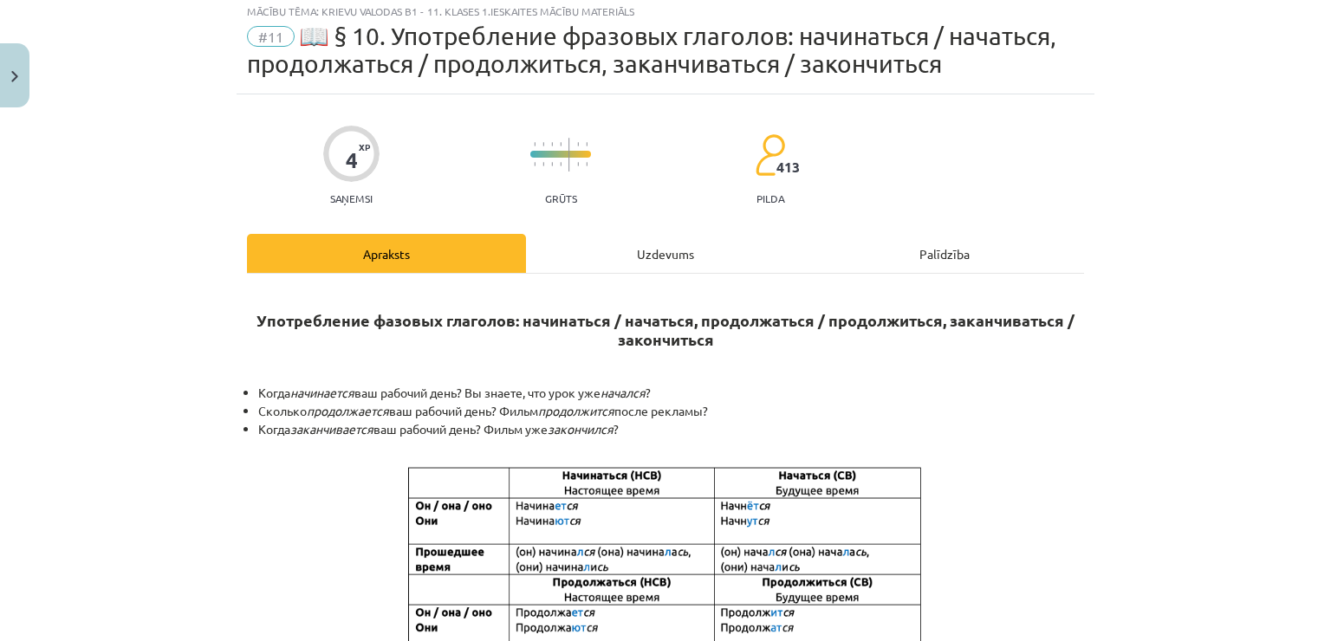
scroll to position [43, 0]
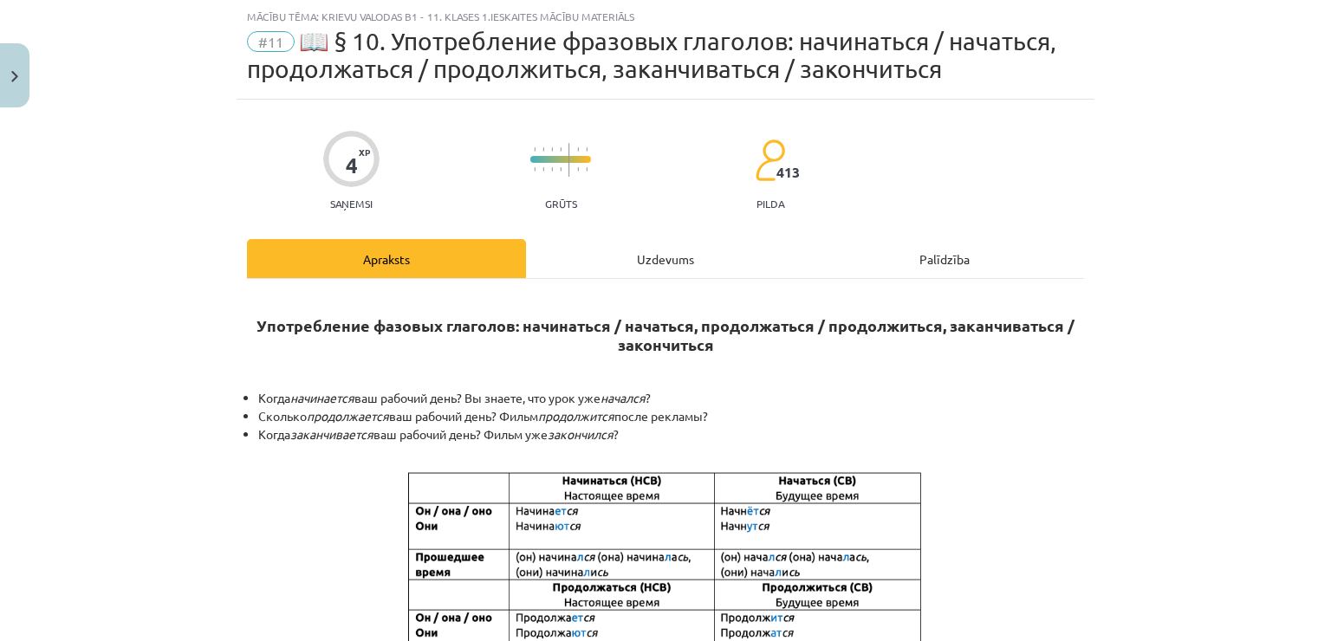
click at [662, 270] on div "Uzdevums" at bounding box center [665, 258] width 279 height 39
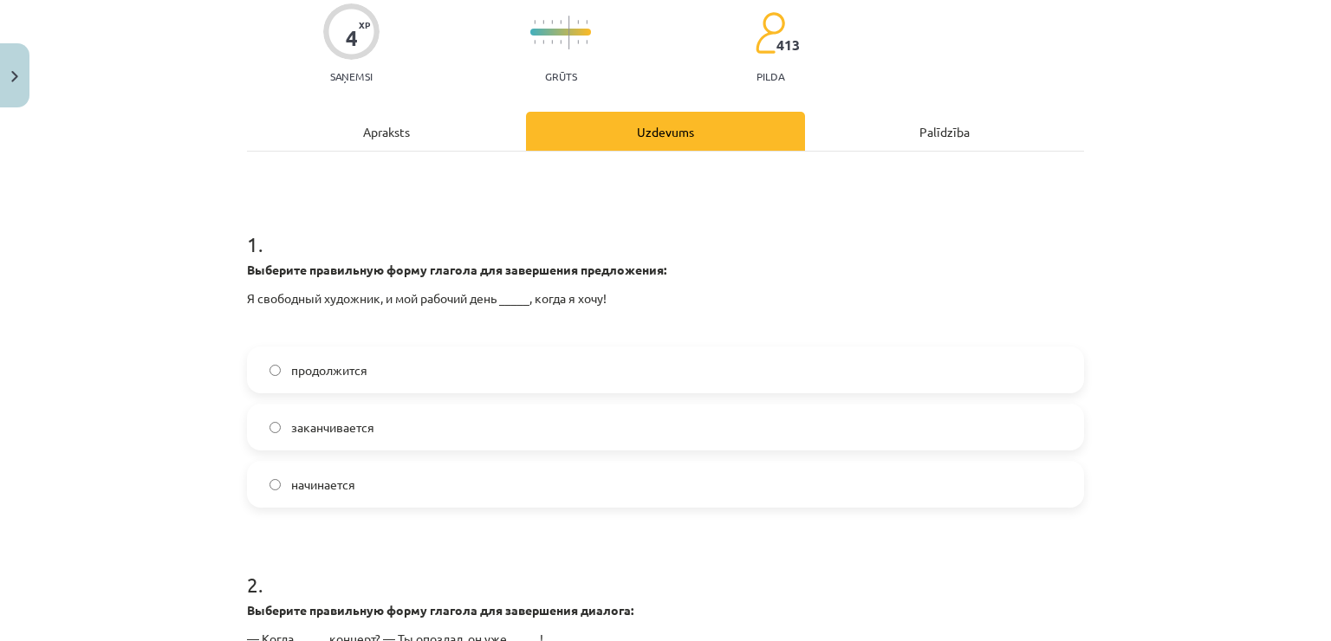
scroll to position [303, 0]
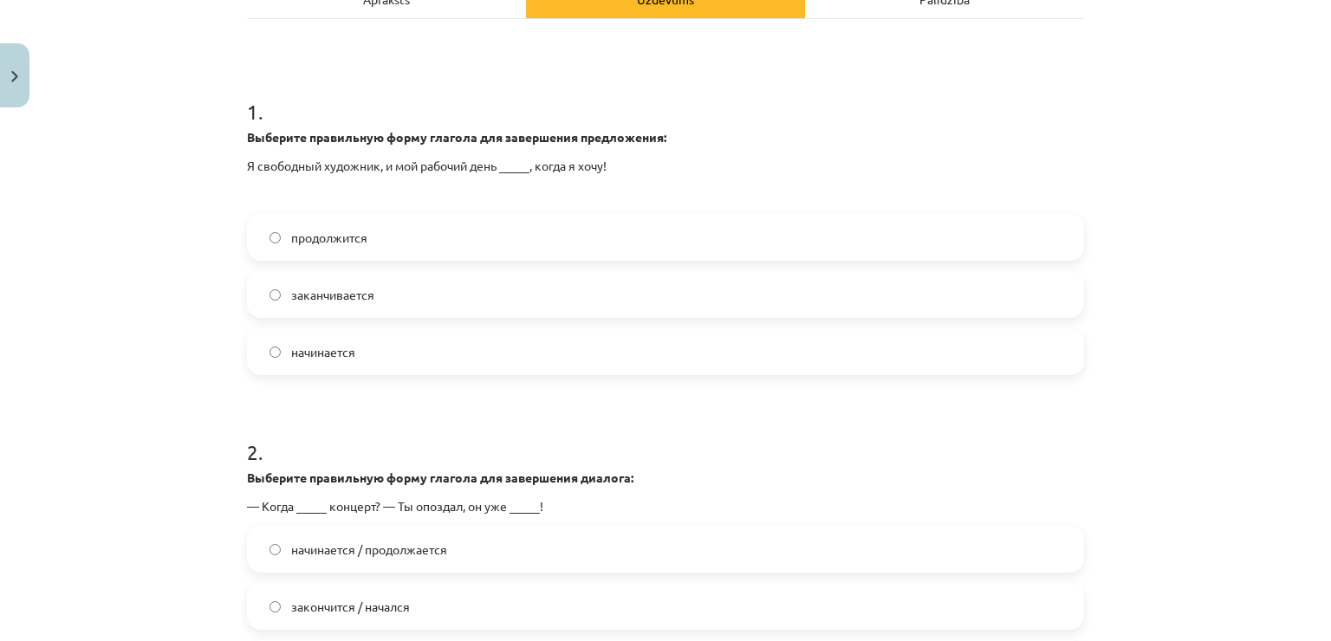
click at [302, 348] on span "начинается" at bounding box center [323, 352] width 64 height 18
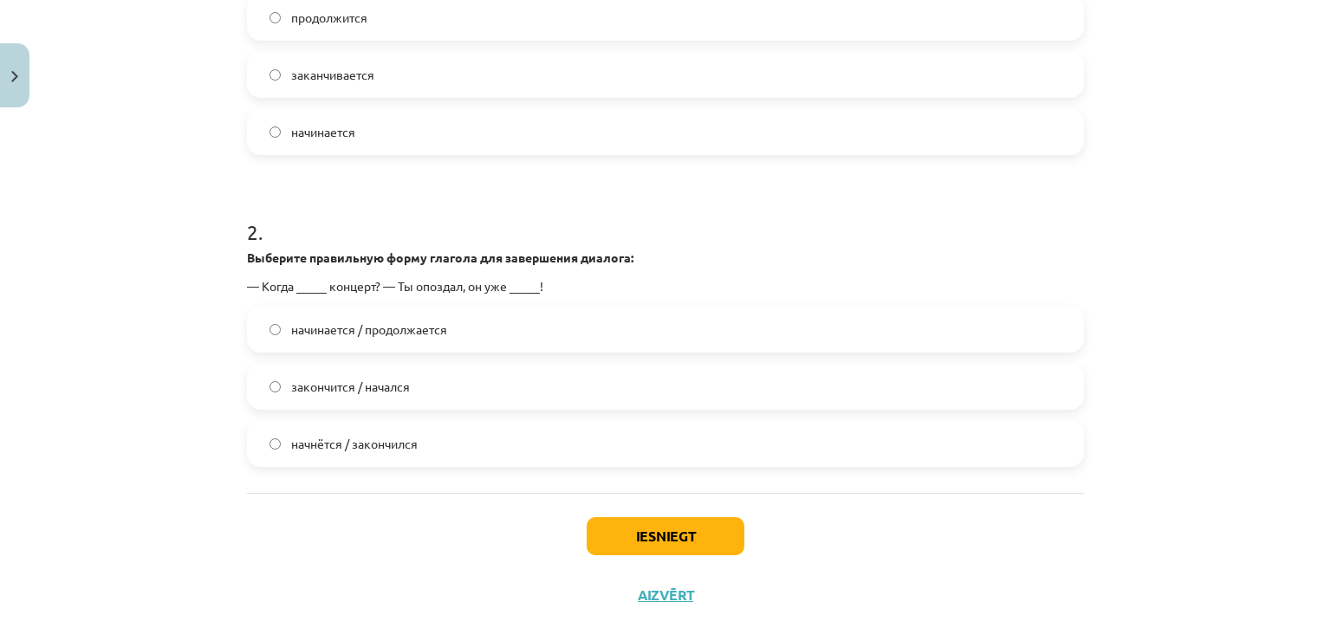
scroll to position [550, 0]
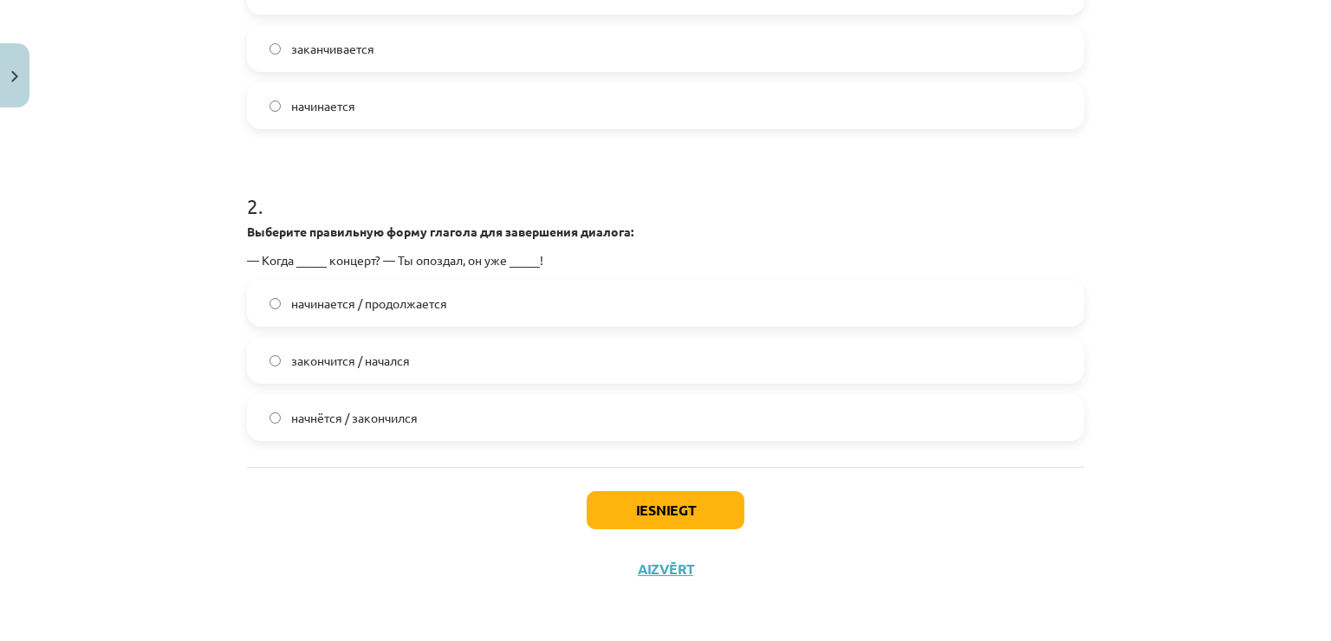
click at [283, 428] on label "начнётся / закончился" at bounding box center [666, 417] width 834 height 43
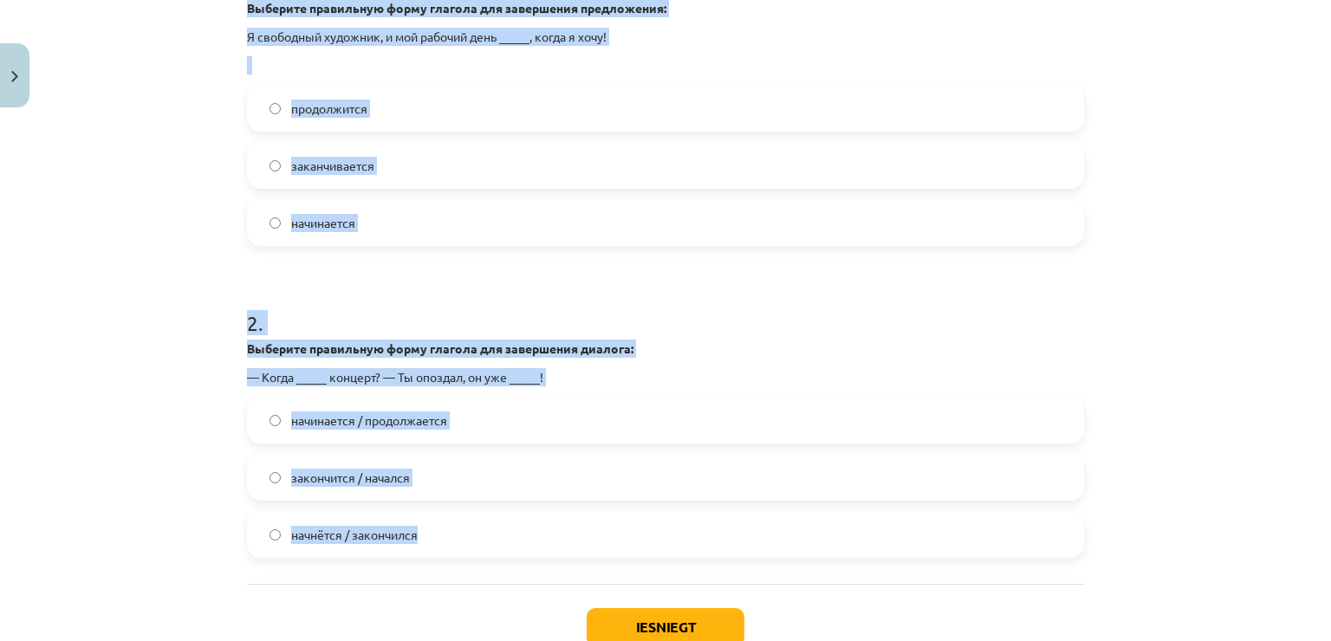
scroll to position [463, 0]
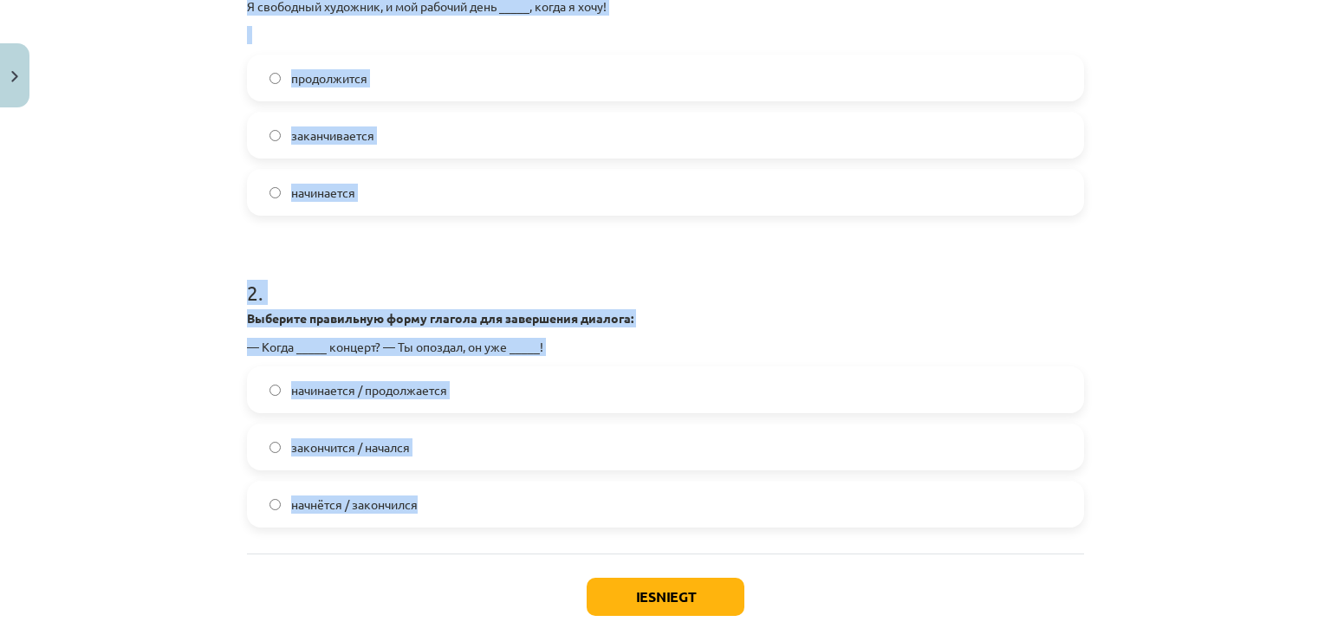
drag, startPoint x: 242, startPoint y: 381, endPoint x: 423, endPoint y: 524, distance: 230.3
click at [423, 524] on form "1 . Выберите правильную форму глагола для завершения предложения: Я свободный х…" at bounding box center [665, 219] width 837 height 618
copy form "1 . Выберите правильную форму глагола для завершения предложения: Я свободный х…"
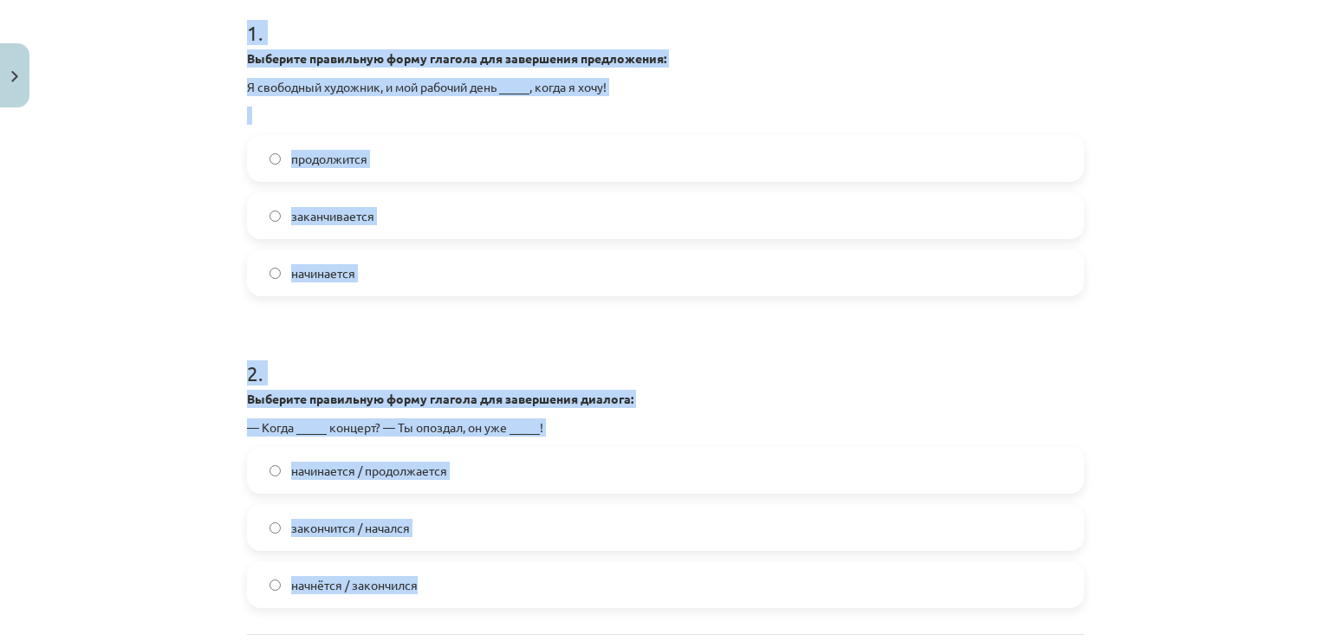
scroll to position [289, 0]
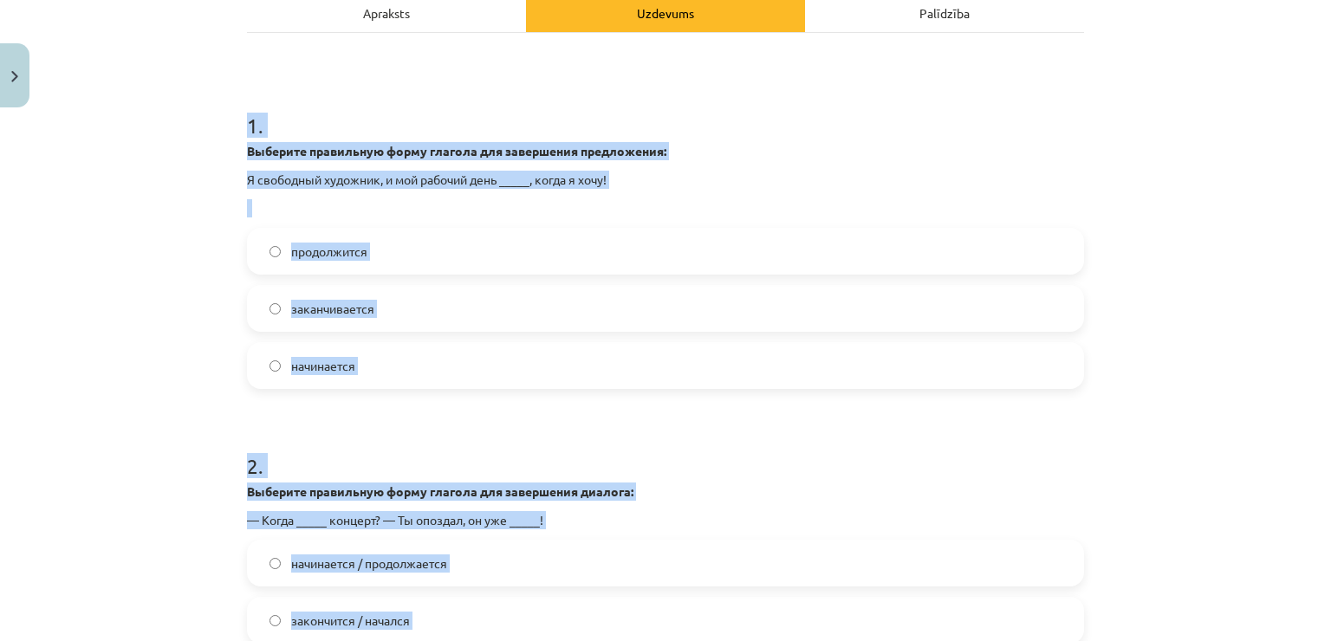
click at [114, 420] on div "Mācību tēma: Krievu valodas b1 - 11. klases 1.ieskaites mācību materiāls #11 📖 …" at bounding box center [665, 320] width 1331 height 641
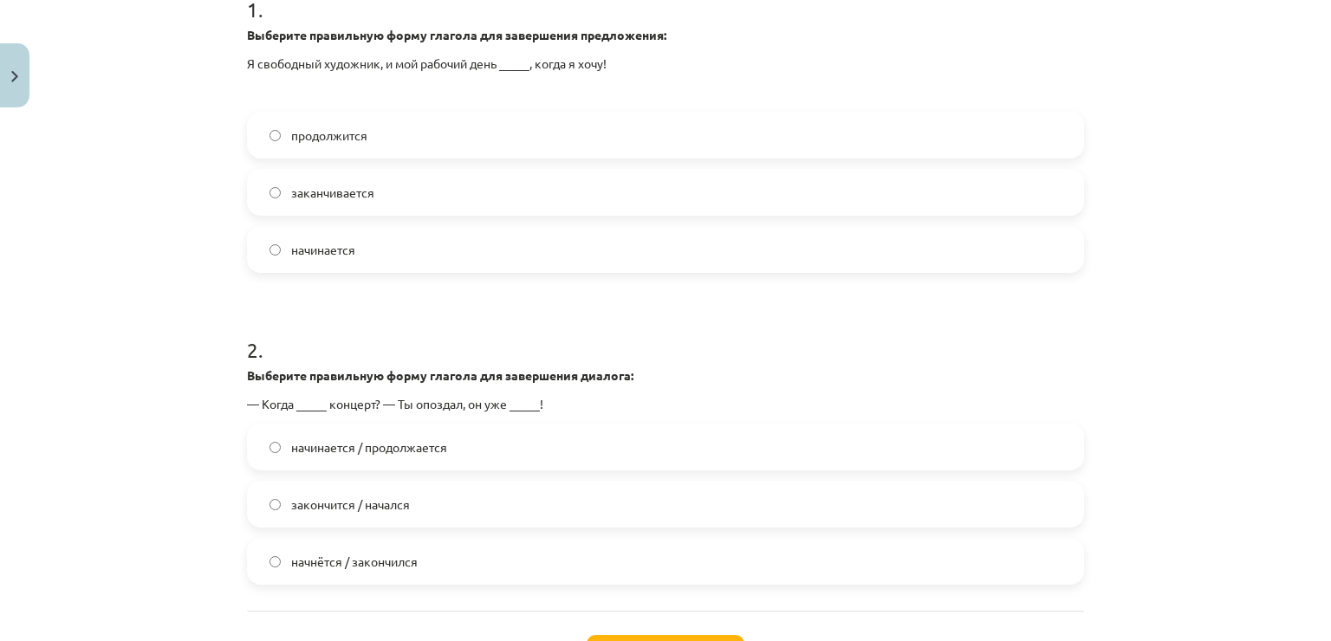
scroll to position [550, 0]
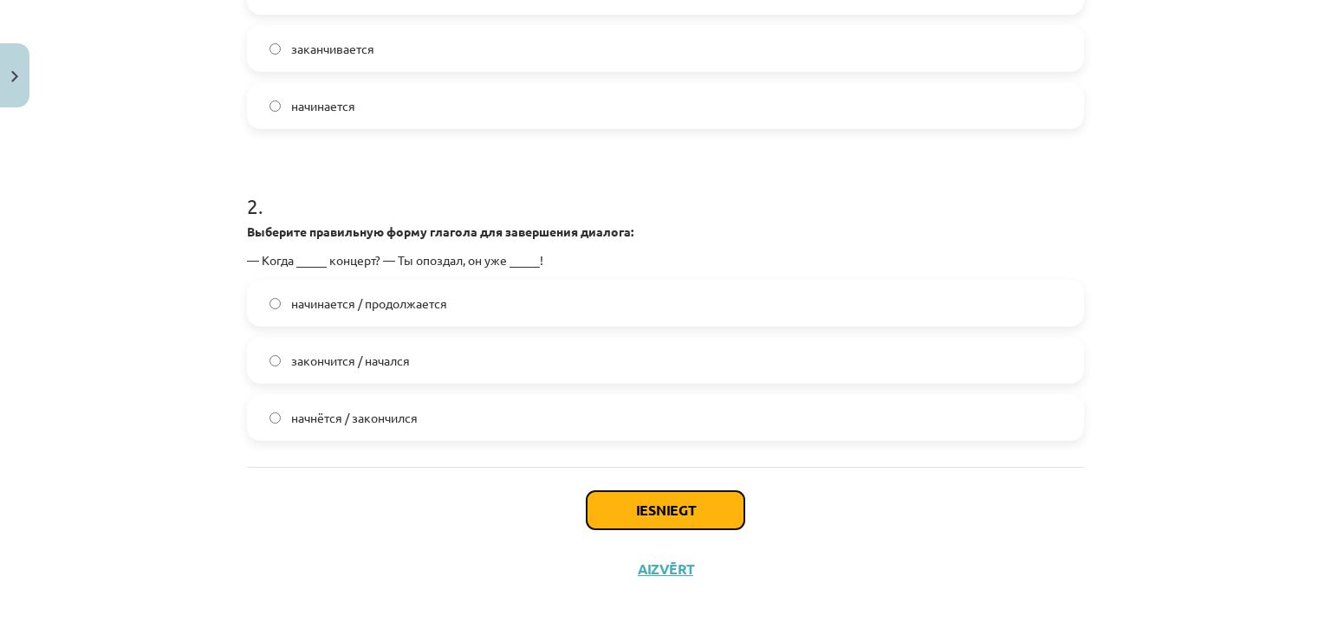
click at [603, 499] on button "Iesniegt" at bounding box center [666, 510] width 158 height 38
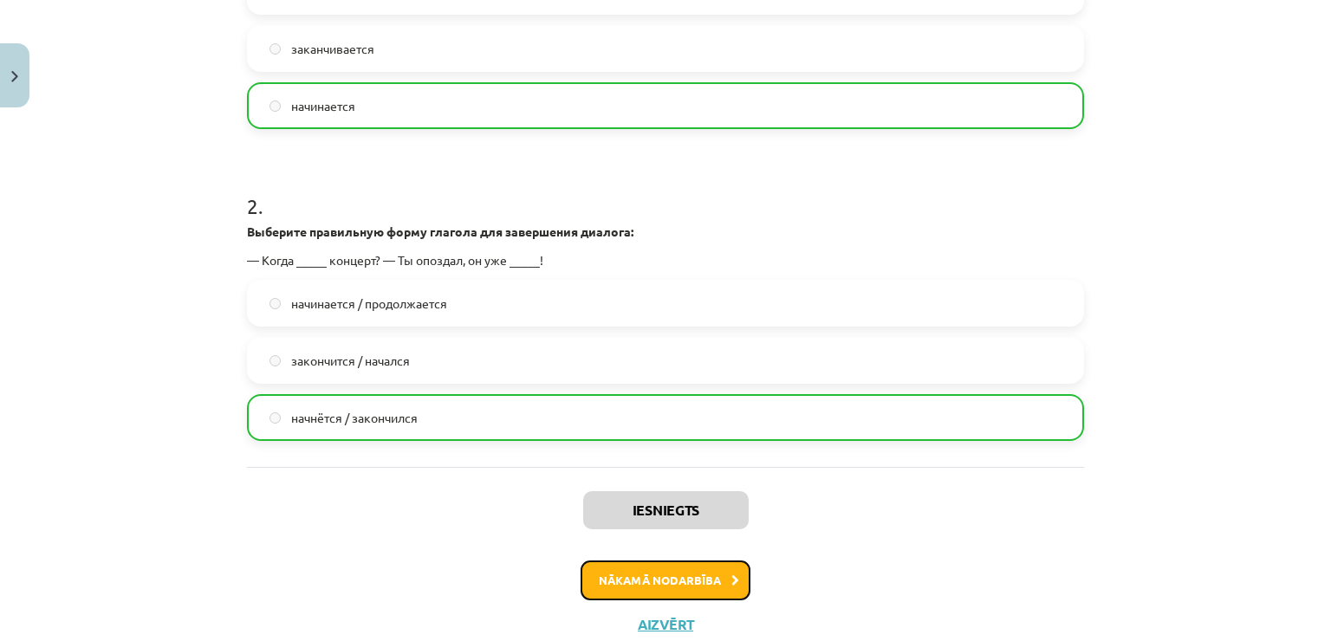
click at [628, 585] on button "Nākamā nodarbība" at bounding box center [666, 581] width 170 height 40
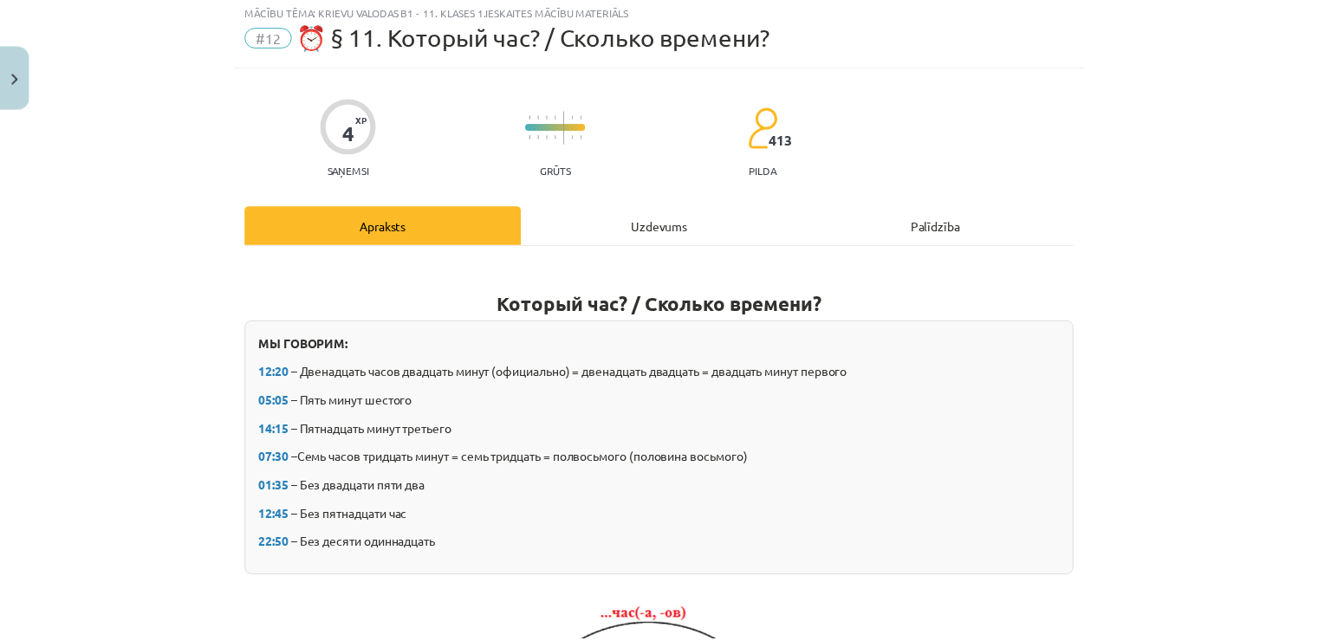
scroll to position [43, 0]
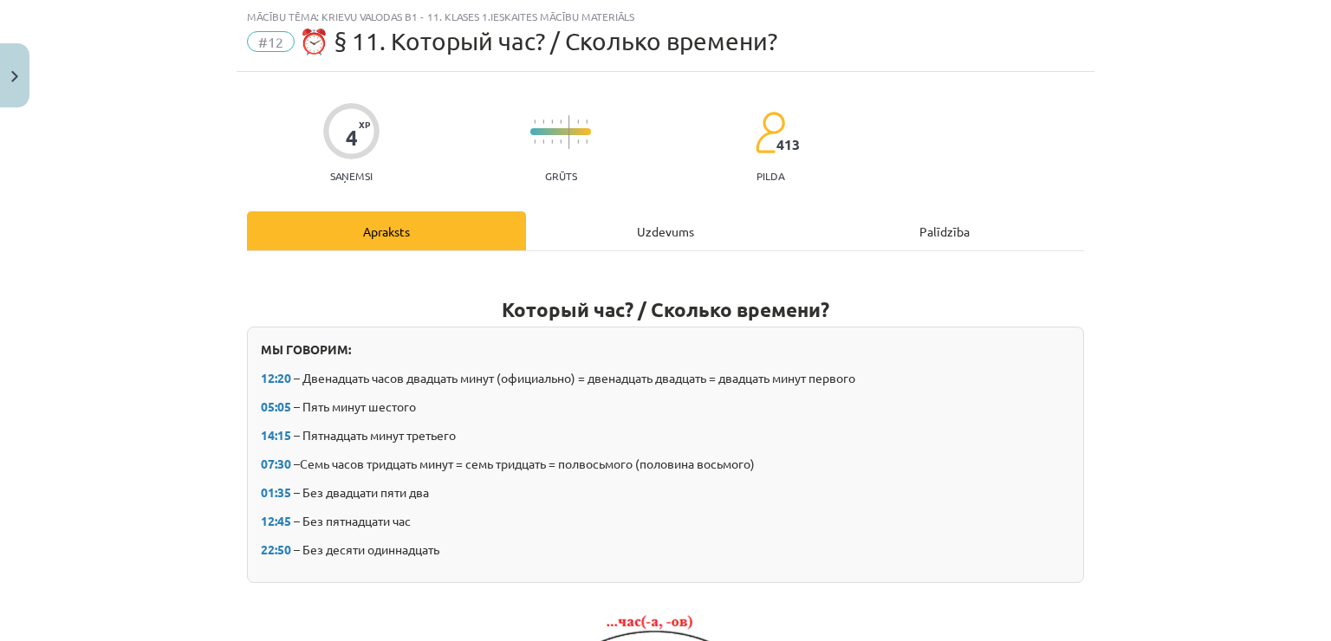
click at [582, 237] on div "Uzdevums" at bounding box center [665, 230] width 279 height 39
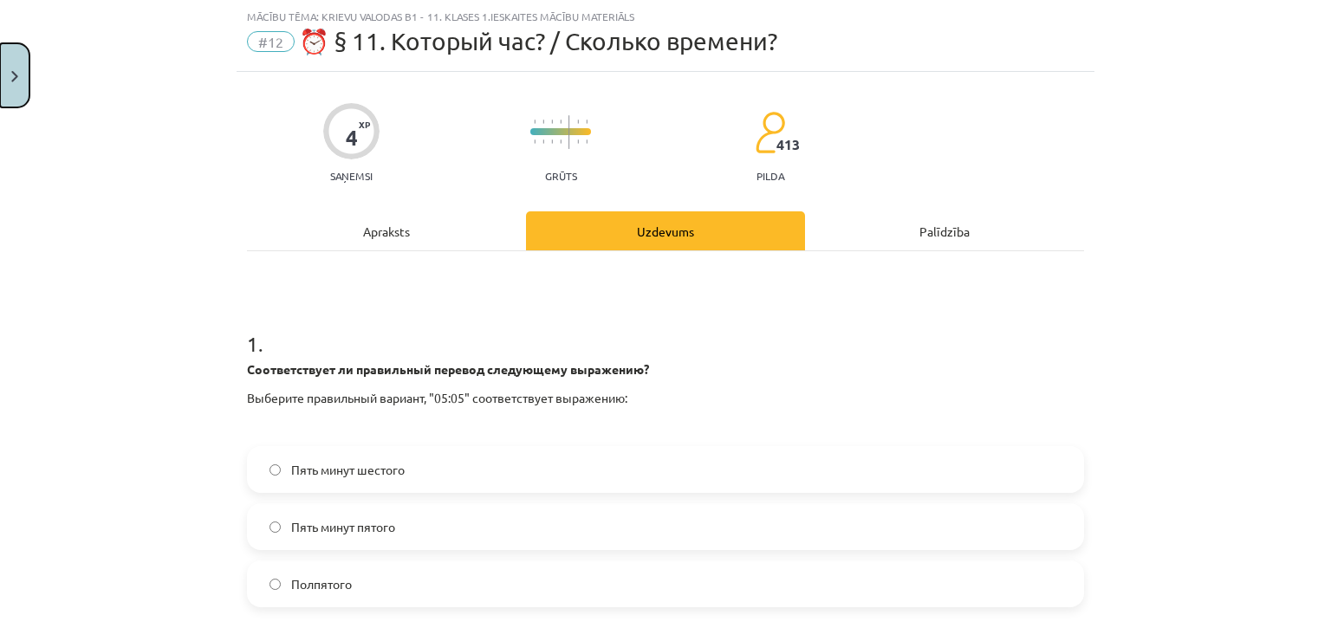
click at [4, 62] on button "Close" at bounding box center [14, 75] width 29 height 64
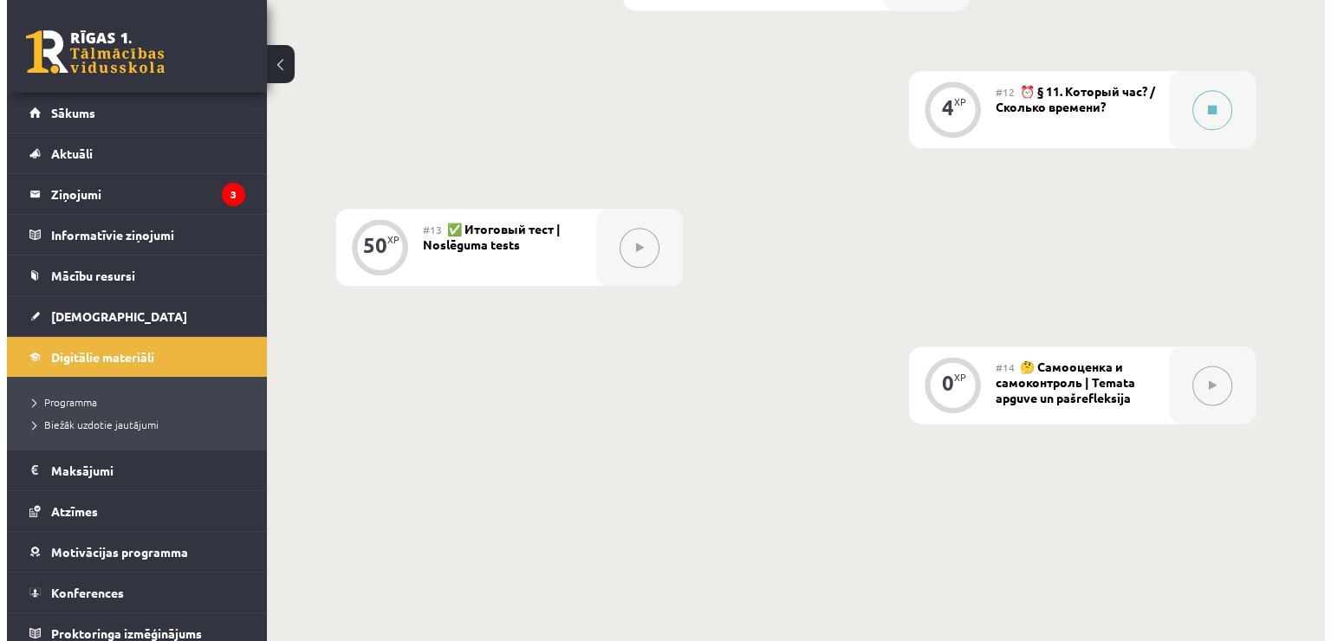
scroll to position [2080, 0]
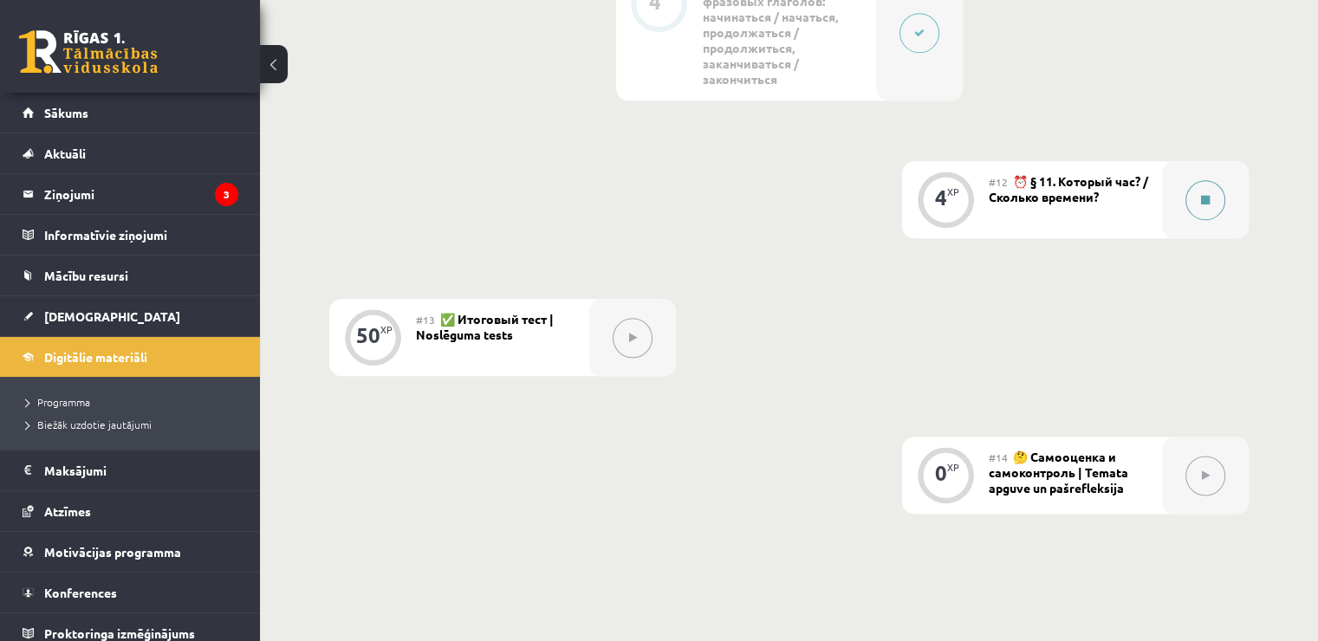
click at [1213, 189] on button at bounding box center [1206, 200] width 40 height 40
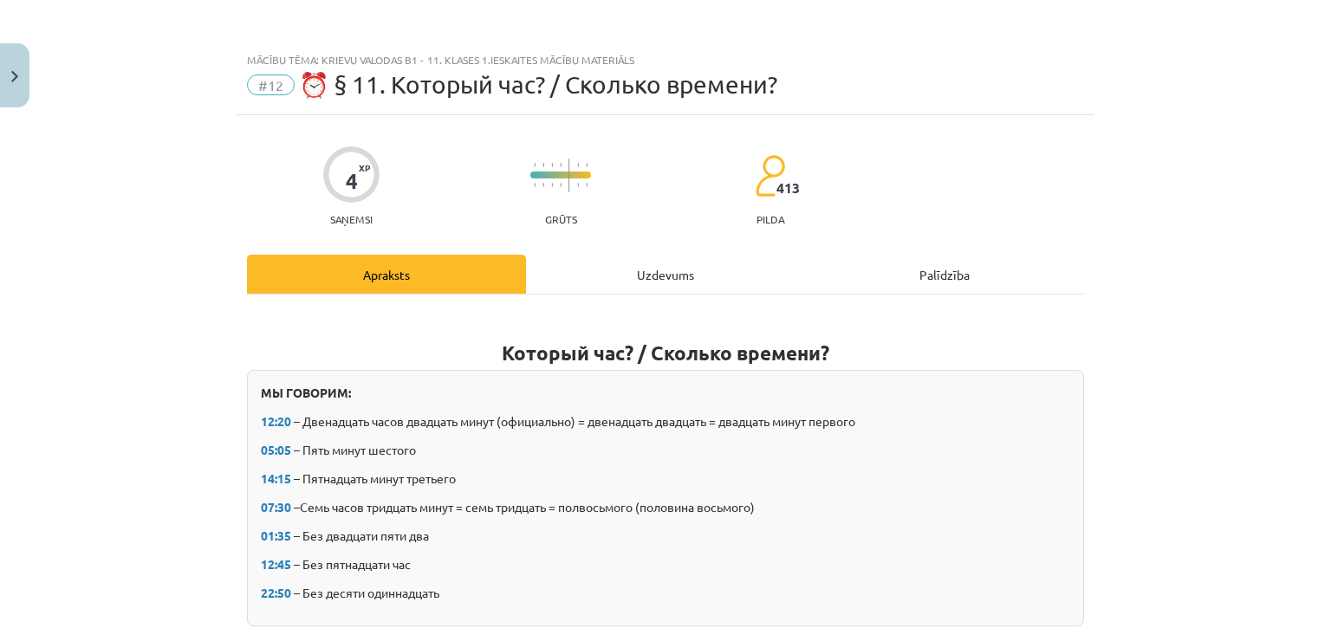
click at [724, 264] on div "Uzdevums" at bounding box center [665, 274] width 279 height 39
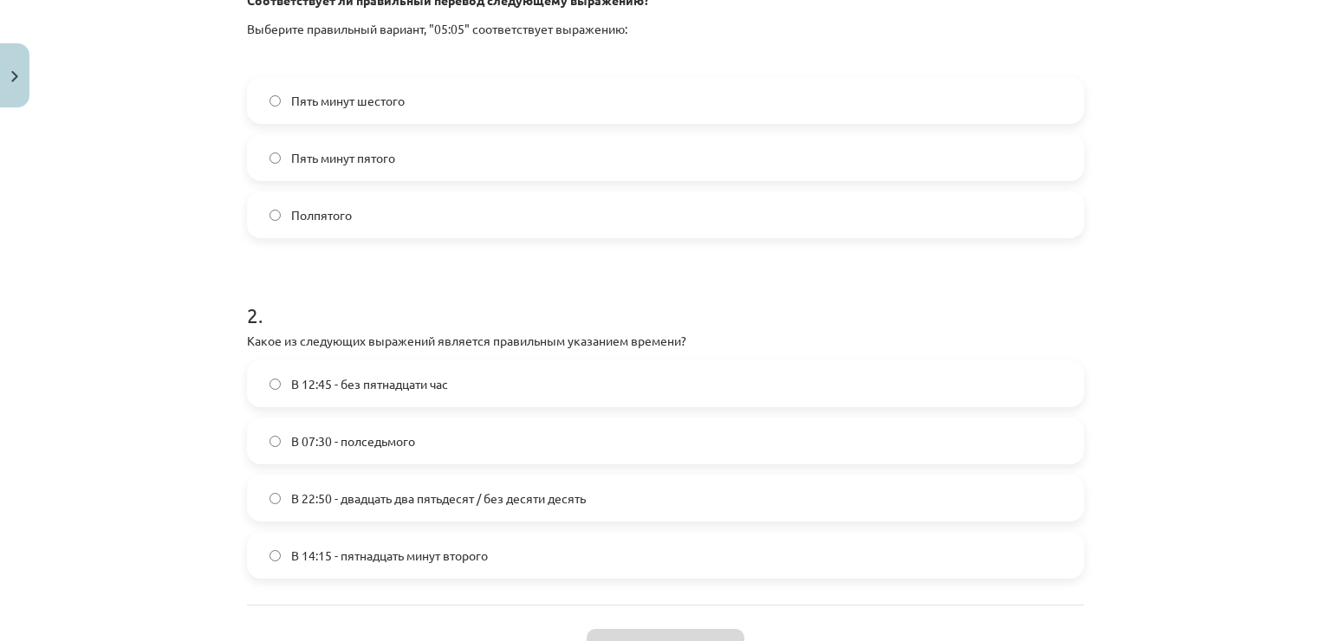
scroll to position [550, 0]
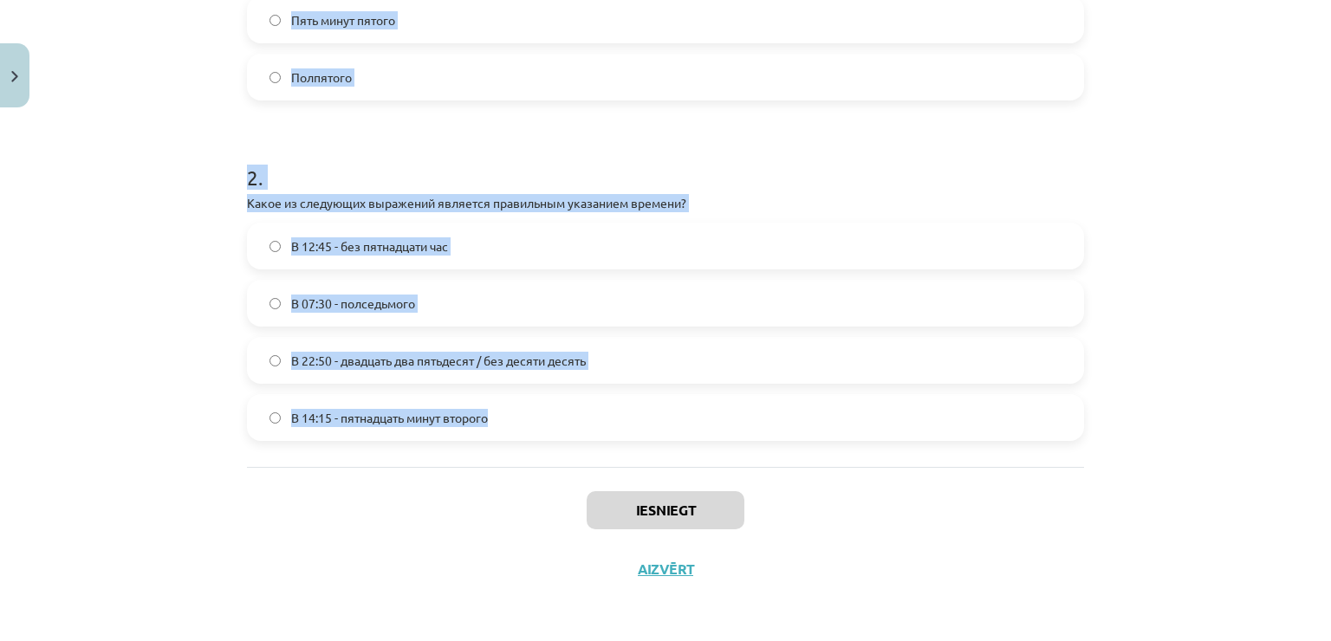
drag, startPoint x: 240, startPoint y: 256, endPoint x: 499, endPoint y: 420, distance: 307.1
click at [499, 420] on form "1 . Соответствует ли правильный перевод следующему выражению? Выберите правильн…" at bounding box center [665, 118] width 837 height 647
copy form "1 . Соответствует ли правильный перевод следующему выражению? Выберите правильн…"
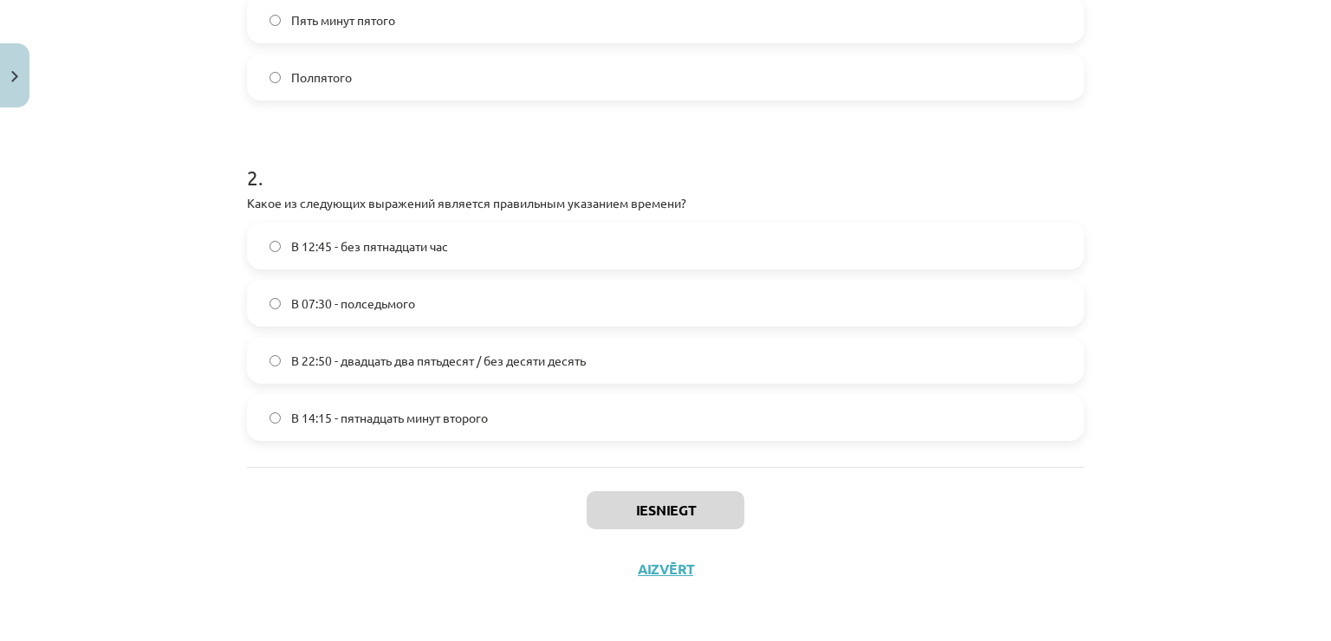
click at [148, 528] on div "Mācību tēma: Krievu valodas b1 - 11. klases 1.ieskaites mācību materiāls #12 ⏰ …" at bounding box center [665, 320] width 1331 height 641
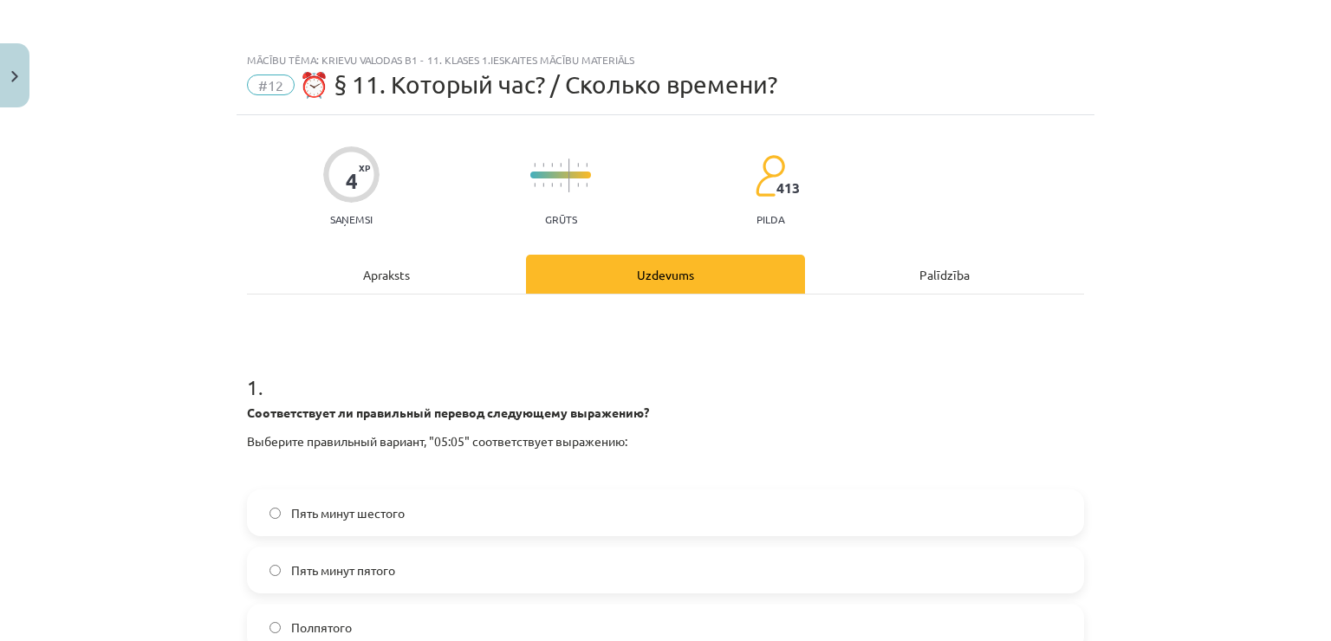
scroll to position [173, 0]
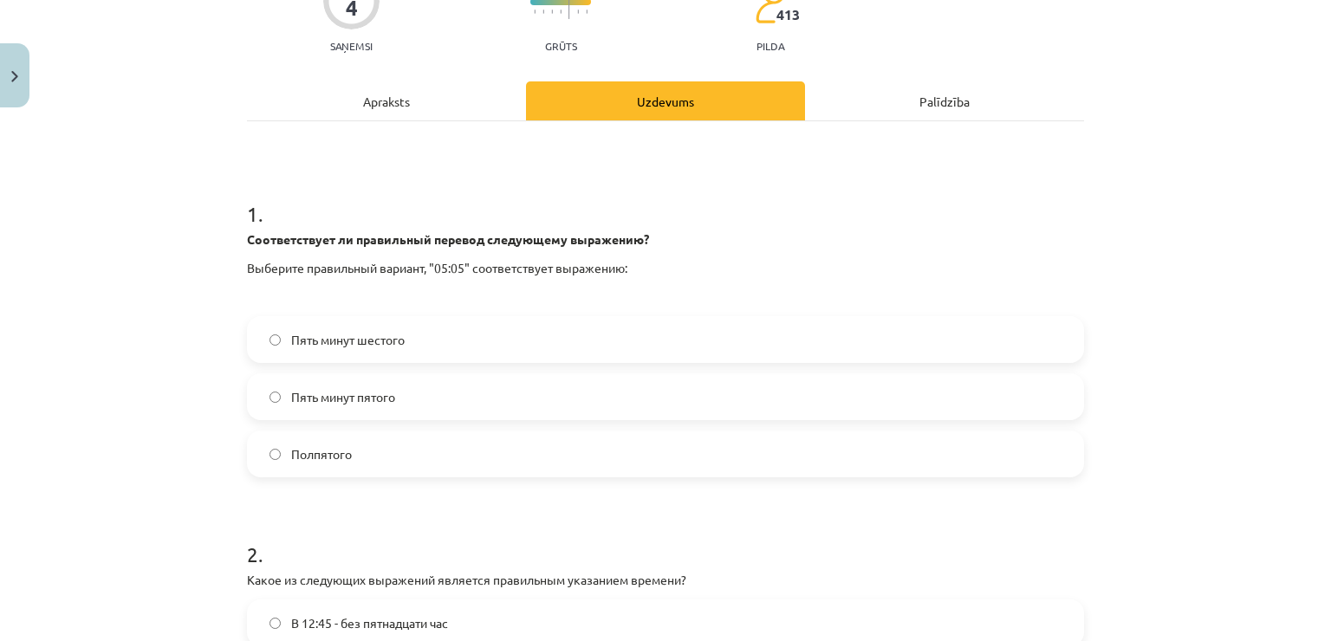
click at [410, 332] on label "Пять минут шестого" at bounding box center [666, 339] width 834 height 43
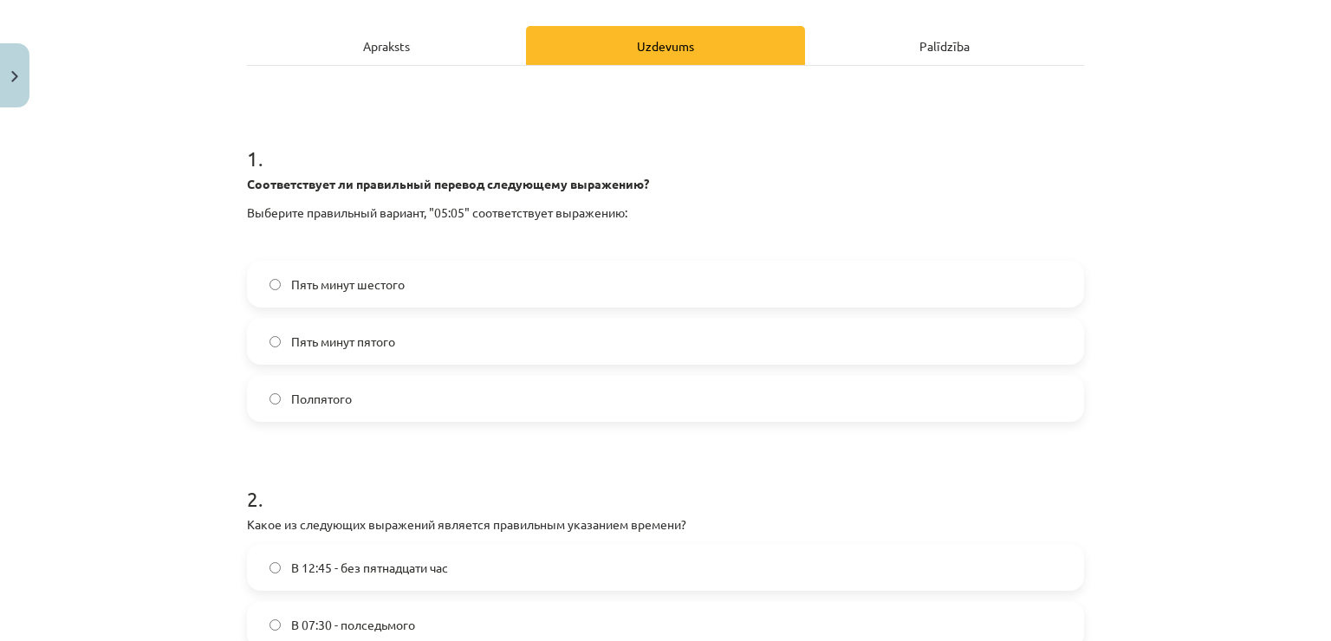
scroll to position [433, 0]
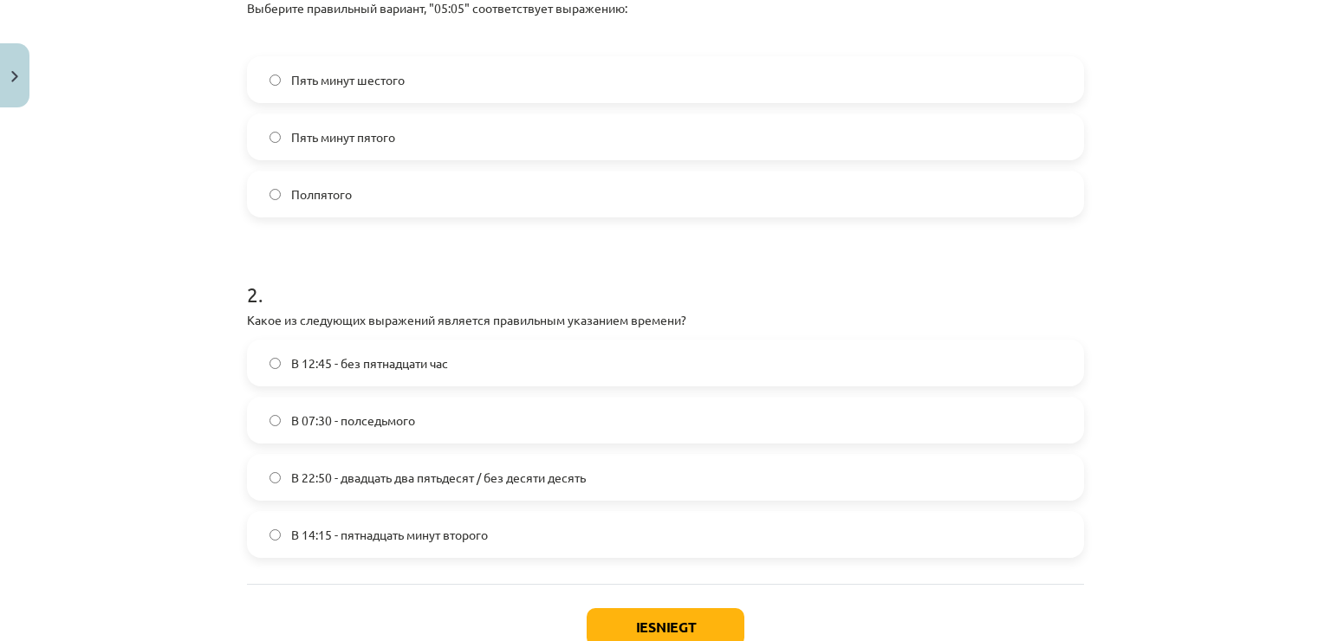
click at [291, 469] on span "В 22:50 - двадцать два пятьдесят / без десяти десять" at bounding box center [438, 478] width 295 height 18
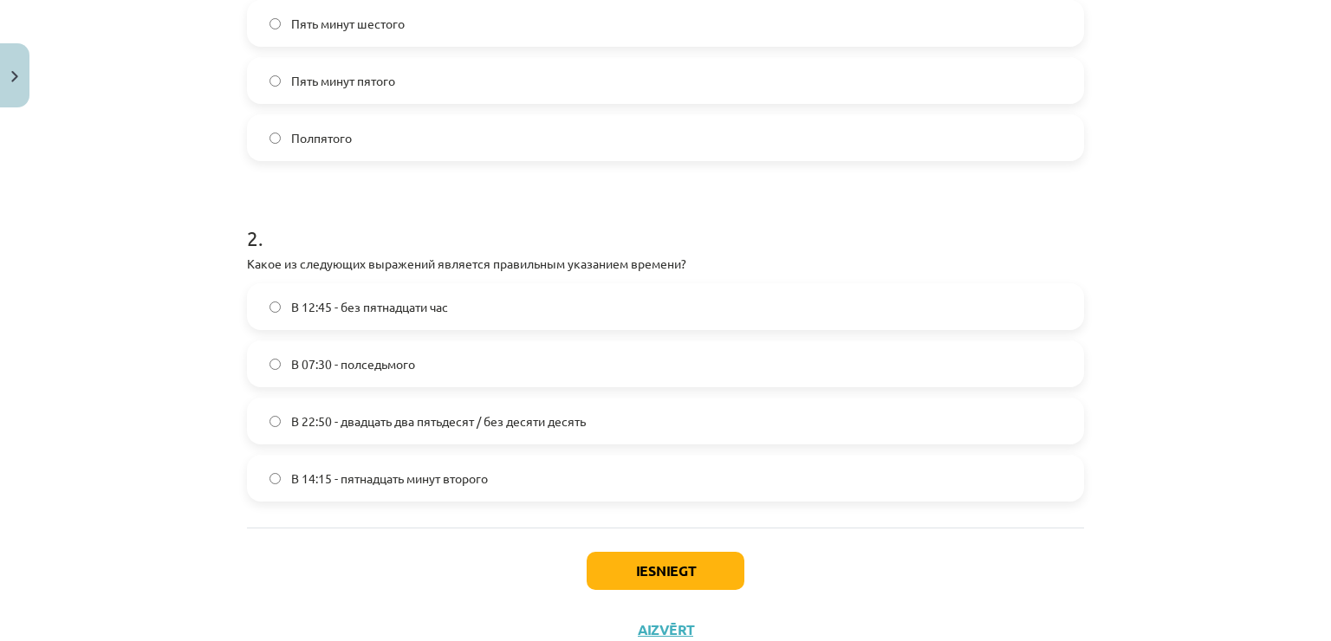
scroll to position [520, 0]
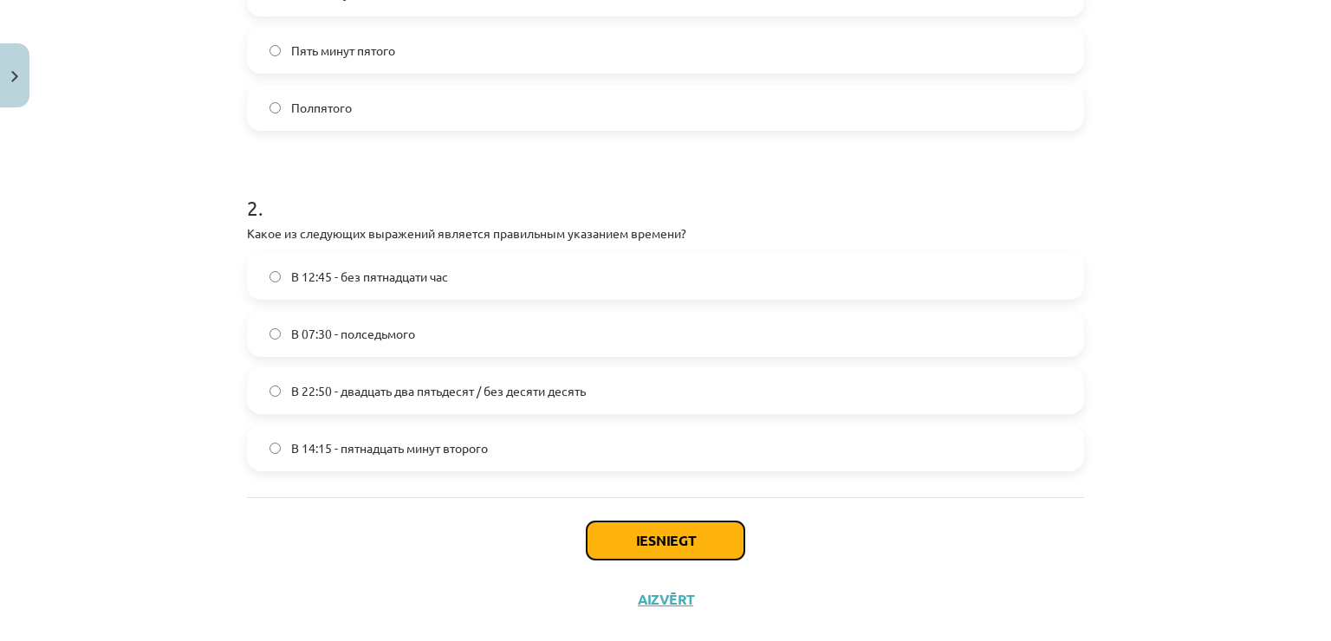
click at [634, 531] on button "Iesniegt" at bounding box center [666, 541] width 158 height 38
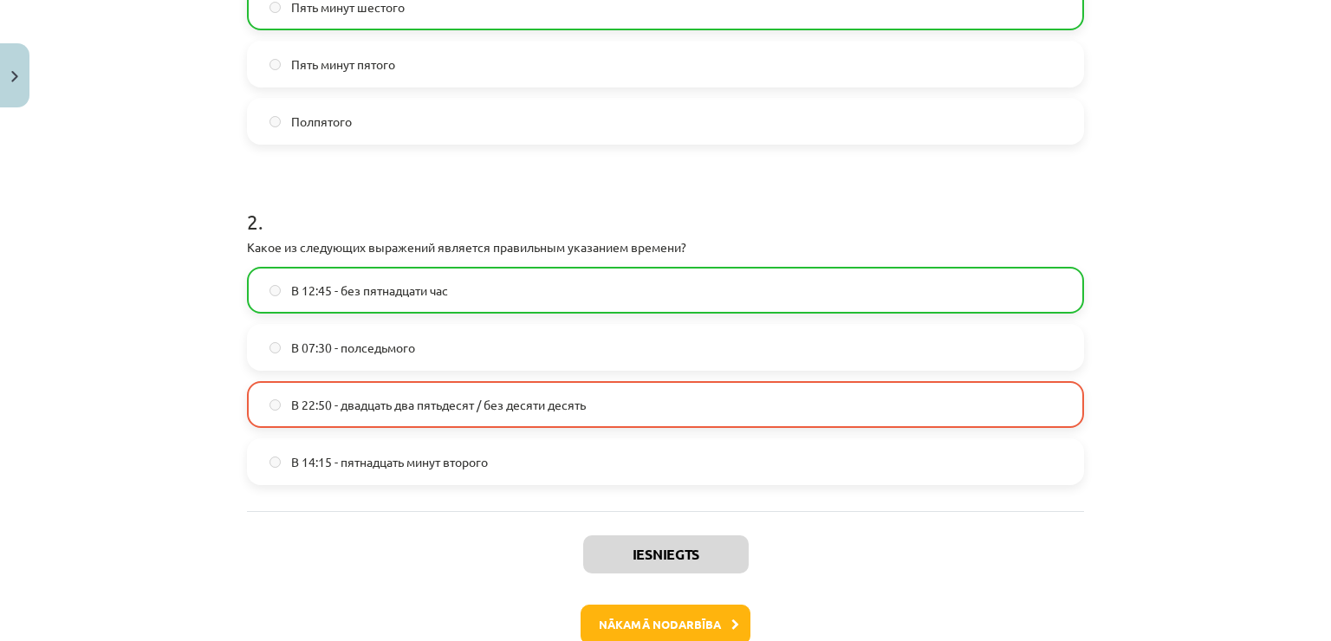
scroll to position [605, 0]
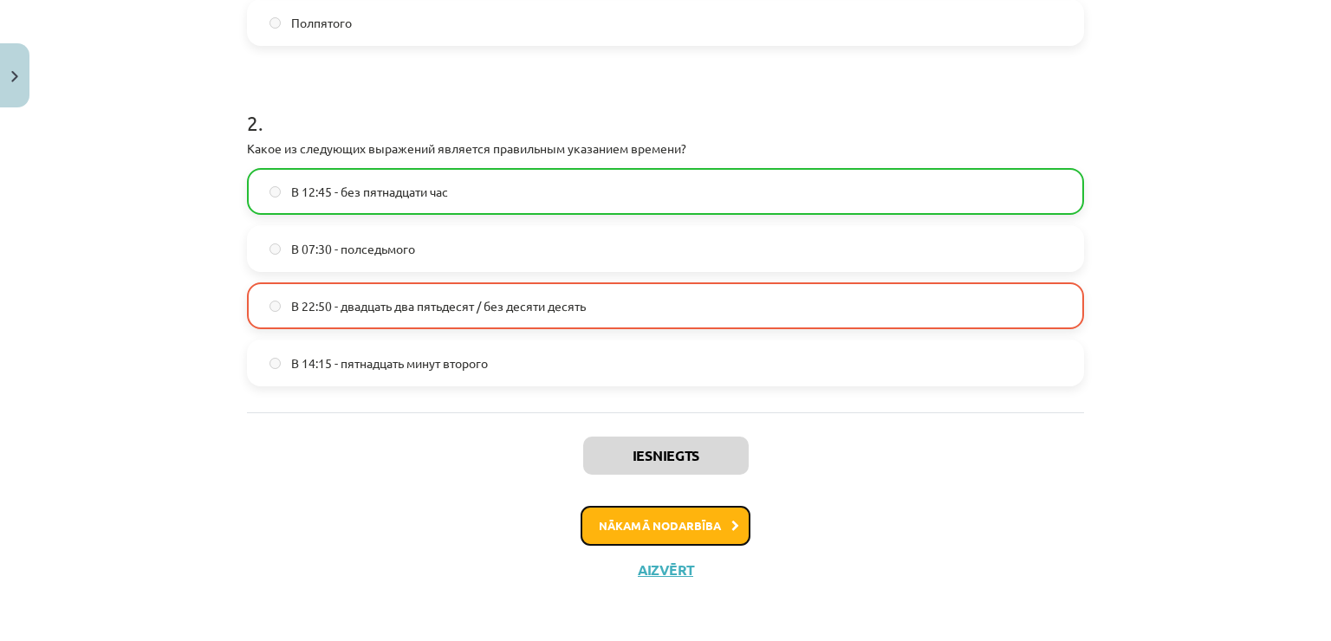
click at [614, 509] on button "Nākamā nodarbība" at bounding box center [666, 526] width 170 height 40
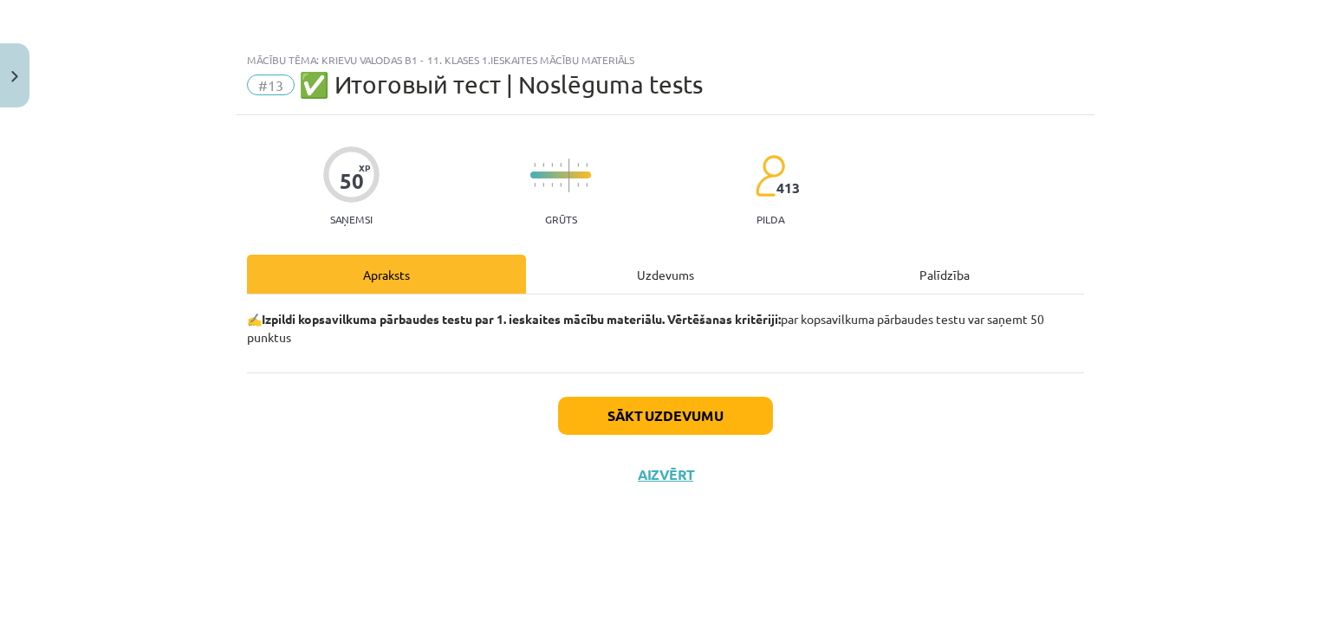
scroll to position [0, 0]
click at [603, 284] on div "Uzdevums" at bounding box center [665, 274] width 279 height 39
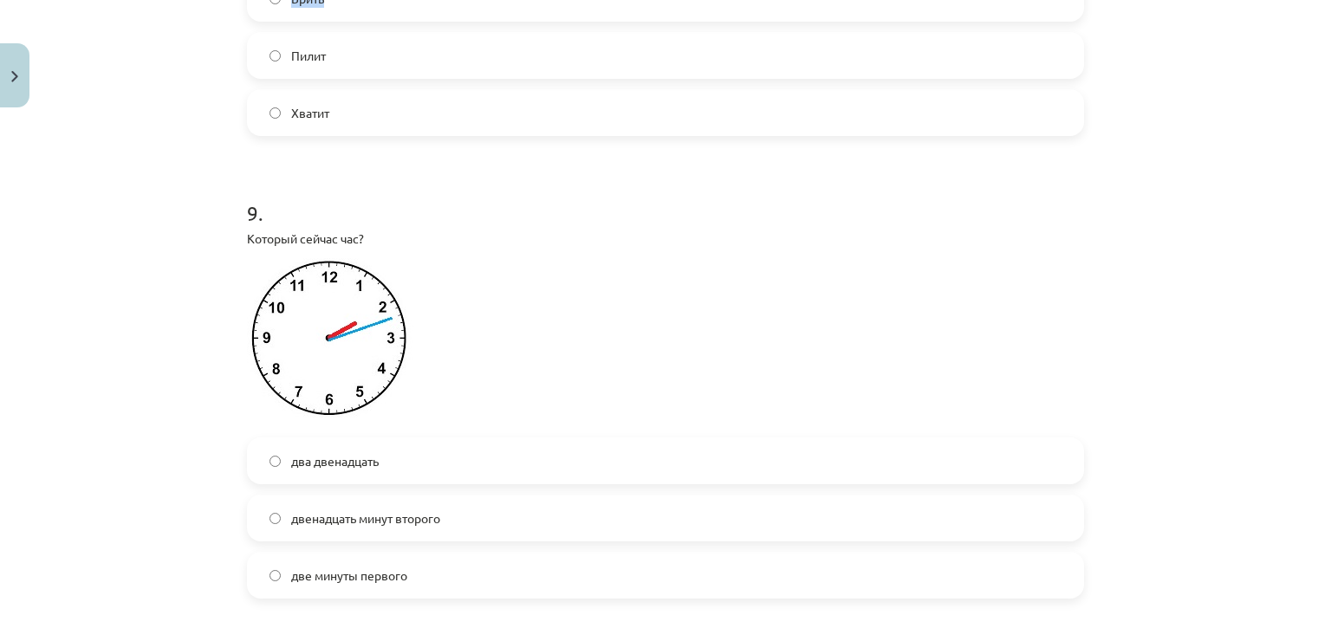
scroll to position [2704, 0]
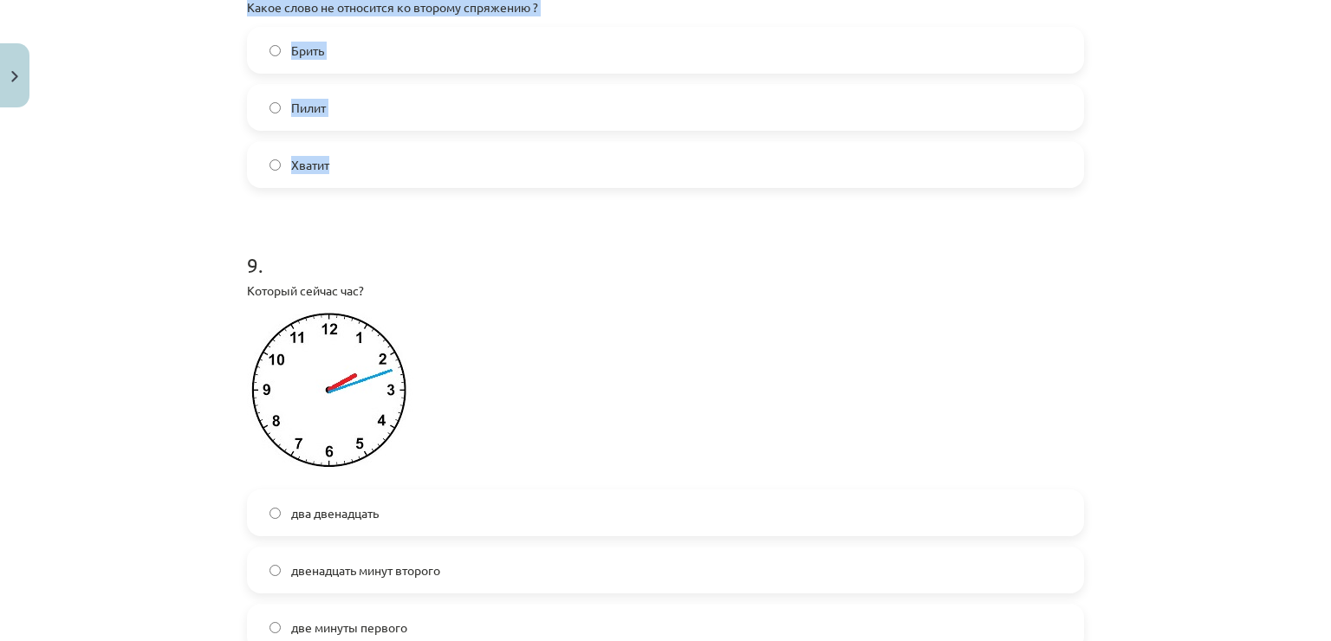
drag, startPoint x: 240, startPoint y: 218, endPoint x: 363, endPoint y: 180, distance: 128.9
copy form "1 . Что называет в русском языке глагол? Предмет Цвет предмета Действие предмет…"
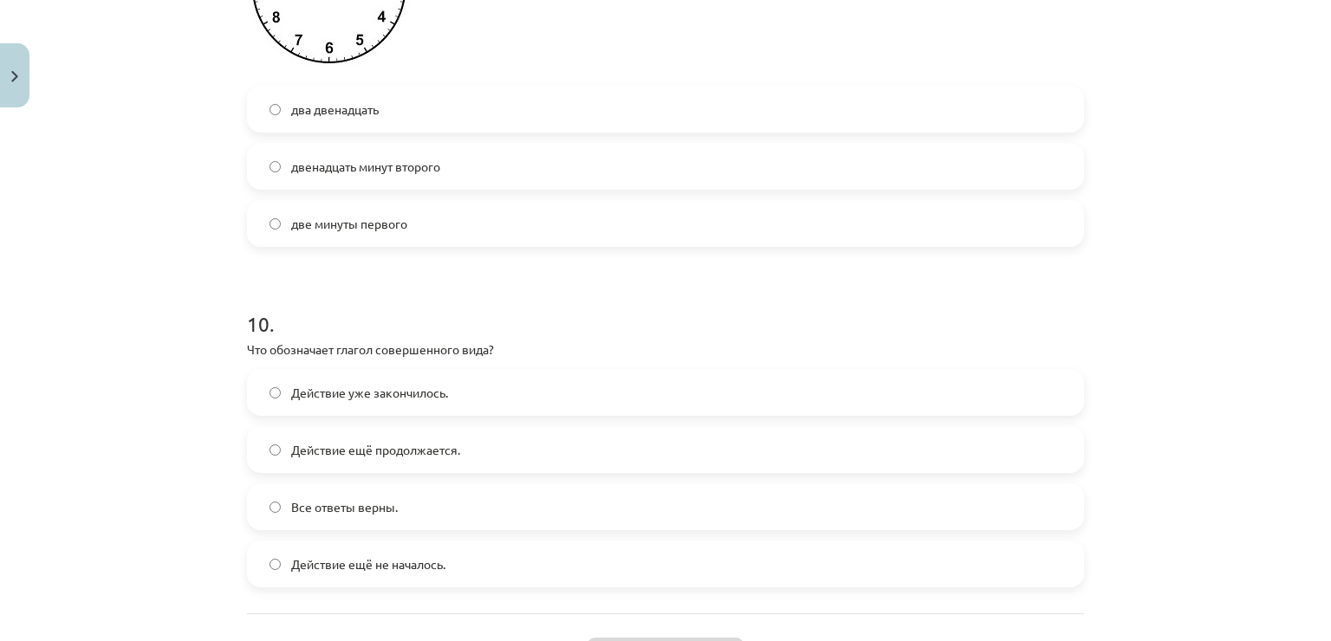
scroll to position [3138, 0]
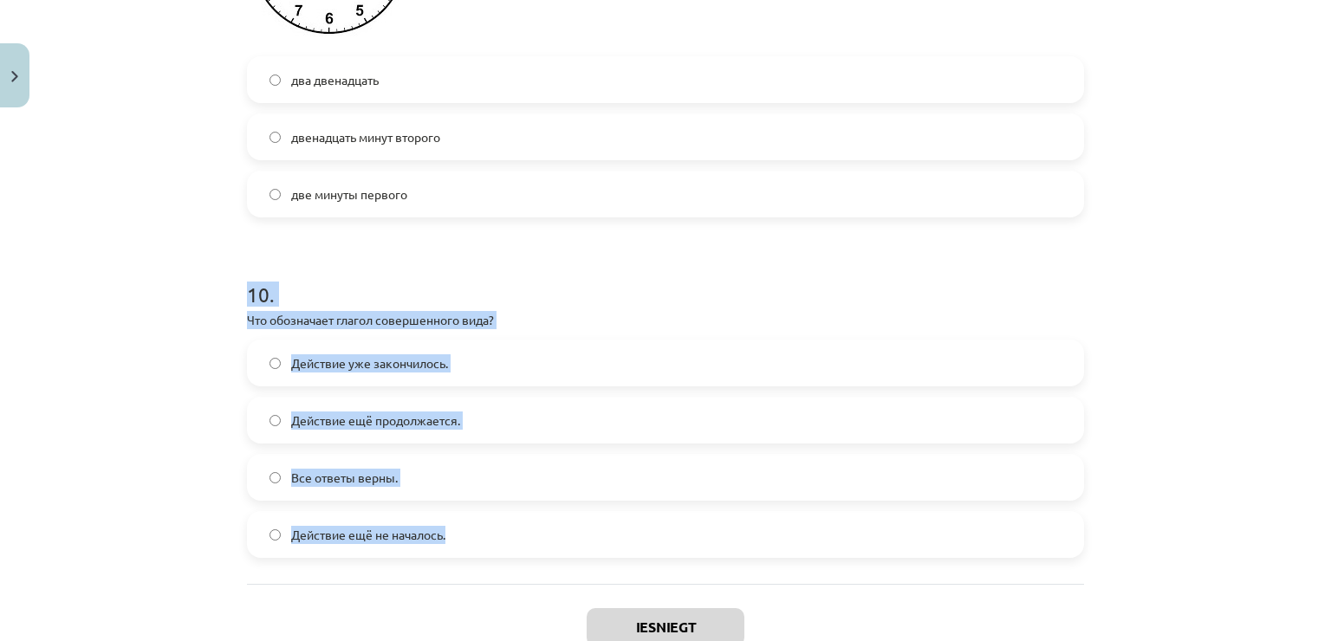
drag, startPoint x: 245, startPoint y: 307, endPoint x: 477, endPoint y: 544, distance: 331.6
click at [477, 544] on div "10 . Что обозначает глагол совершенного вида? Действие уже закончилось. Действи…" at bounding box center [665, 405] width 837 height 306
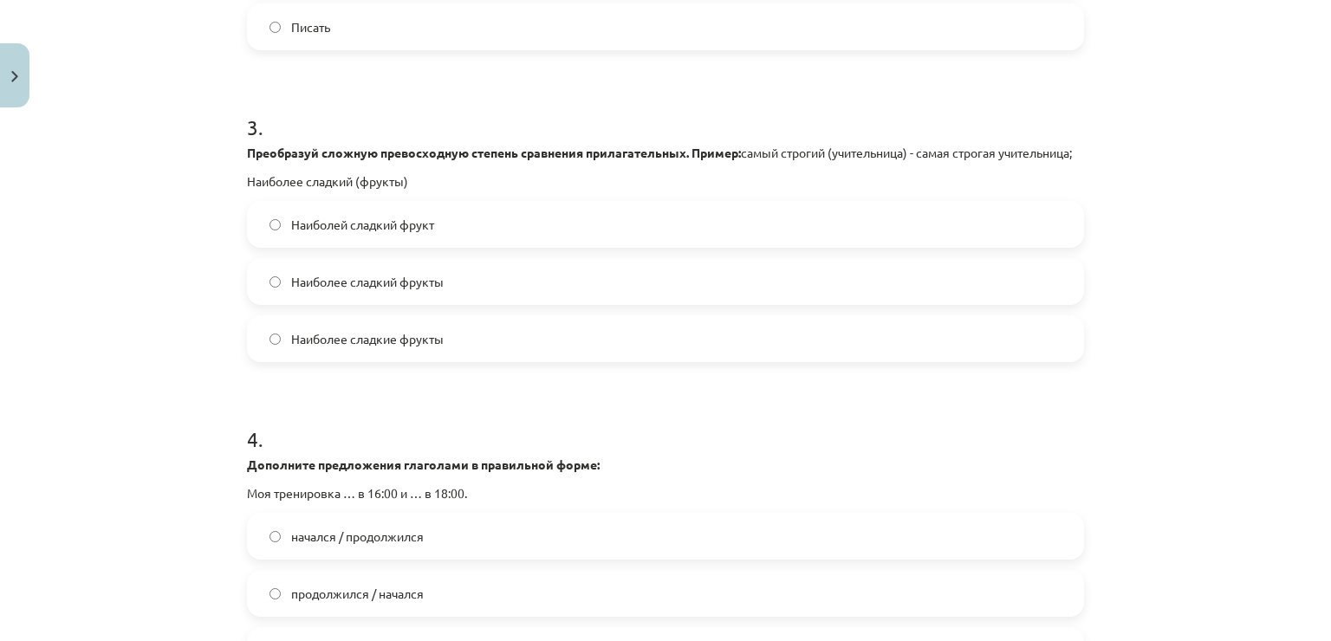
click at [136, 479] on div "Mācību tēma: Krievu valodas b1 - 11. klases 1.ieskaites mācību materiāls #13 ✅ …" at bounding box center [665, 320] width 1331 height 641
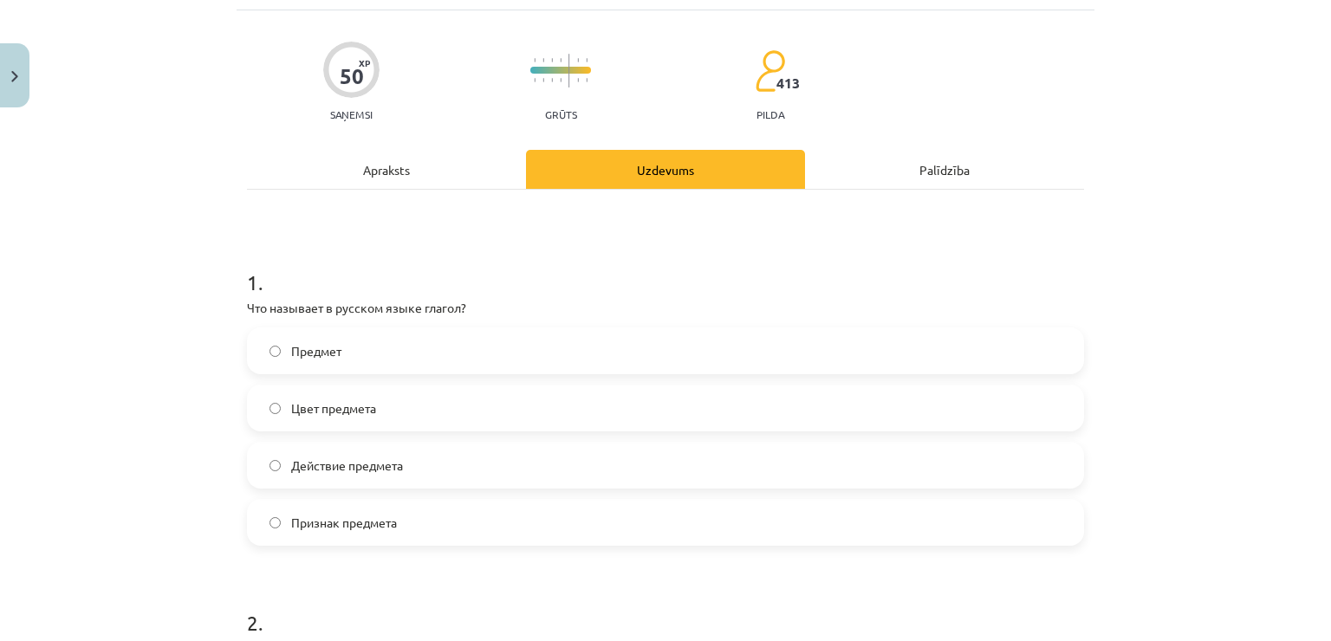
scroll to position [104, 0]
click at [329, 478] on label "Действие предмета" at bounding box center [666, 466] width 834 height 43
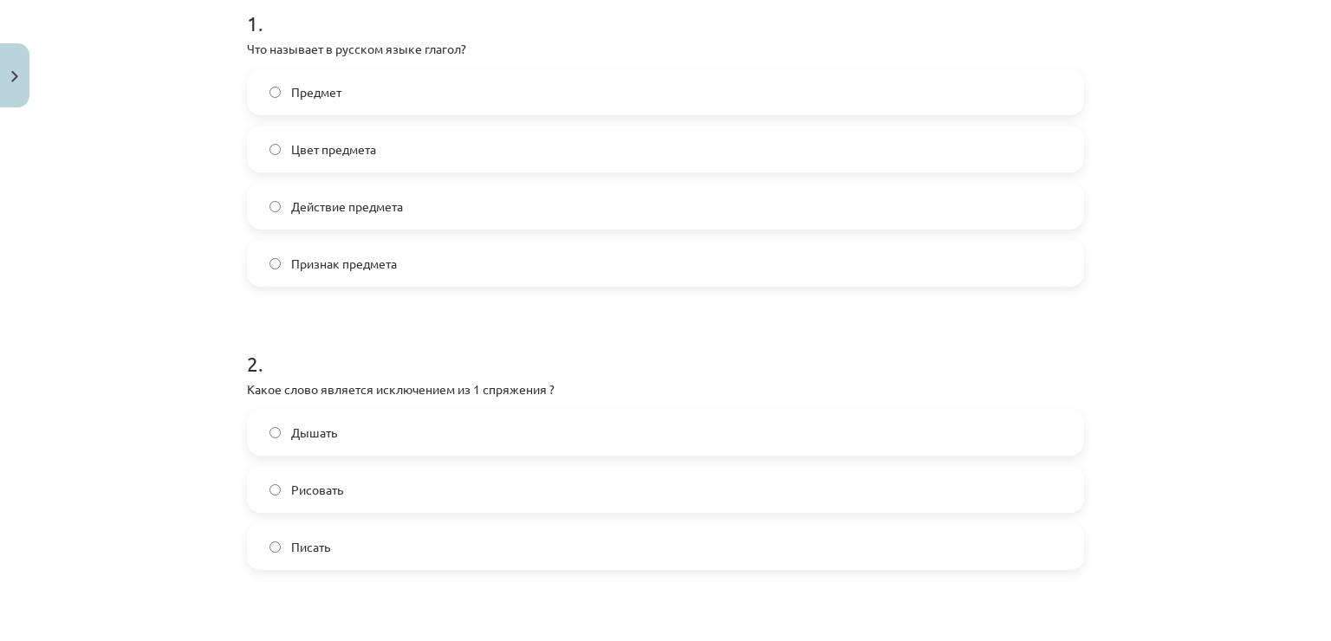
scroll to position [451, 0]
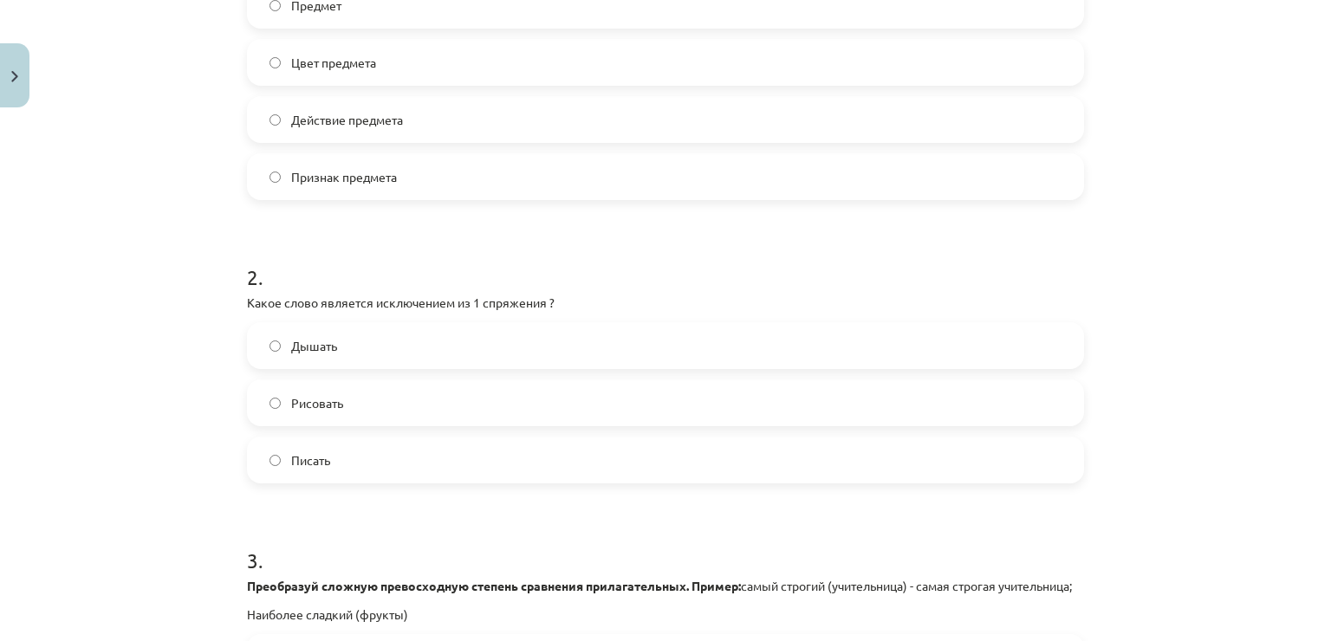
click at [301, 335] on label "Дышать" at bounding box center [666, 345] width 834 height 43
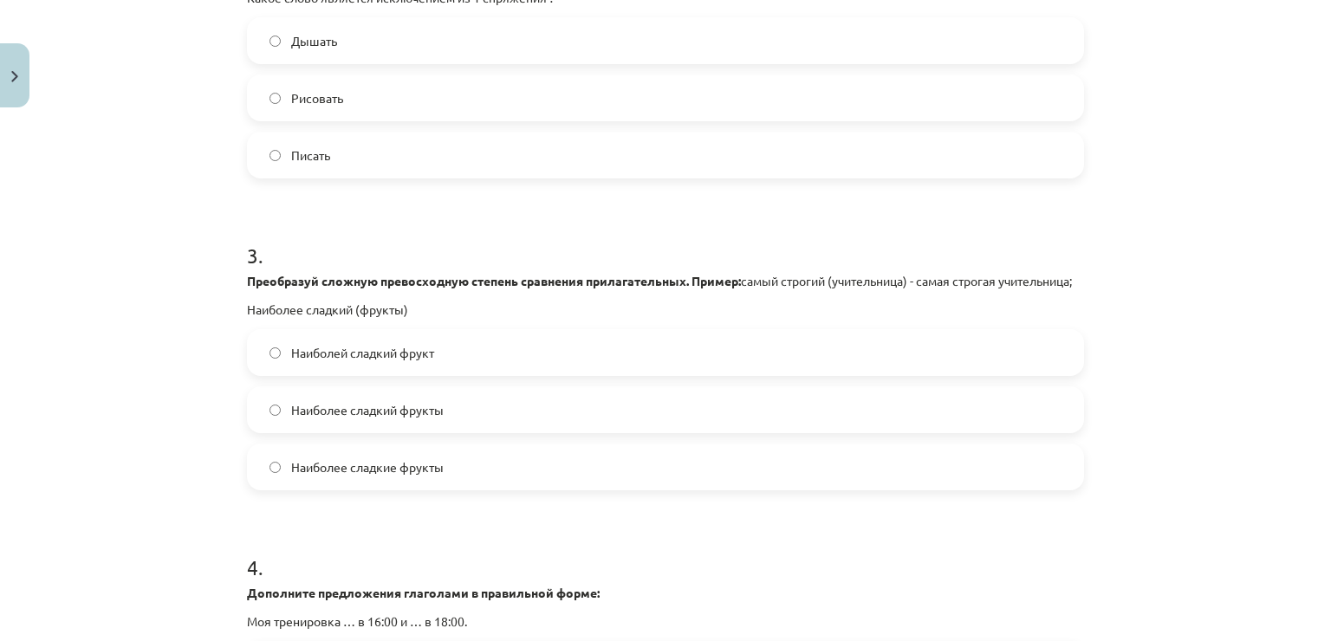
scroll to position [797, 0]
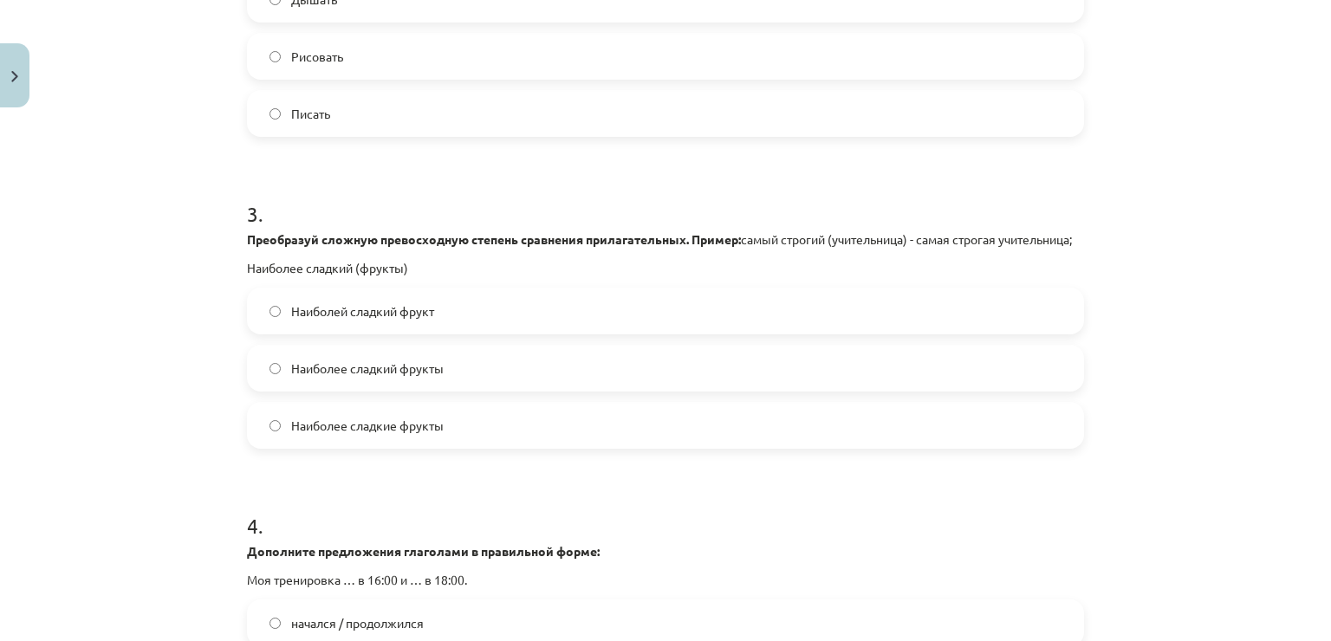
click at [350, 435] on span "Наиболее сладкие фрукты" at bounding box center [367, 426] width 153 height 18
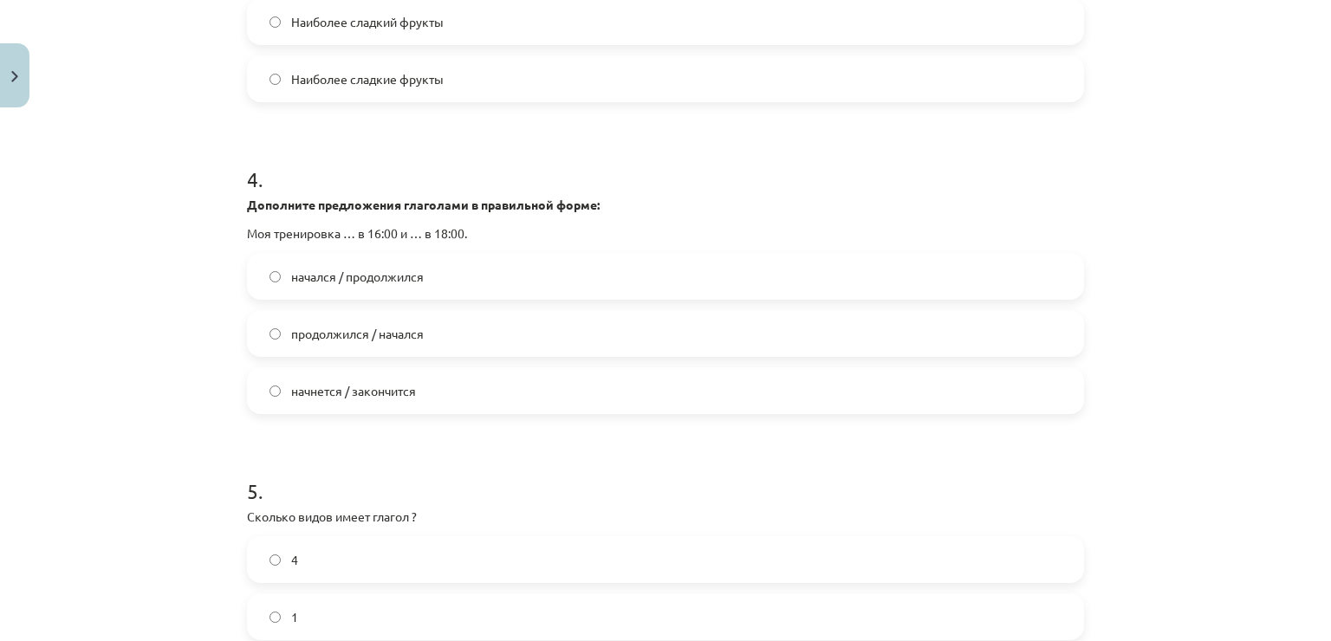
scroll to position [1144, 0]
click at [277, 411] on label "начнется / закончится" at bounding box center [666, 390] width 834 height 43
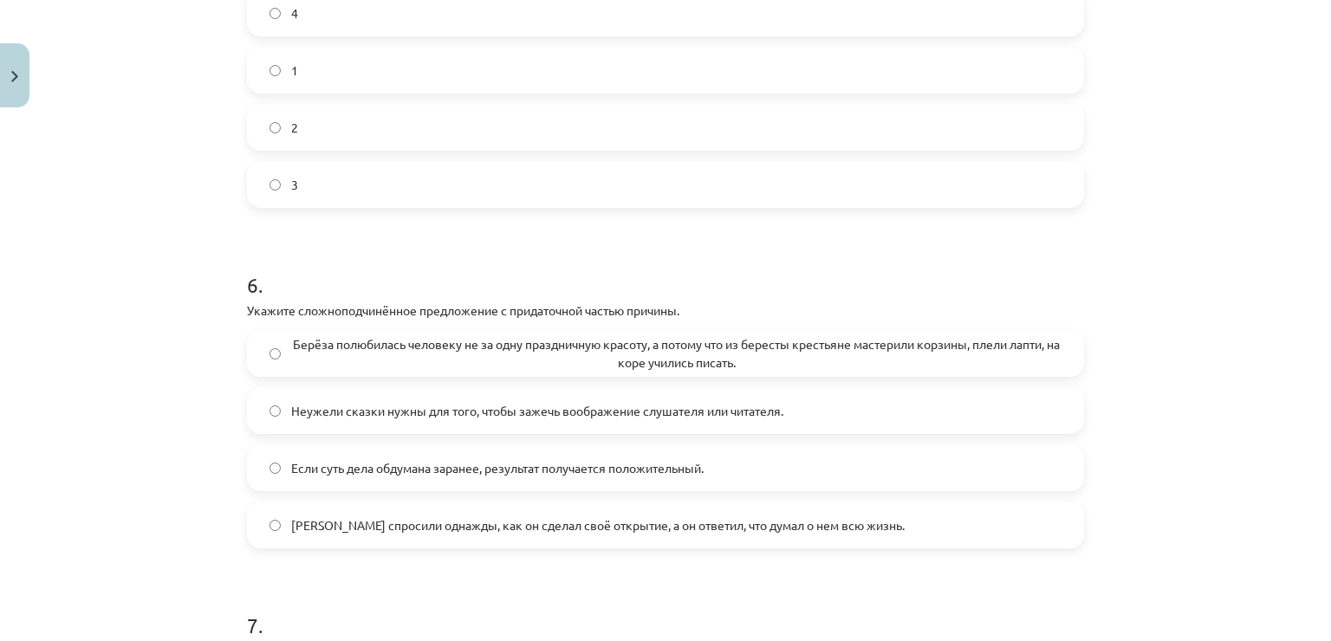
scroll to position [1751, 0]
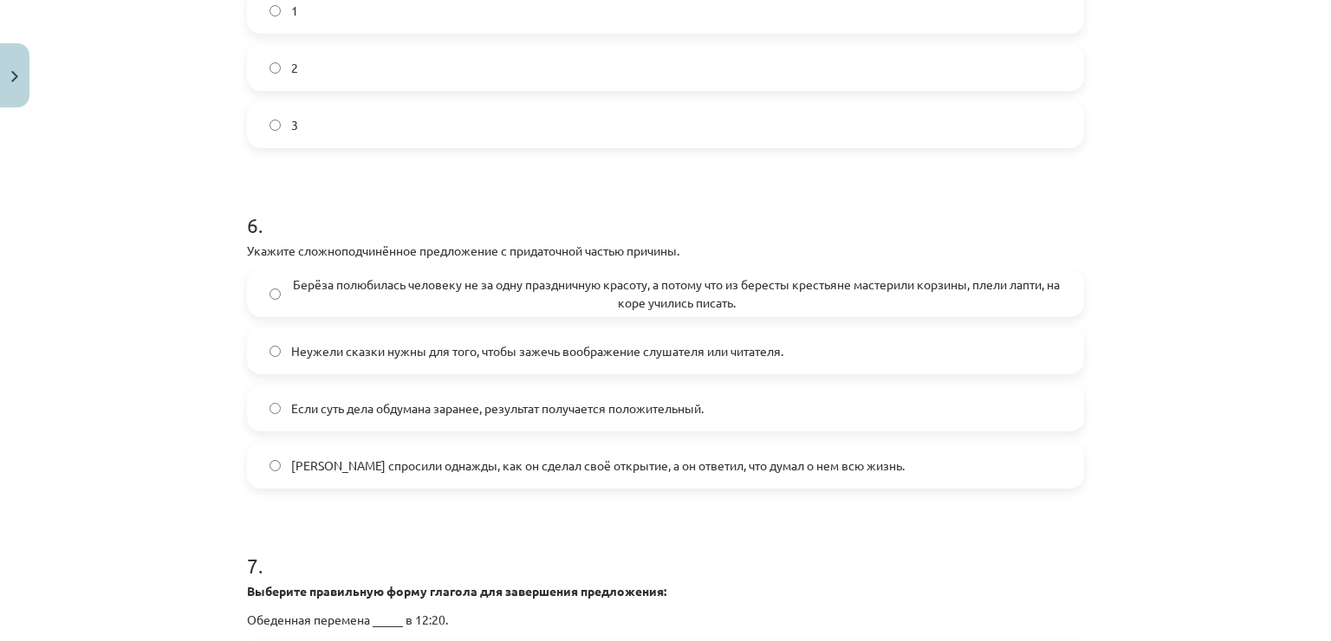
click at [300, 299] on span "Берёза полюбилась человеку не за одну праздничную красоту, а потому что из бере…" at bounding box center [676, 294] width 771 height 36
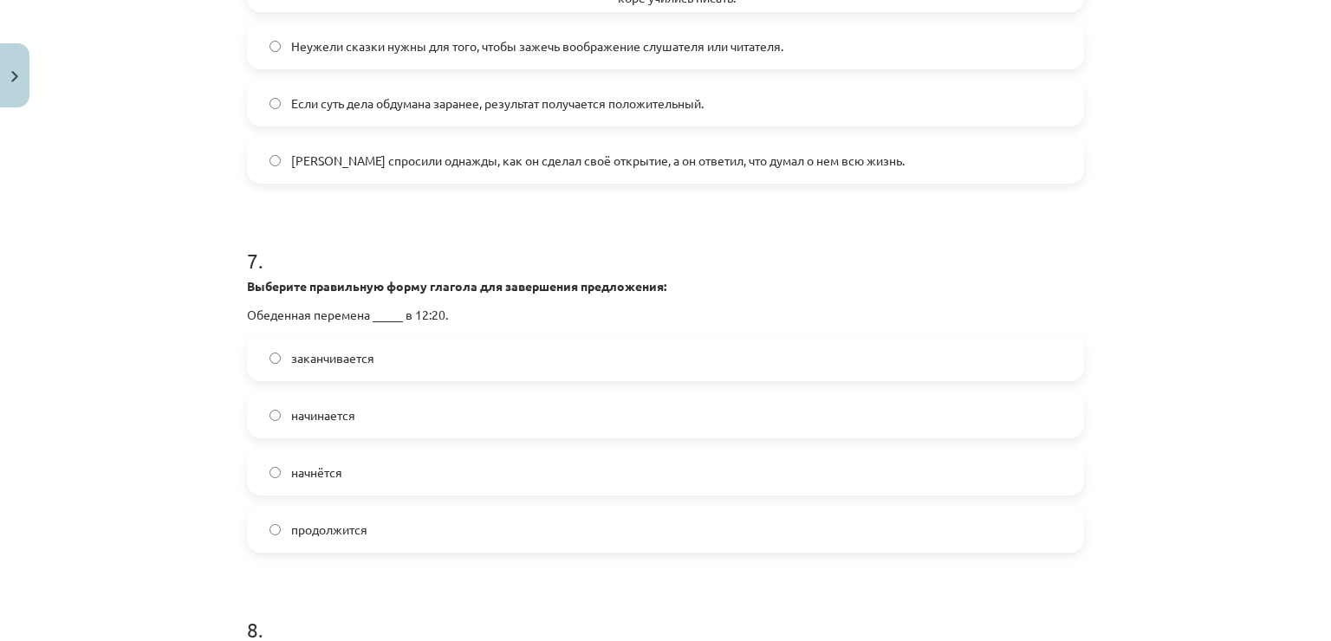
scroll to position [2098, 0]
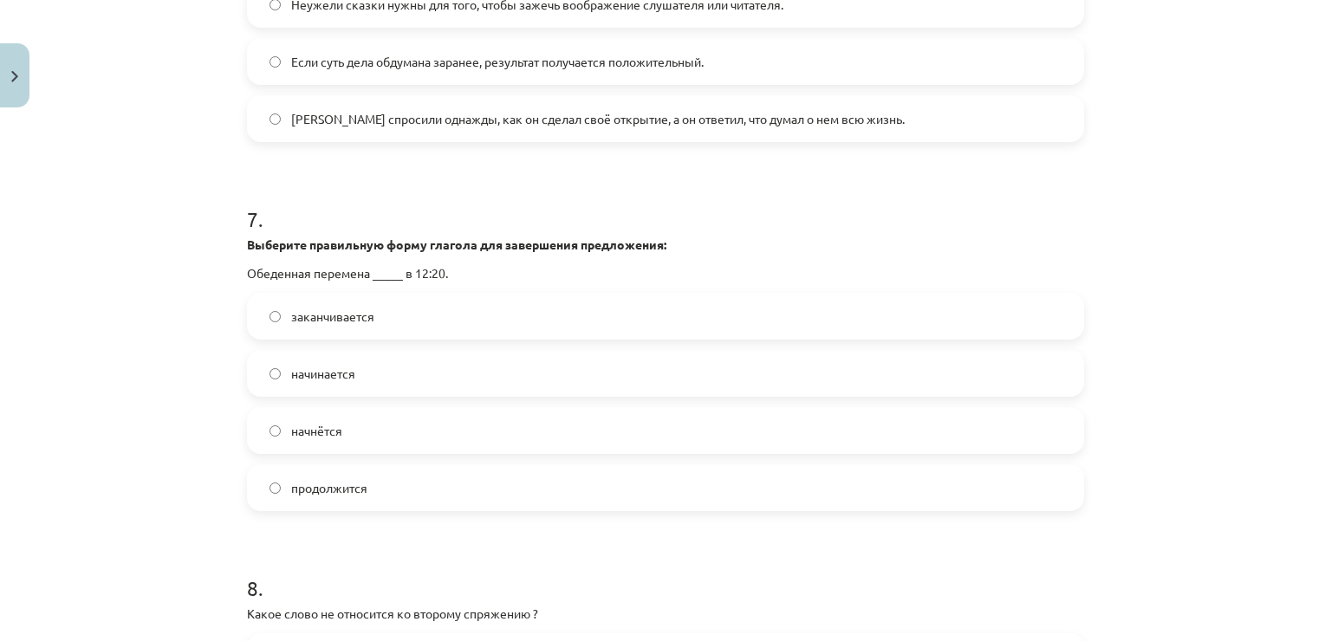
click at [288, 380] on label "начинается" at bounding box center [666, 373] width 834 height 43
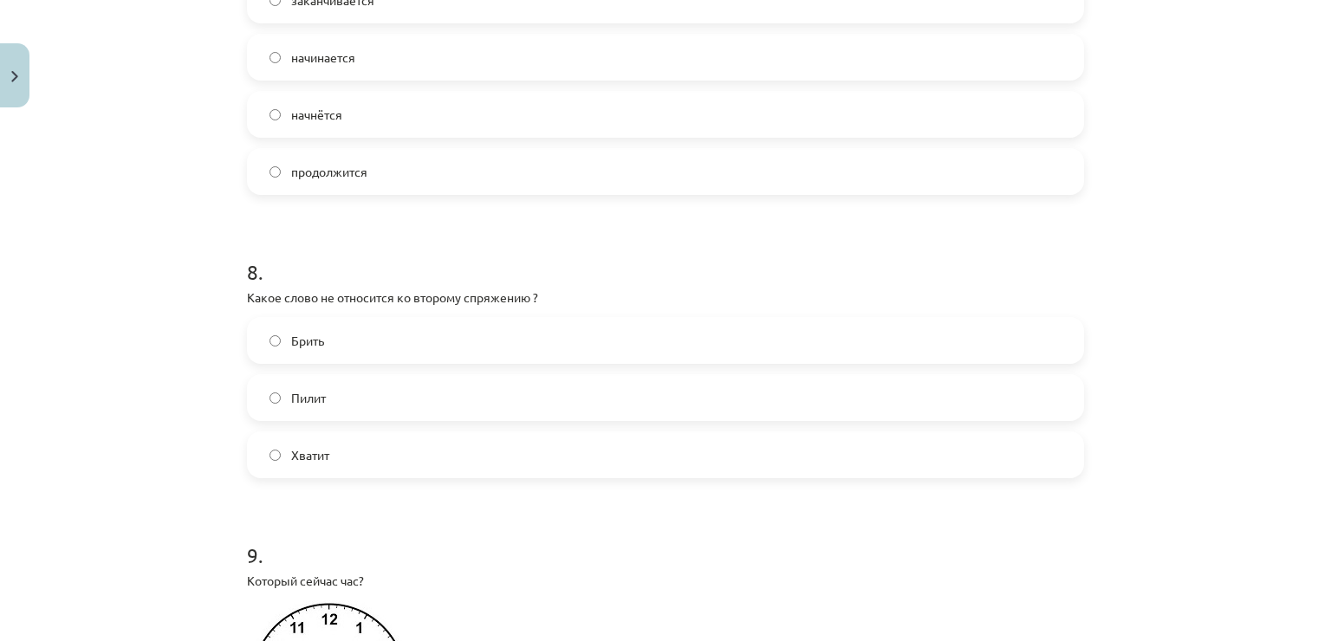
scroll to position [2444, 0]
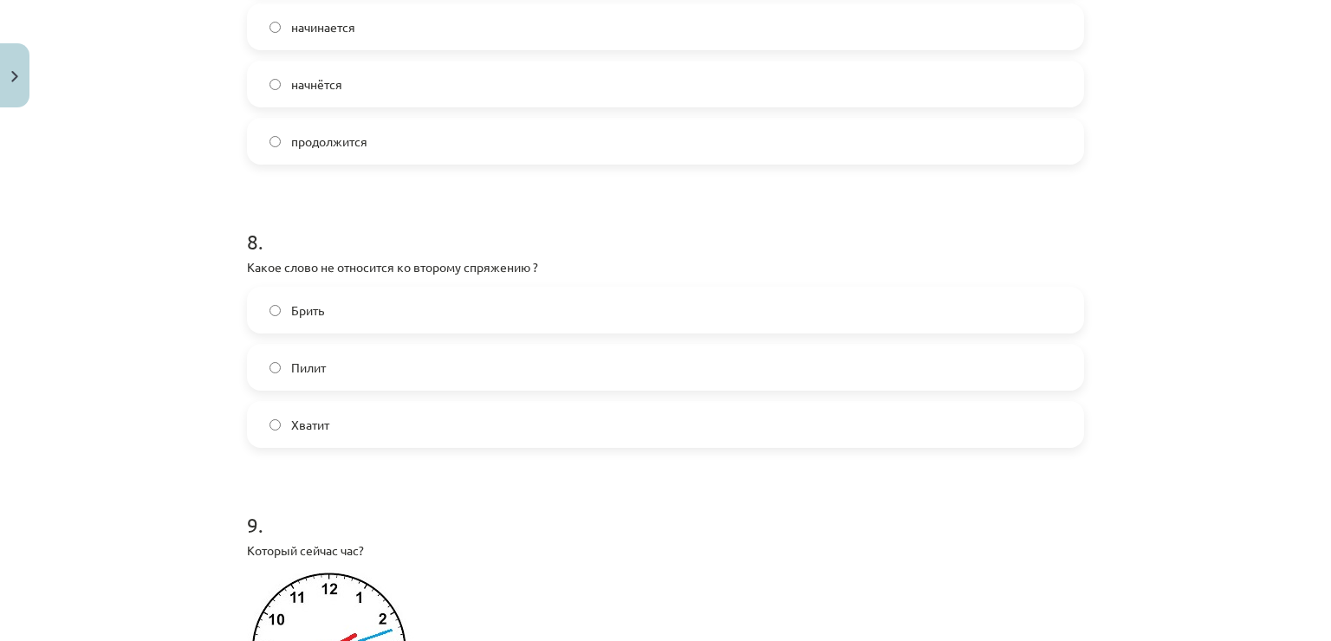
click at [345, 317] on label "Брить" at bounding box center [666, 310] width 834 height 43
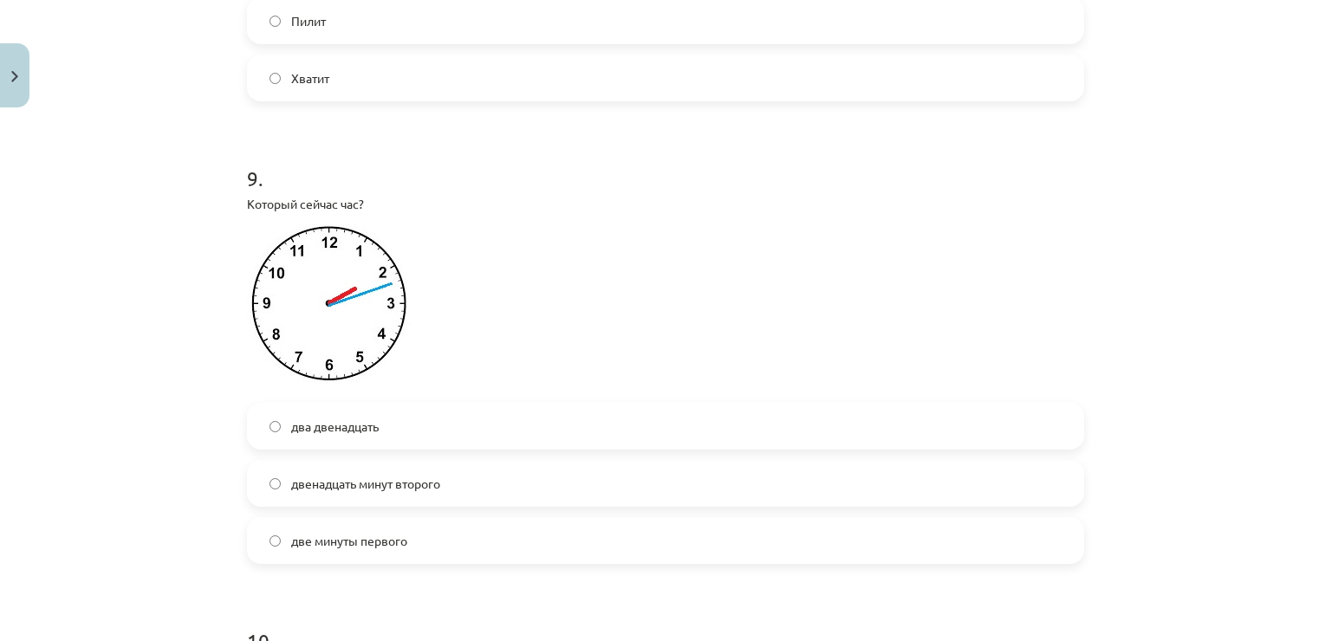
scroll to position [2878, 0]
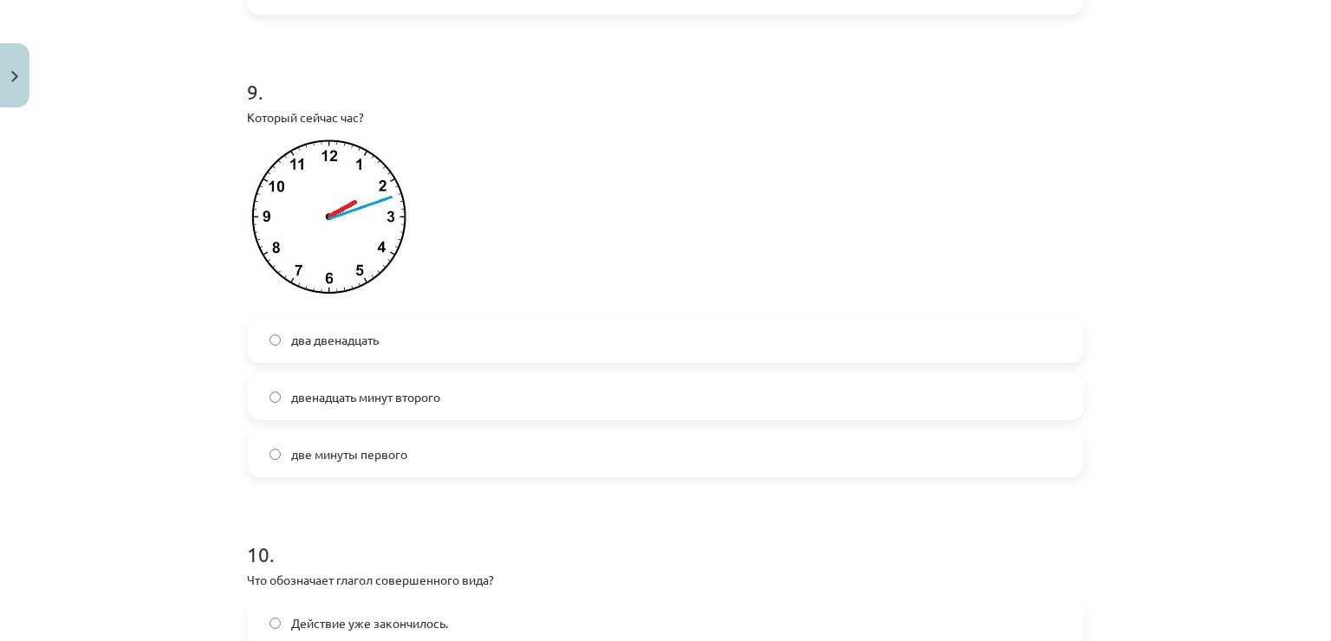
click at [426, 407] on span "двенадцать минут второго" at bounding box center [365, 397] width 149 height 18
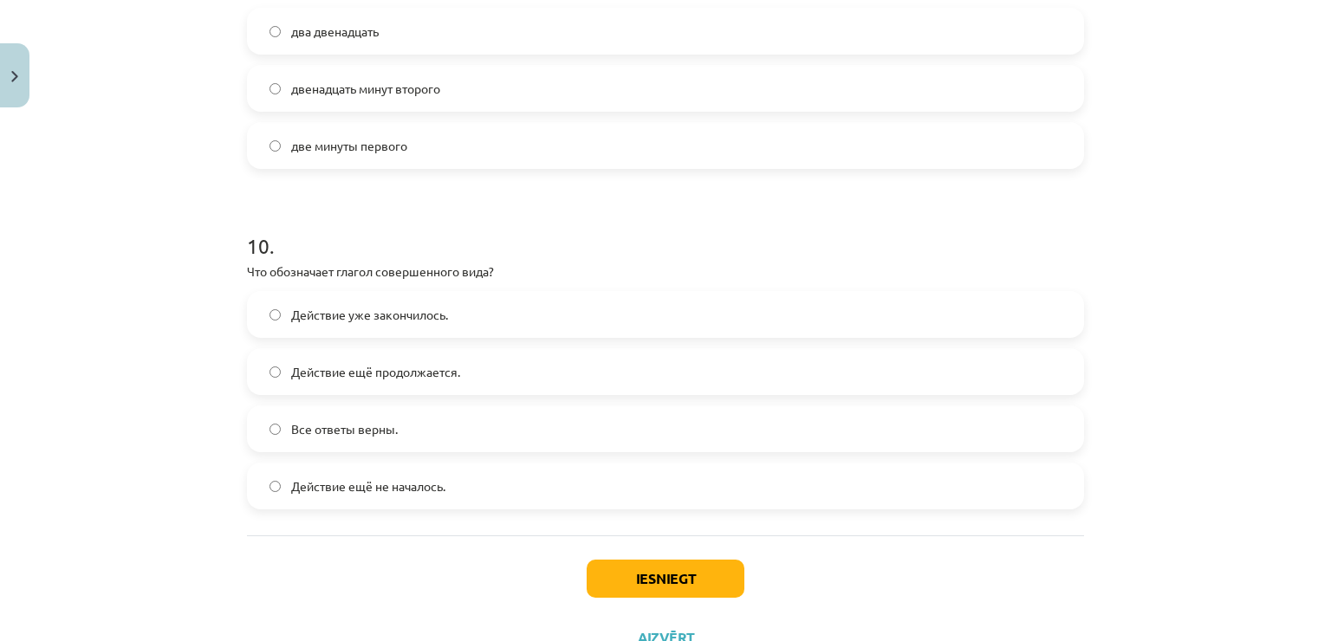
scroll to position [3224, 0]
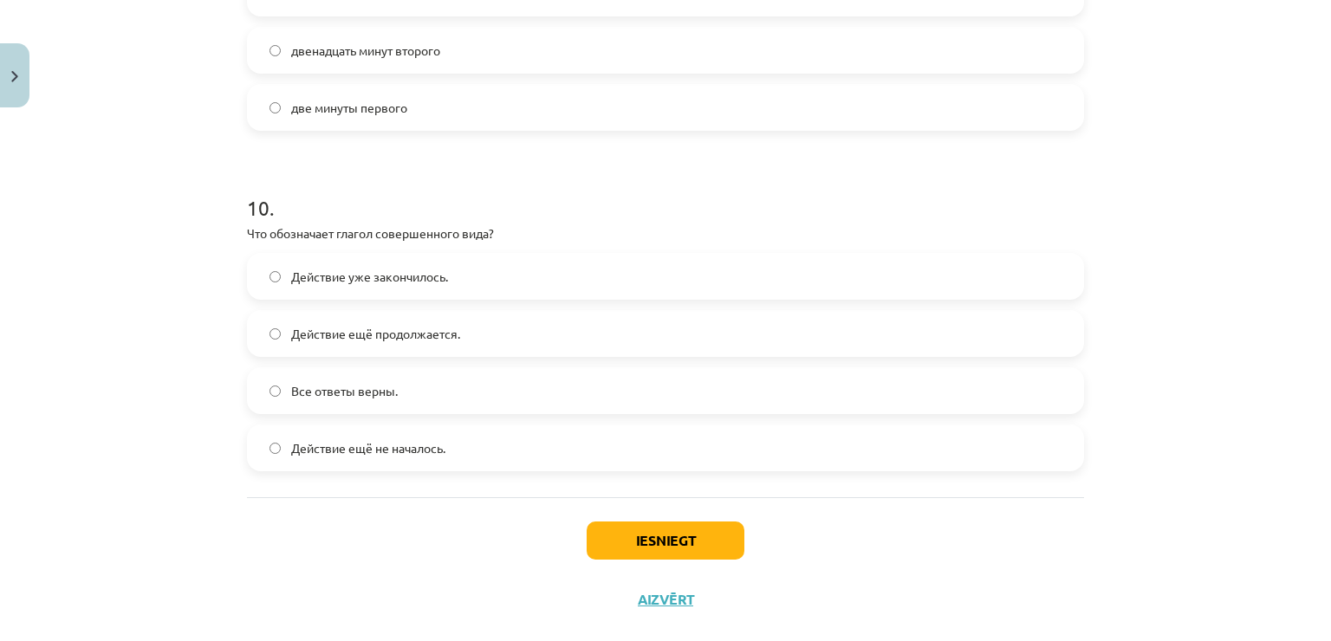
click at [390, 286] on span "Действие уже закончилось." at bounding box center [369, 277] width 157 height 18
click at [702, 559] on button "Iesniegt" at bounding box center [666, 541] width 158 height 38
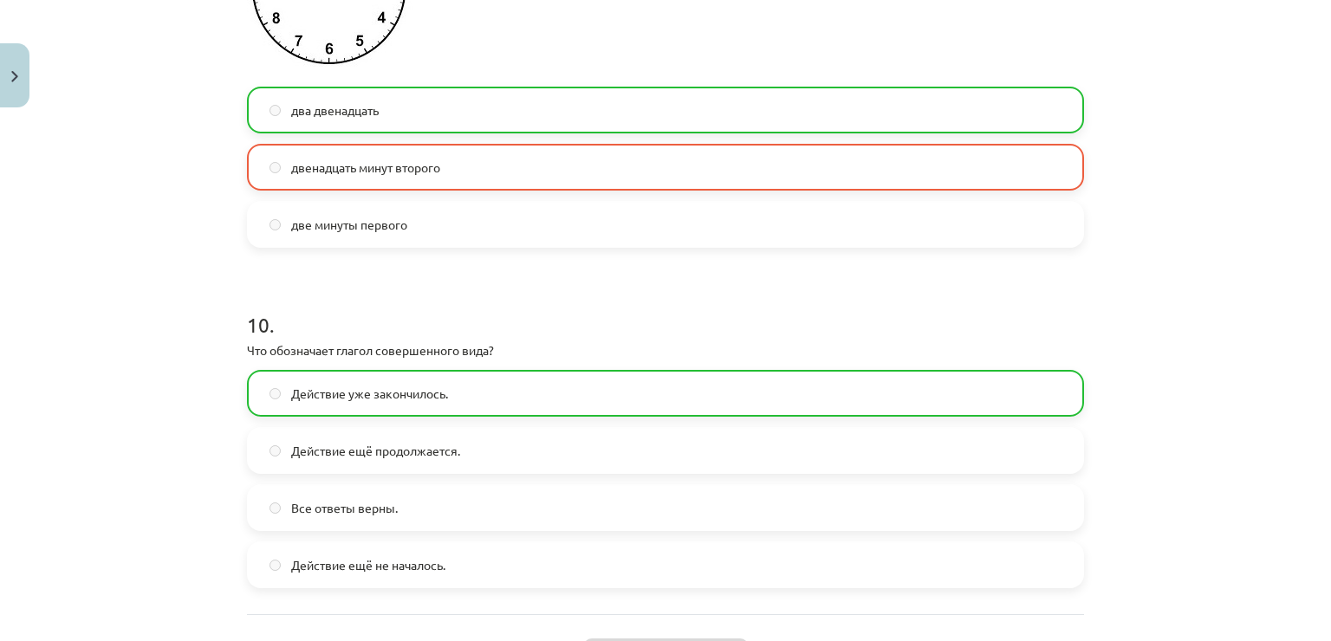
scroll to position [3327, 0]
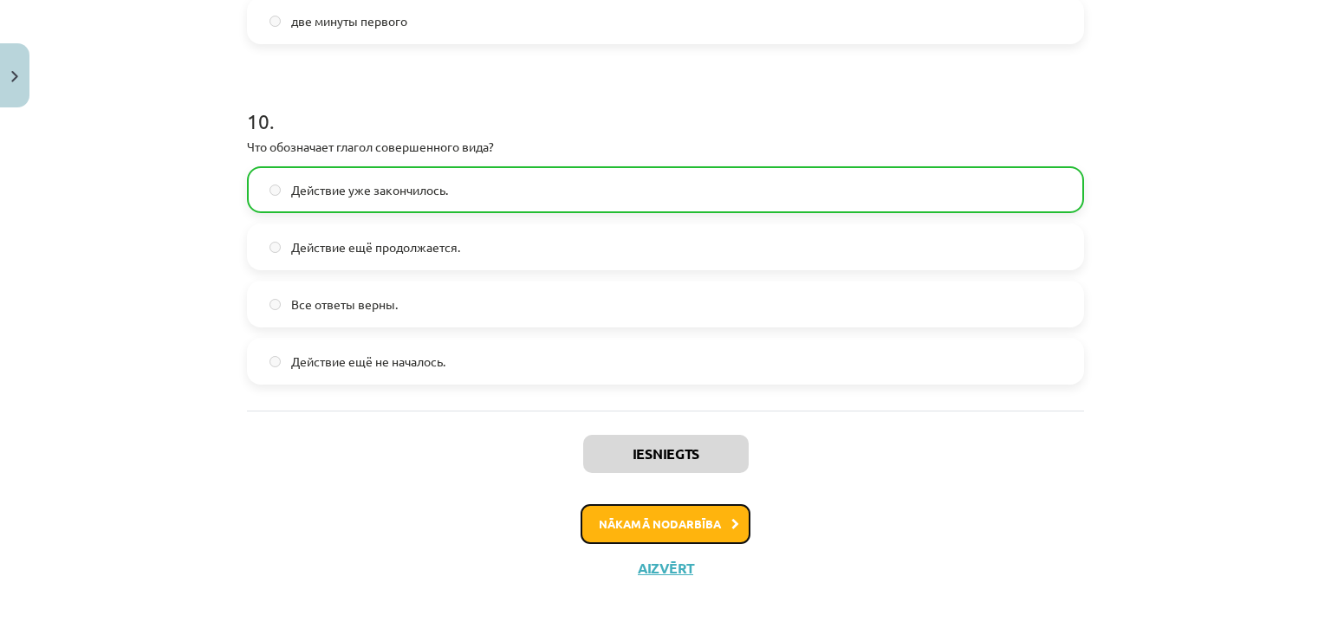
click at [717, 520] on button "Nākamā nodarbība" at bounding box center [666, 524] width 170 height 40
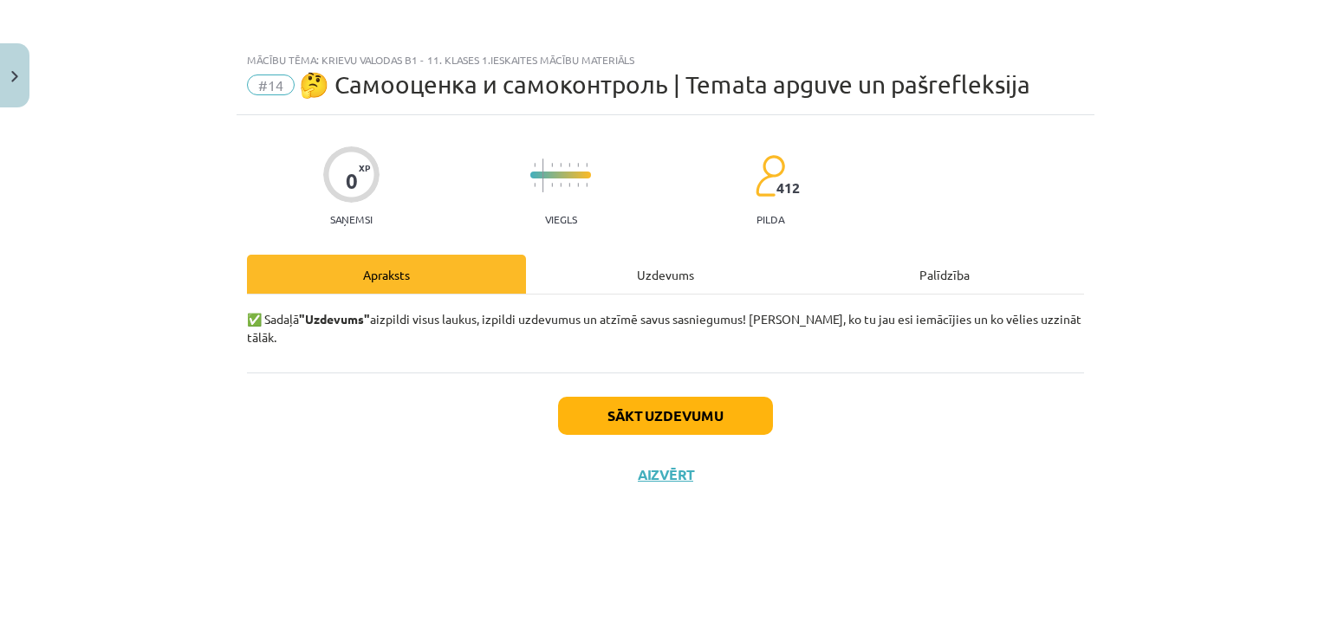
click at [716, 296] on div "✅ Sadaļā "Uzdevums" aizpildi visus laukus, izpildi uzdevumus un atzīmē savus sa…" at bounding box center [665, 334] width 837 height 78
click at [711, 273] on div "Uzdevums" at bounding box center [665, 274] width 279 height 39
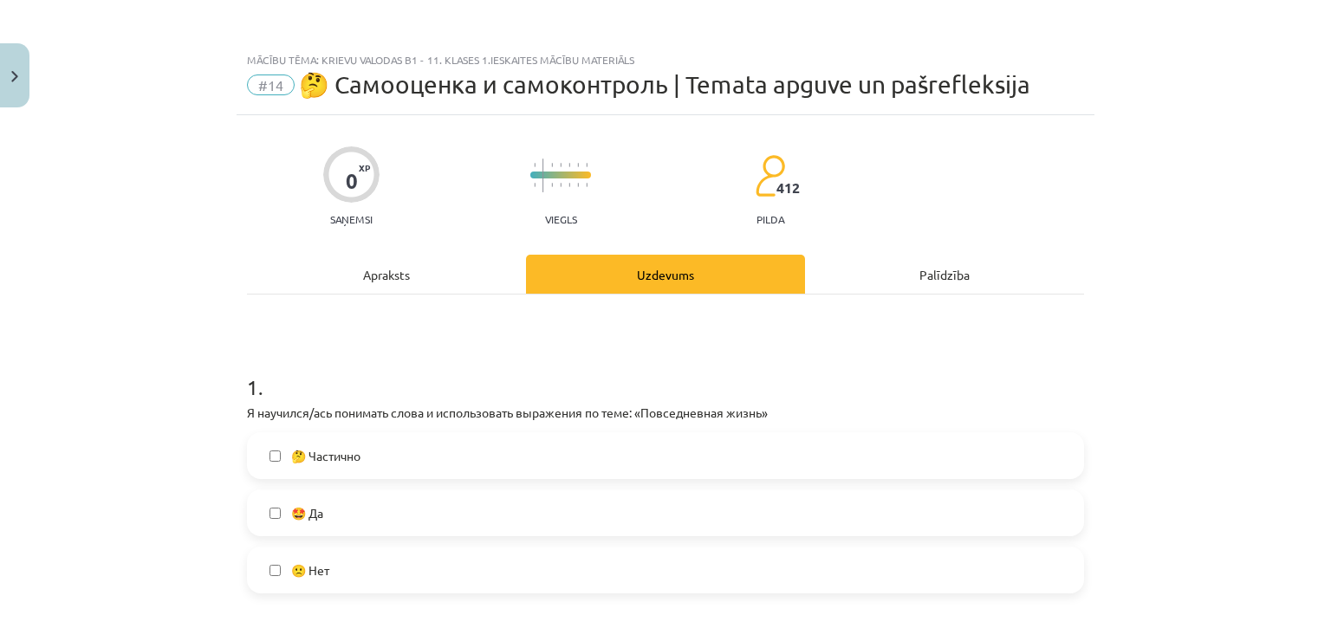
click at [421, 510] on label "🤩 Да" at bounding box center [666, 512] width 834 height 43
click at [395, 458] on label "🤔 Частично" at bounding box center [666, 455] width 834 height 43
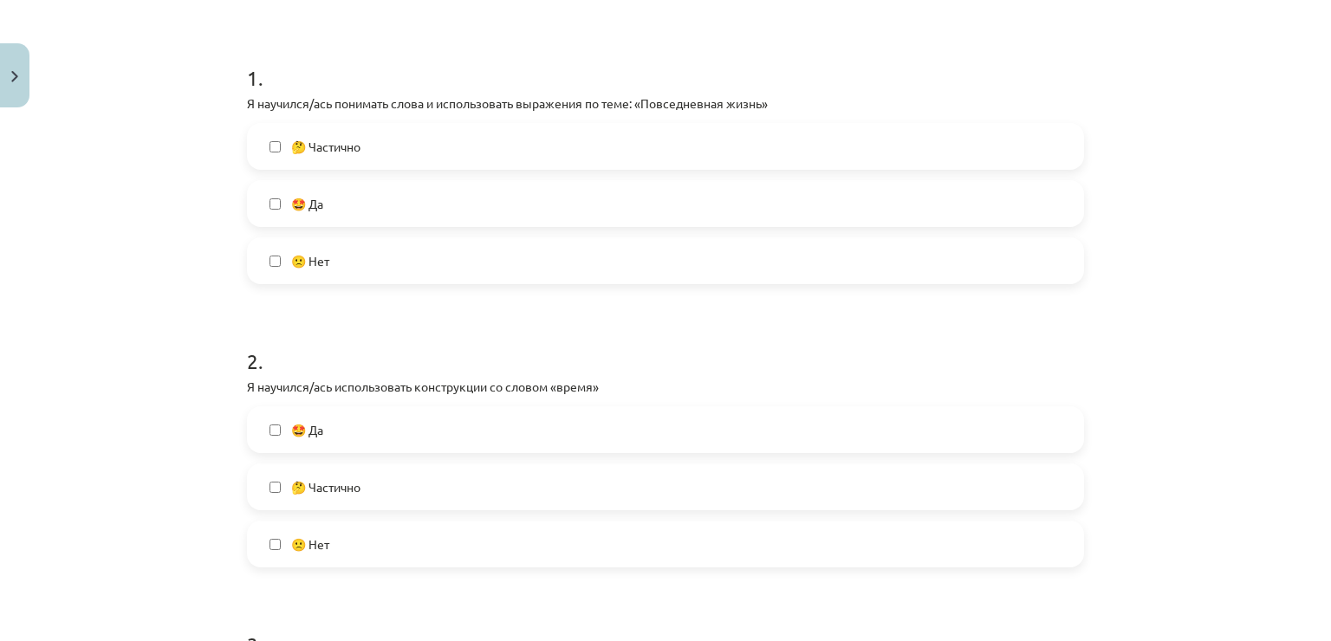
scroll to position [347, 0]
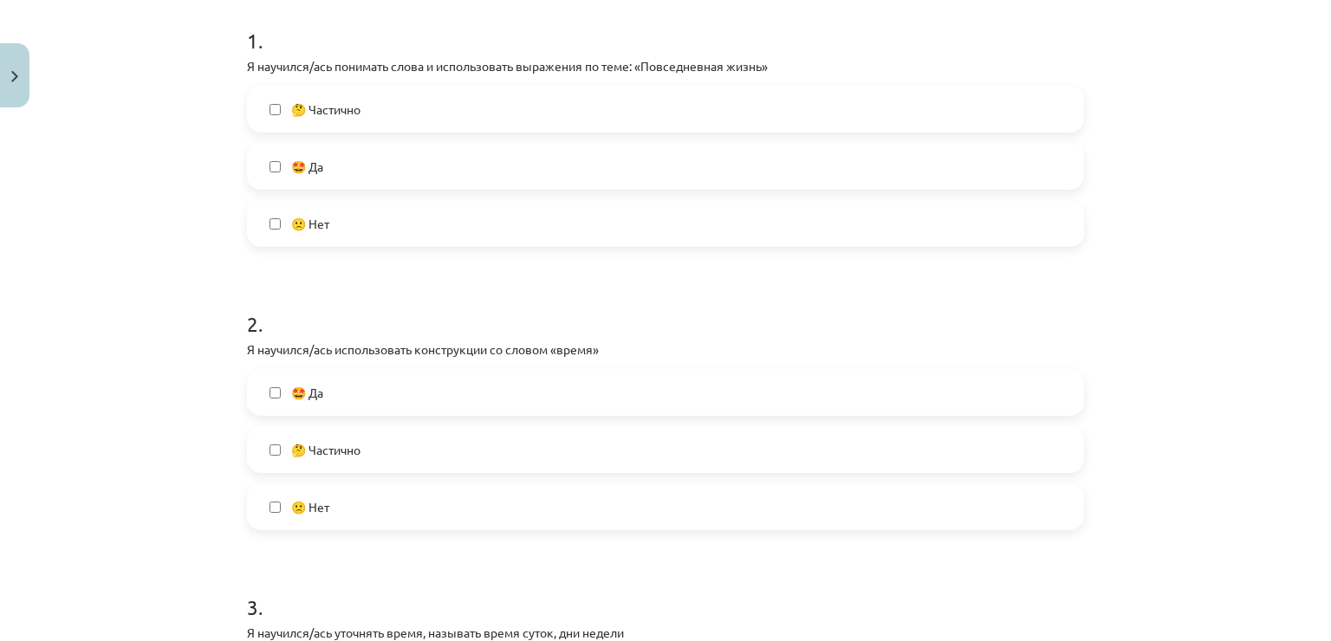
click at [379, 439] on label "🤔 Частично" at bounding box center [666, 449] width 834 height 43
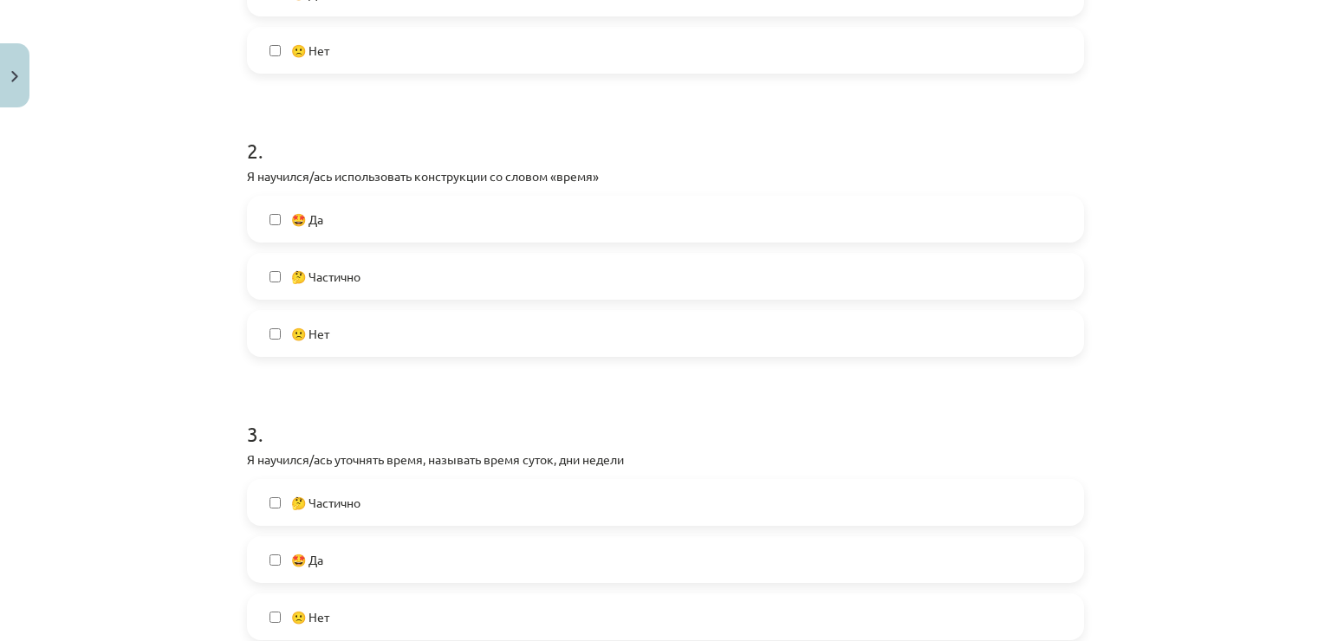
click at [367, 225] on label "🤩 Да" at bounding box center [666, 219] width 834 height 43
click at [359, 256] on label "🤔 Частично" at bounding box center [666, 276] width 834 height 43
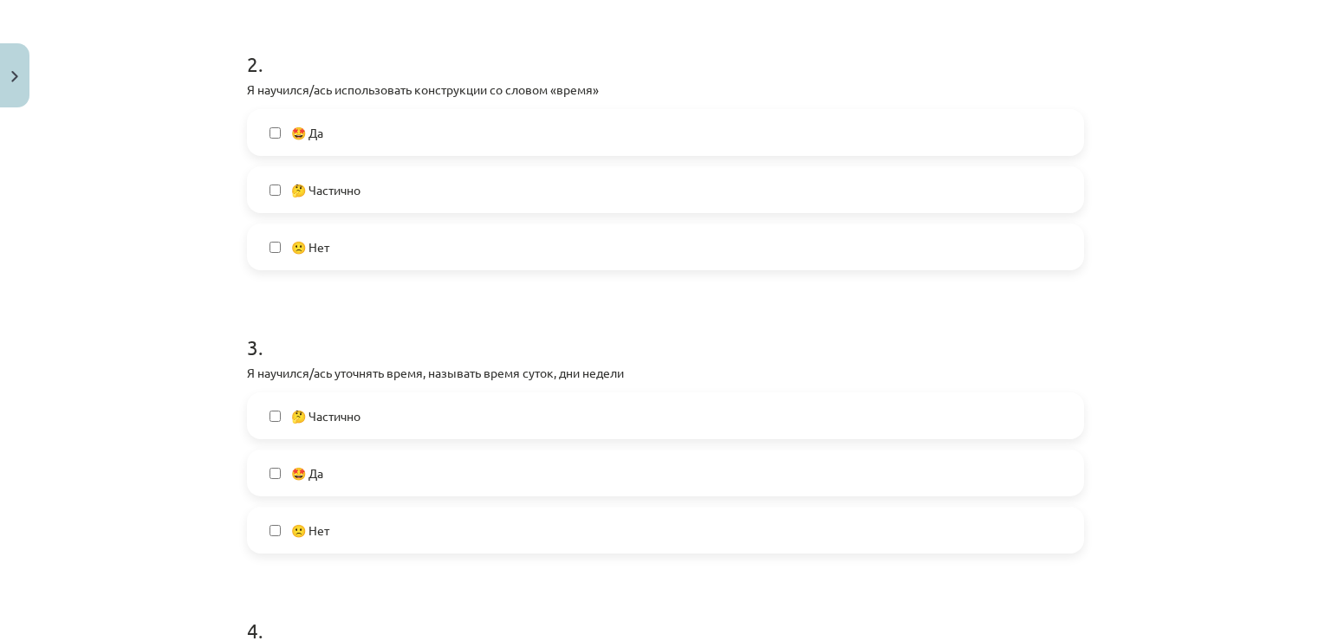
click at [373, 407] on label "🤔 Частично" at bounding box center [666, 415] width 834 height 43
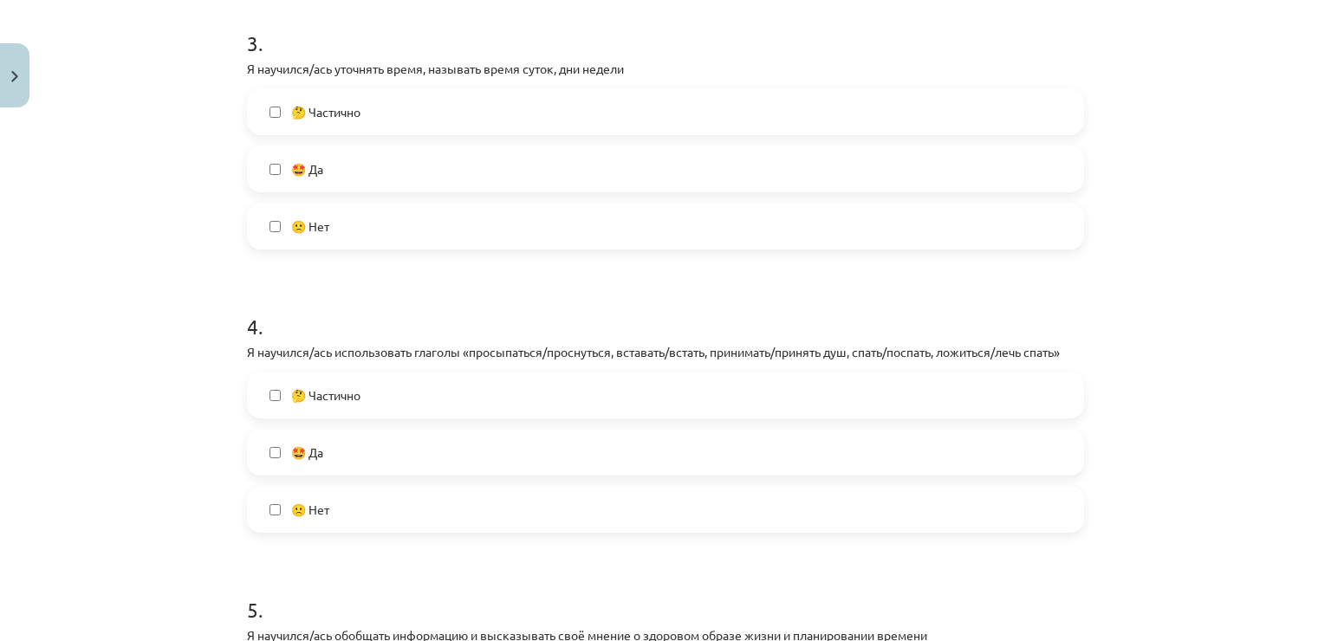
scroll to position [953, 0]
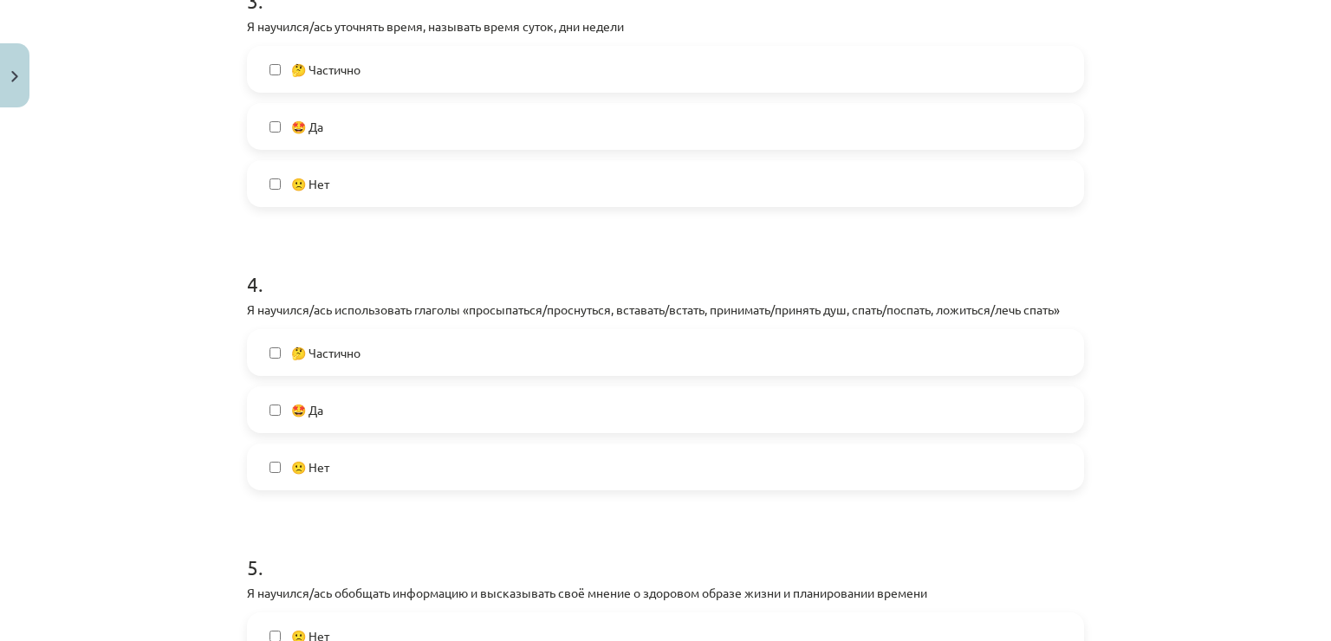
click at [385, 393] on label "🤩 Да" at bounding box center [666, 409] width 834 height 43
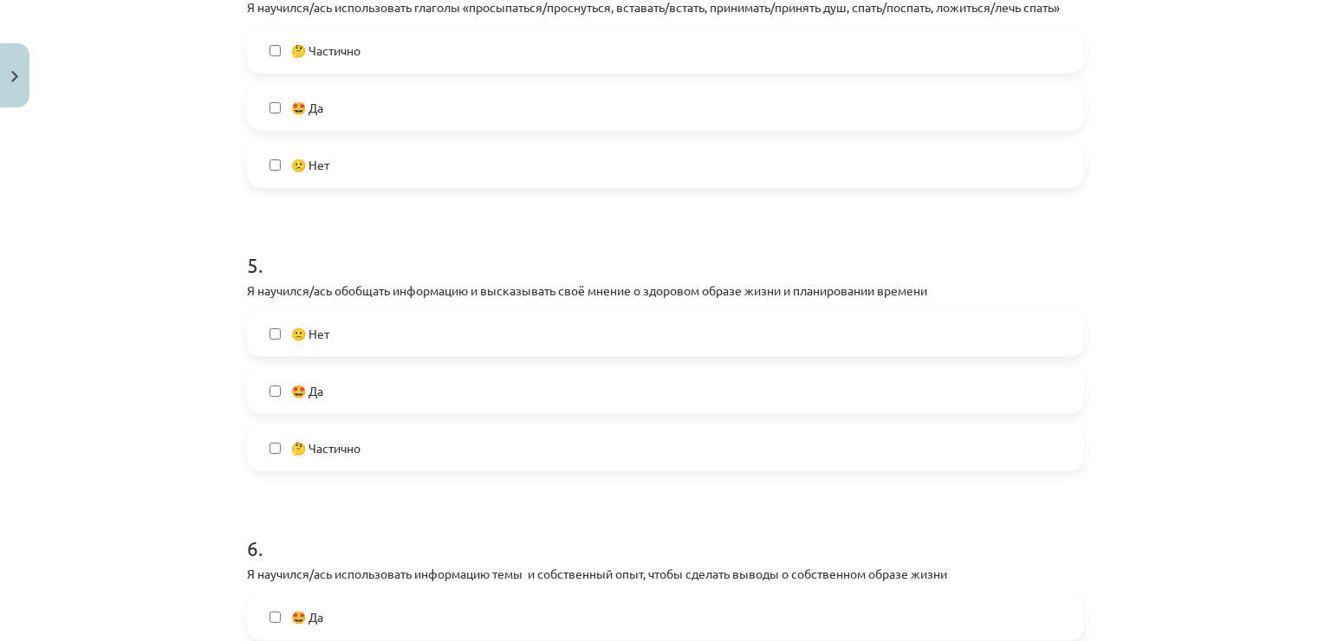
scroll to position [1300, 0]
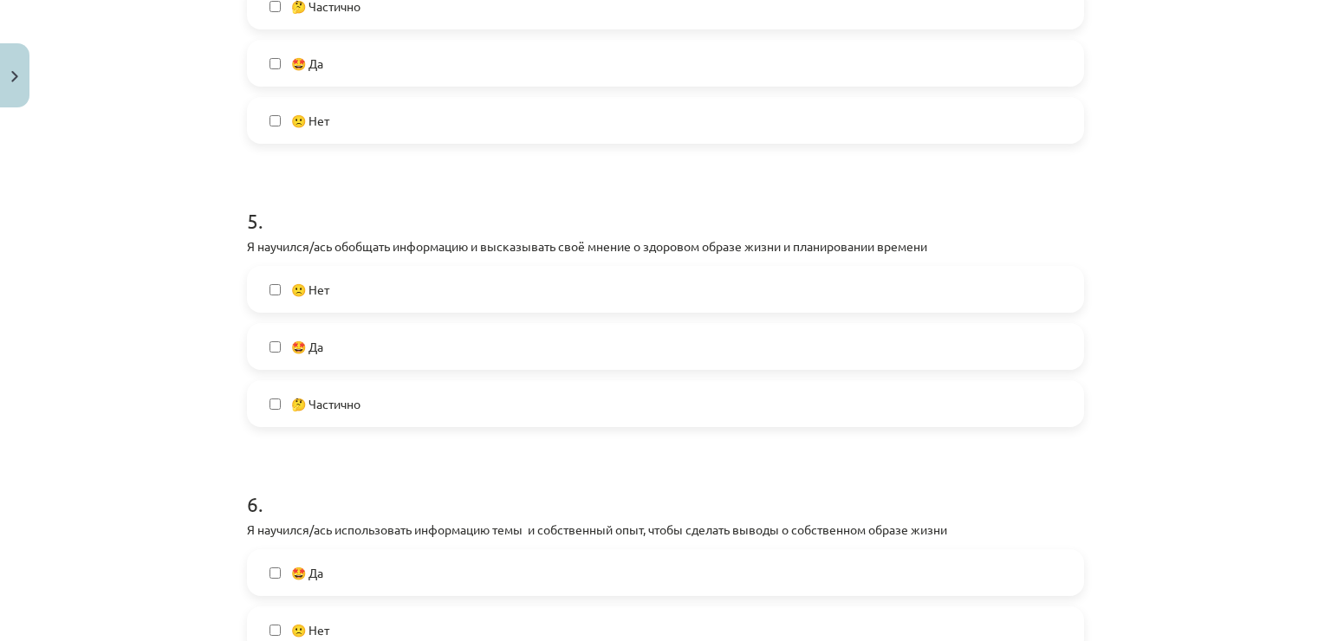
click at [357, 357] on label "🤩 Да" at bounding box center [666, 346] width 834 height 43
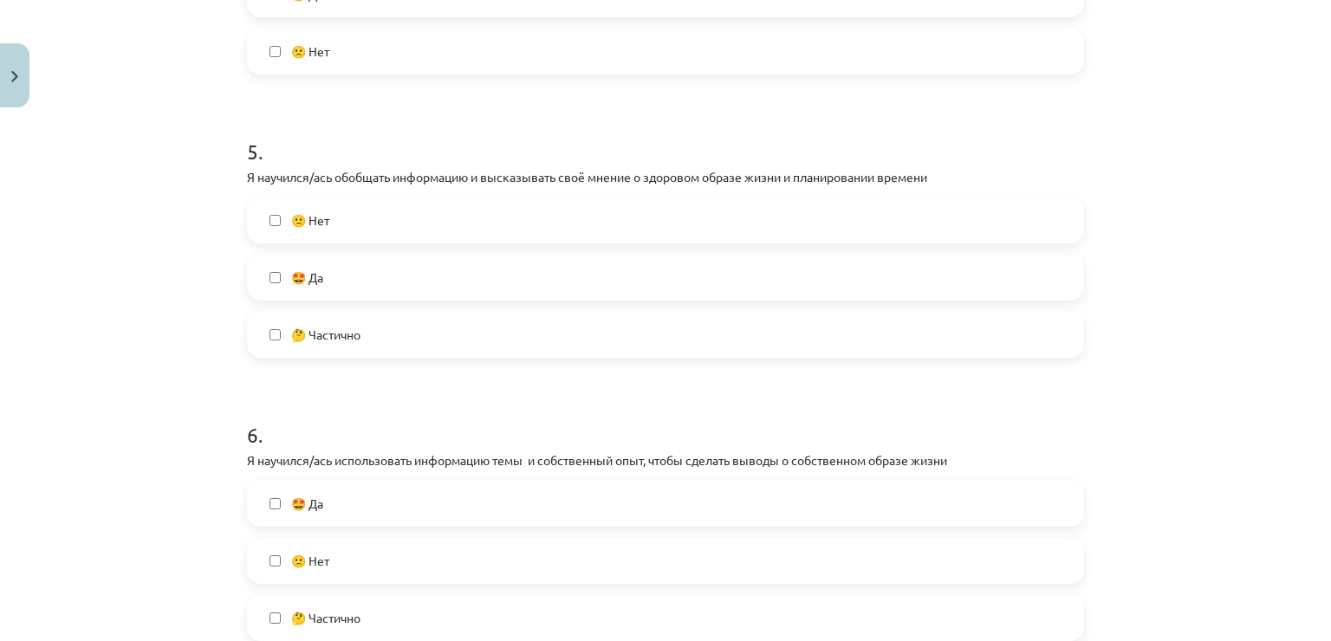
scroll to position [1473, 0]
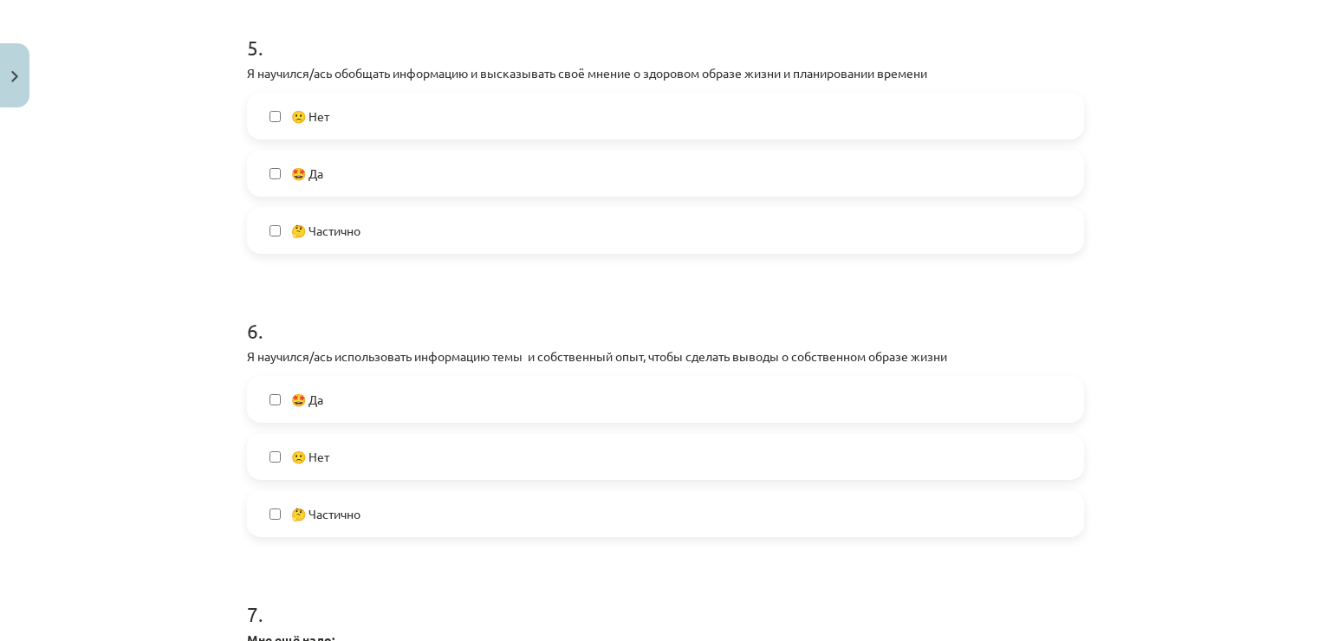
click at [443, 383] on label "🤩 Да" at bounding box center [666, 399] width 834 height 43
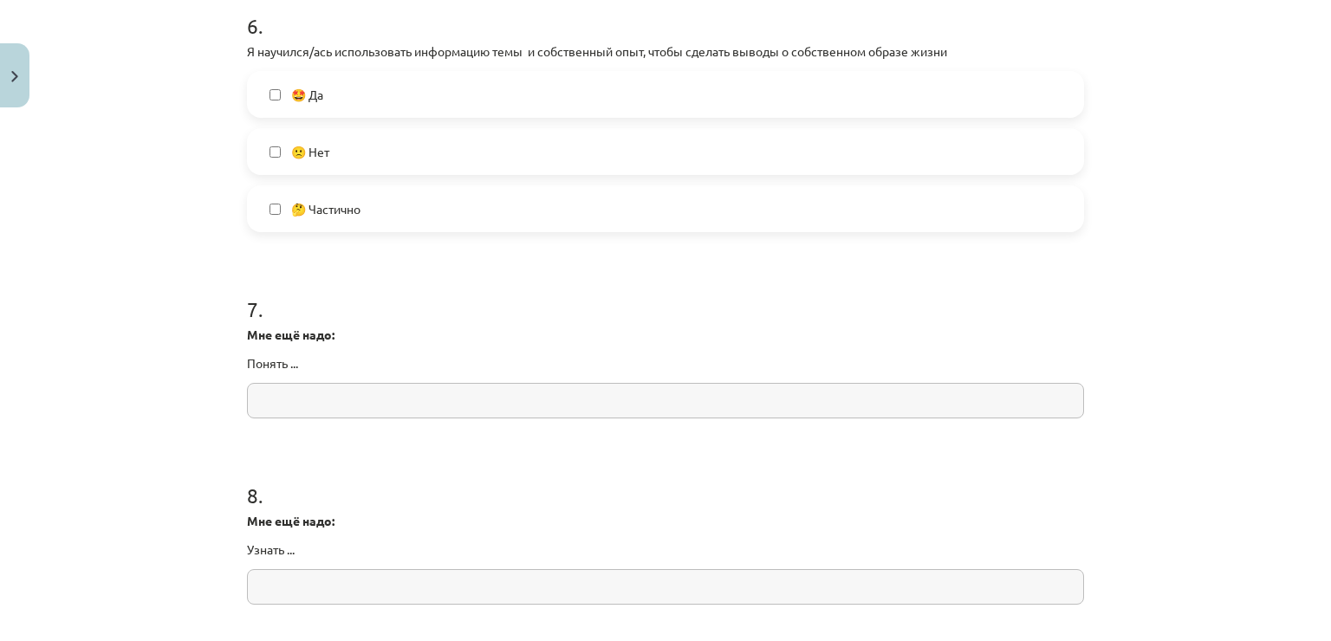
scroll to position [1820, 0]
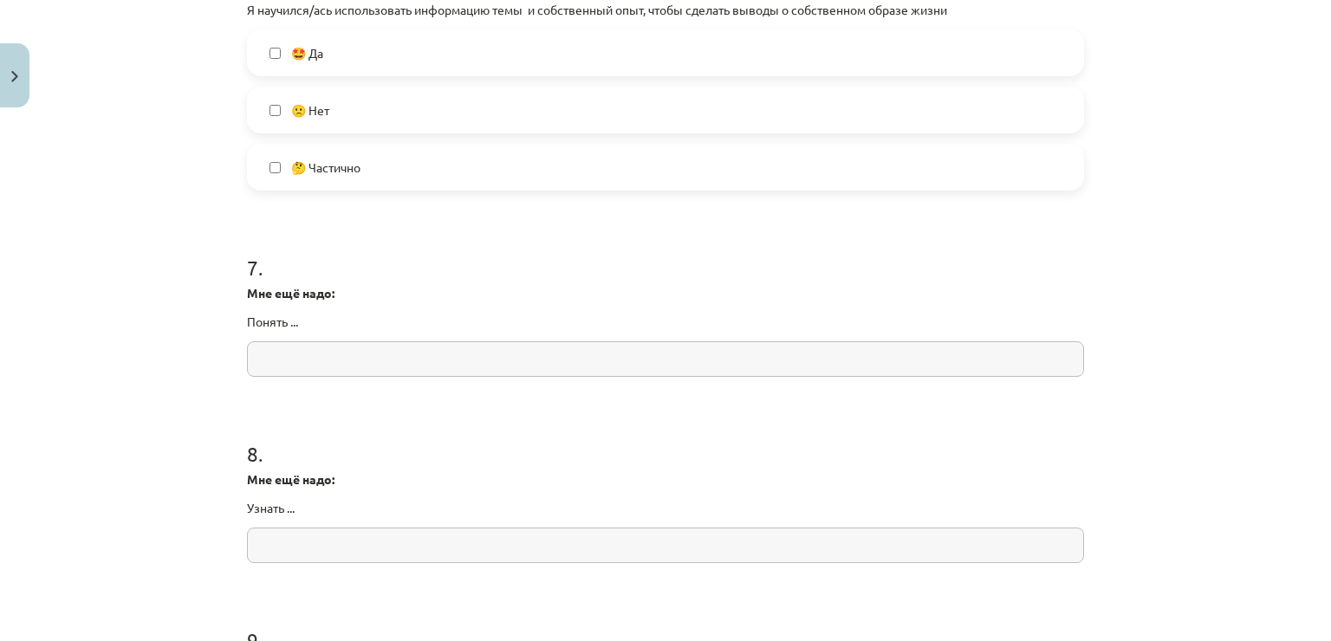
click at [434, 364] on input "text" at bounding box center [665, 360] width 837 height 36
type input "*"
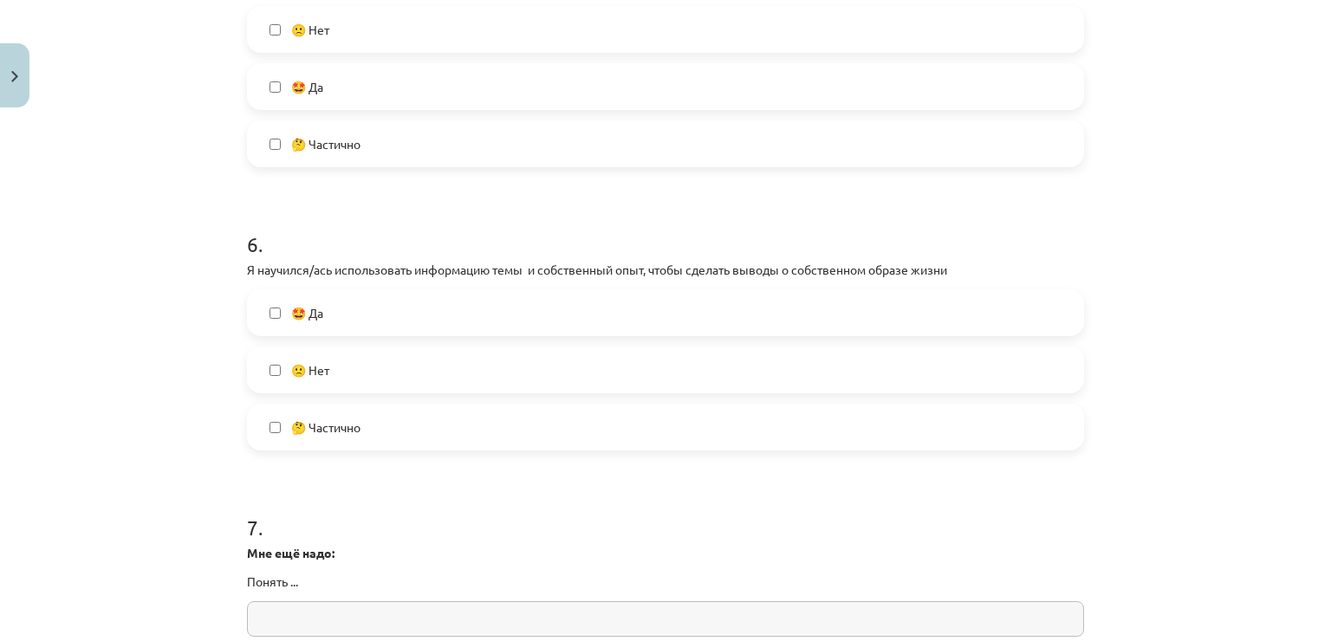
scroll to position [1734, 0]
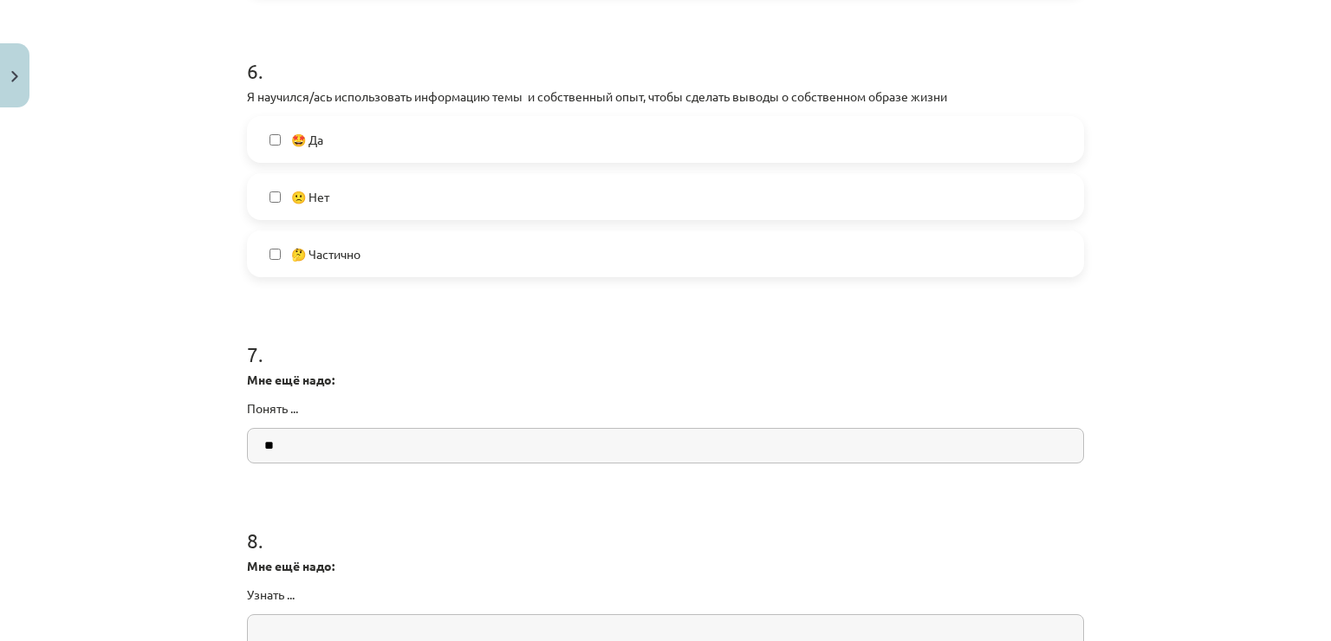
type input "*"
click at [431, 439] on input "**********" at bounding box center [665, 446] width 837 height 36
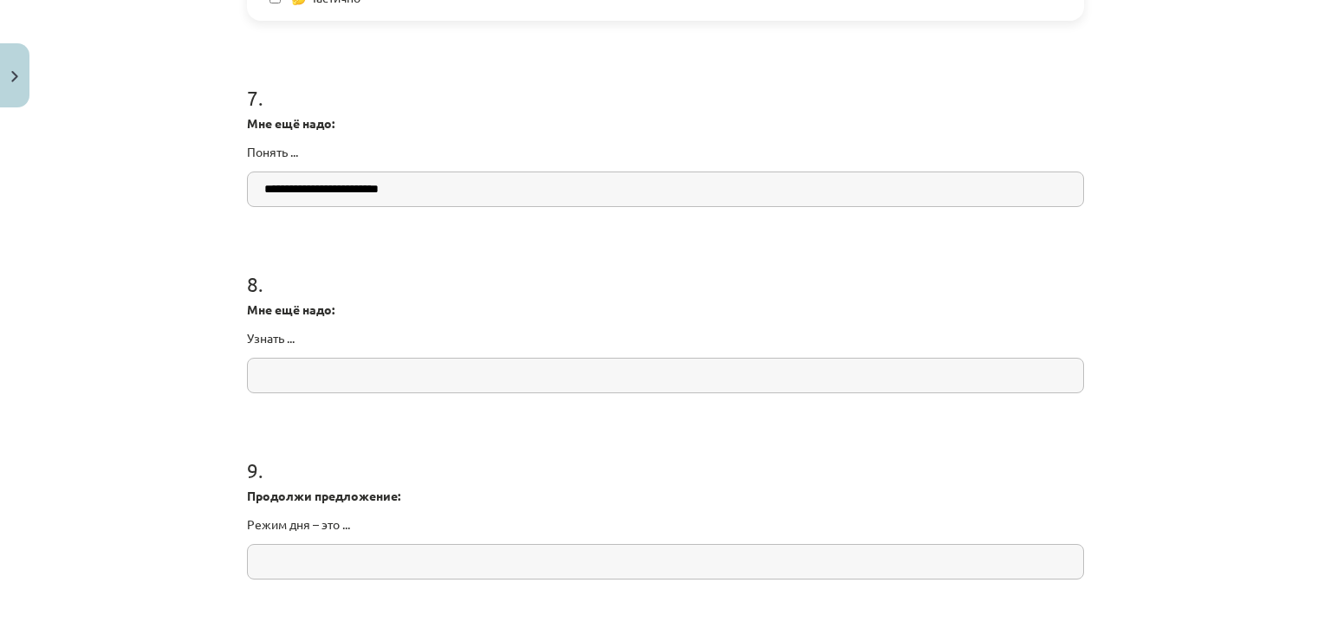
scroll to position [1994, 0]
type input "**********"
click at [455, 385] on input "text" at bounding box center [665, 373] width 837 height 36
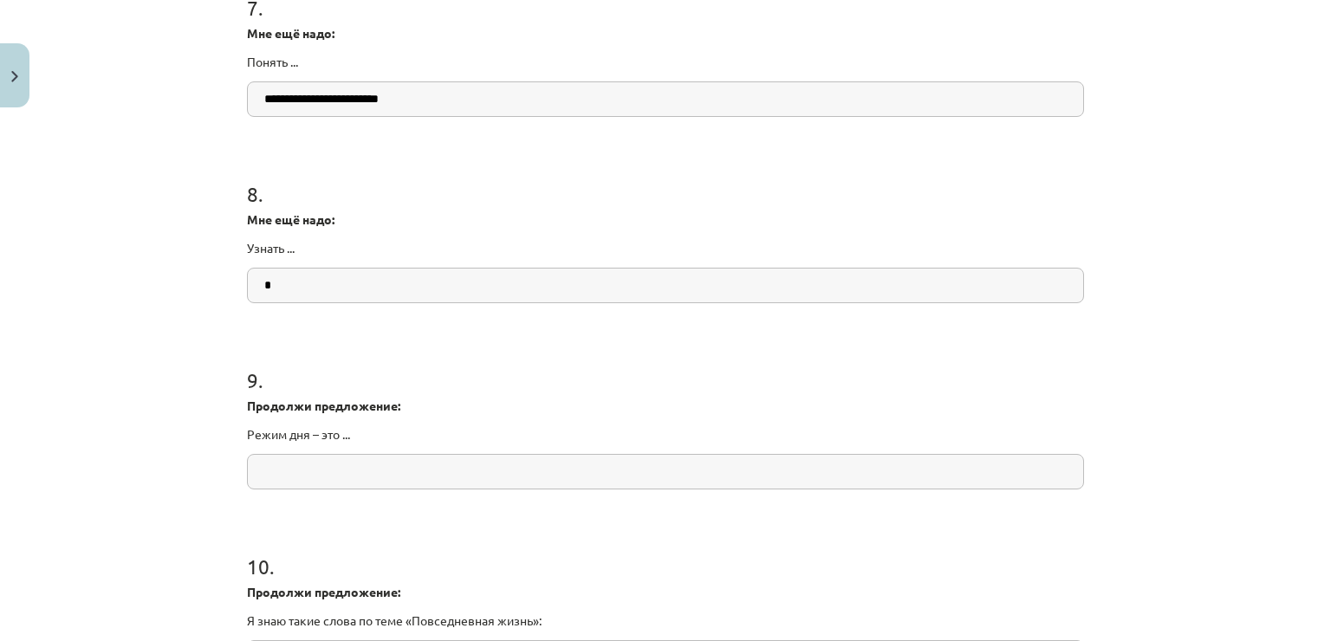
click at [405, 469] on input "text" at bounding box center [665, 472] width 837 height 36
type input "*"
type input "**********"
click at [489, 283] on input "text" at bounding box center [665, 286] width 837 height 36
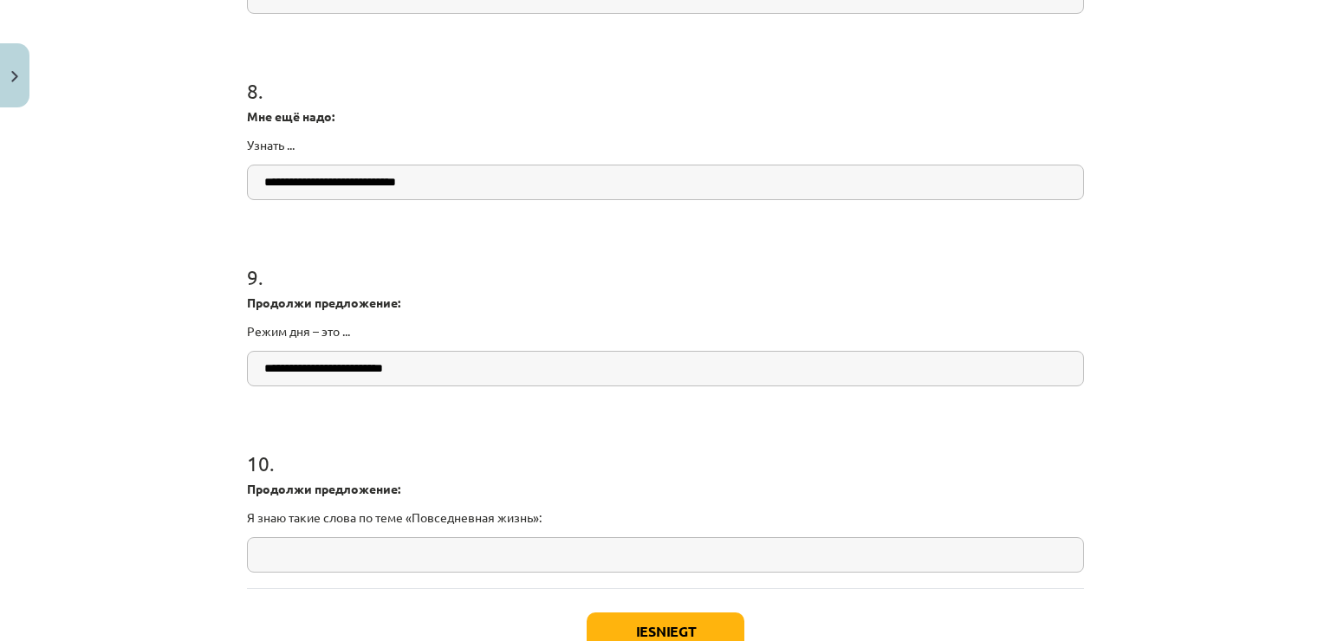
scroll to position [2305, 0]
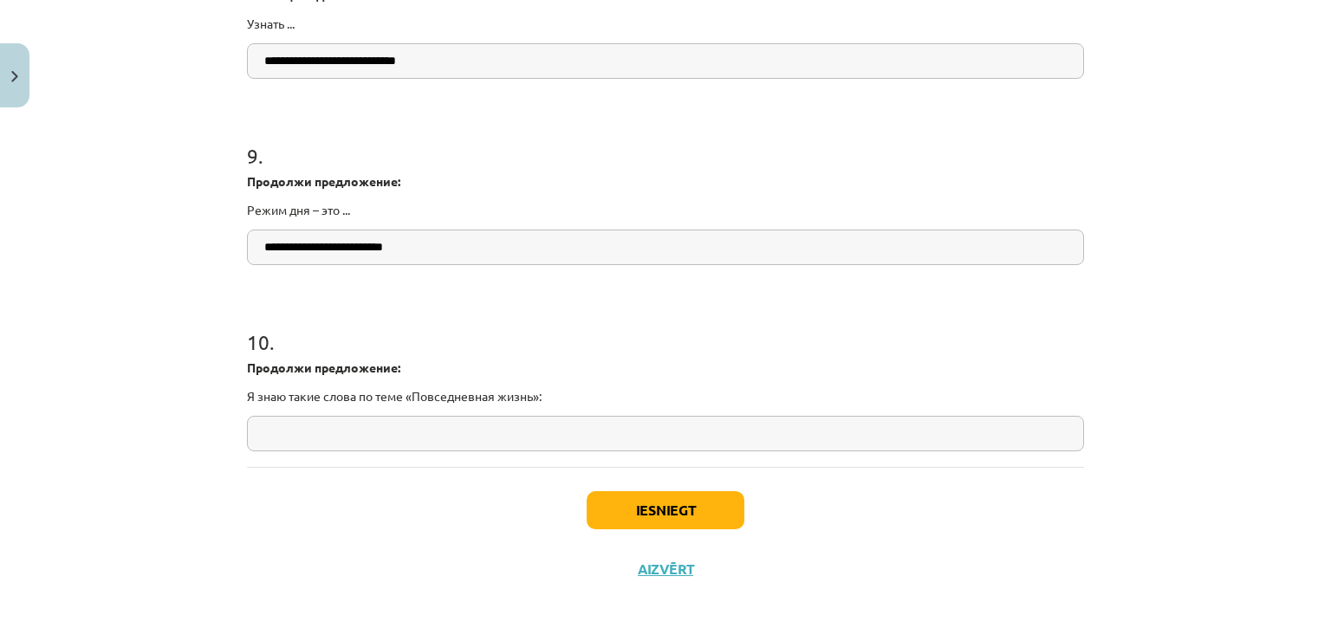
type input "**********"
click at [487, 437] on input "text" at bounding box center [665, 434] width 837 height 36
click at [621, 513] on button "Iesniegt" at bounding box center [666, 510] width 158 height 38
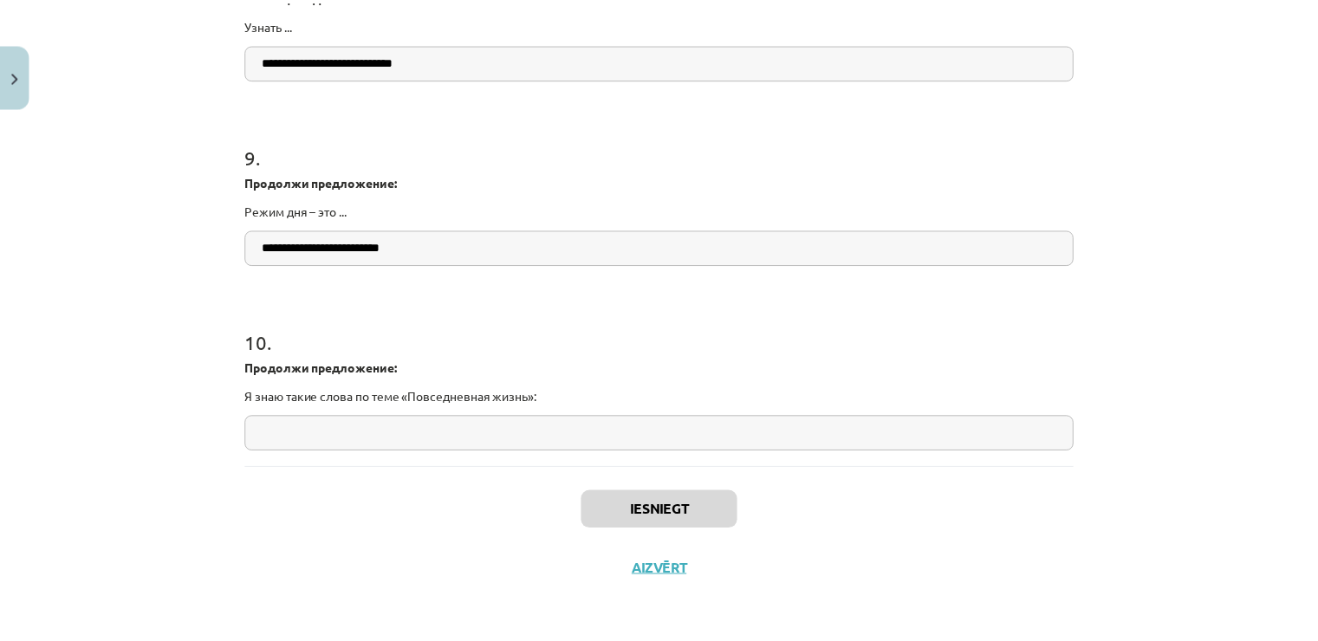
scroll to position [2078, 0]
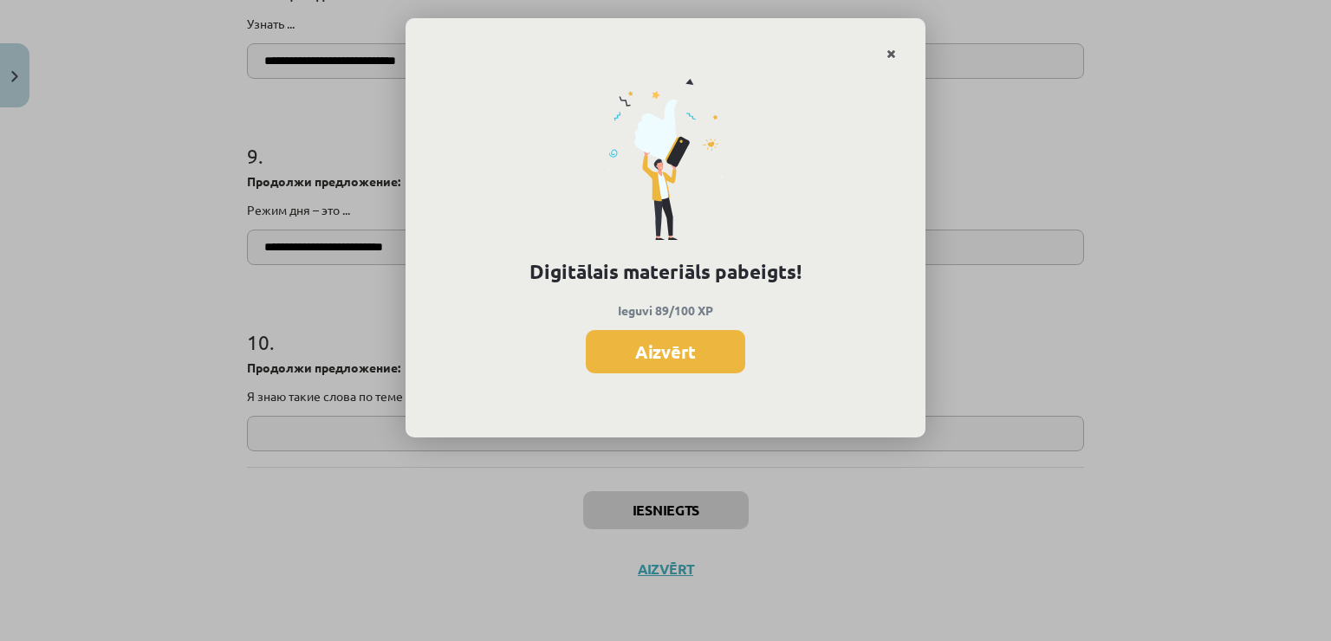
click at [884, 55] on link "Close" at bounding box center [891, 54] width 30 height 34
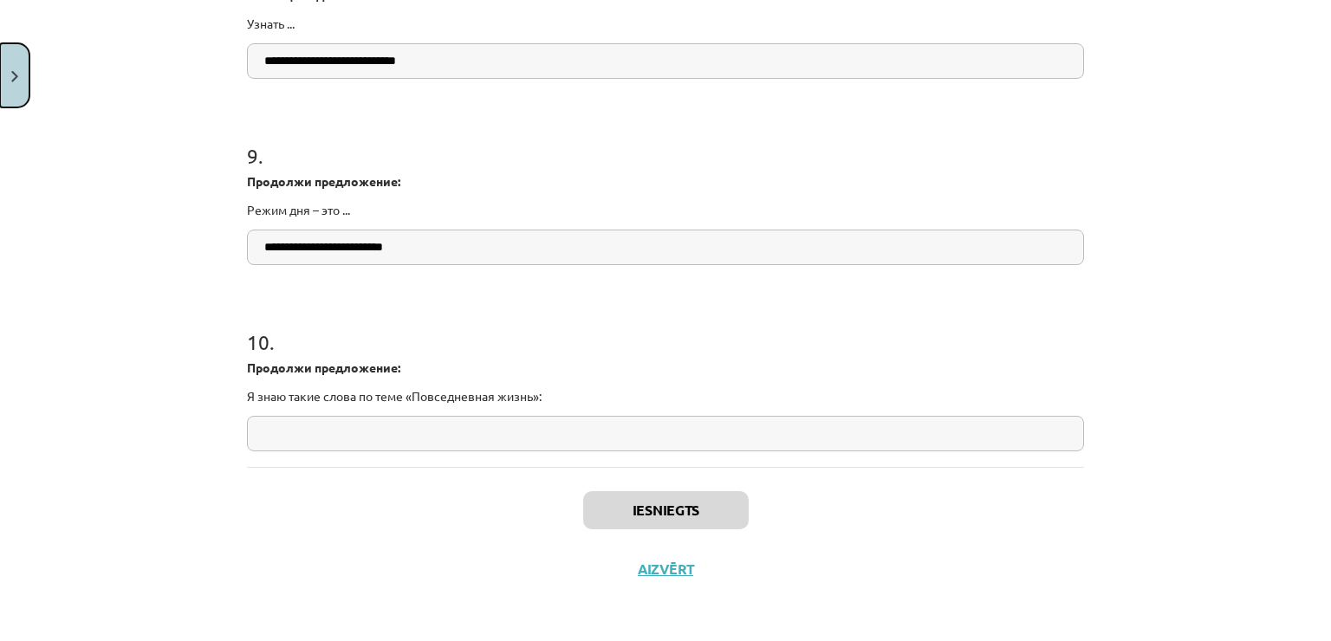
click at [22, 84] on button "Close" at bounding box center [14, 75] width 29 height 64
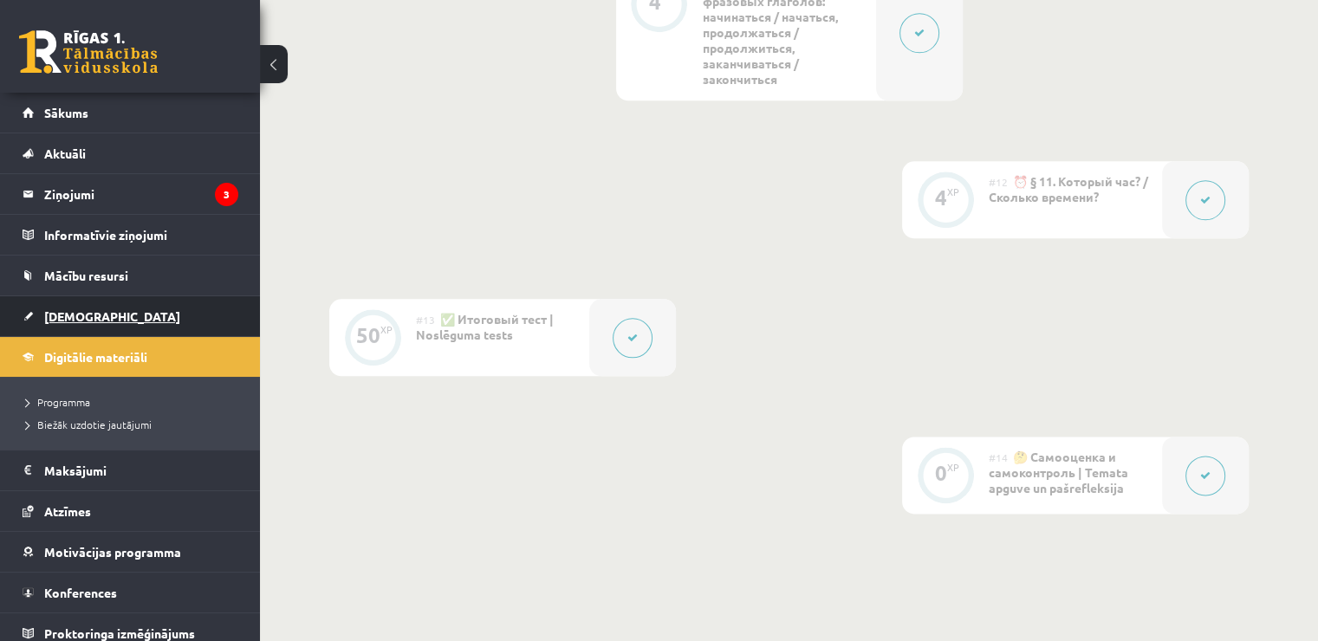
click at [85, 318] on span "[DEMOGRAPHIC_DATA]" at bounding box center [112, 317] width 136 height 16
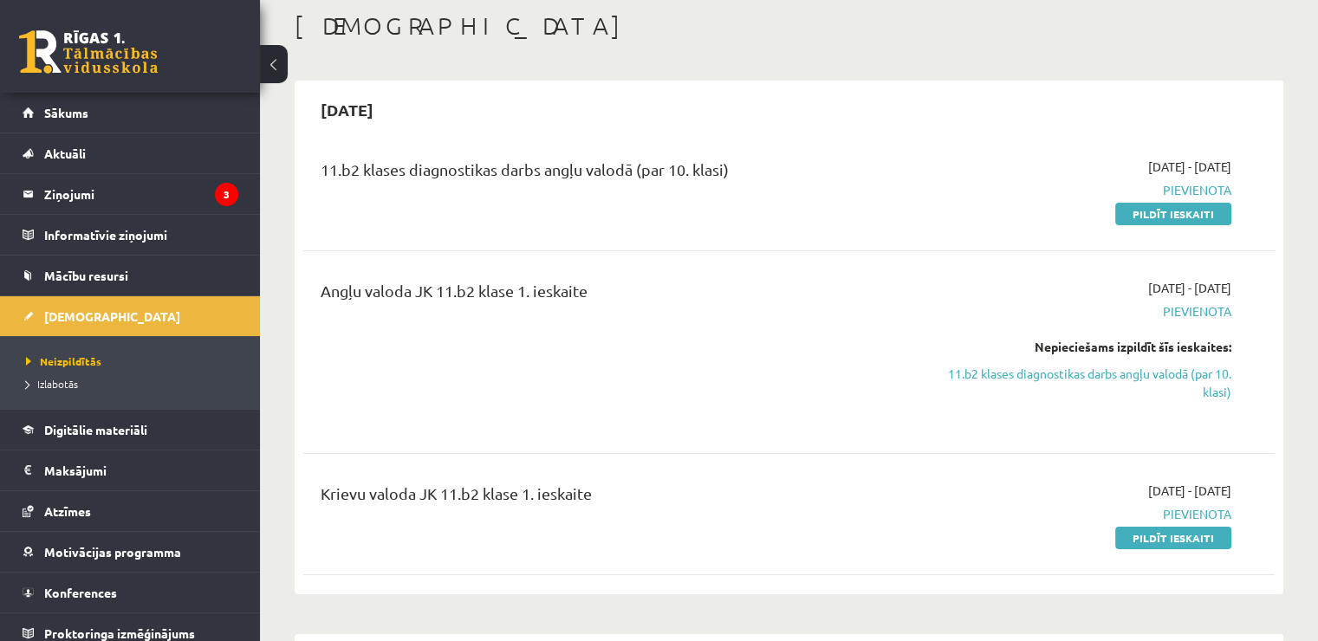
scroll to position [87, 0]
